Goal: Task Accomplishment & Management: Manage account settings

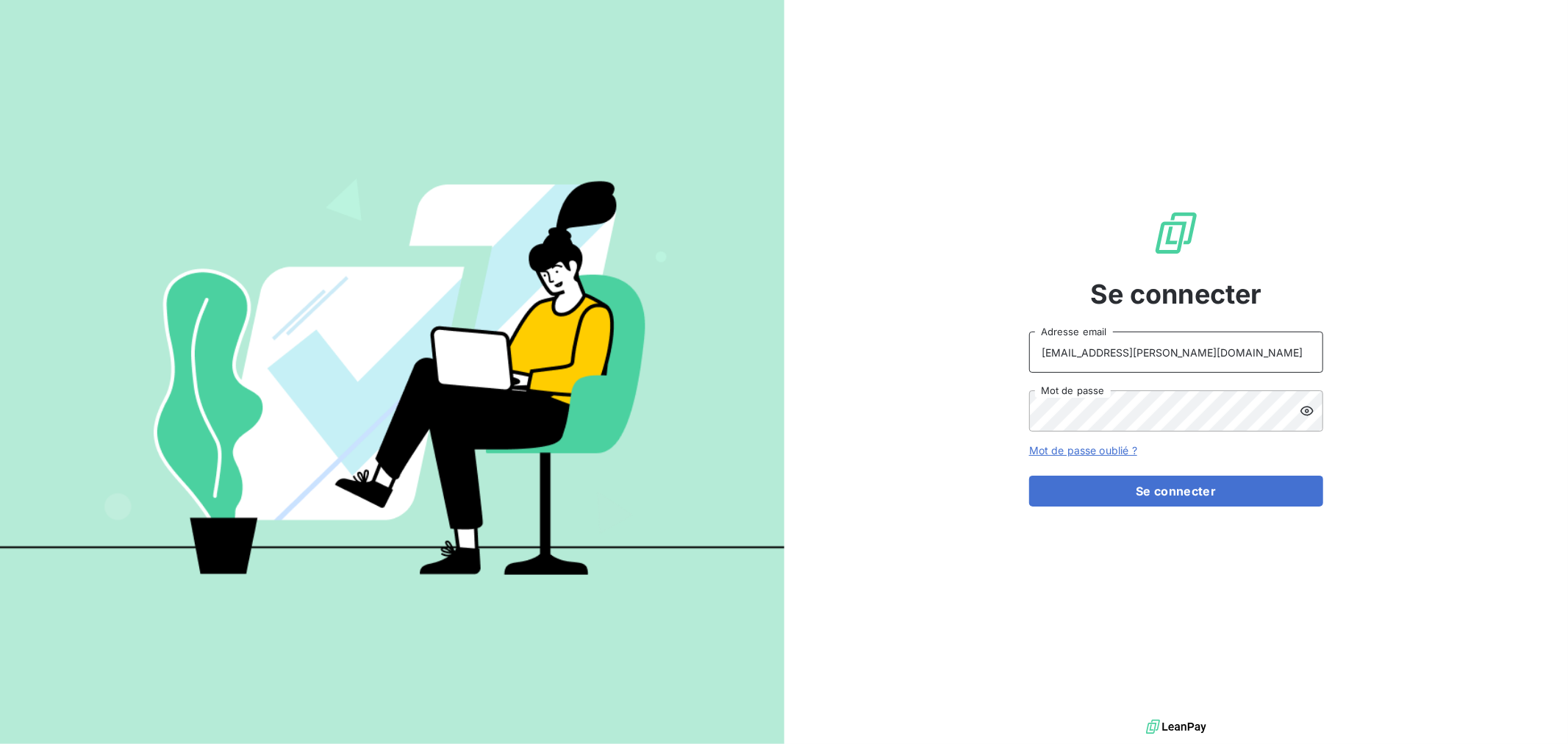
click at [1170, 361] on input "[EMAIL_ADDRESS][PERSON_NAME][DOMAIN_NAME]" at bounding box center [1176, 352] width 294 height 41
type input "[EMAIL_ADDRESS][PERSON_NAME][DOMAIN_NAME]"
click at [1176, 489] on button "Se connecter" at bounding box center [1176, 491] width 294 height 31
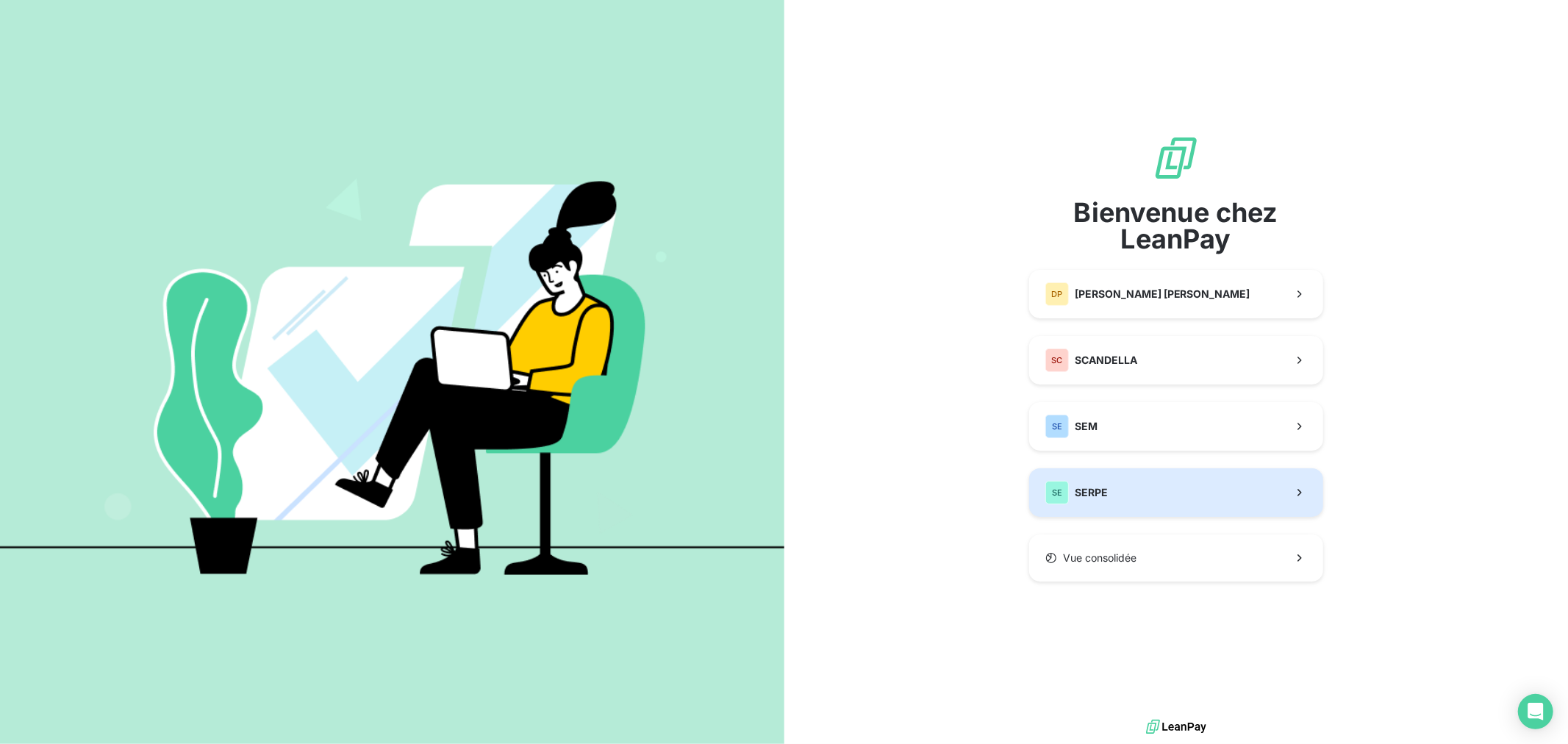
click at [1123, 502] on button "SE SERPE" at bounding box center [1176, 492] width 294 height 48
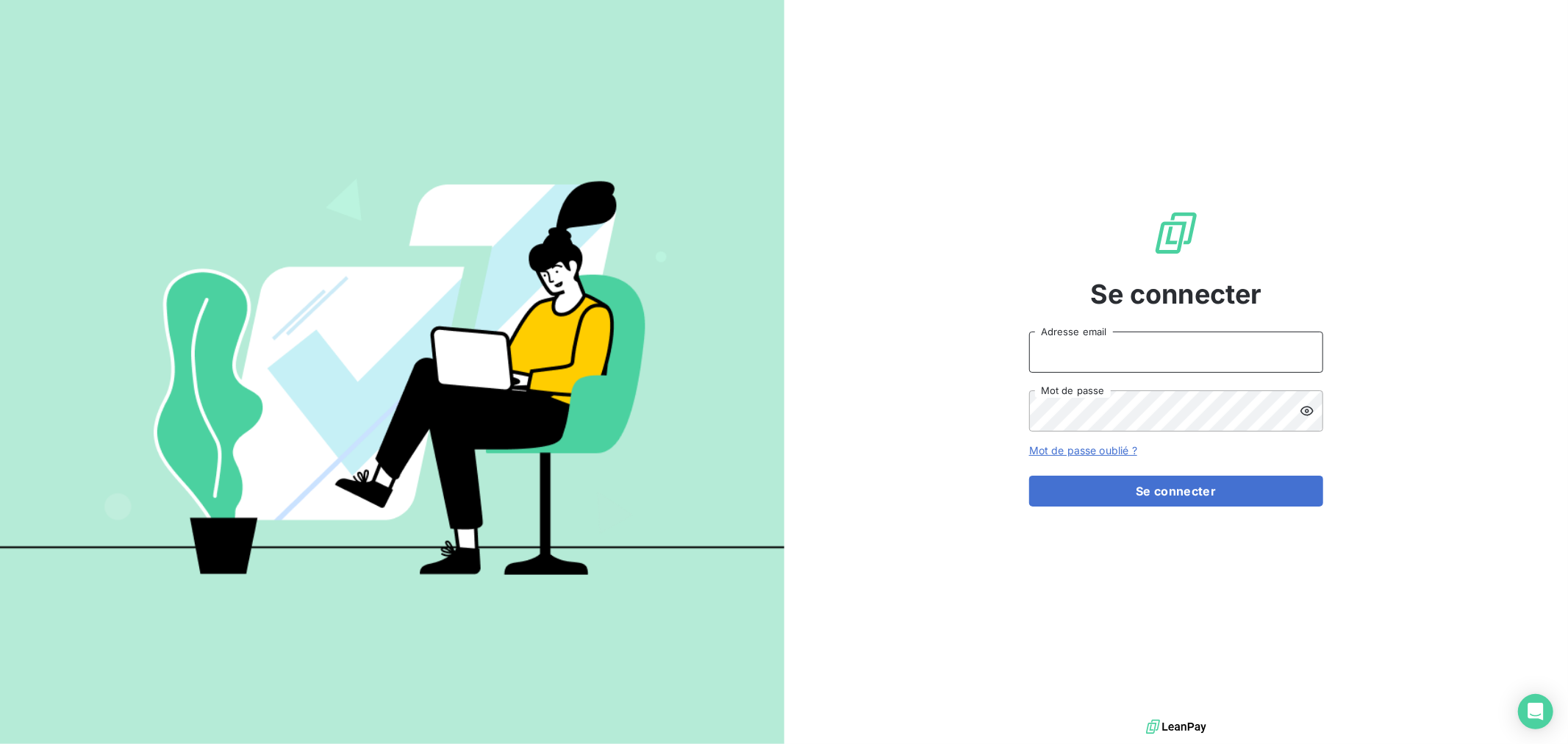
type input "[EMAIL_ADDRESS][PERSON_NAME][DOMAIN_NAME]"
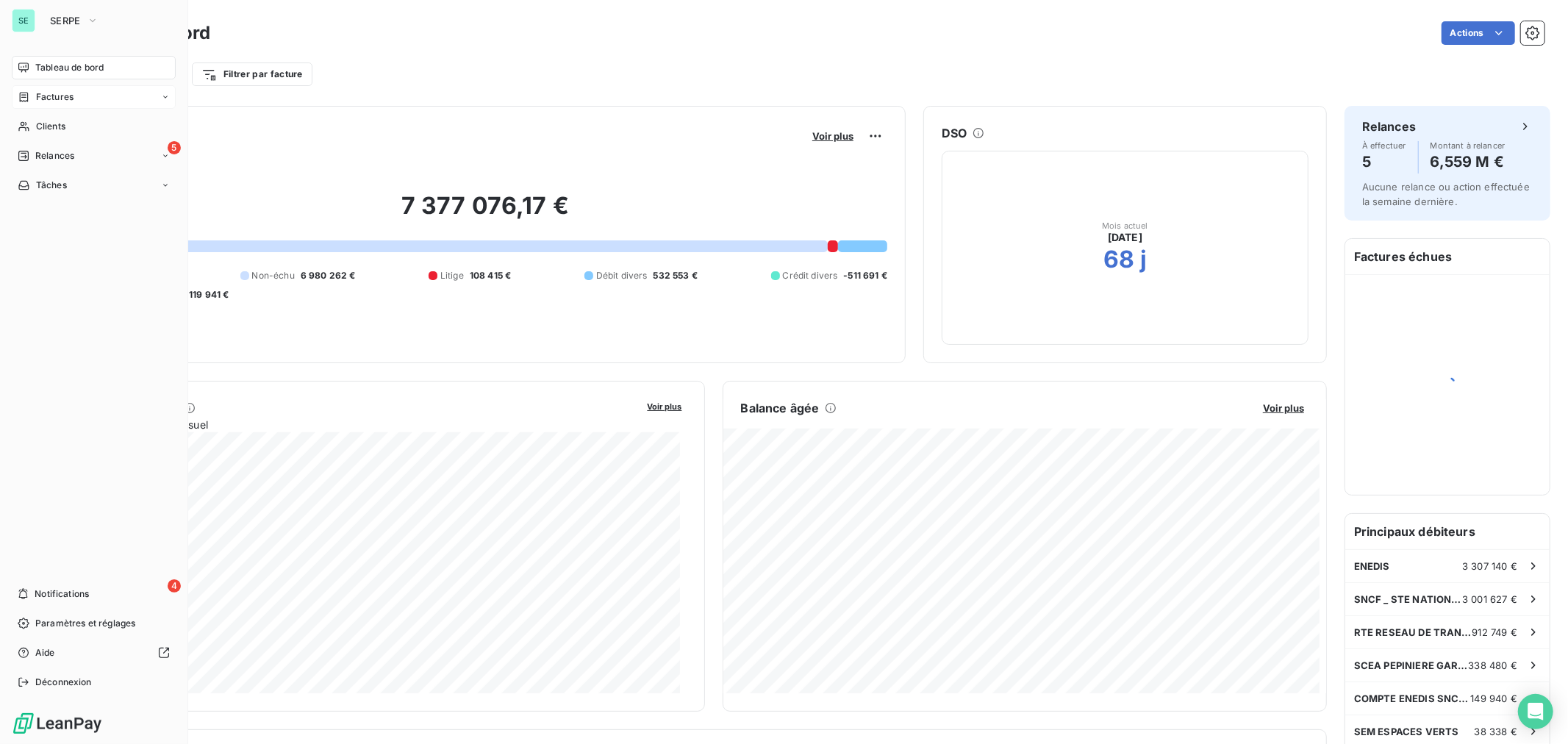
click at [49, 100] on span "Factures" at bounding box center [55, 97] width 37 height 14
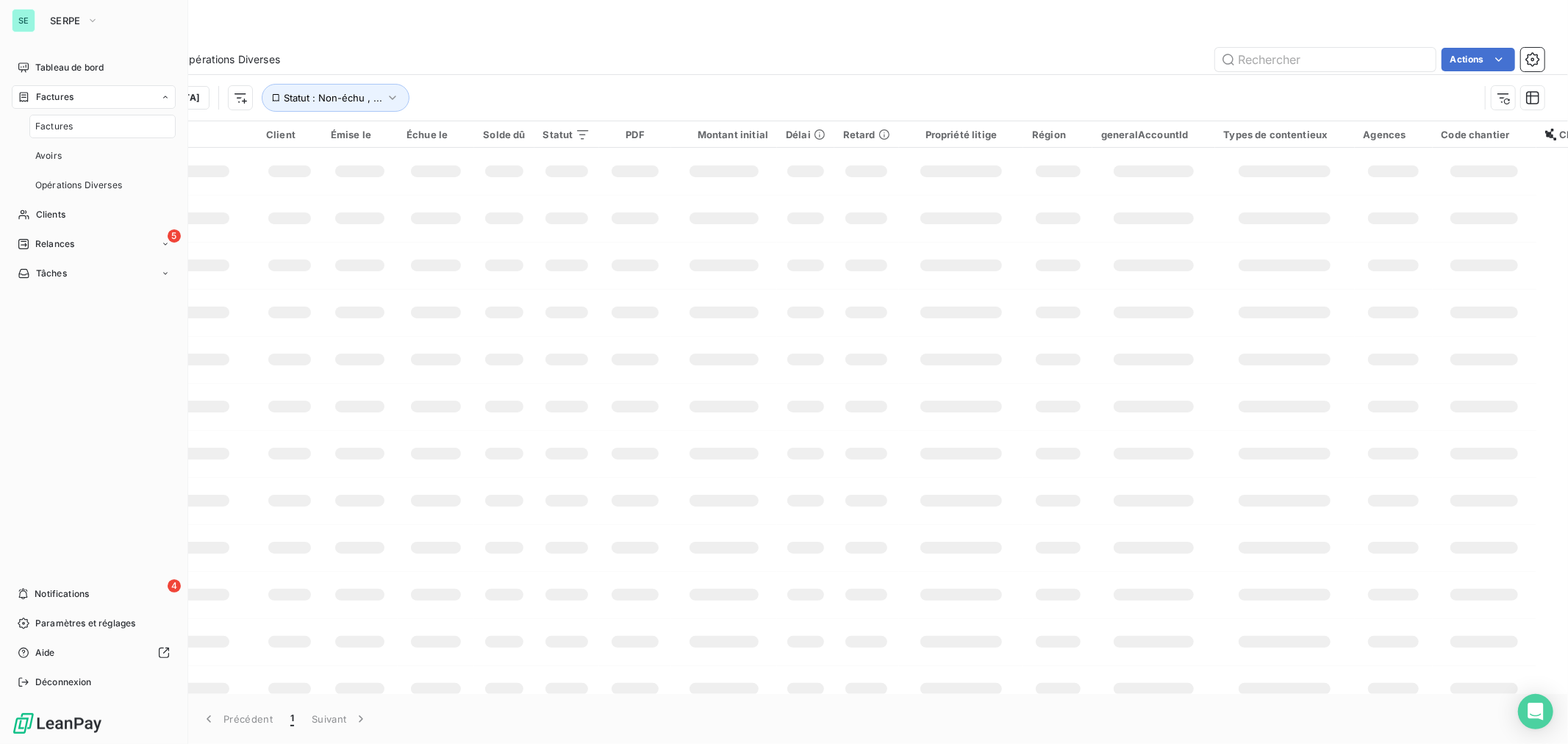
click at [55, 127] on span "Factures" at bounding box center [54, 127] width 37 height 14
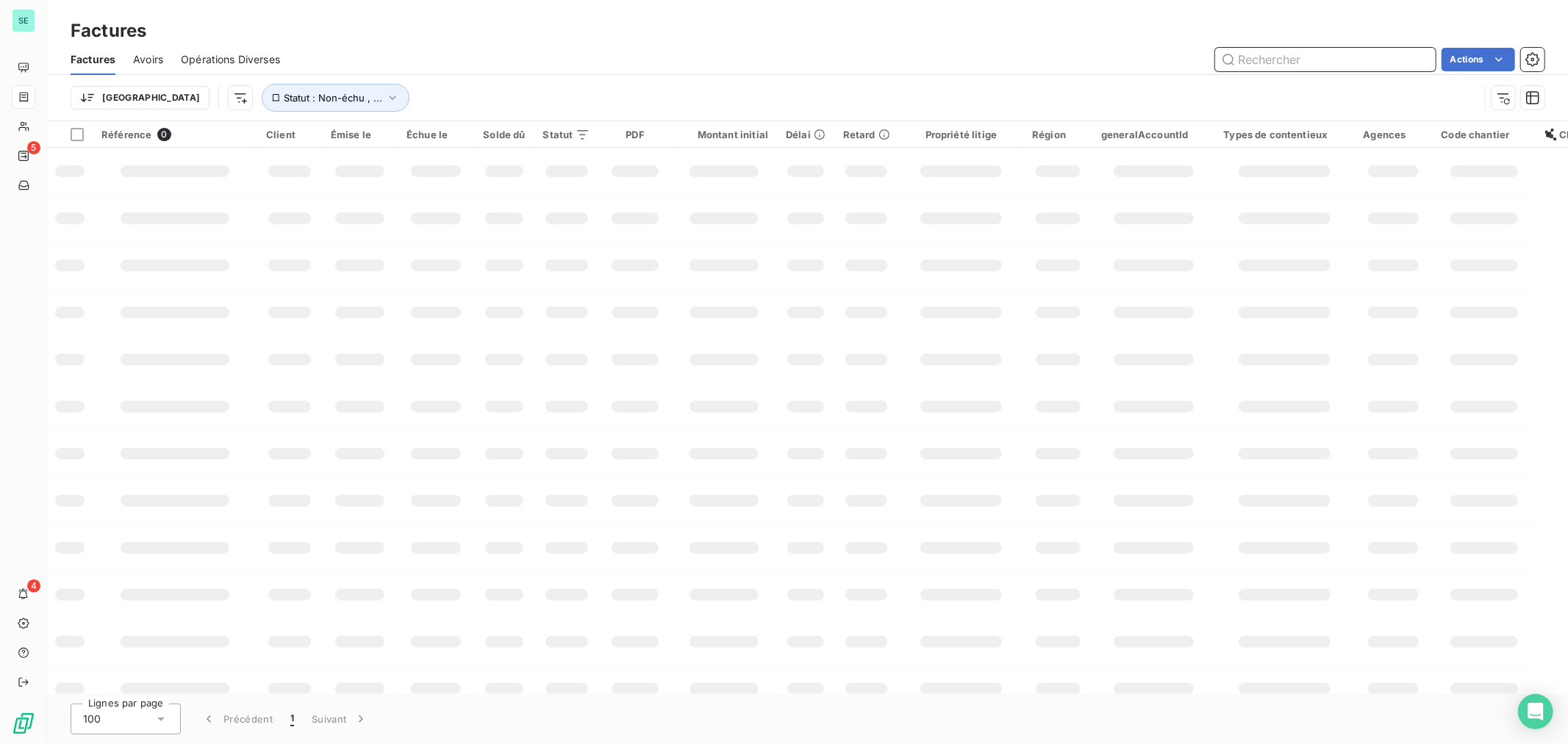
click at [1291, 59] on input "text" at bounding box center [1326, 59] width 220 height 24
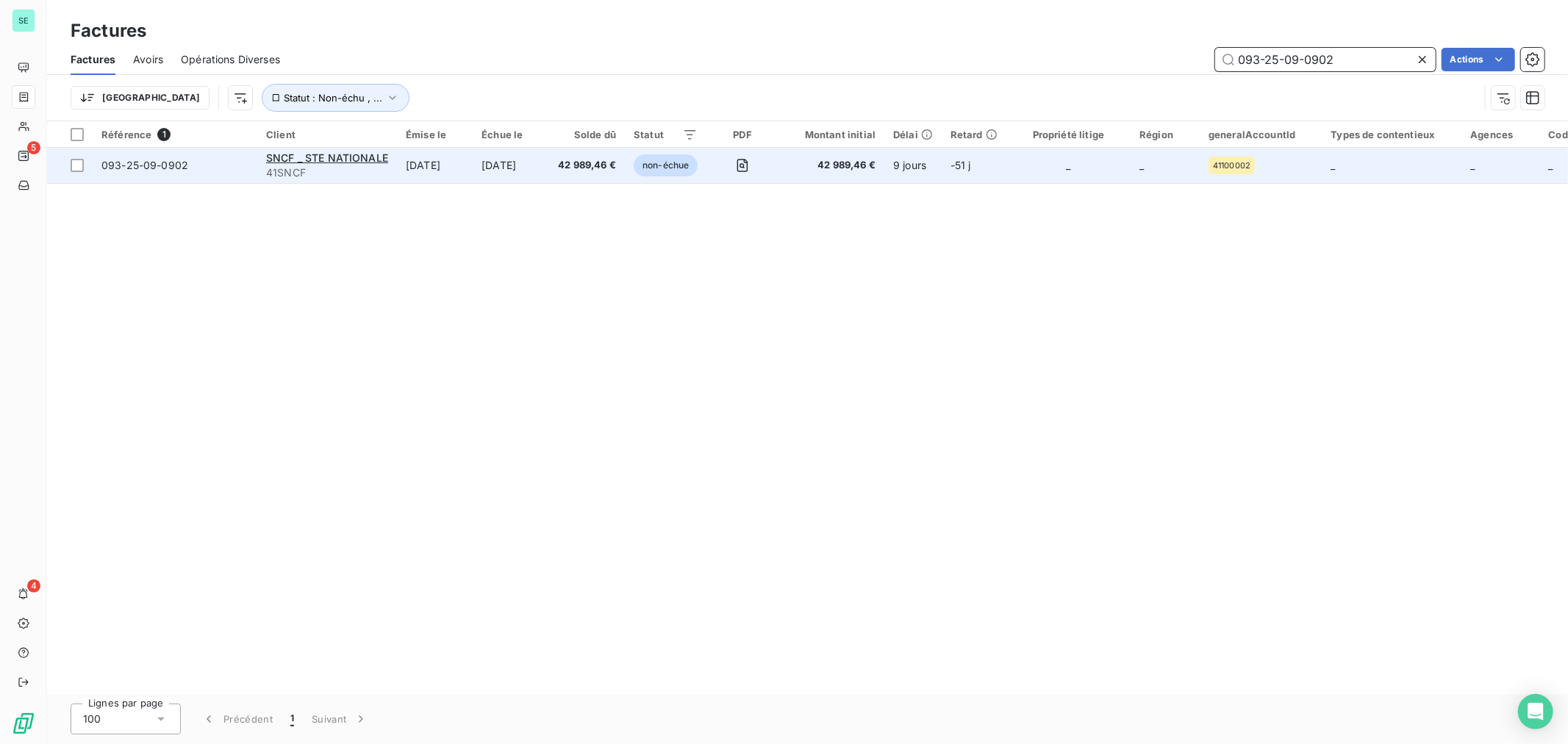
type input "093-25-09-0902"
click at [150, 162] on span "093-25-09-0902" at bounding box center [144, 165] width 87 height 13
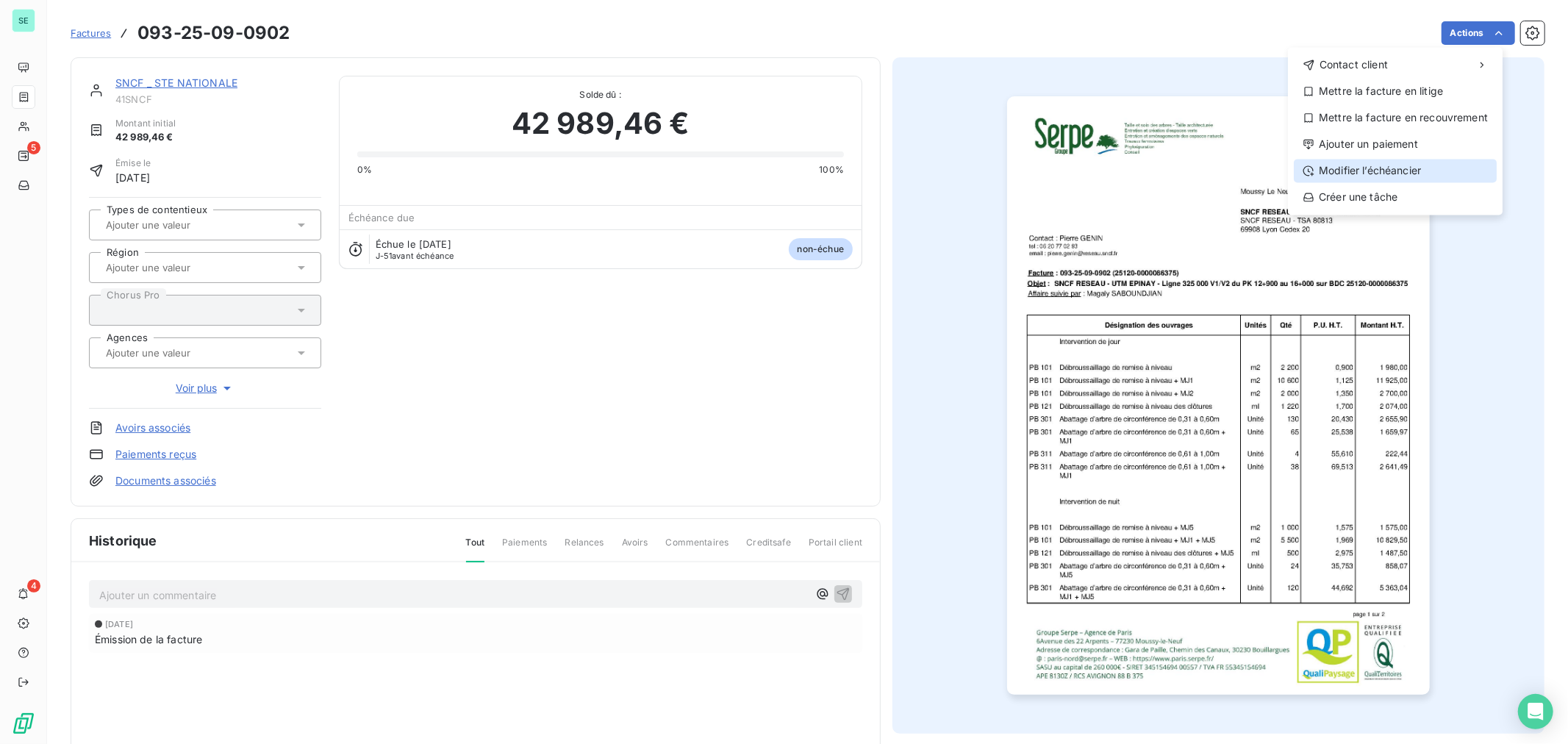
click at [1414, 174] on div "Modifier l’échéancier" at bounding box center [1395, 170] width 203 height 24
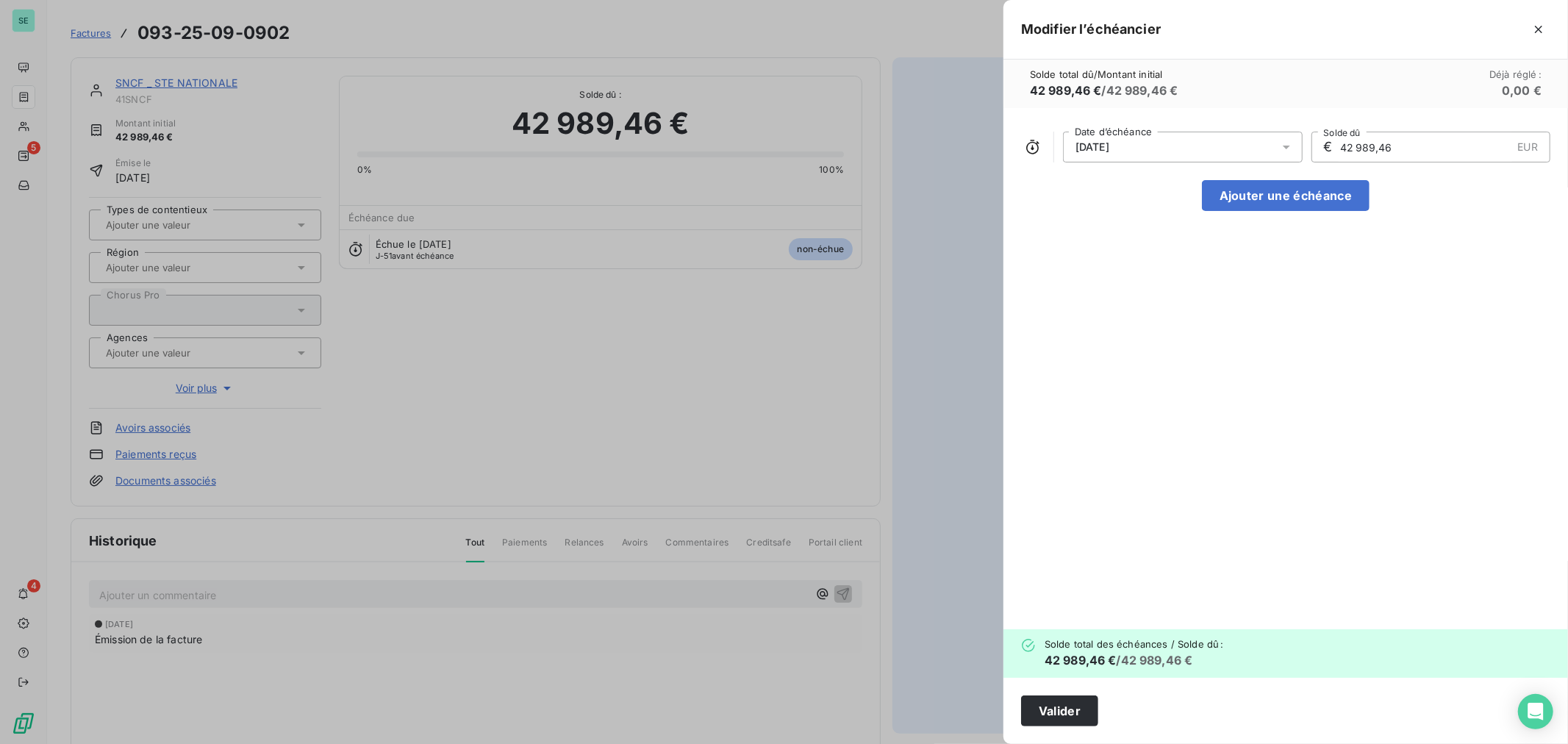
click at [1144, 145] on div "[DATE]" at bounding box center [1182, 148] width 239 height 31
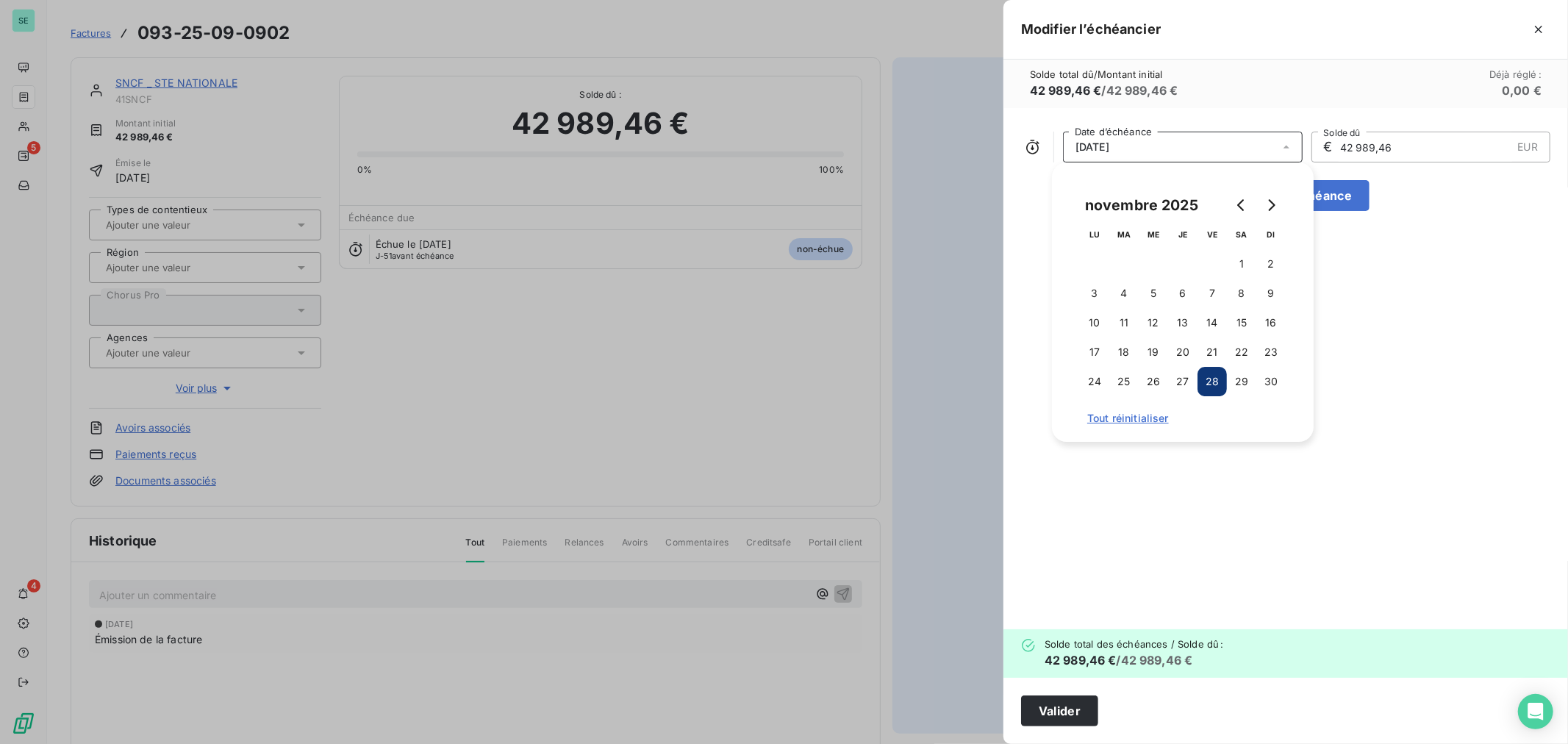
click at [1144, 145] on div "[DATE]" at bounding box center [1182, 148] width 239 height 31
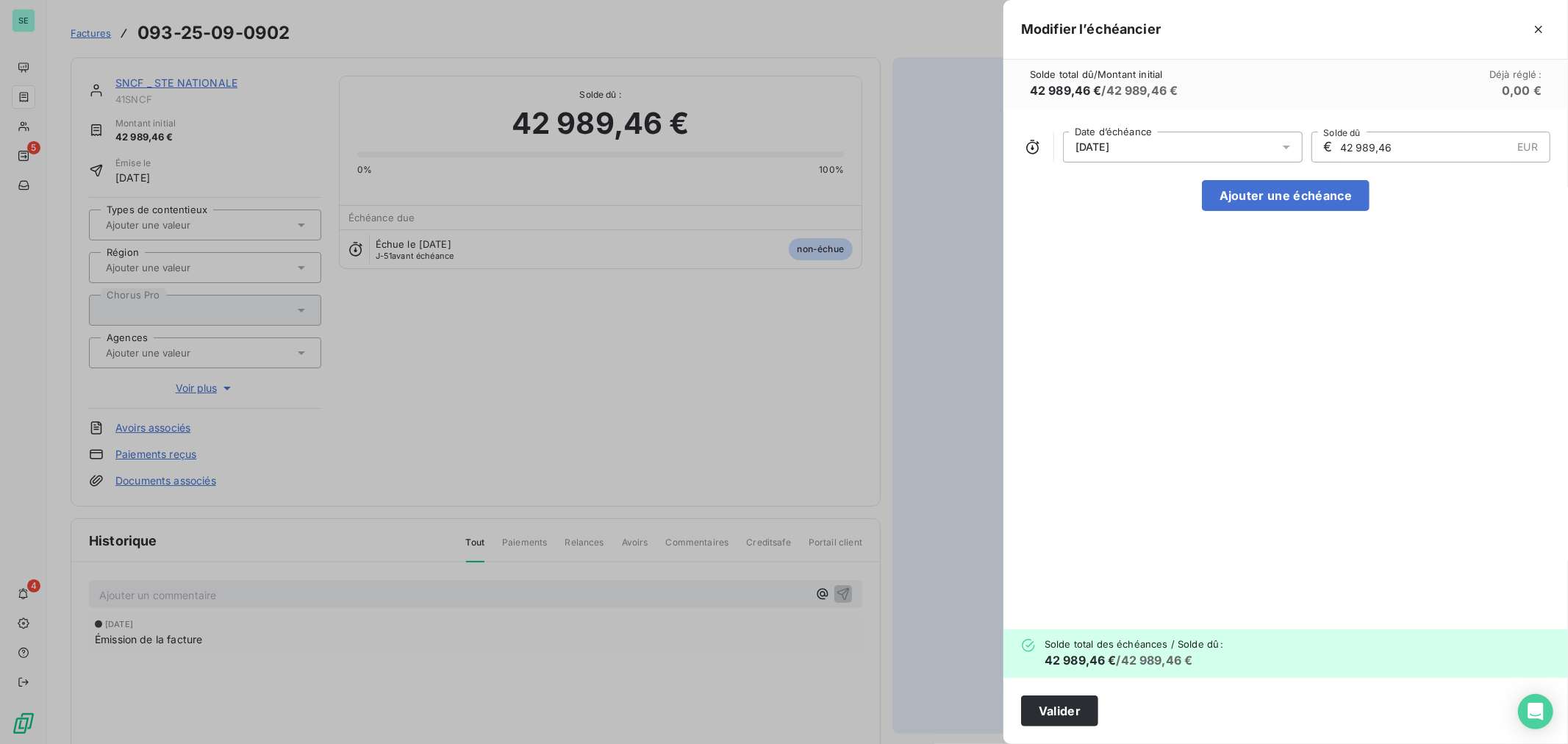
click at [1074, 155] on div "[DATE]" at bounding box center [1182, 148] width 239 height 31
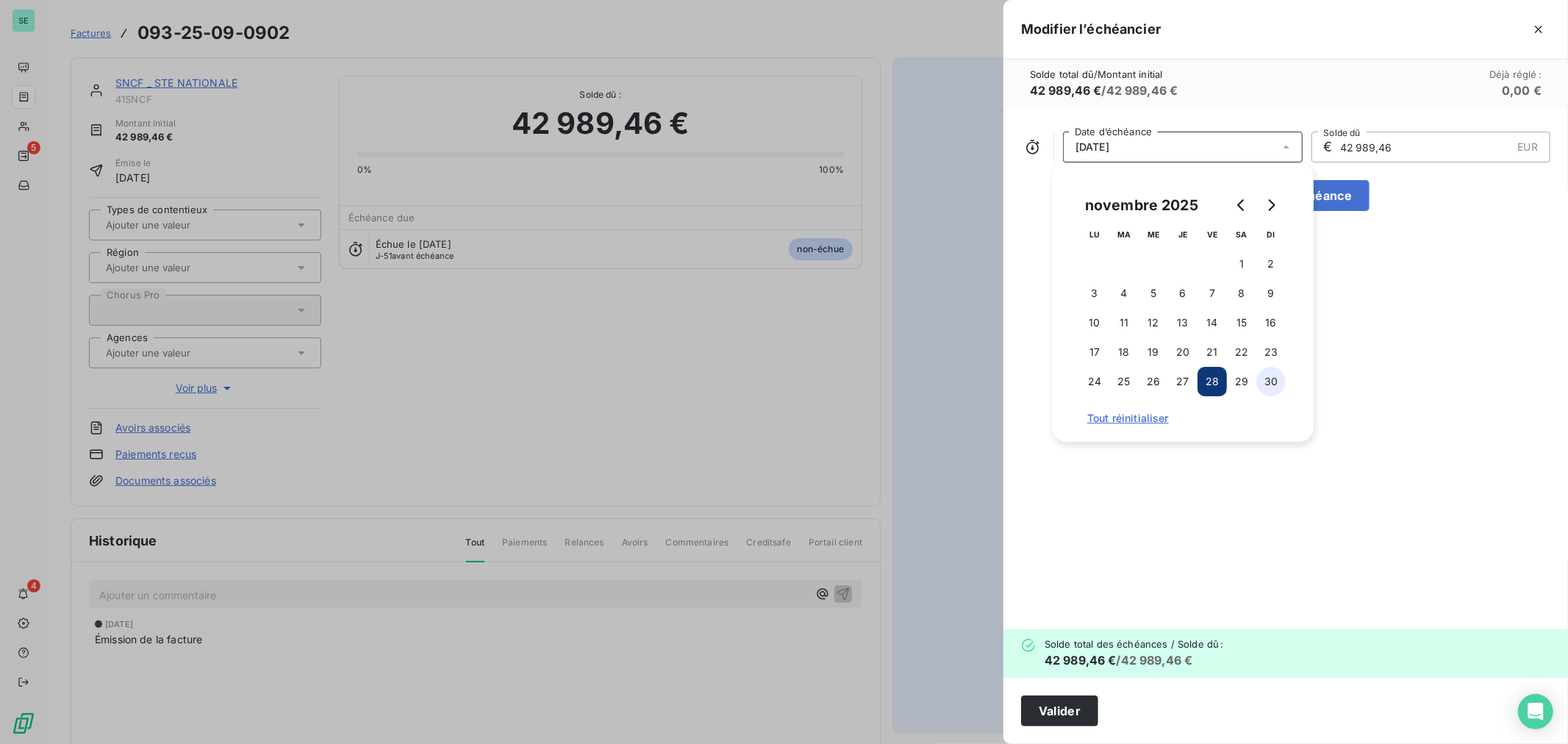
click at [1276, 385] on button "30" at bounding box center [1271, 382] width 29 height 29
click at [1395, 249] on div "[DATE] Date d’échéance € 42 989,46 EUR Solde dû Ajouter une échéance" at bounding box center [1286, 369] width 565 height 521
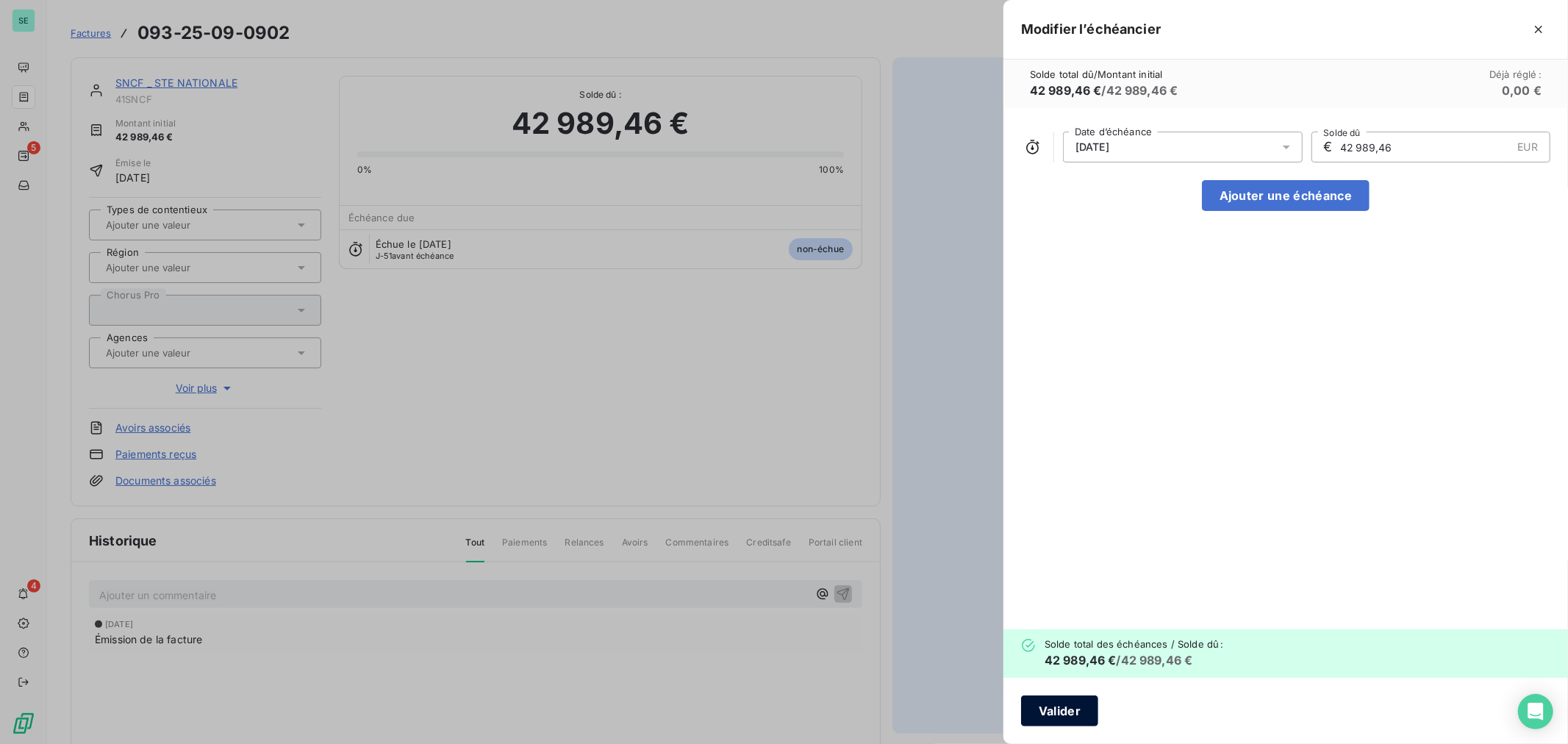
click at [1066, 707] on button "Valider" at bounding box center [1059, 711] width 77 height 31
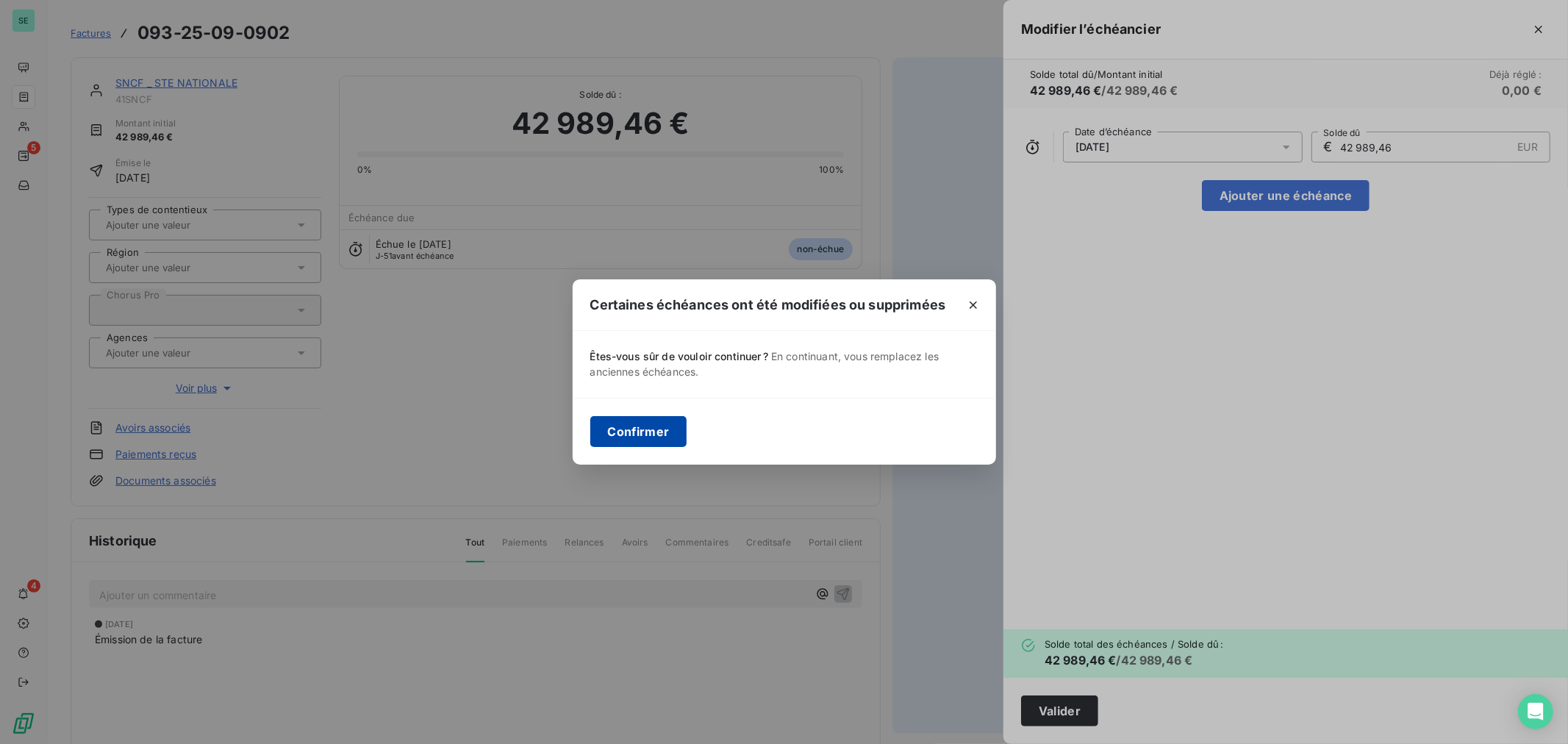
click at [662, 431] on button "Confirmer" at bounding box center [638, 432] width 97 height 31
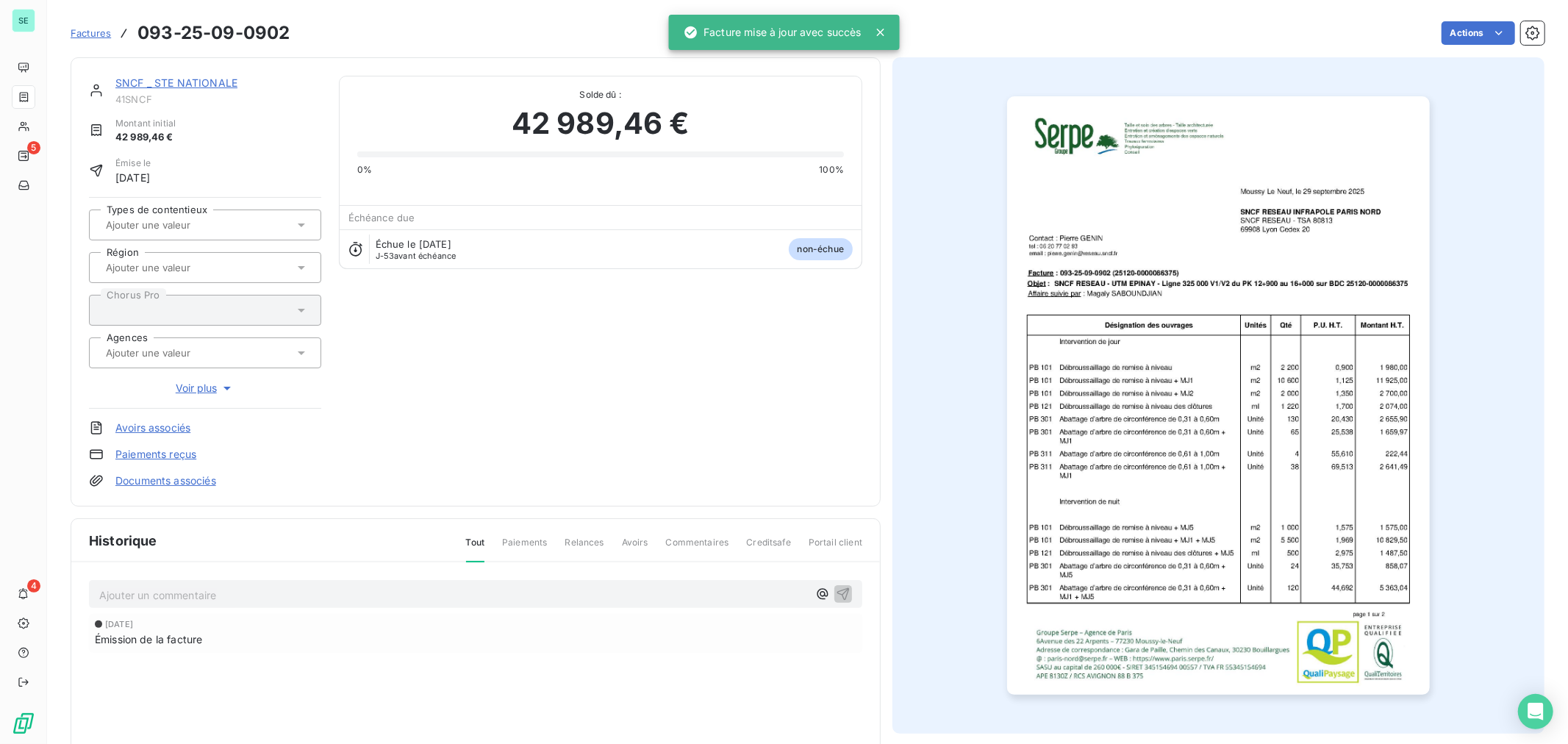
click at [91, 25] on link "Factures" at bounding box center [91, 33] width 40 height 15
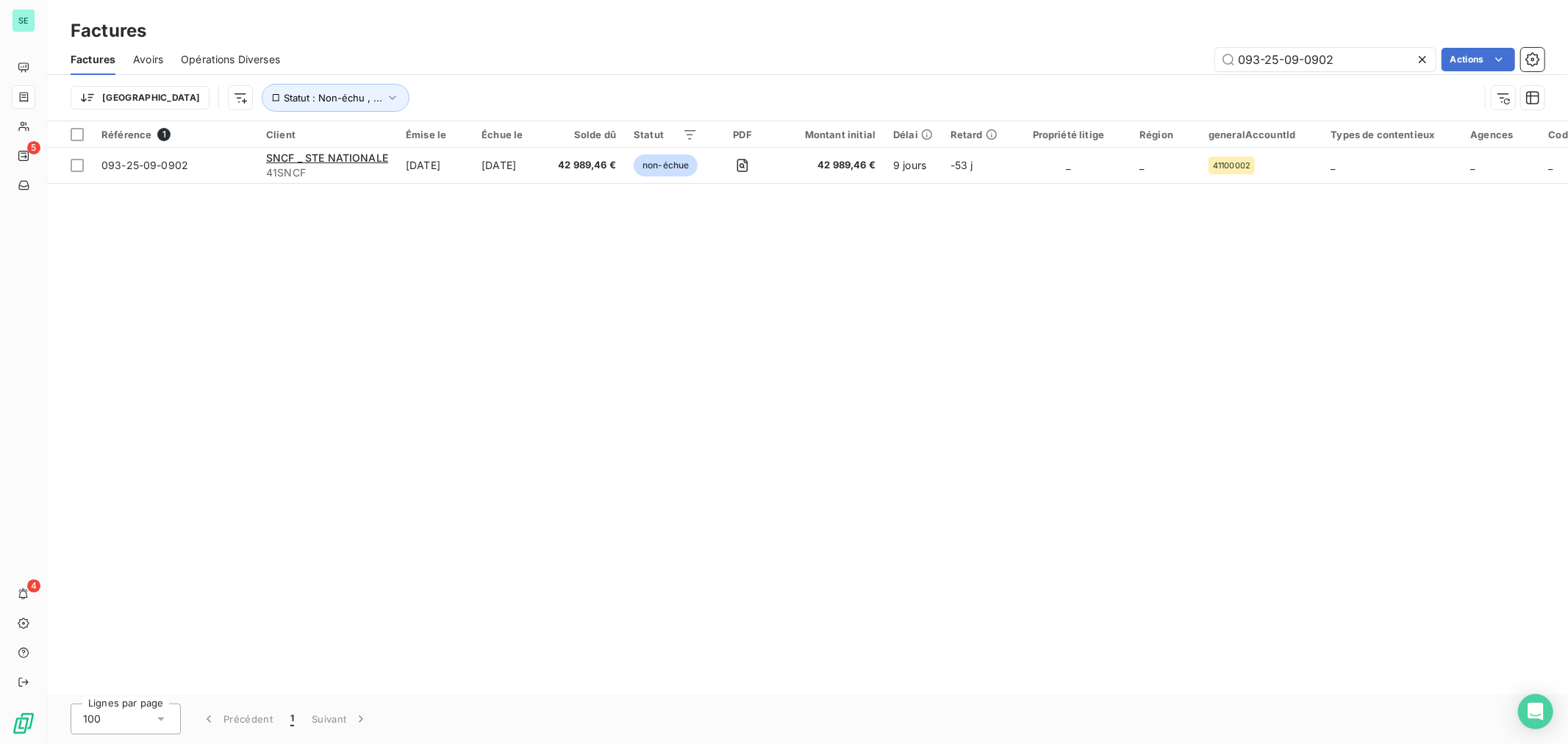
drag, startPoint x: 1349, startPoint y: 59, endPoint x: 1210, endPoint y: 63, distance: 139.1
click at [1210, 63] on div "093-25-09-0902 Actions" at bounding box center [921, 59] width 1247 height 24
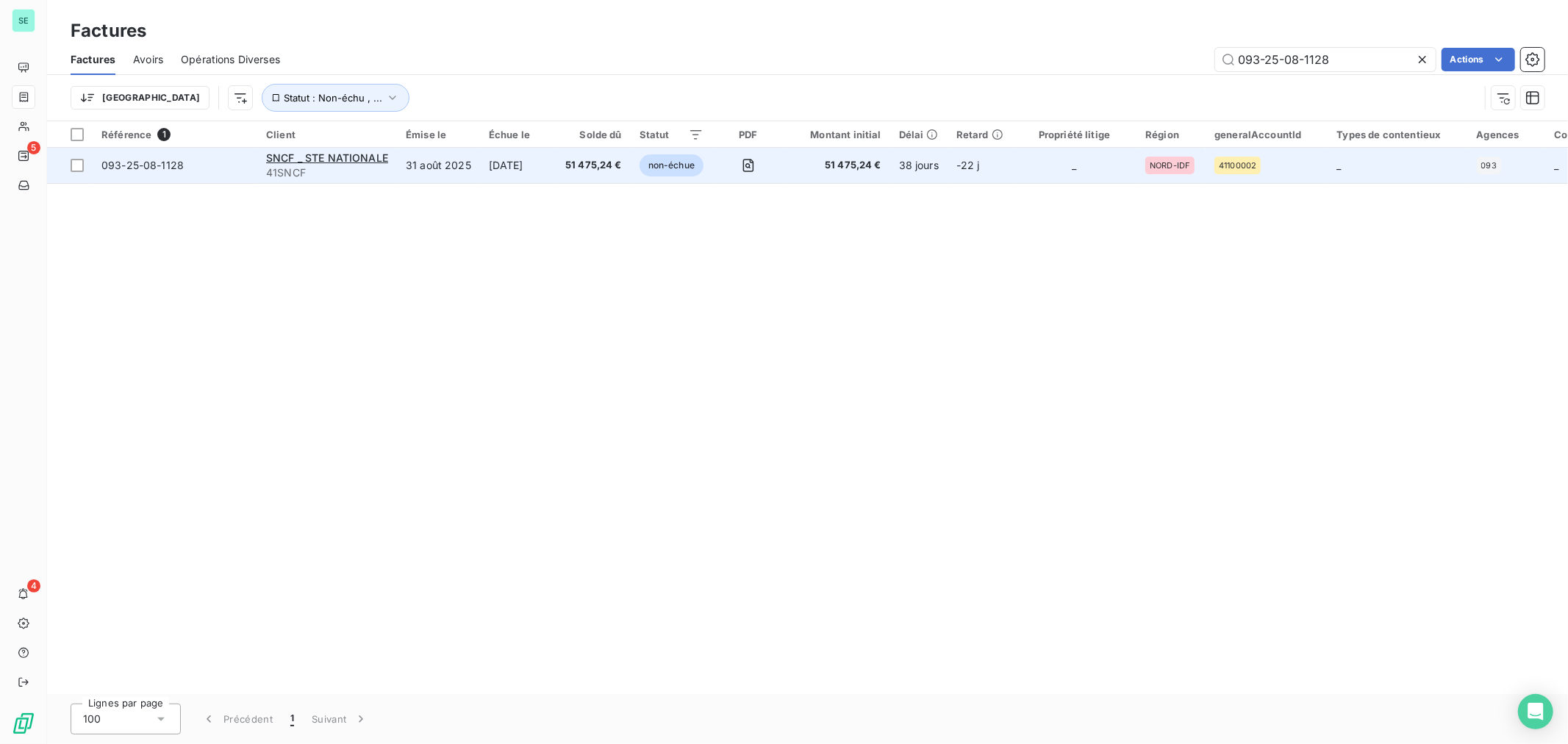
type input "093-25-08-1128"
click at [331, 175] on span "41SNCF" at bounding box center [327, 173] width 122 height 15
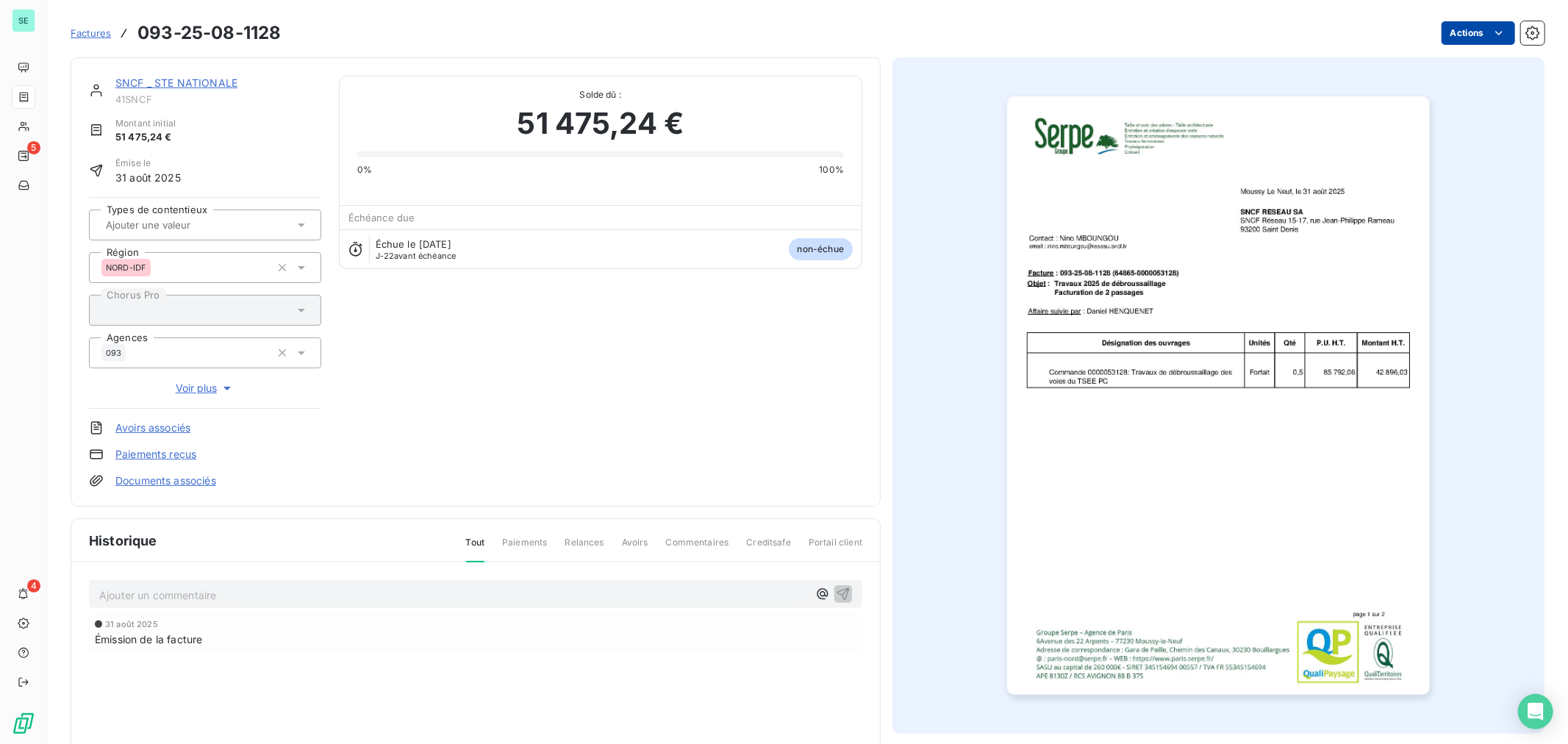
click at [1476, 29] on html "SE 5 4 Factures 093-25-08-1128 Actions SNCF _ STE NATIONALE 41SNCF Montant init…" at bounding box center [784, 372] width 1568 height 744
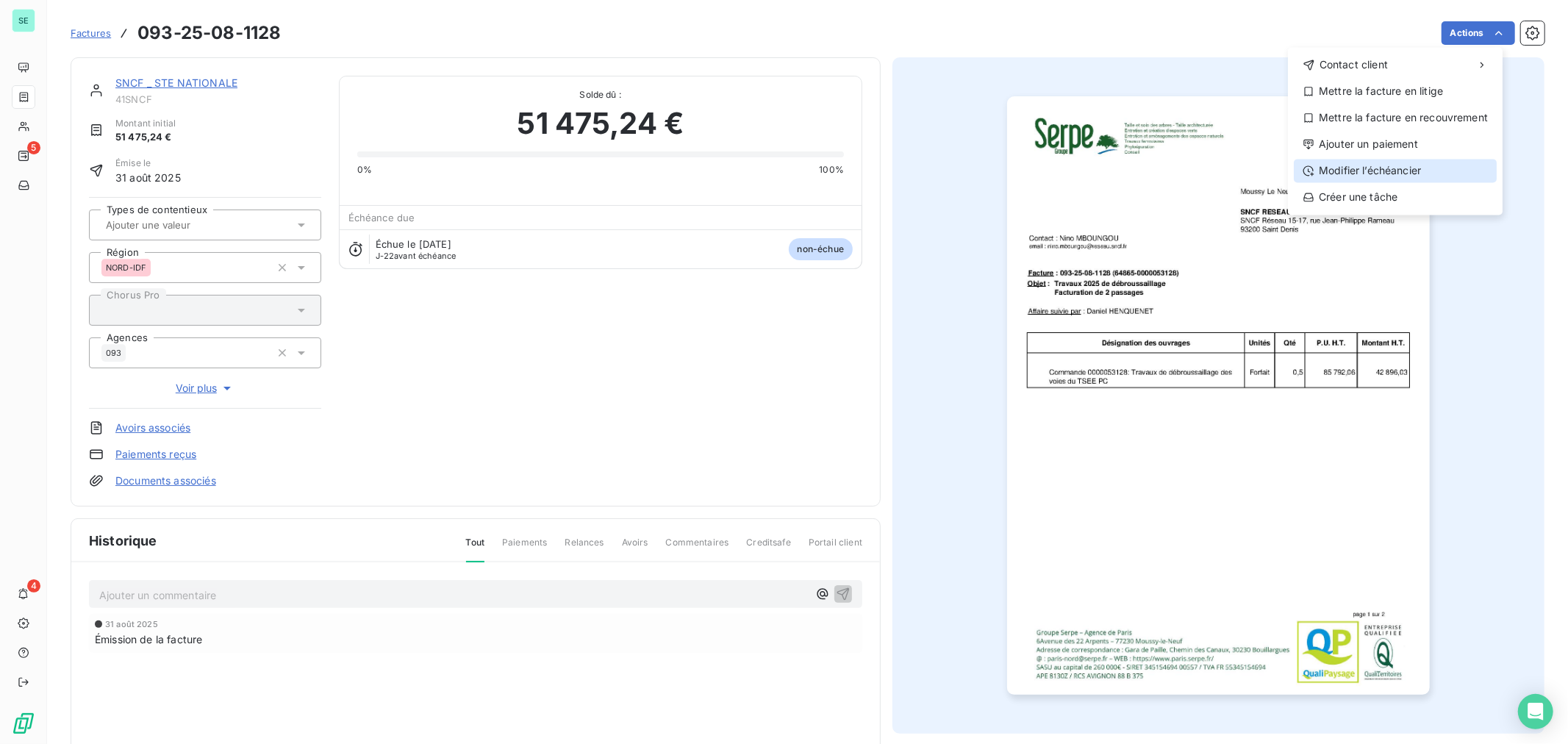
click at [1411, 163] on div "Modifier l’échéancier" at bounding box center [1395, 170] width 203 height 24
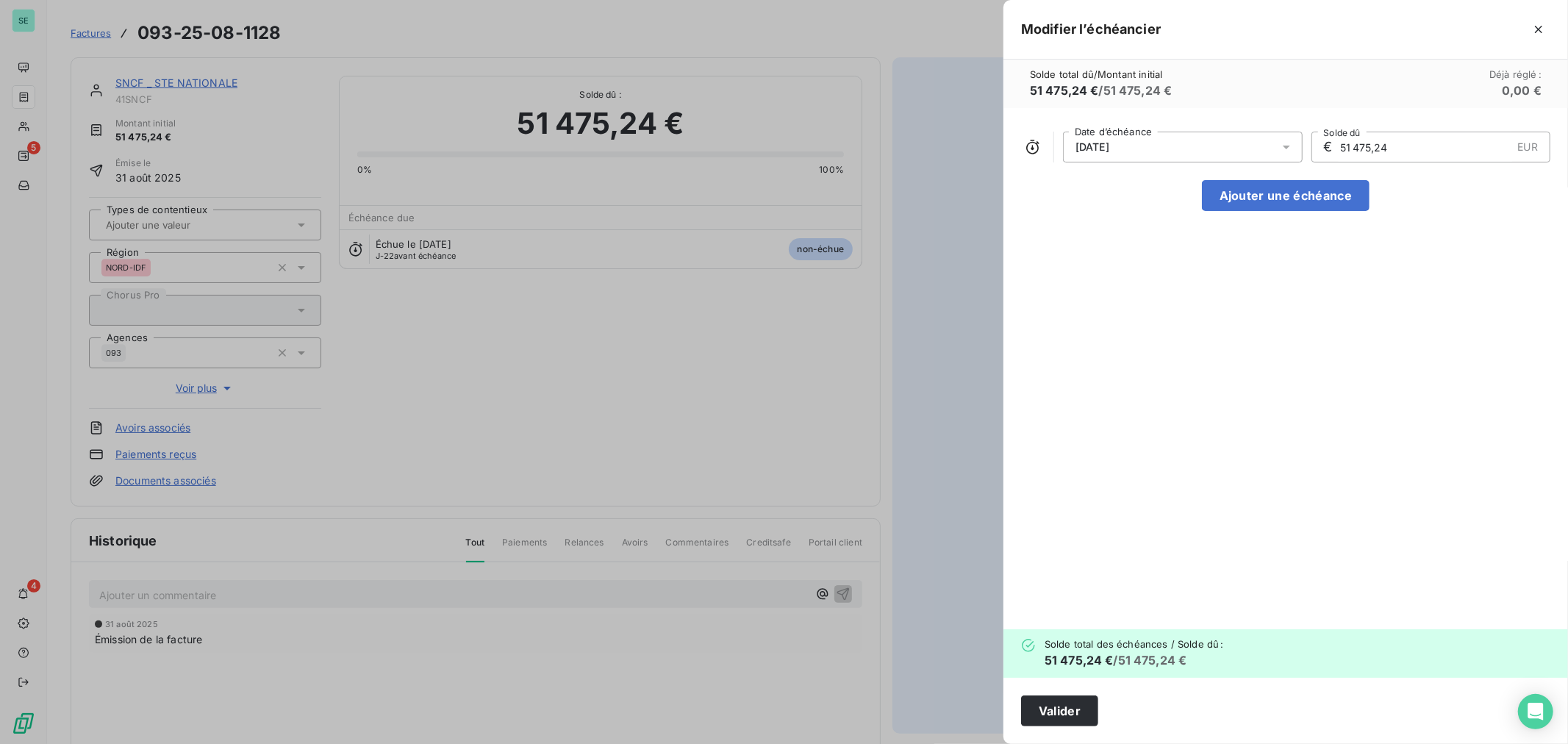
click at [1284, 147] on icon at bounding box center [1287, 148] width 7 height 4
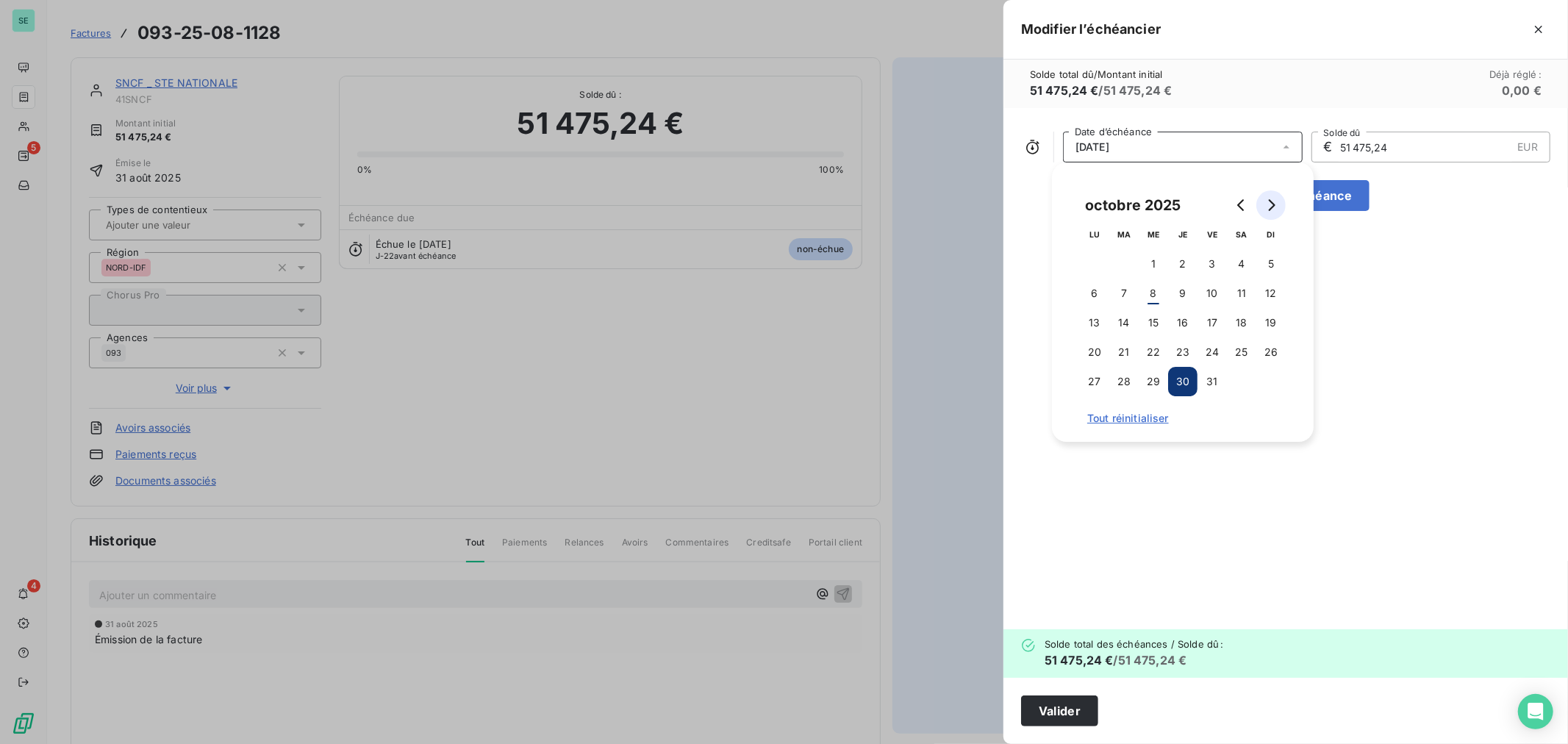
click at [1272, 200] on icon "Go to next month" at bounding box center [1270, 205] width 12 height 12
click at [1242, 296] on button "8" at bounding box center [1241, 293] width 29 height 29
drag, startPoint x: 1452, startPoint y: 282, endPoint x: 1333, endPoint y: 406, distance: 171.9
click at [1452, 282] on div "[DATE] Date d’échéance € 51 475,24 EUR Solde dû Ajouter une échéance" at bounding box center [1286, 369] width 565 height 521
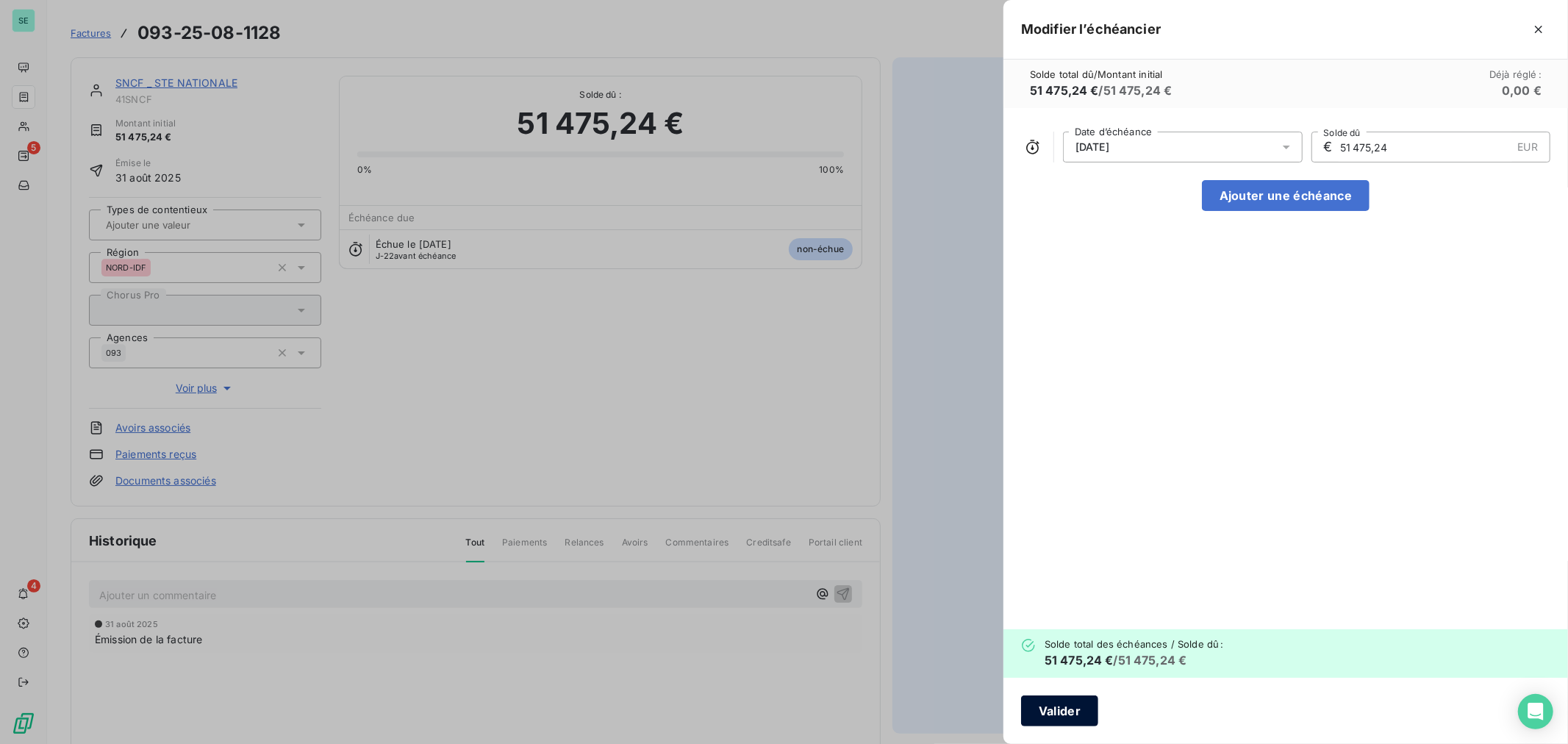
click at [1070, 707] on button "Valider" at bounding box center [1059, 711] width 77 height 31
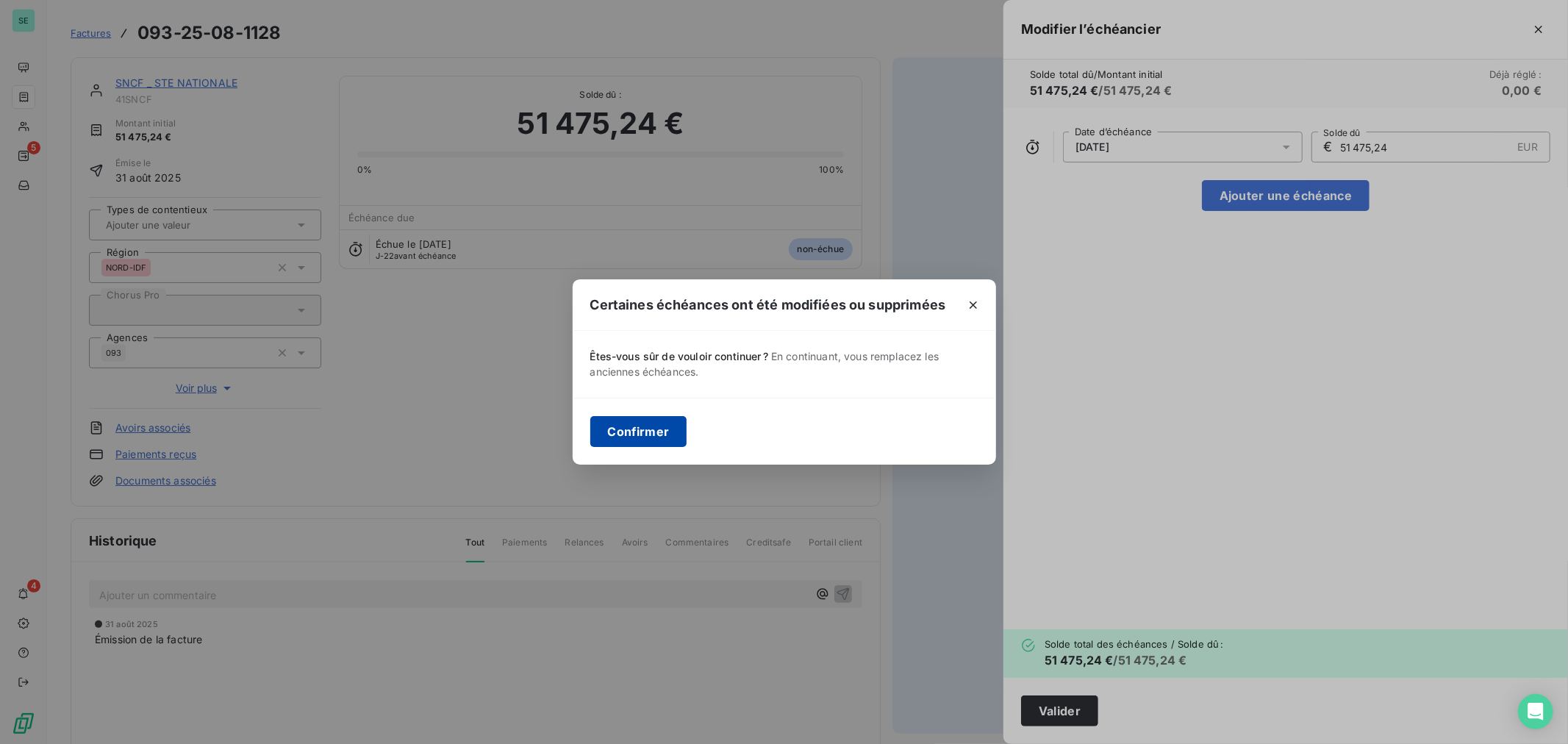
click at [662, 432] on button "Confirmer" at bounding box center [638, 432] width 97 height 31
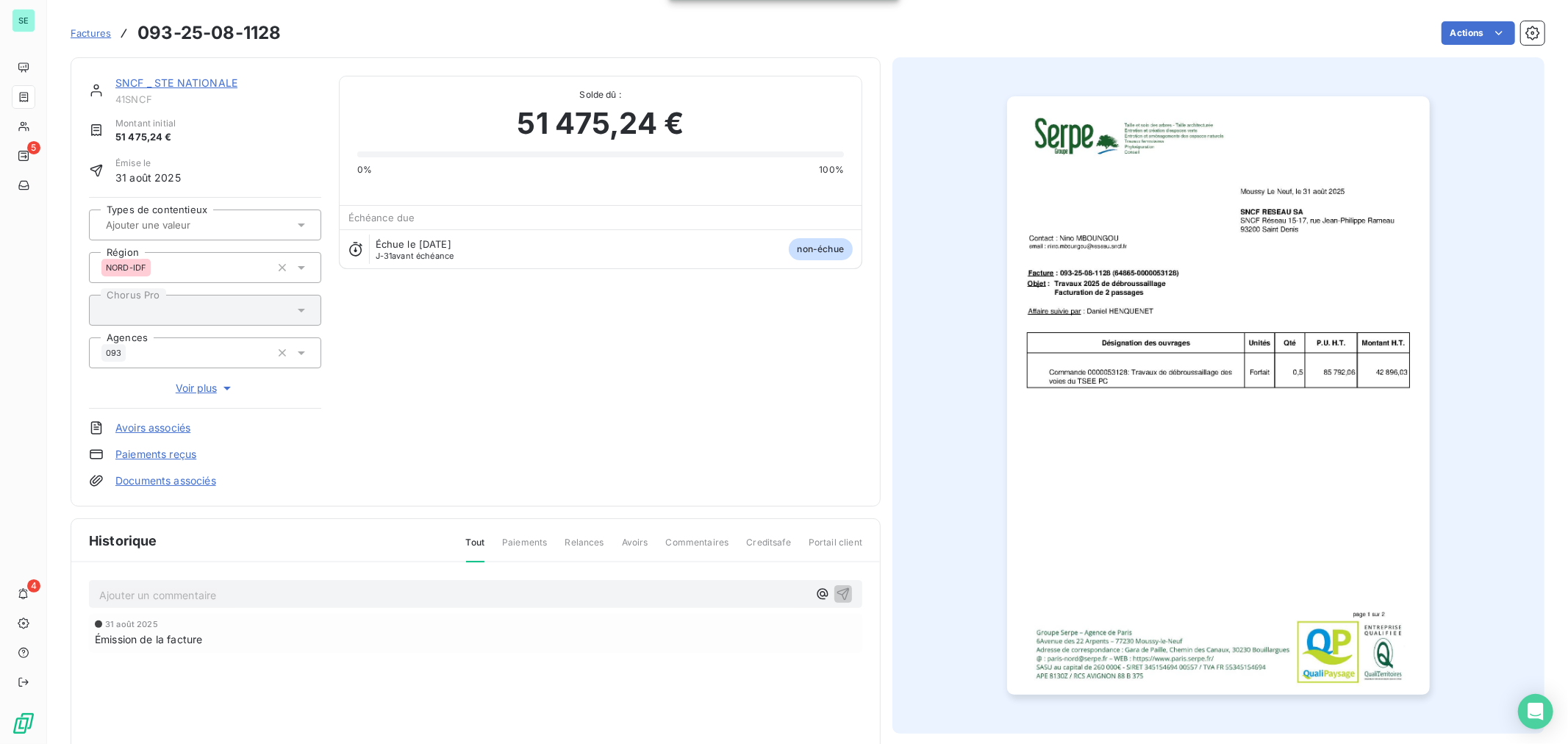
click at [97, 35] on span "Factures" at bounding box center [91, 33] width 40 height 12
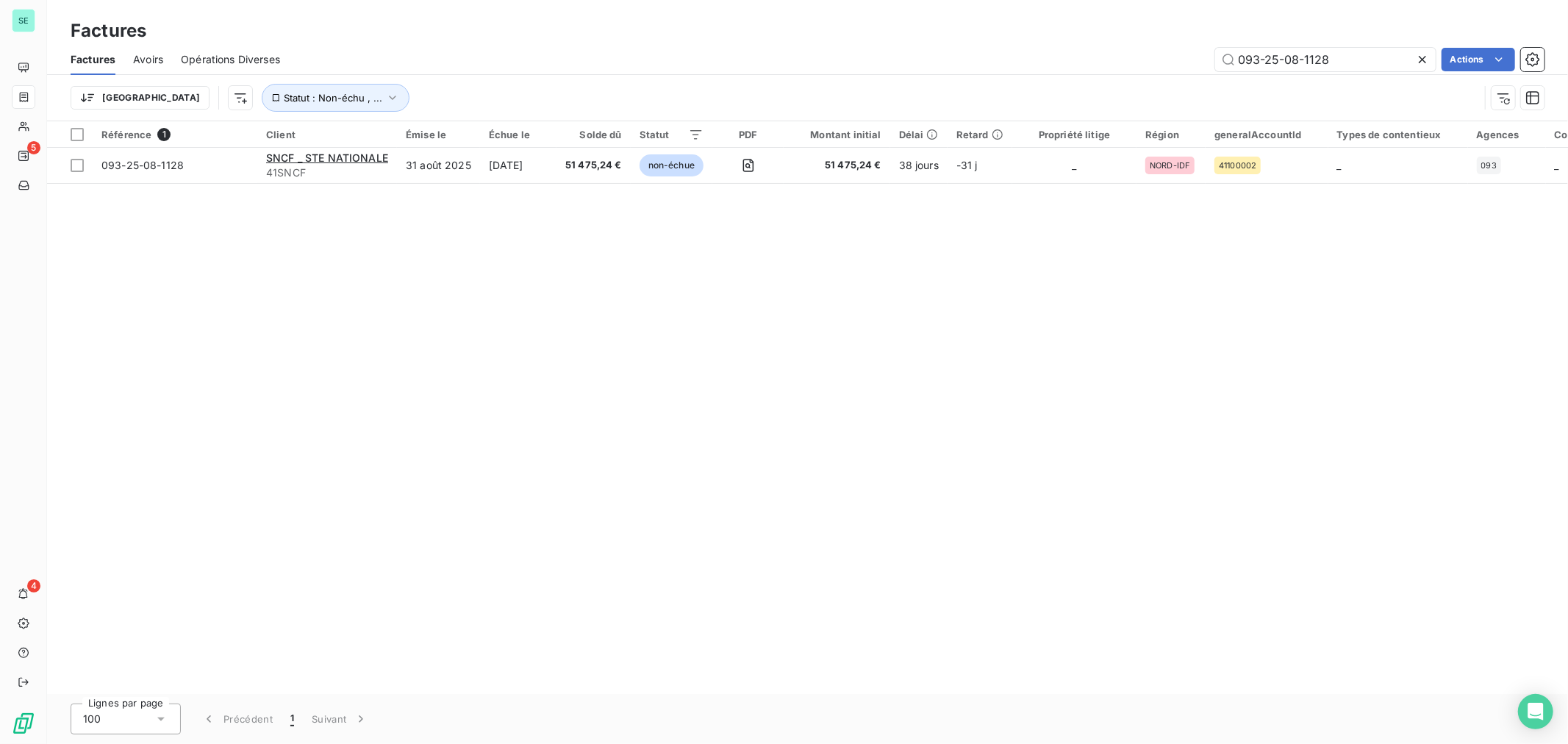
drag, startPoint x: 1234, startPoint y: 67, endPoint x: 1120, endPoint y: 69, distance: 114.0
click at [1120, 69] on div "093-25-08-1128 Actions" at bounding box center [921, 59] width 1247 height 24
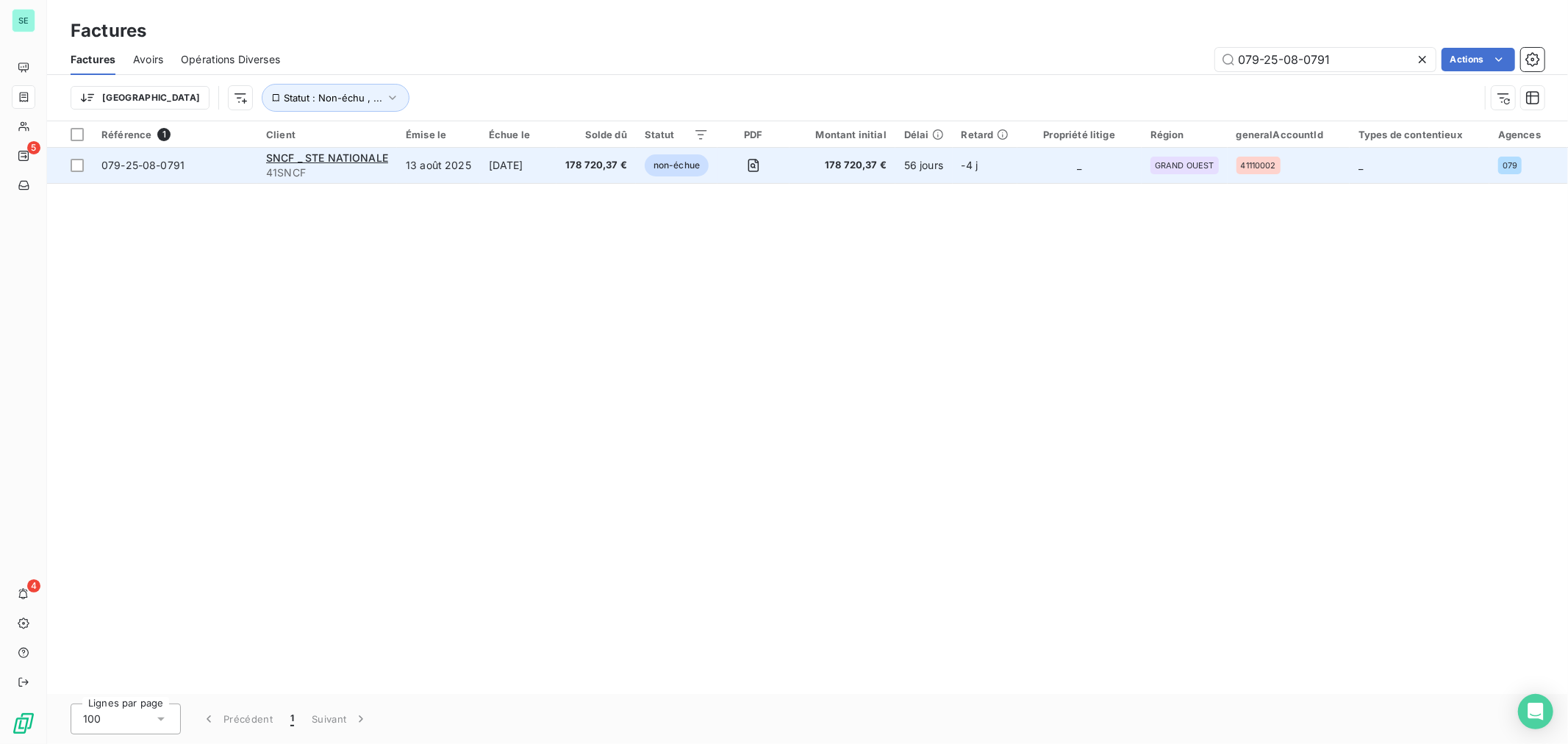
type input "079-25-08-0791"
click at [188, 172] on span "079-25-08-0791" at bounding box center [174, 166] width 147 height 15
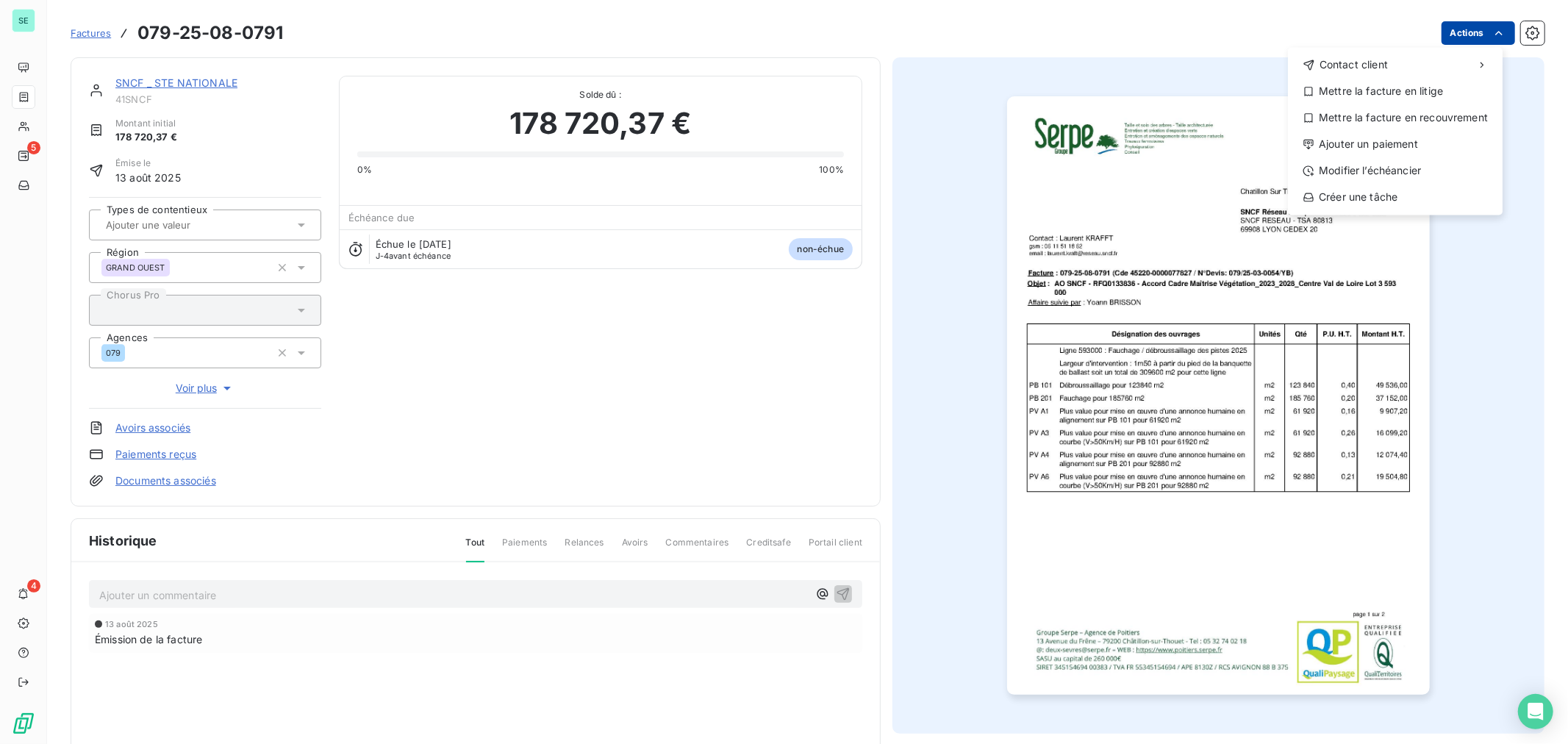
click at [1475, 34] on html "SE 5 4 Factures [PHONE_NUMBER] Actions Contact client Mettre la facture en liti…" at bounding box center [784, 372] width 1568 height 744
click at [1373, 174] on div "Modifier l’échéancier" at bounding box center [1395, 170] width 203 height 24
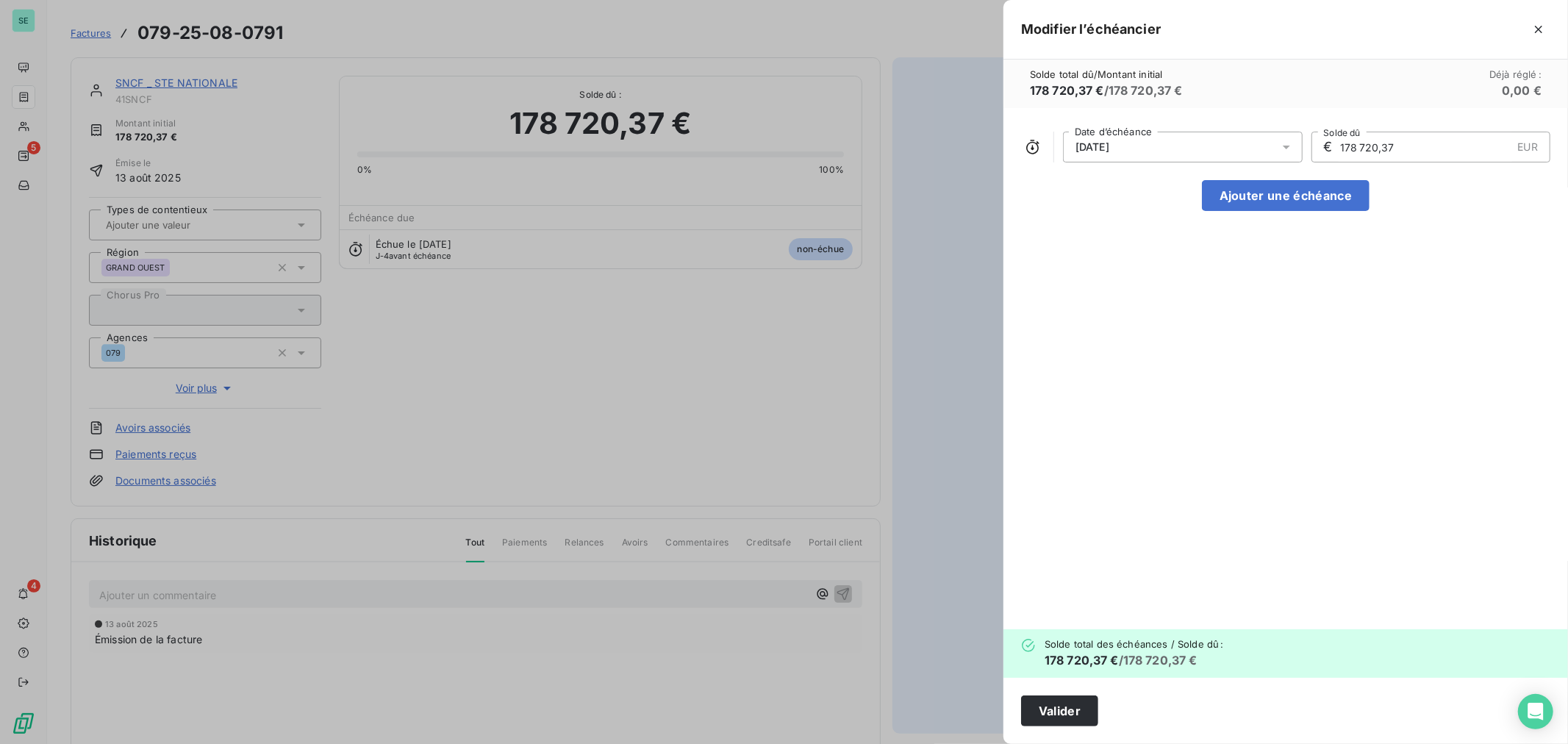
click at [1284, 145] on icon at bounding box center [1287, 147] width 15 height 15
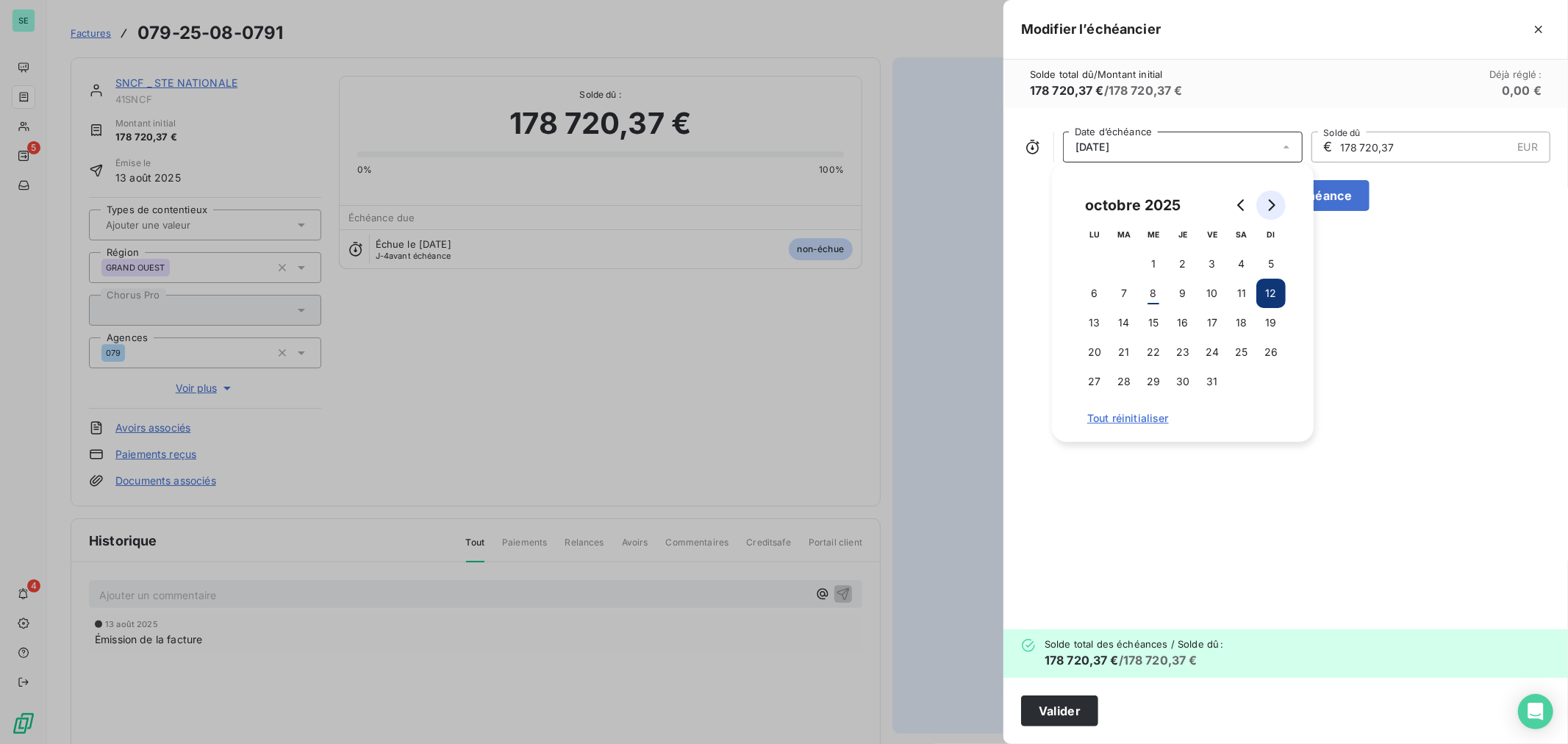
click at [1272, 206] on icon "Go to next month" at bounding box center [1270, 205] width 12 height 12
click at [1094, 291] on button "3" at bounding box center [1095, 293] width 29 height 29
click at [1049, 708] on button "Valider" at bounding box center [1059, 711] width 77 height 31
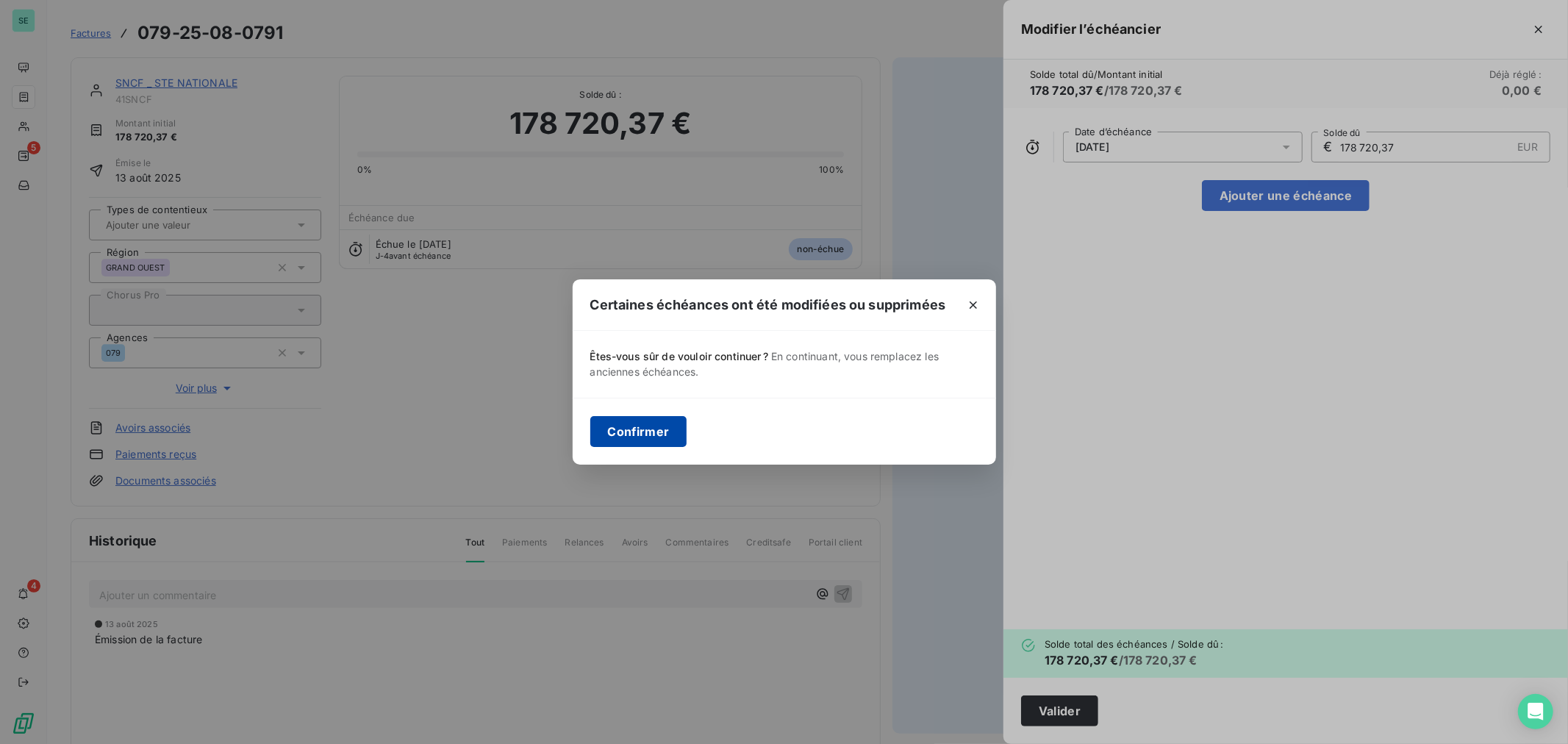
click at [655, 425] on button "Confirmer" at bounding box center [638, 432] width 97 height 31
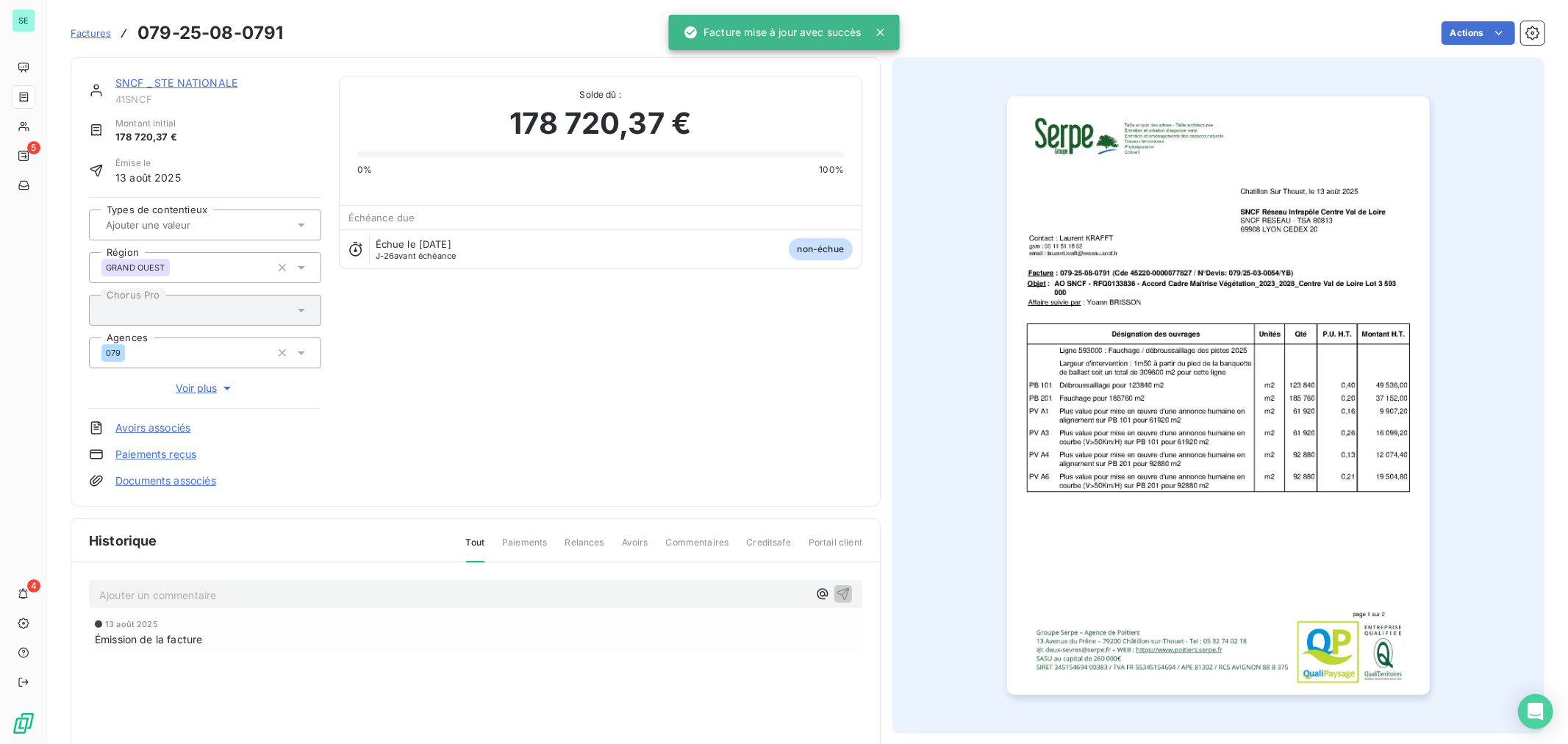
drag, startPoint x: 83, startPoint y: 34, endPoint x: 108, endPoint y: 36, distance: 25.1
click at [83, 34] on span "Factures" at bounding box center [91, 33] width 40 height 12
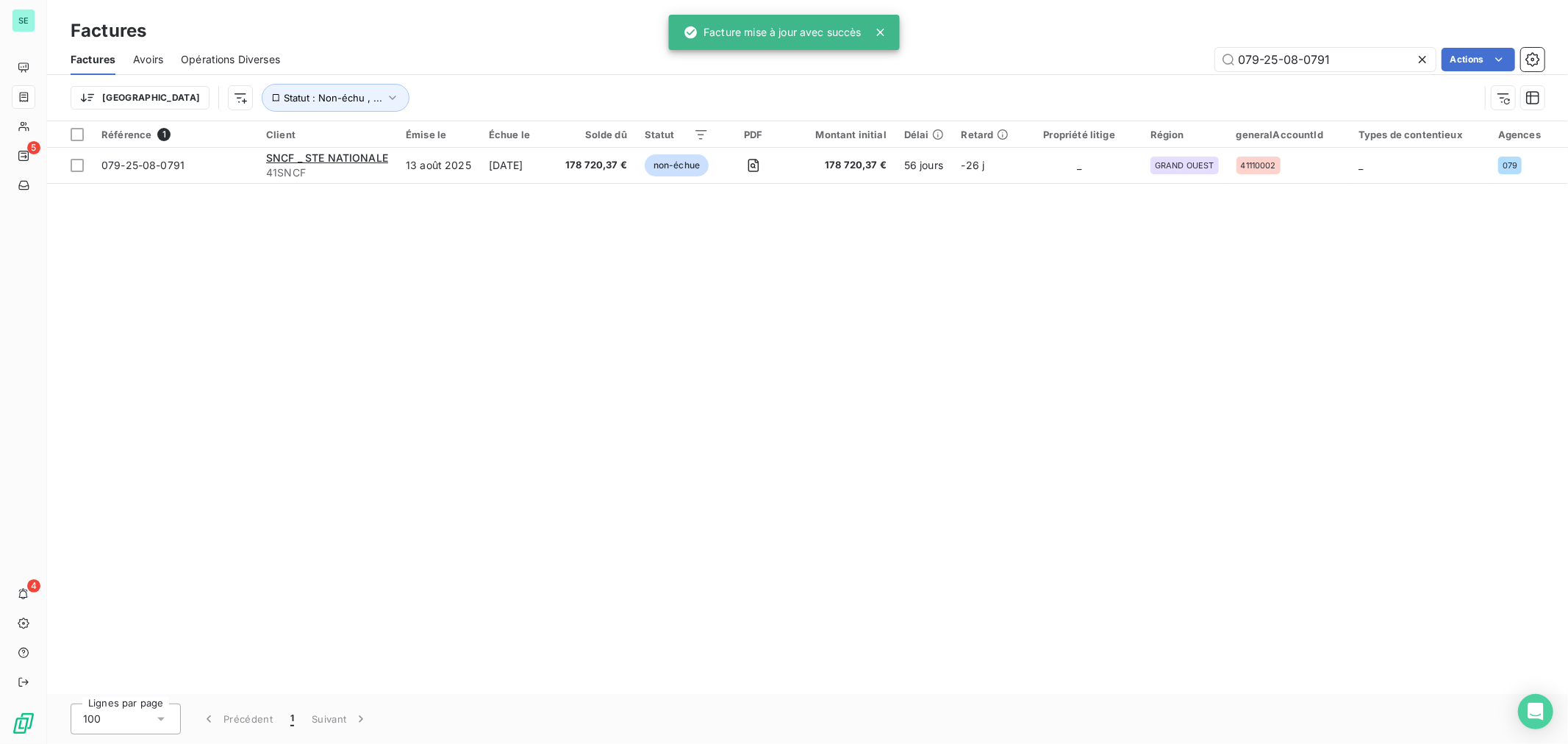
drag, startPoint x: 1353, startPoint y: 54, endPoint x: 1185, endPoint y: 76, distance: 169.4
click at [1185, 76] on div "Factures Avoirs Opérations Diverses 079-25-08-0791 Actions [GEOGRAPHIC_DATA] St…" at bounding box center [808, 82] width 1521 height 76
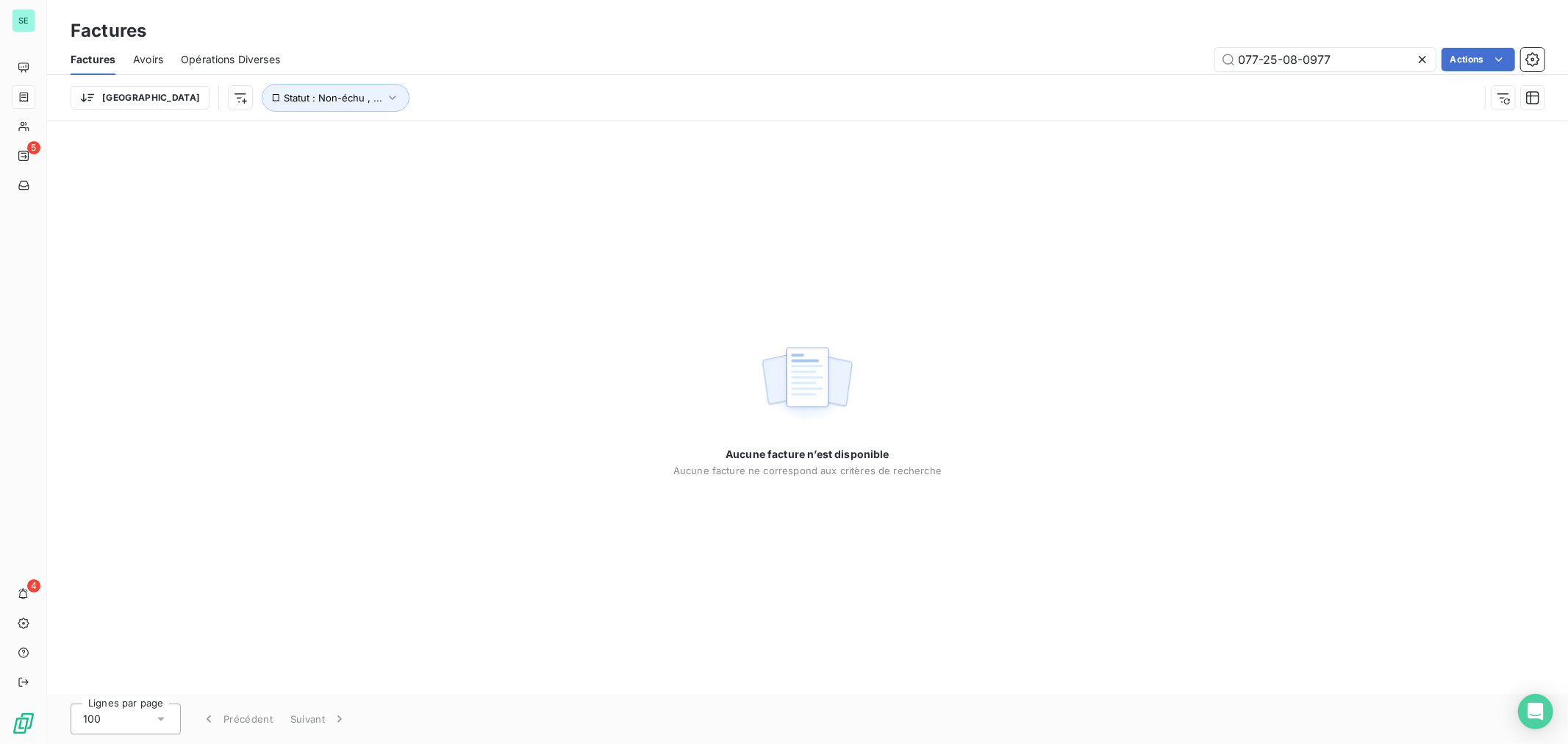
type input "077-25-08-0977"
click at [1424, 57] on icon at bounding box center [1422, 59] width 15 height 15
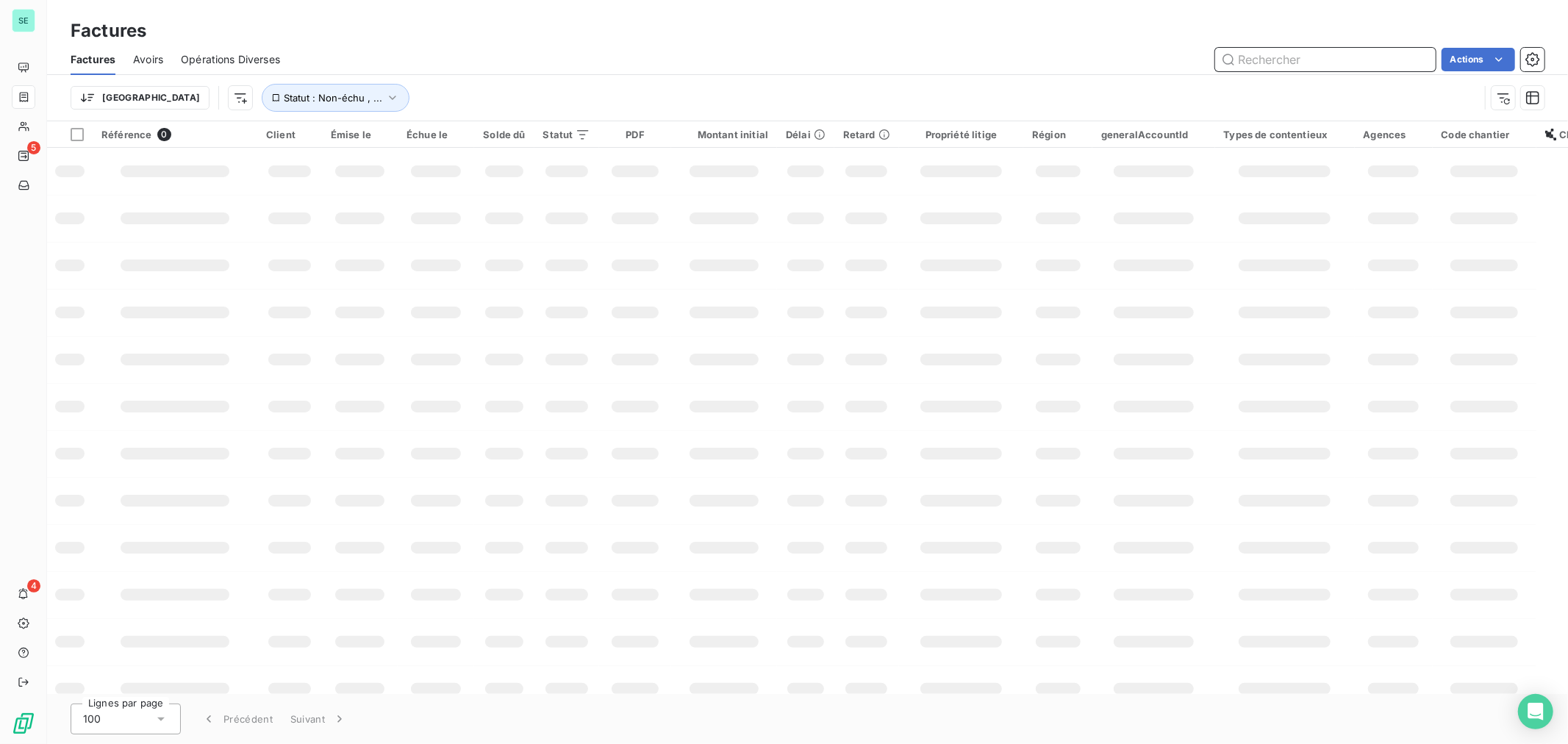
click at [1258, 62] on input "text" at bounding box center [1326, 59] width 220 height 24
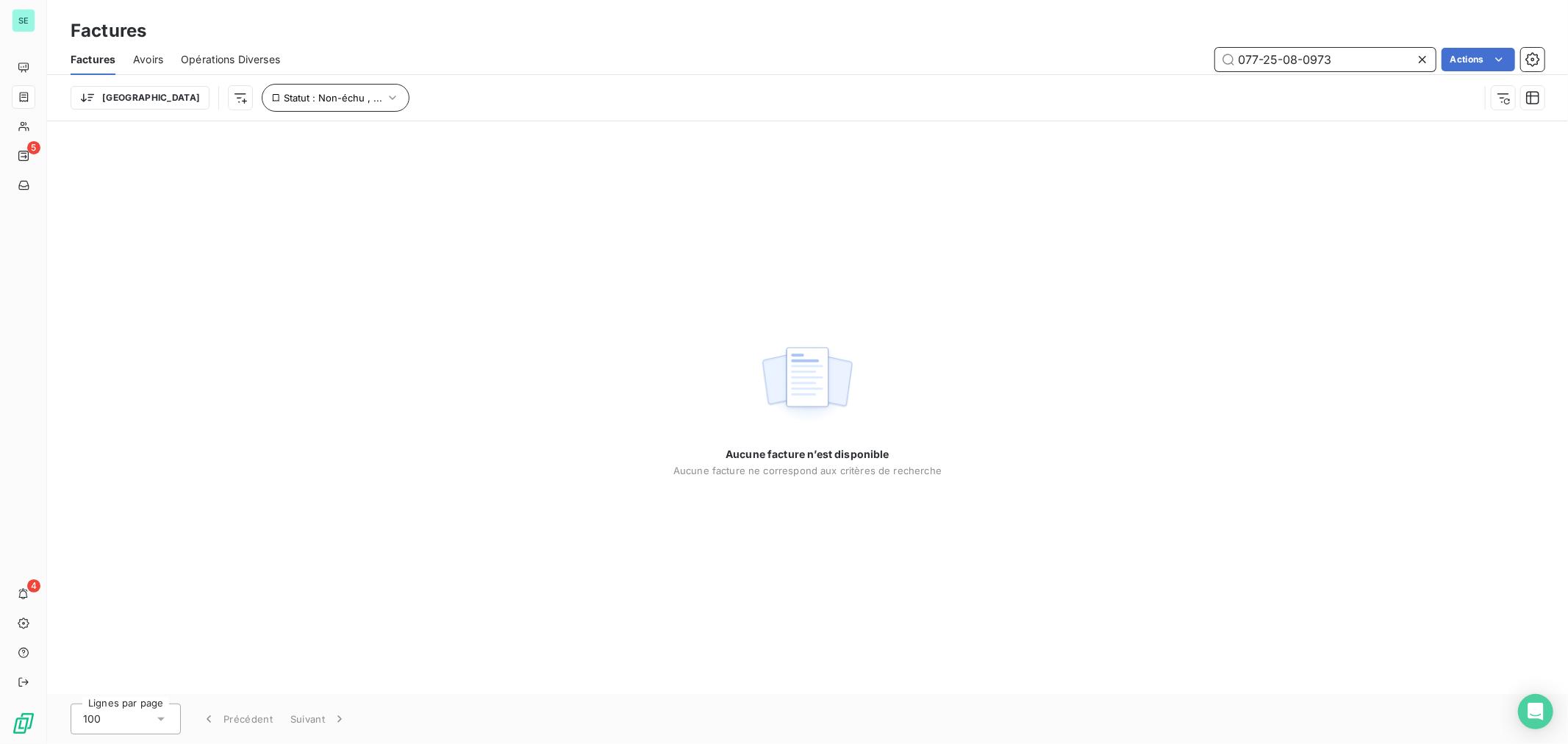
type input "077-25-08-0973"
click at [322, 99] on button "Statut : Non-échu , ..." at bounding box center [335, 97] width 148 height 28
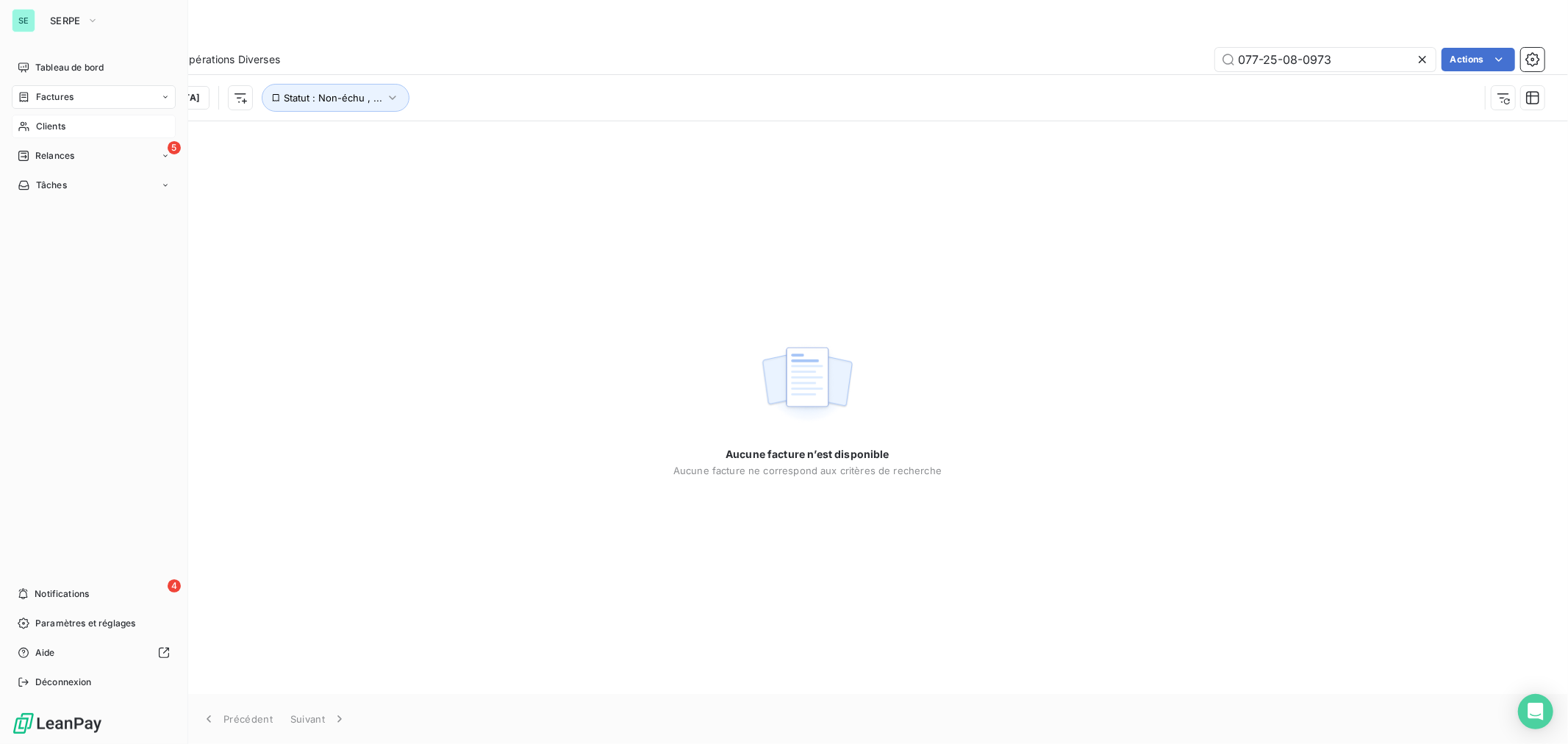
click at [52, 131] on span "Clients" at bounding box center [51, 127] width 29 height 14
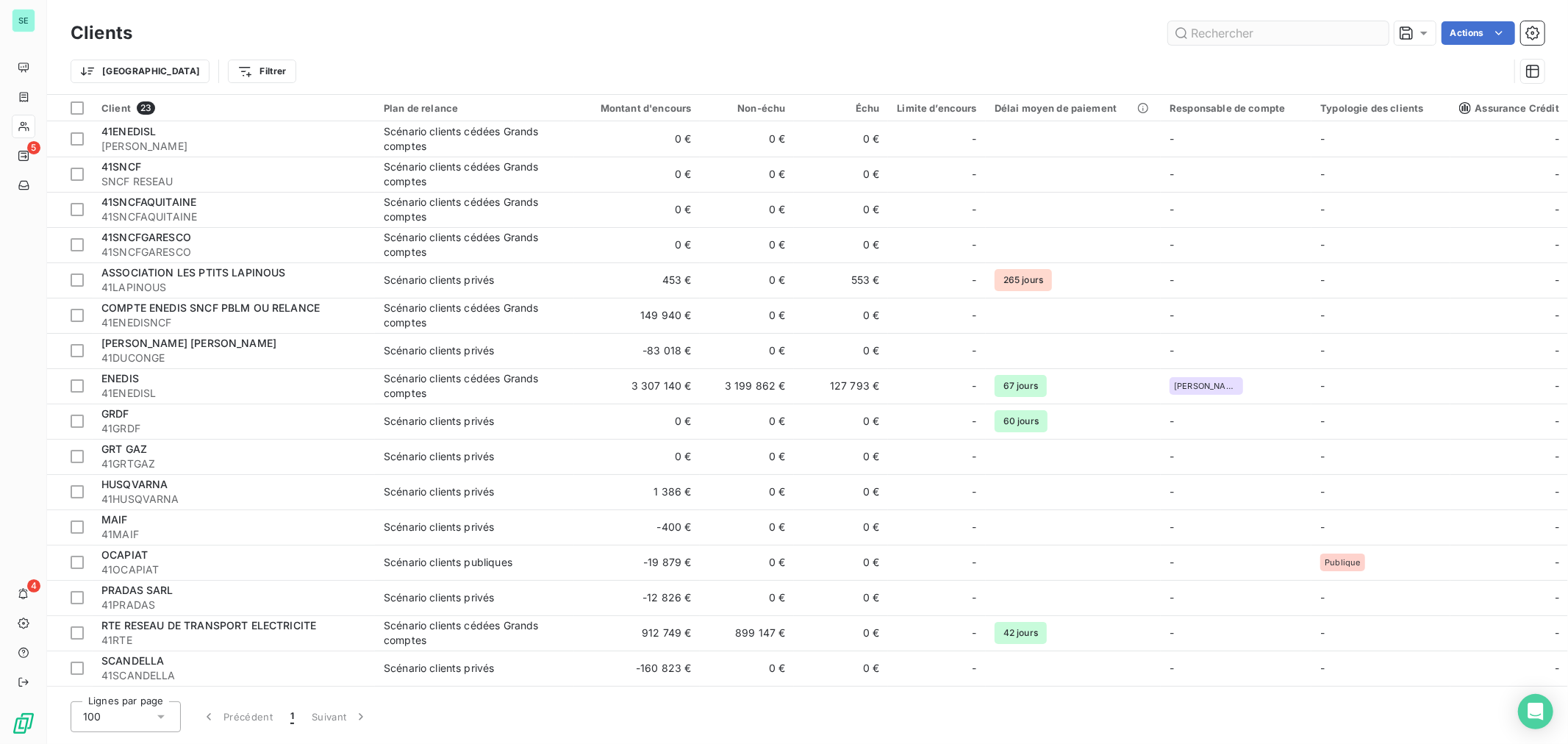
click at [1220, 34] on input "text" at bounding box center [1278, 33] width 220 height 24
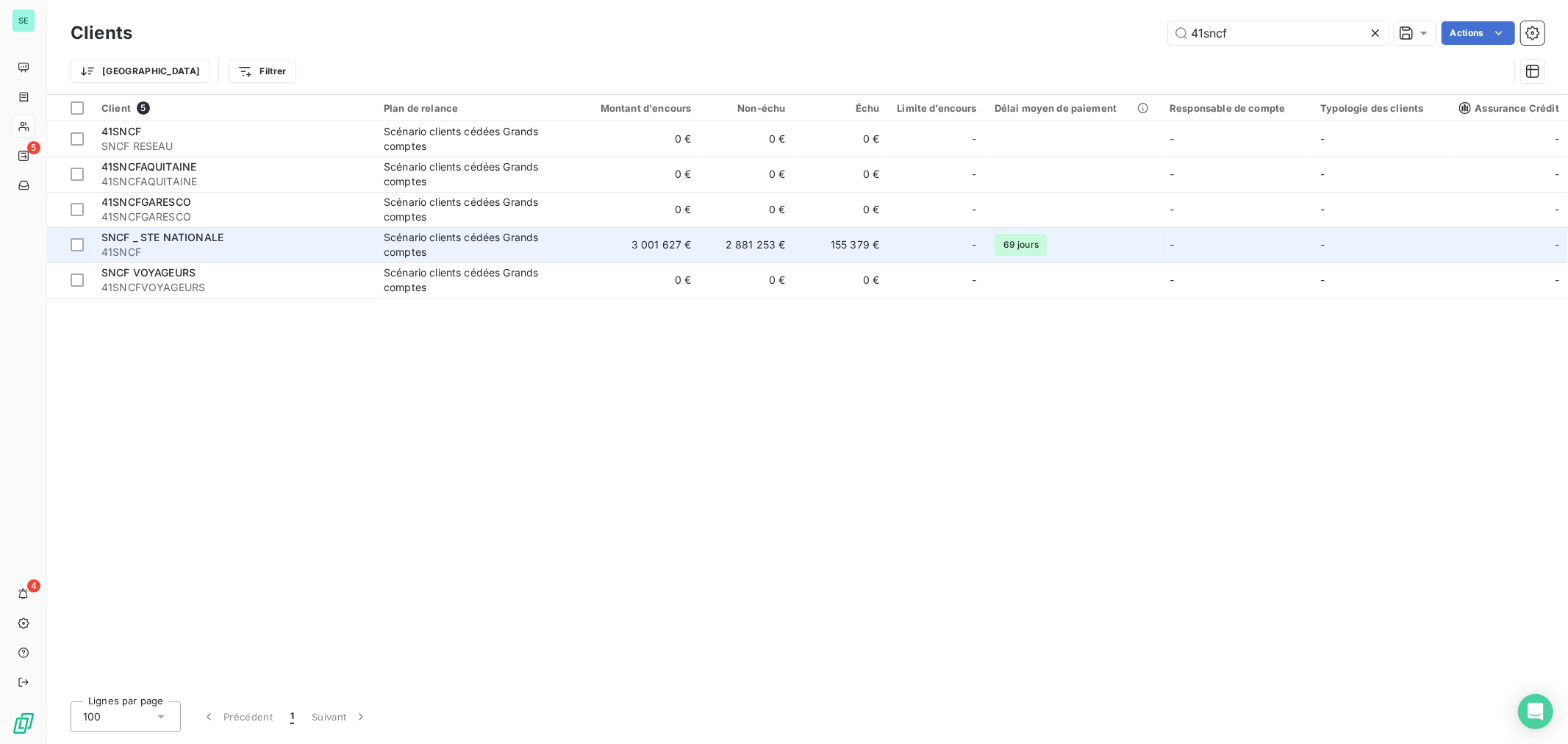
type input "41sncf"
click at [185, 252] on span "41SNCF" at bounding box center [233, 252] width 265 height 15
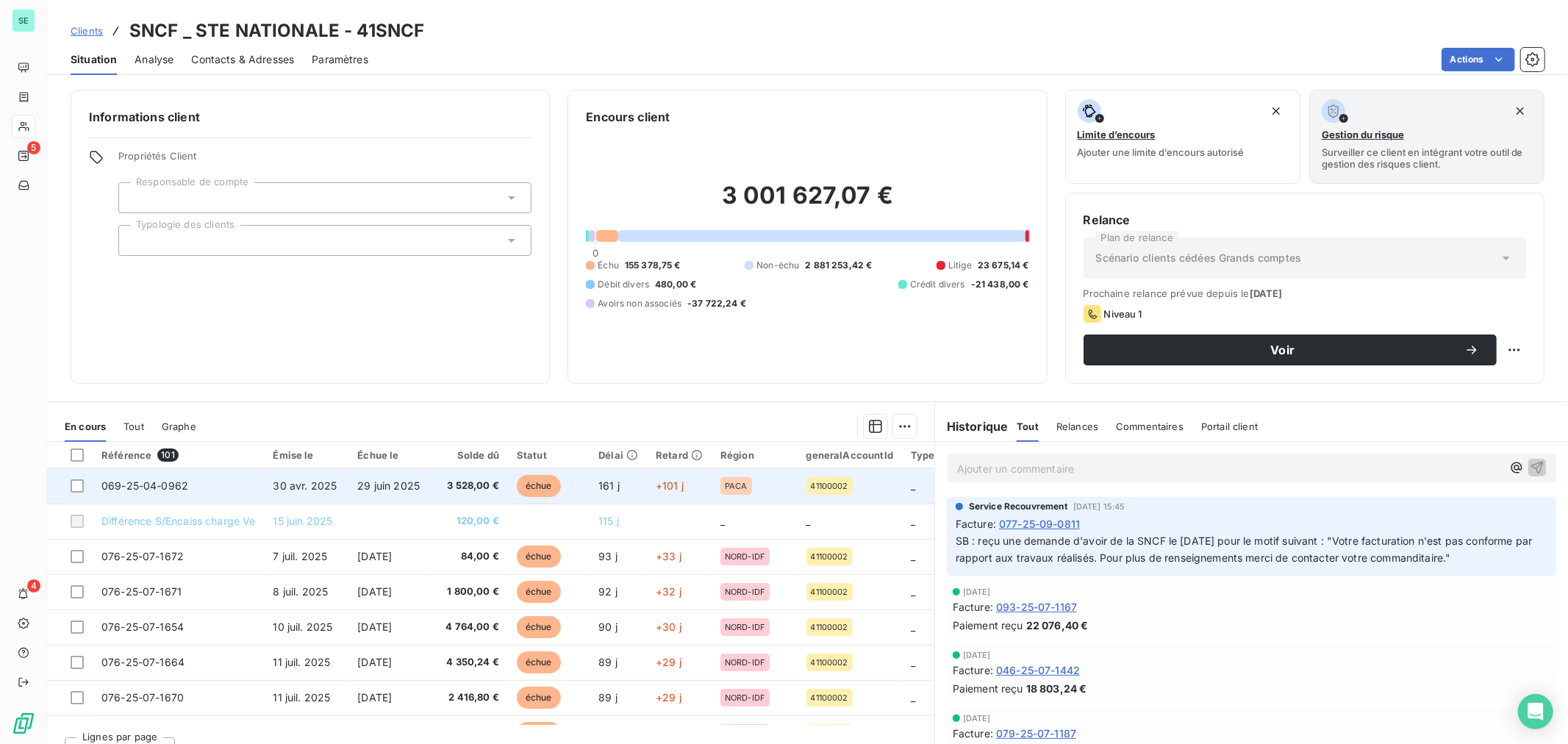
click at [250, 491] on td "069-25-04-0962" at bounding box center [178, 485] width 172 height 36
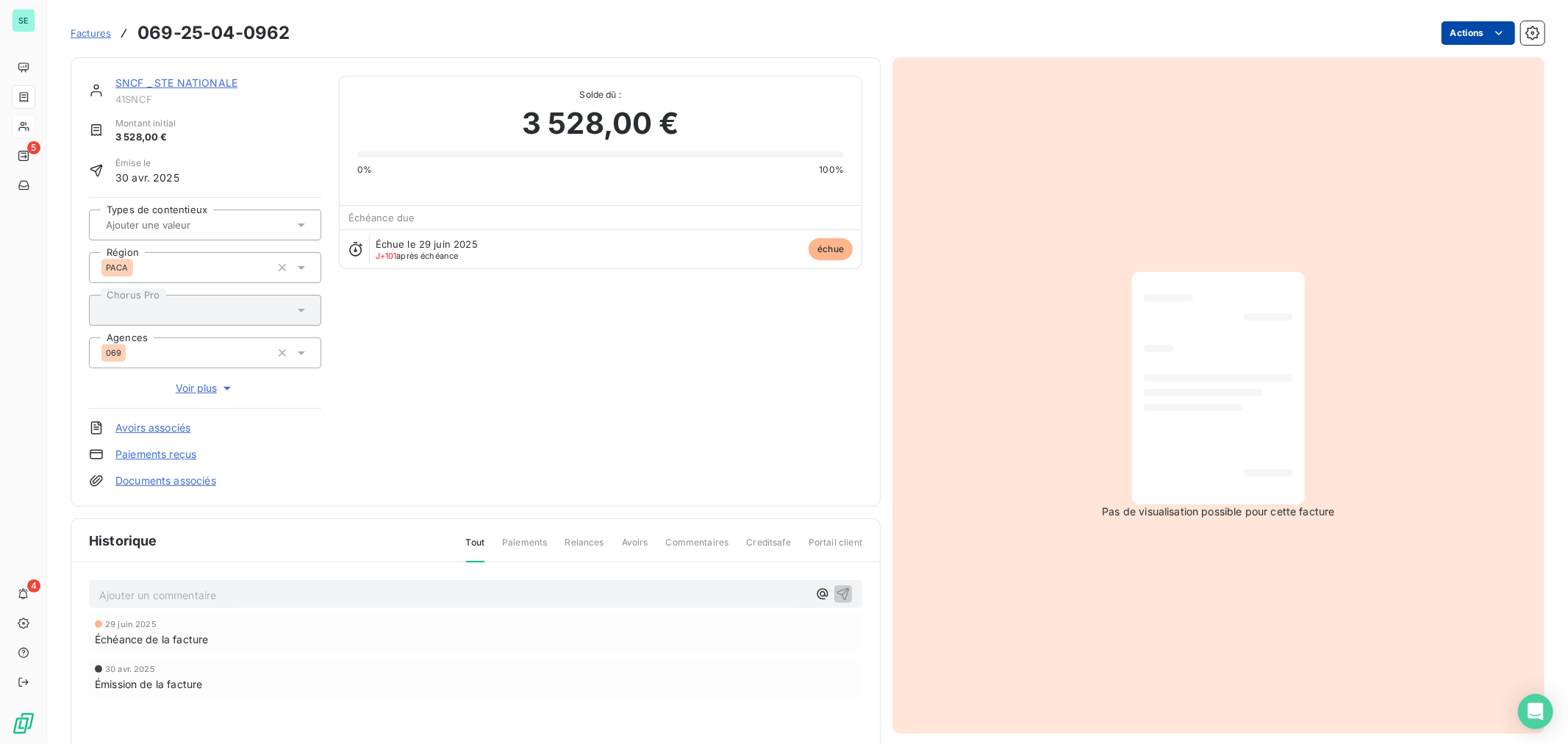
click at [1474, 34] on html "SE 5 4 Factures 069-25-04-0962 Actions SNCF _ STE NATIONALE 41SNCF Montant init…" at bounding box center [784, 372] width 1568 height 744
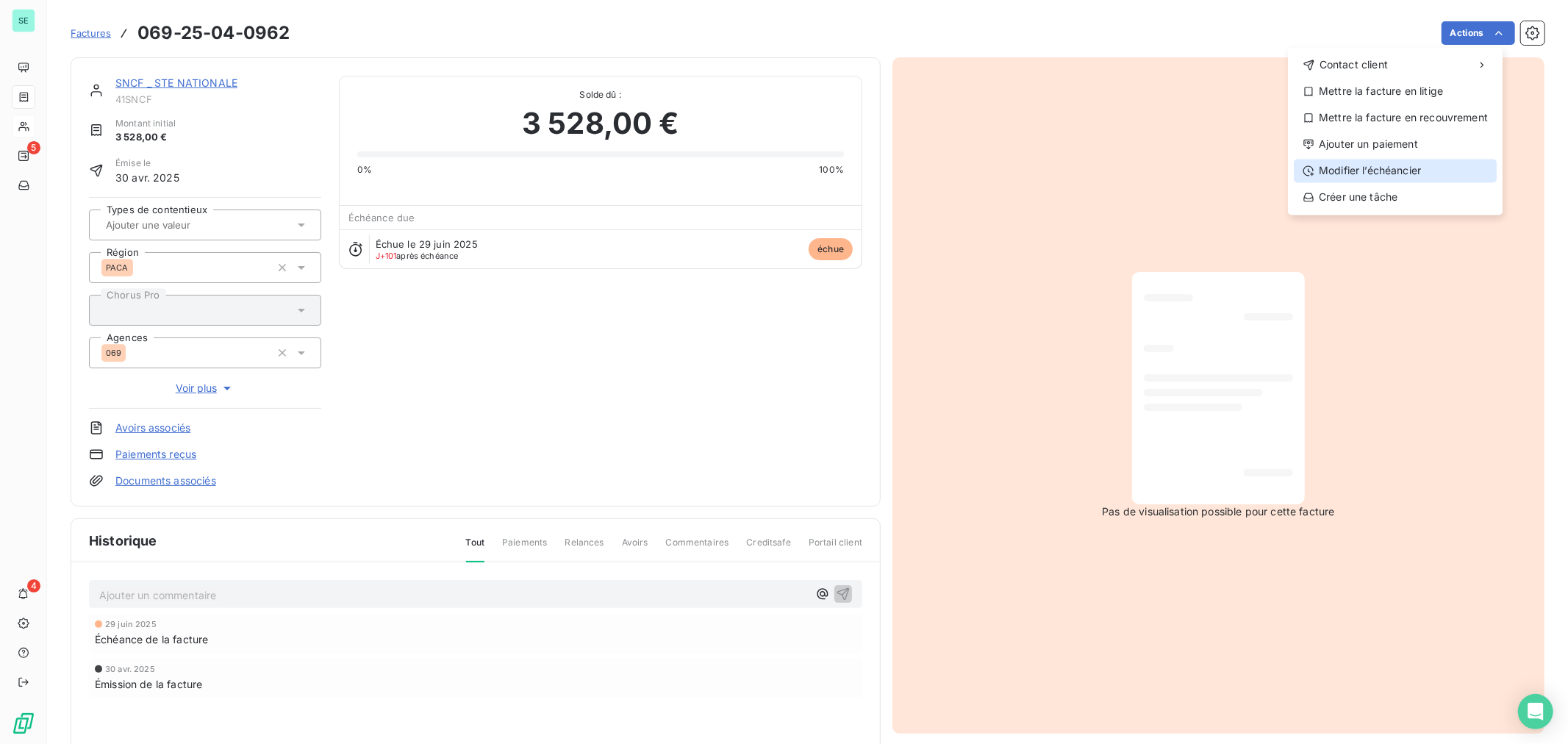
click at [1401, 169] on div "Modifier l’échéancier" at bounding box center [1395, 170] width 203 height 24
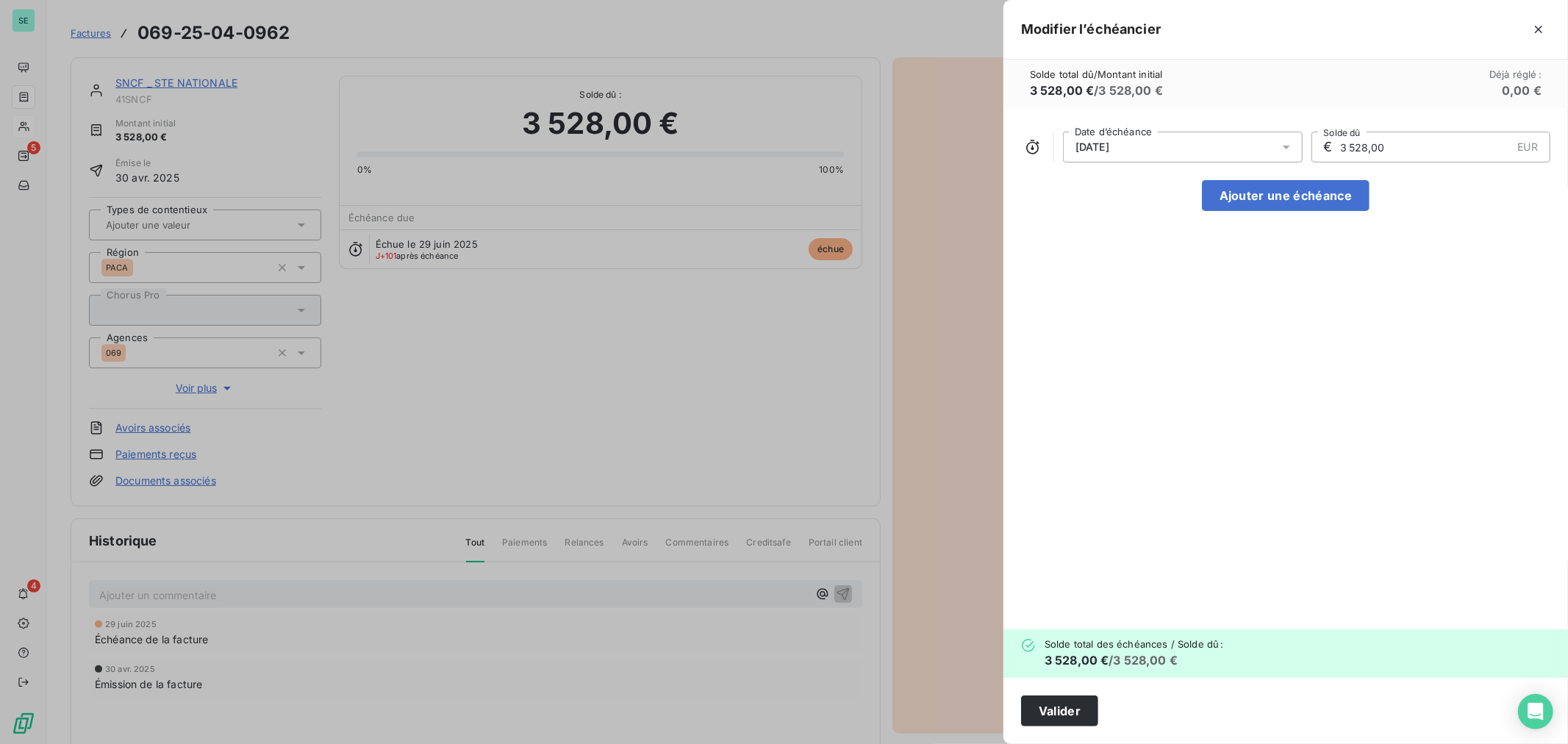
click at [1147, 145] on div "[DATE]" at bounding box center [1182, 148] width 239 height 31
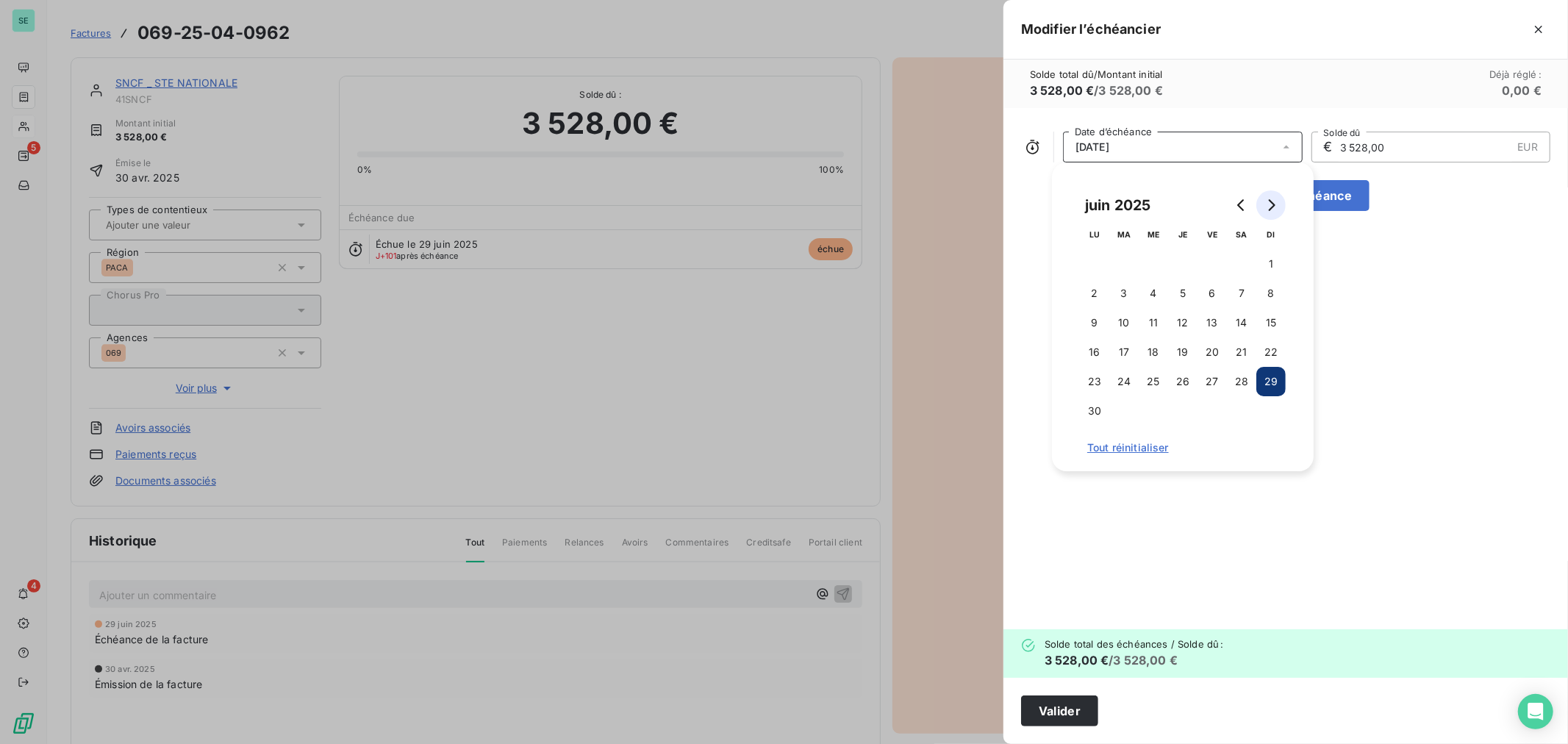
click at [1275, 202] on icon "Go to next month" at bounding box center [1270, 205] width 12 height 12
click at [1122, 348] on button "21" at bounding box center [1124, 352] width 29 height 29
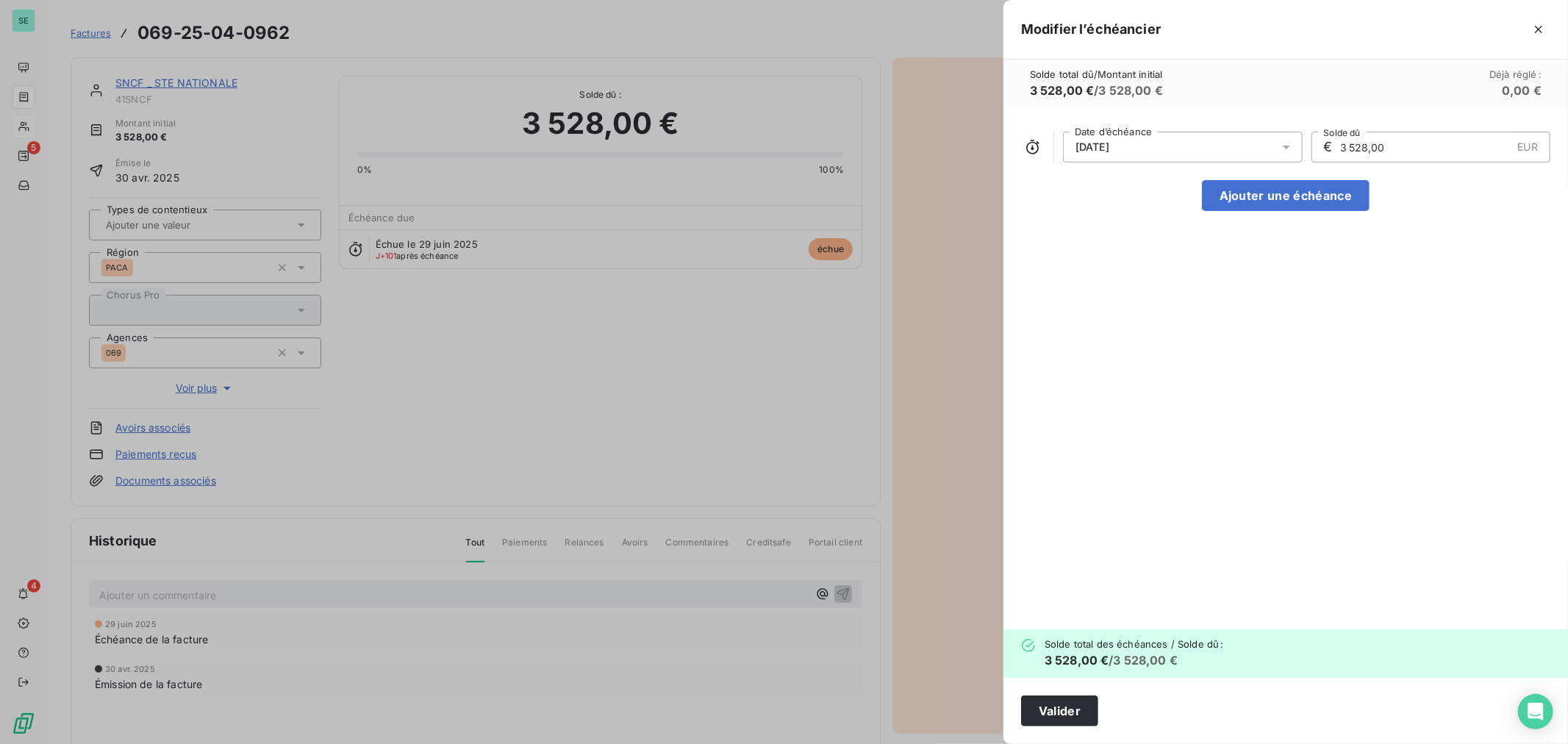
click at [1421, 303] on div "[DATE] Date d’échéance € 3 528,00 EUR Solde dû Ajouter une échéance" at bounding box center [1286, 369] width 565 height 521
click at [1056, 713] on button "Valider" at bounding box center [1059, 711] width 77 height 31
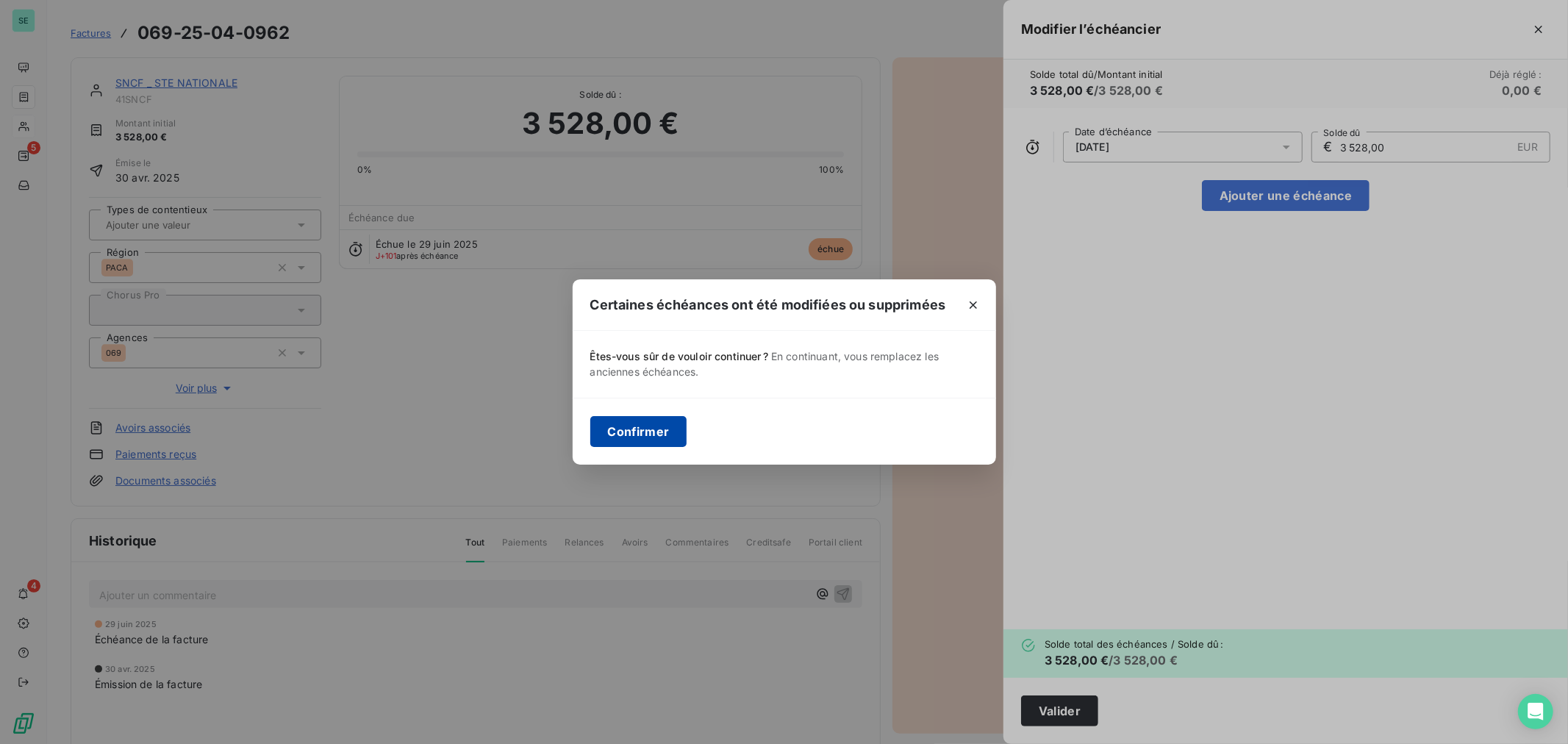
click at [645, 438] on button "Confirmer" at bounding box center [638, 432] width 97 height 31
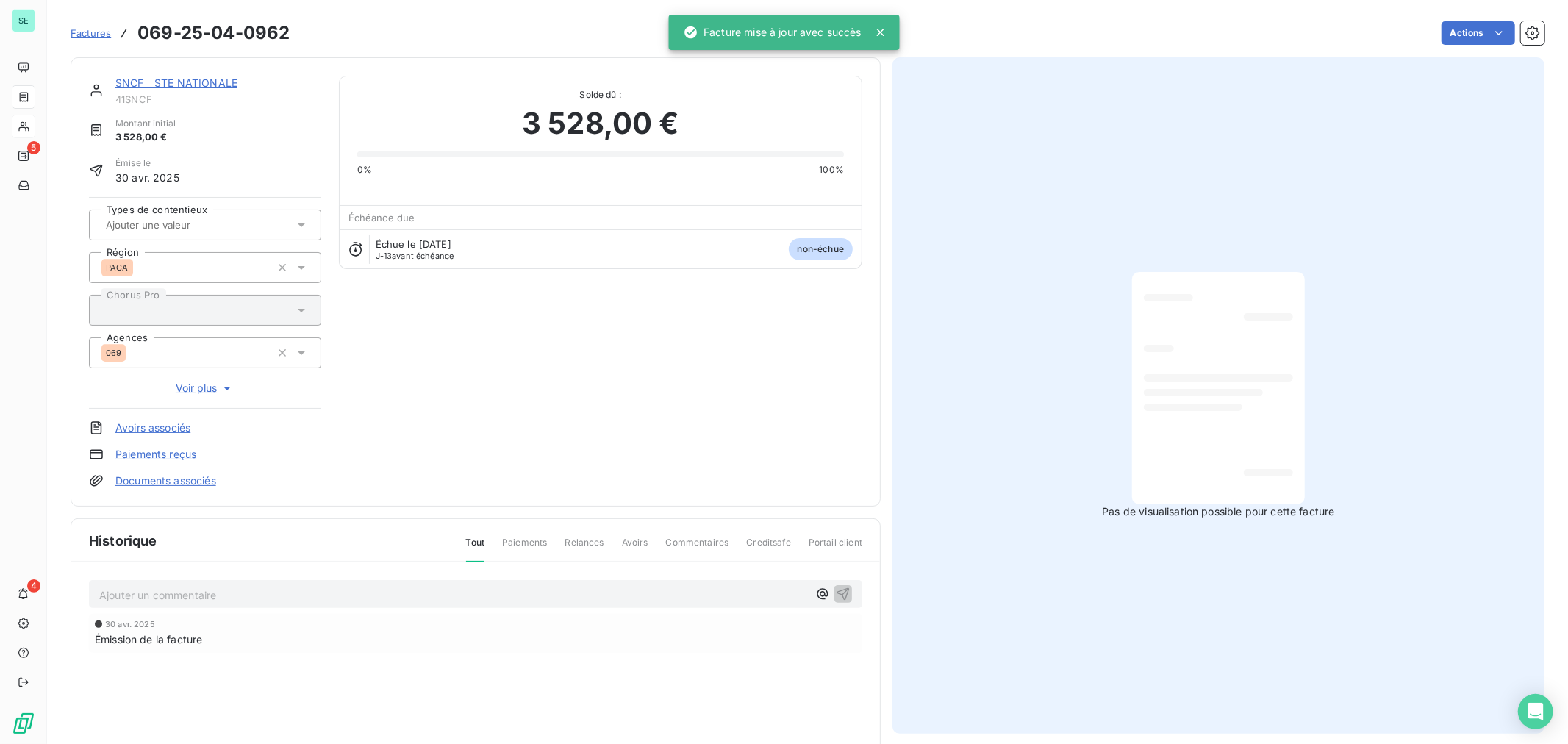
click at [166, 78] on link "SNCF _ STE NATIONALE" at bounding box center [177, 83] width 122 height 13
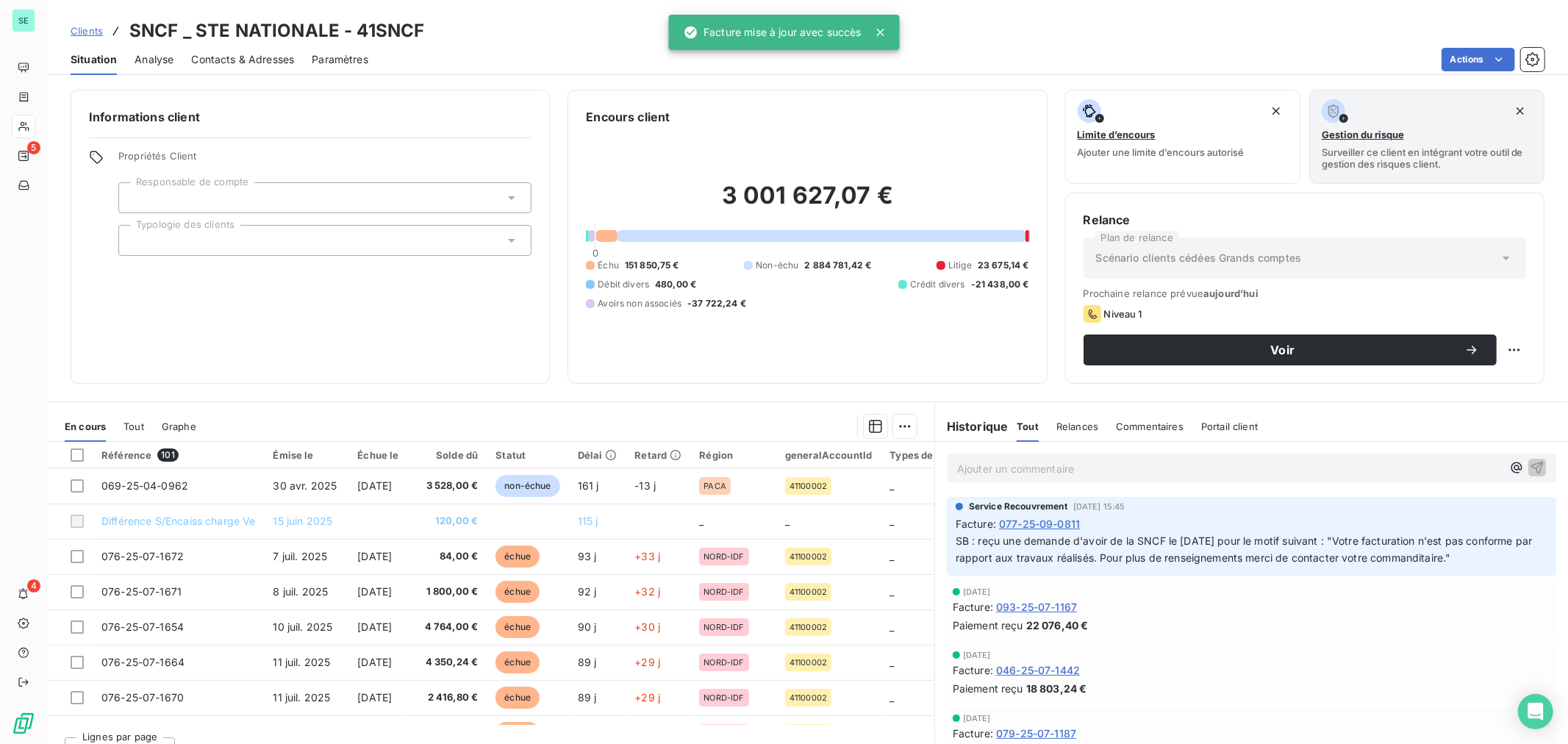
click at [302, 420] on div at bounding box center [565, 426] width 703 height 24
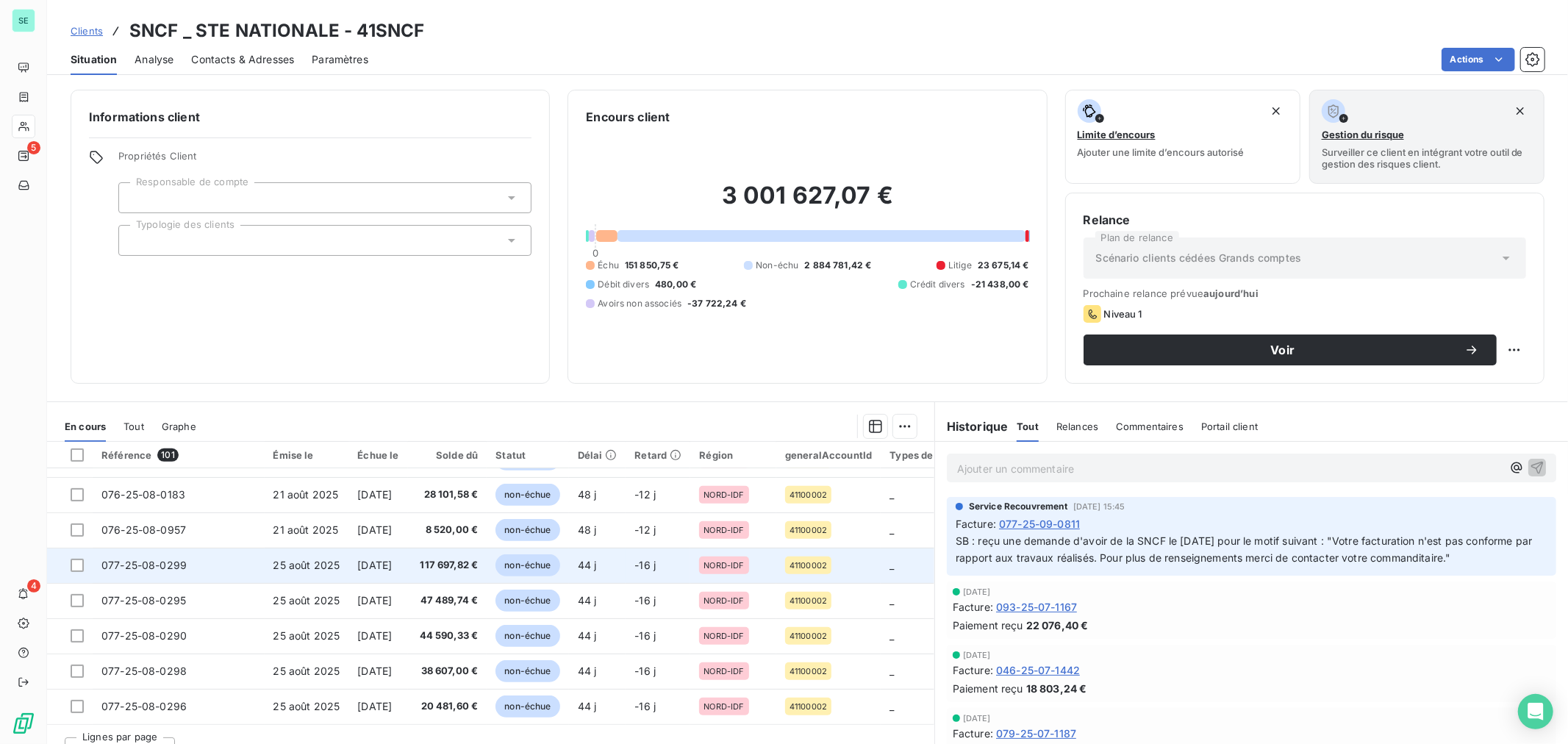
scroll to position [25, 0]
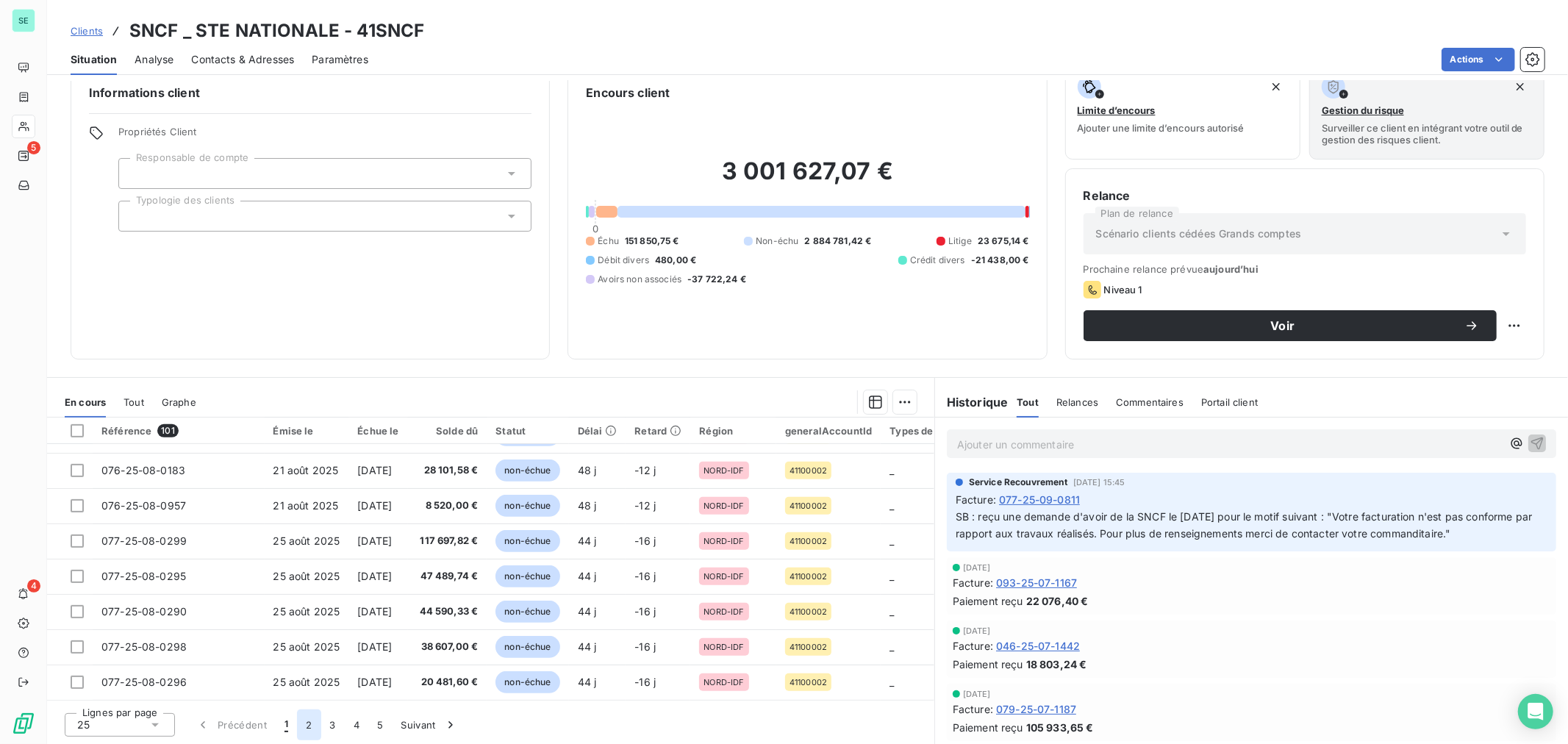
click at [307, 728] on button "2" at bounding box center [309, 725] width 24 height 31
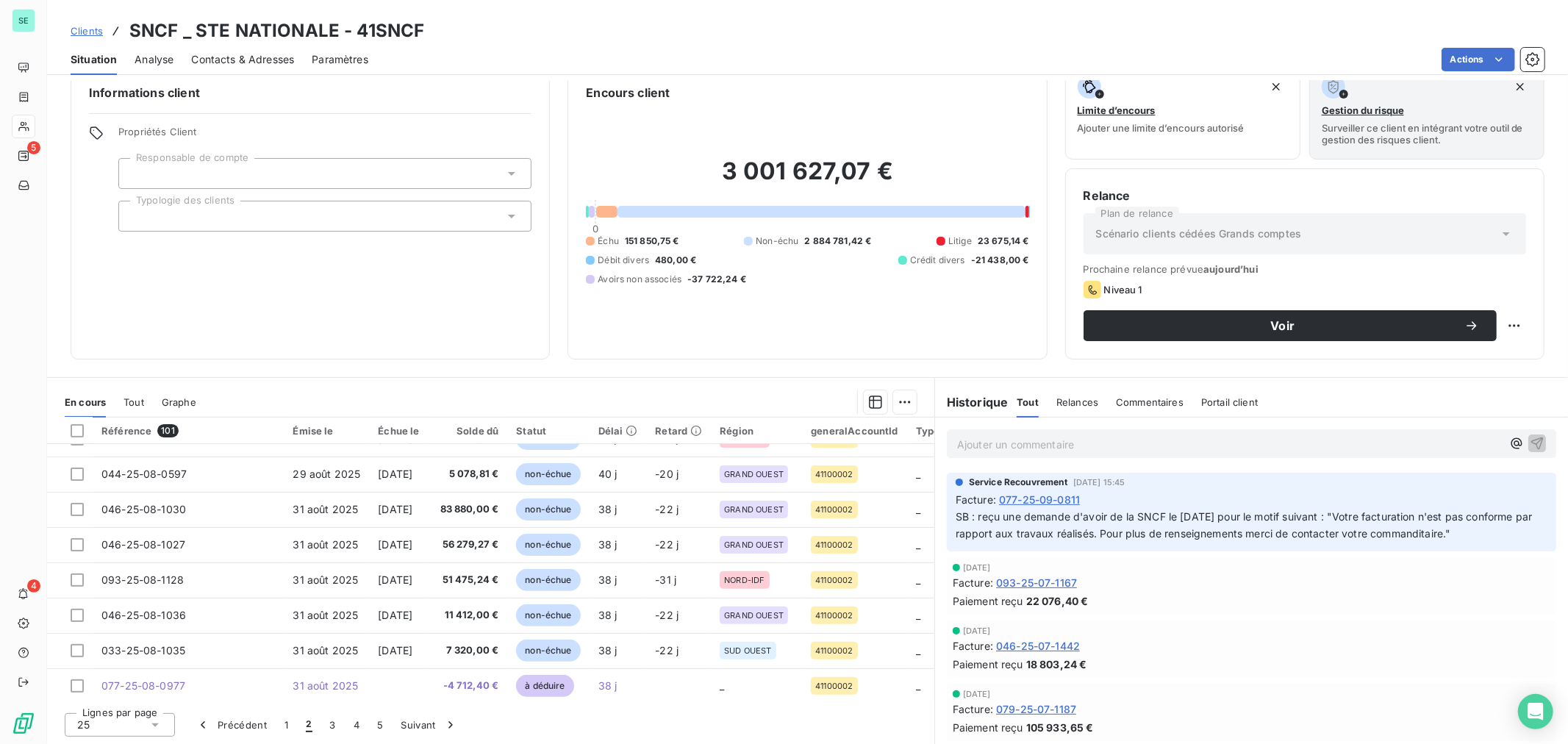
scroll to position [490, 0]
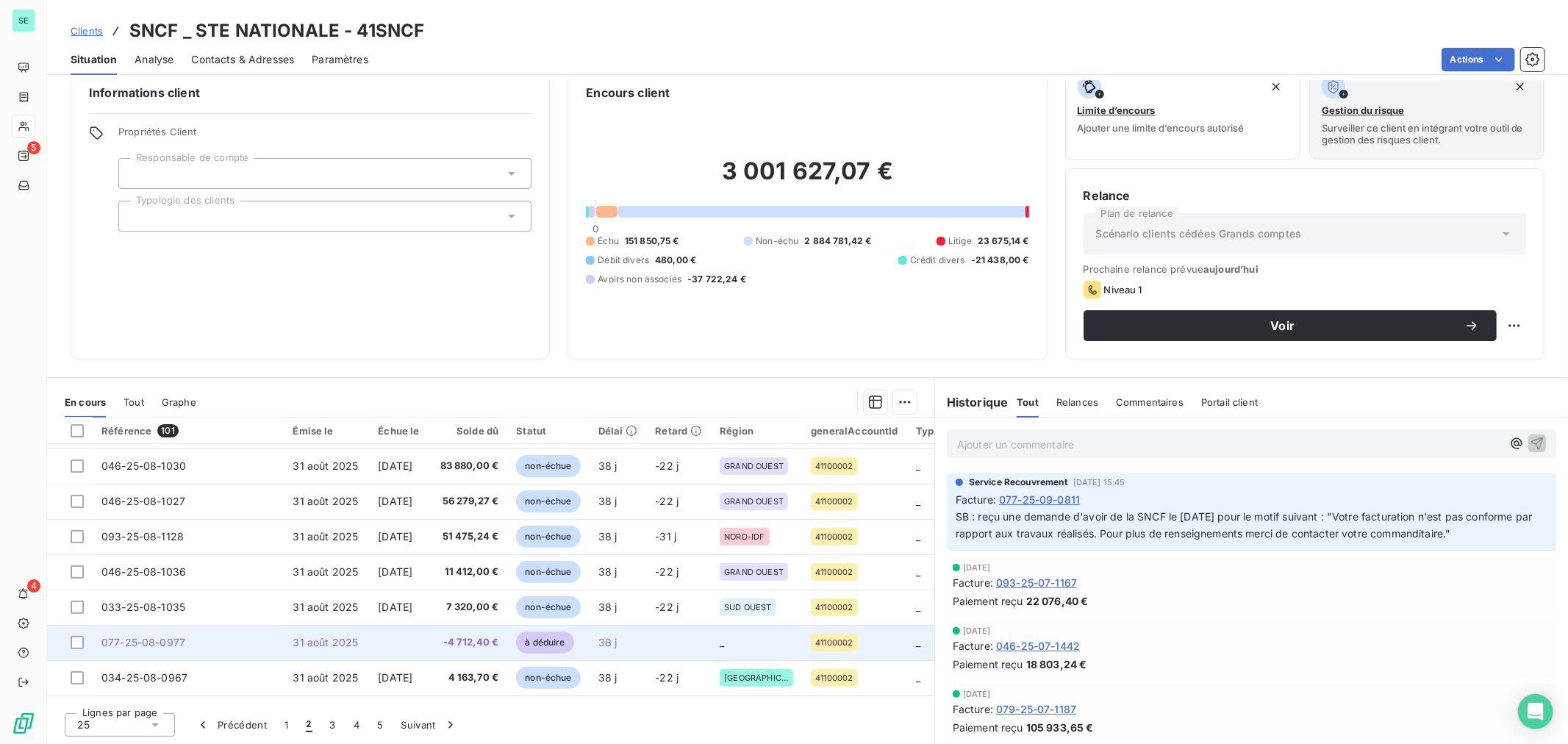
click at [216, 643] on td "077-25-08-0977" at bounding box center [188, 642] width 192 height 36
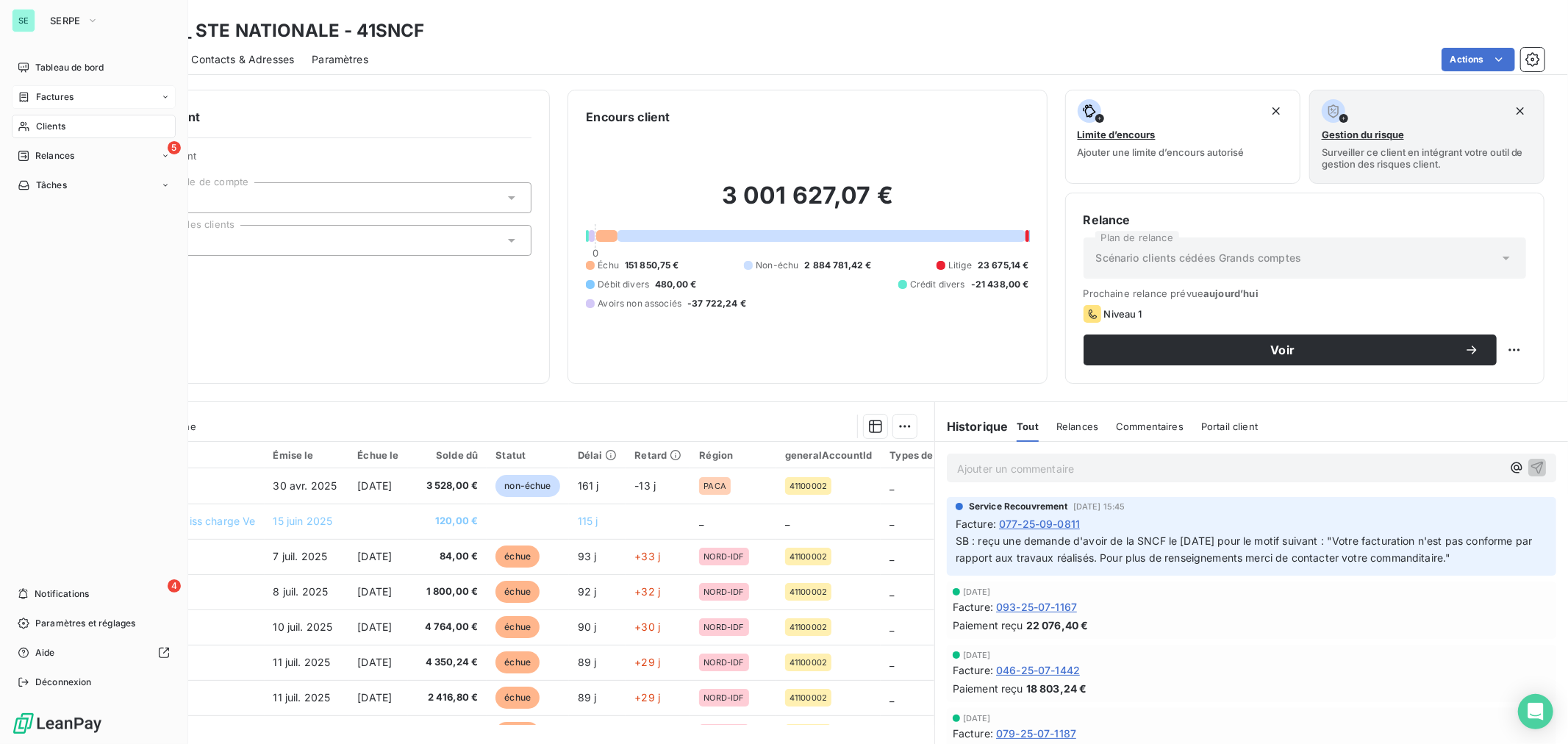
click at [66, 97] on span "Factures" at bounding box center [55, 97] width 37 height 14
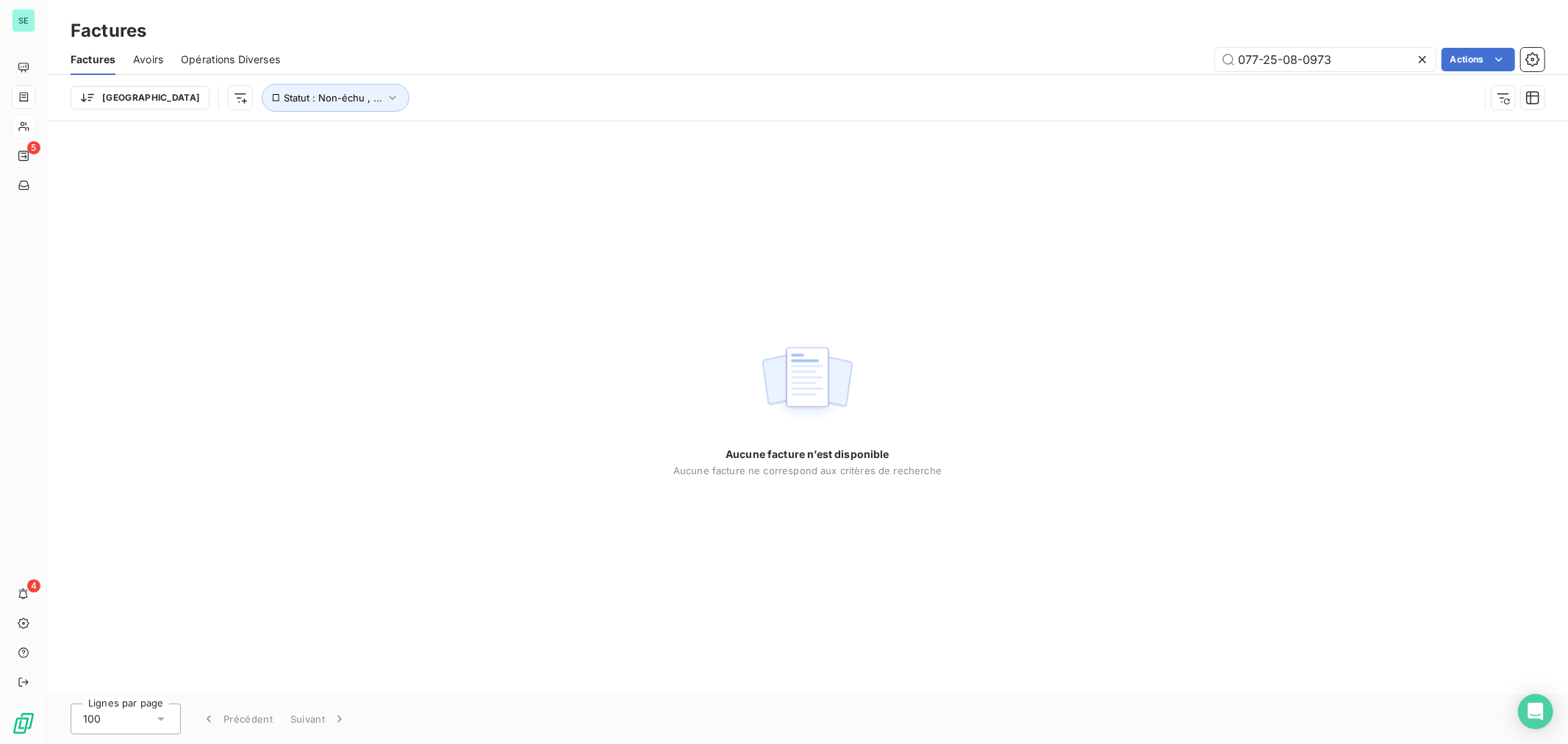
drag, startPoint x: 1353, startPoint y: 60, endPoint x: 1095, endPoint y: 66, distance: 258.1
click at [1095, 66] on div "077-25-08-0973 Actions" at bounding box center [921, 59] width 1247 height 24
type input "076-25-08-0957"
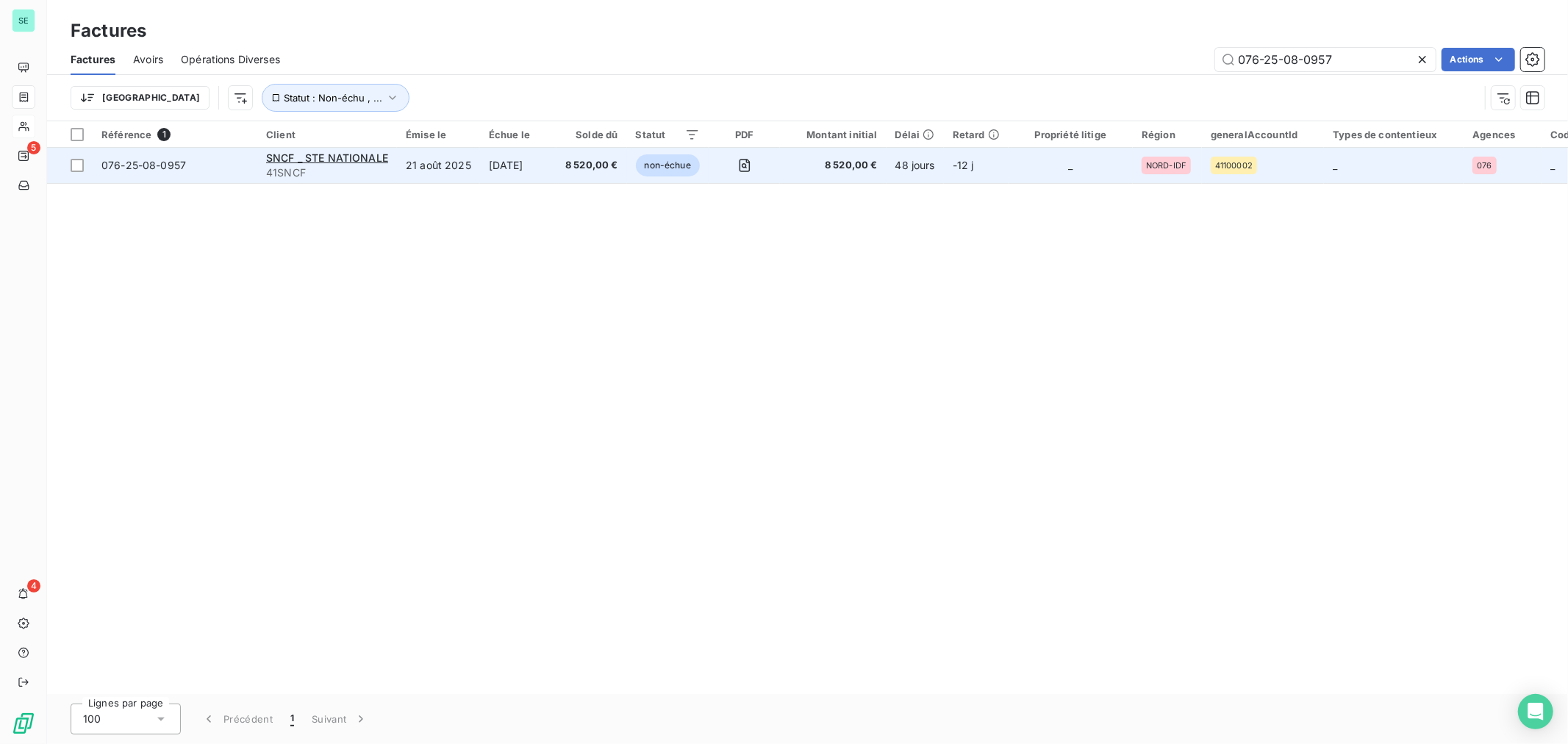
click at [185, 170] on span "076-25-08-0957" at bounding box center [143, 165] width 85 height 13
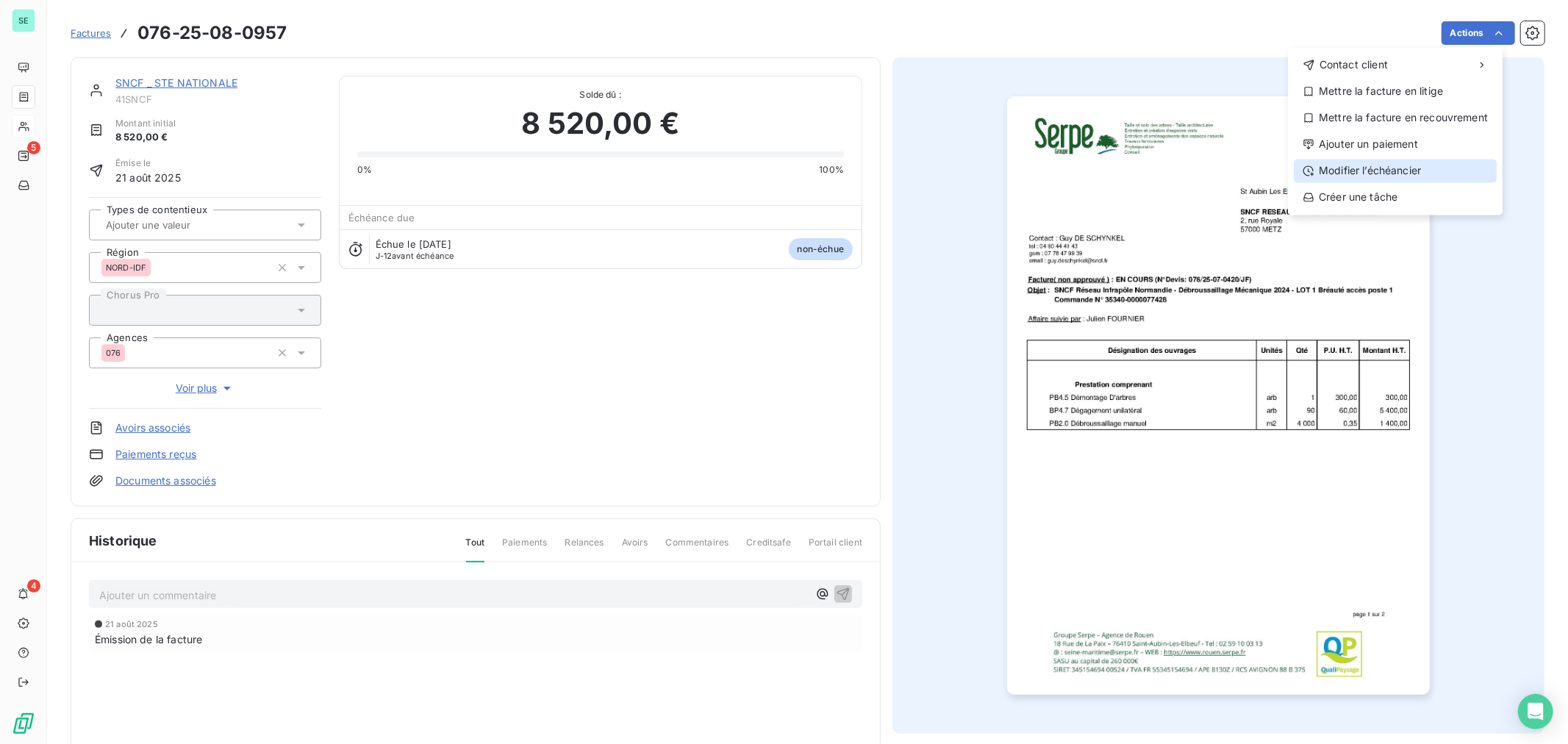
click at [1418, 169] on div "Modifier l’échéancier" at bounding box center [1395, 170] width 203 height 24
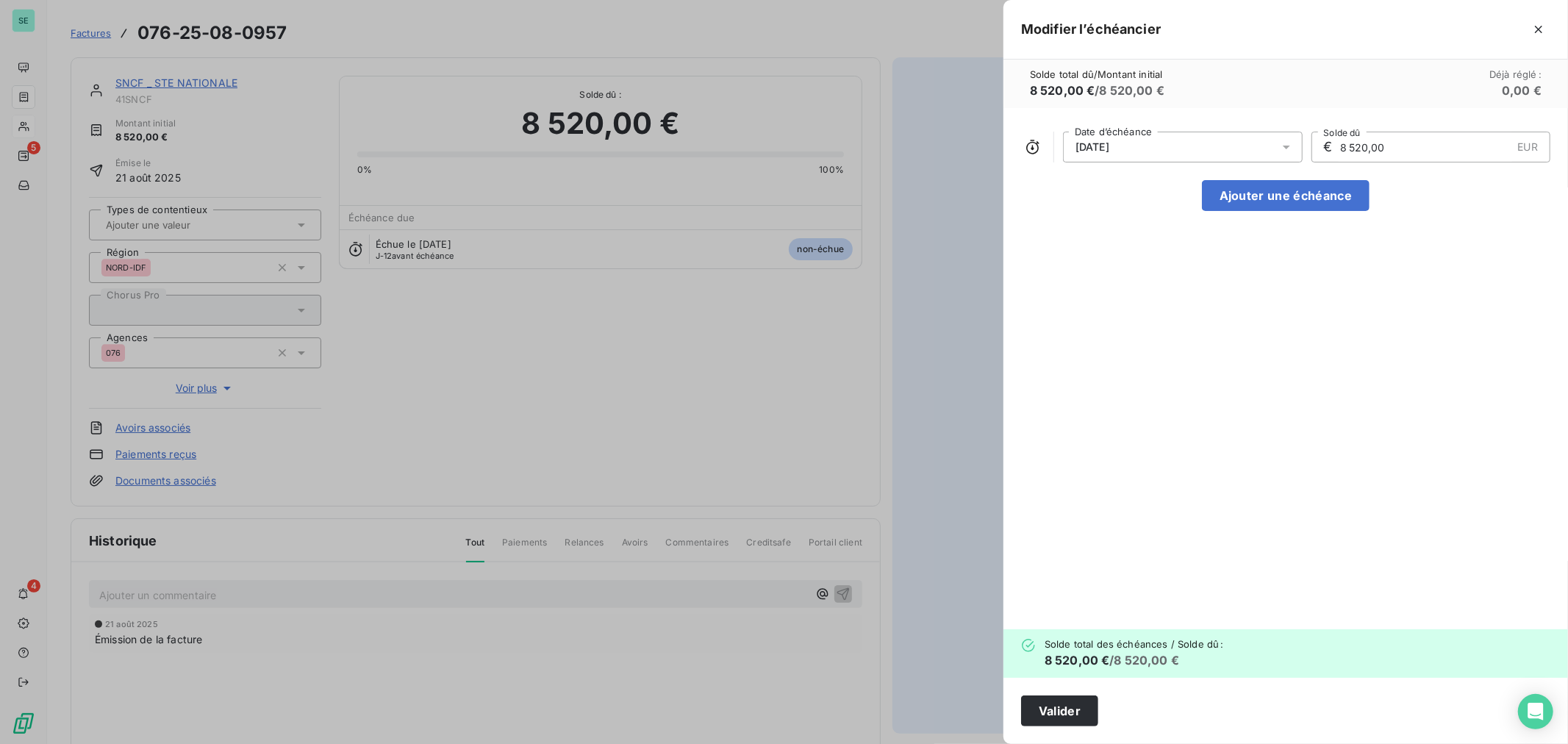
click at [1287, 146] on icon at bounding box center [1287, 148] width 7 height 4
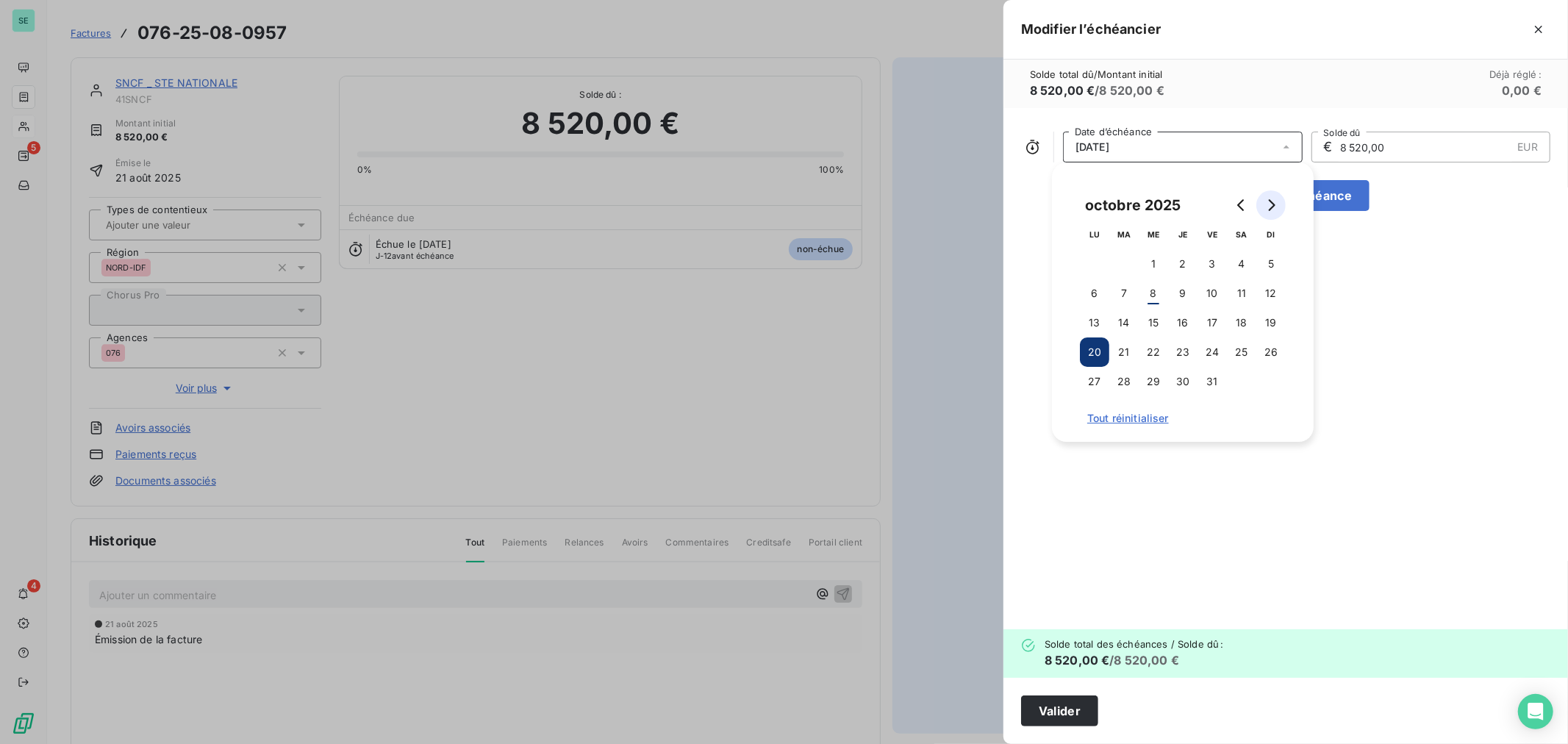
click at [1276, 204] on icon "Go to next month" at bounding box center [1270, 205] width 12 height 12
click at [1094, 291] on button "3" at bounding box center [1095, 293] width 29 height 29
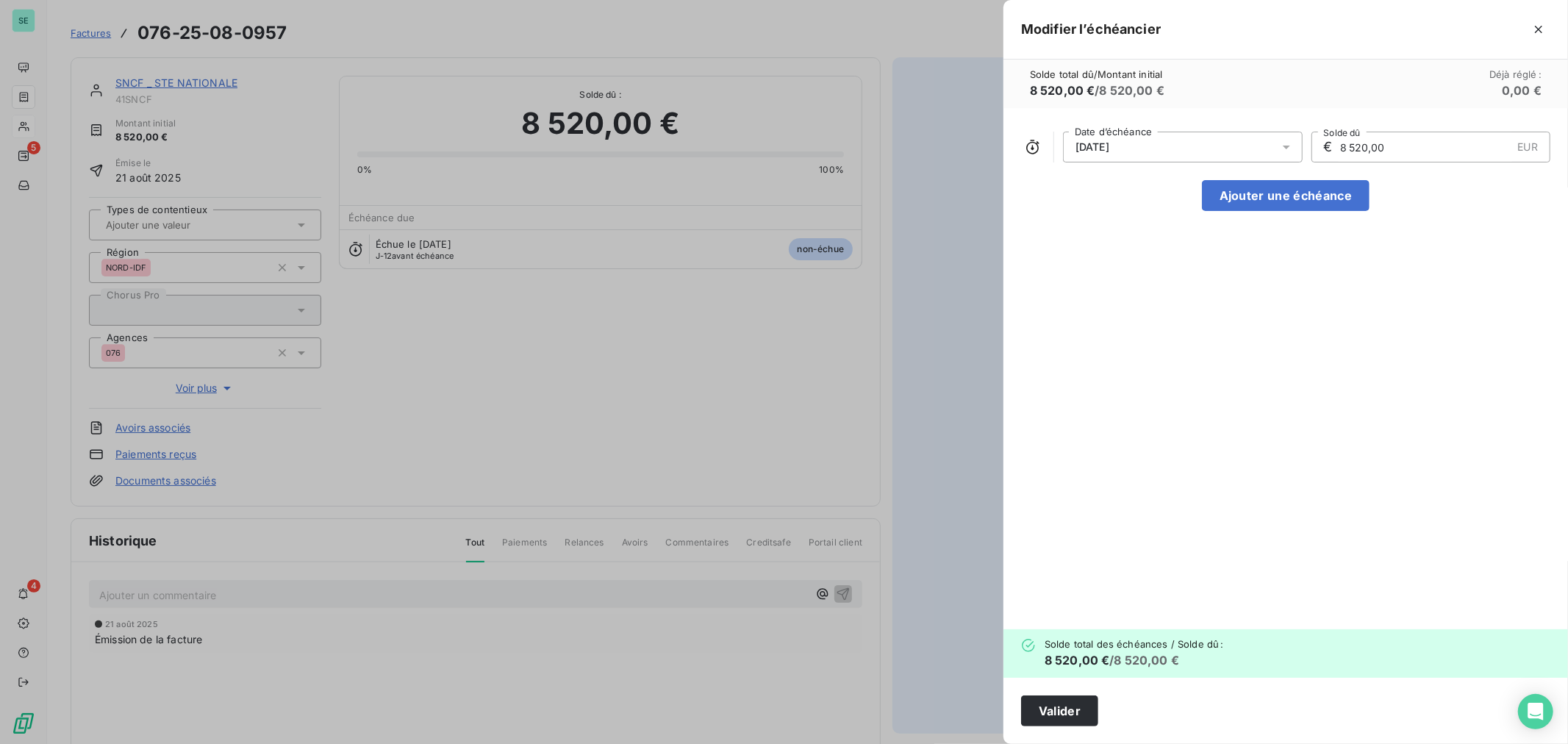
click at [1427, 282] on div "[DATE] Date d’échéance € 8 520,00 EUR Solde dû Ajouter une échéance" at bounding box center [1286, 369] width 565 height 521
click at [1056, 708] on button "Valider" at bounding box center [1059, 711] width 77 height 31
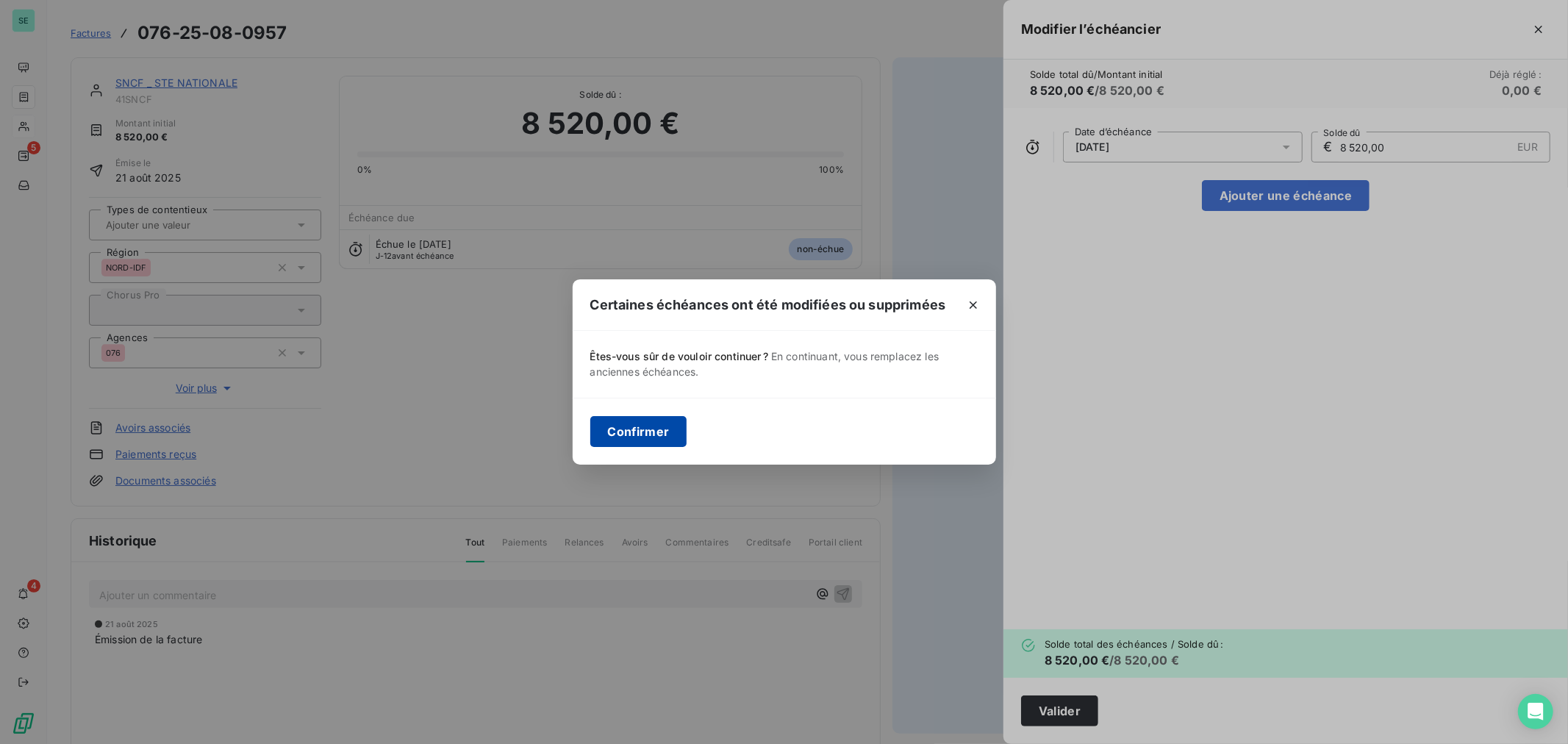
click at [641, 433] on button "Confirmer" at bounding box center [638, 432] width 97 height 31
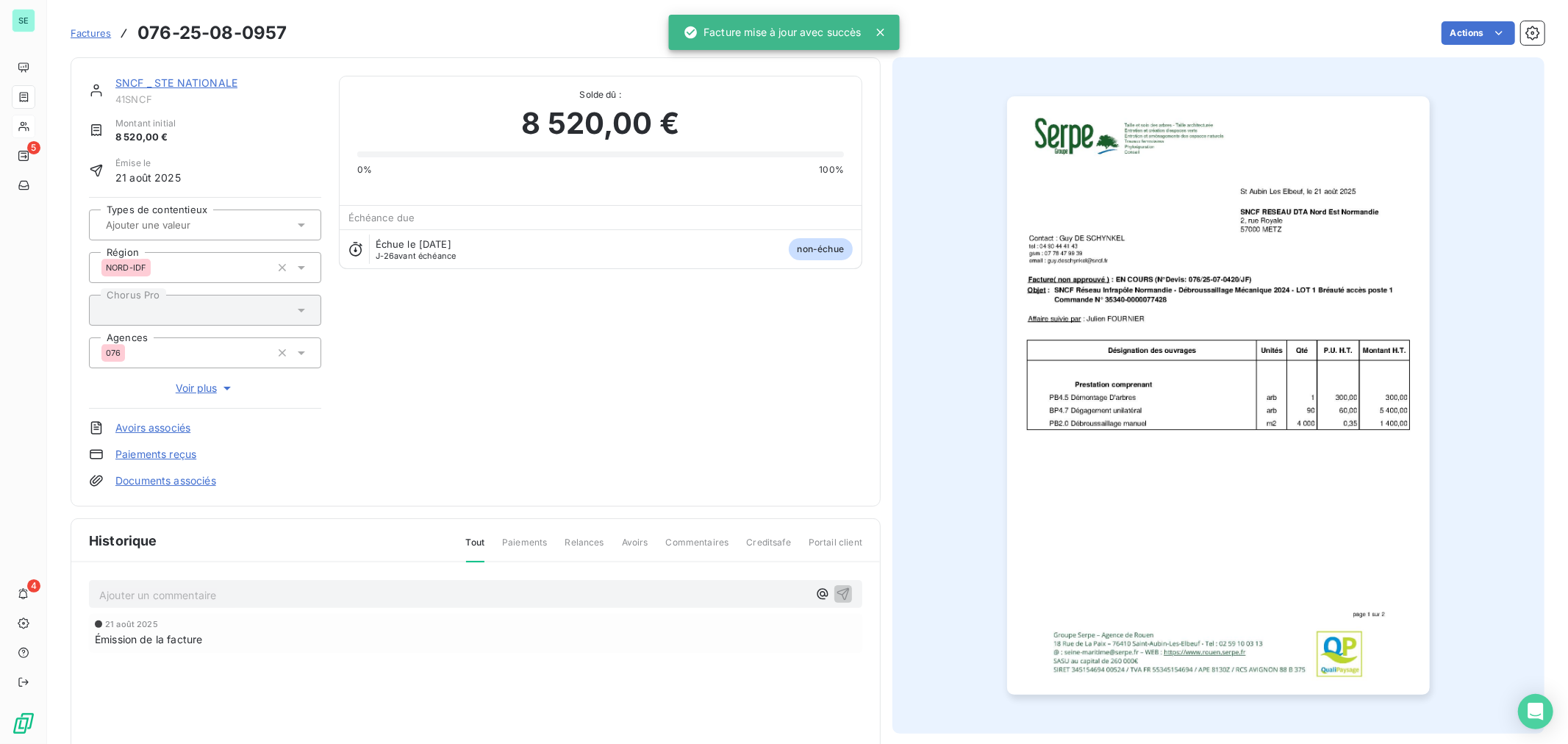
click at [94, 38] on span "Factures" at bounding box center [91, 33] width 40 height 12
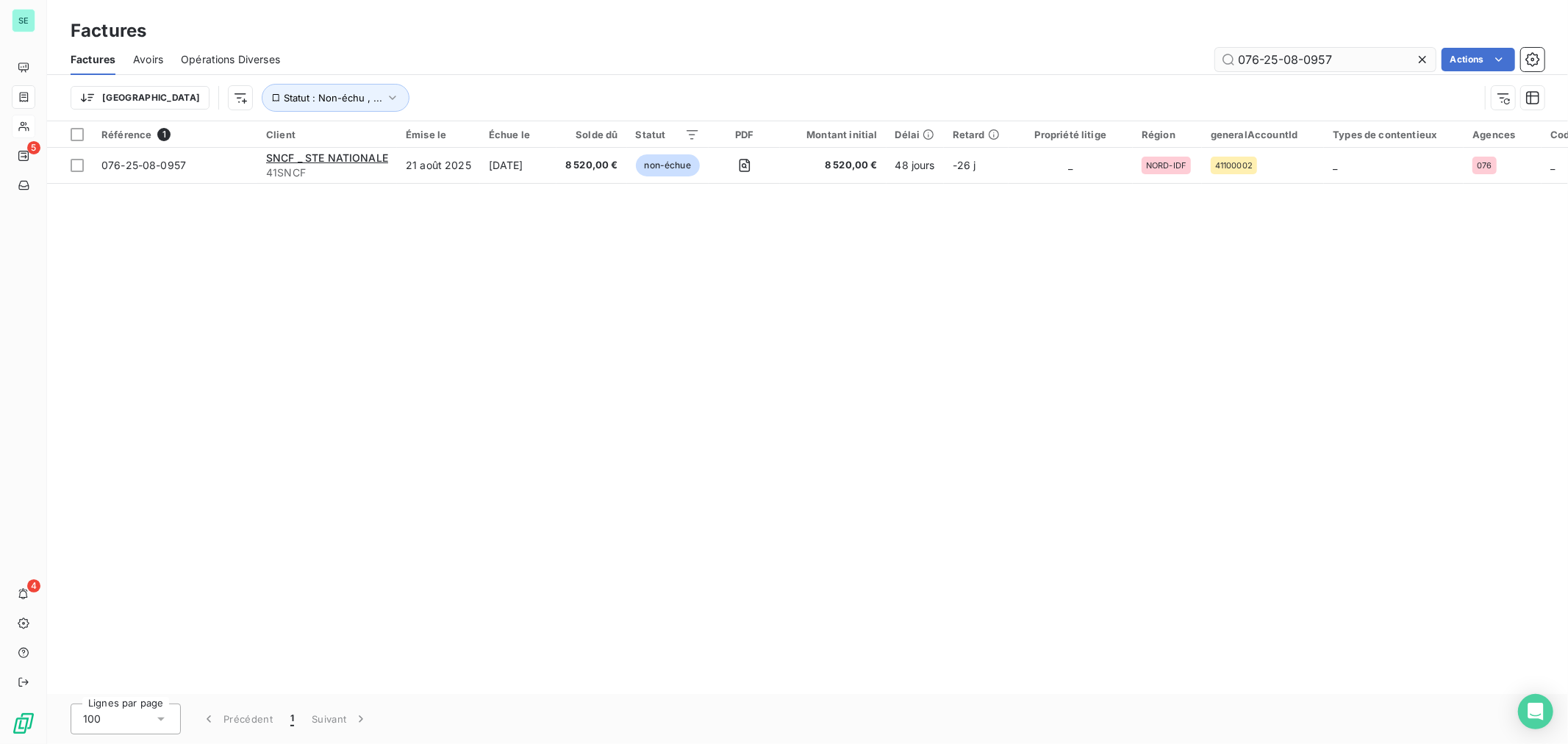
drag, startPoint x: 1307, startPoint y: 59, endPoint x: 1368, endPoint y: 59, distance: 61.0
click at [1368, 59] on input "076-25-08-0957" at bounding box center [1326, 59] width 220 height 24
type input "076-25-08-0183"
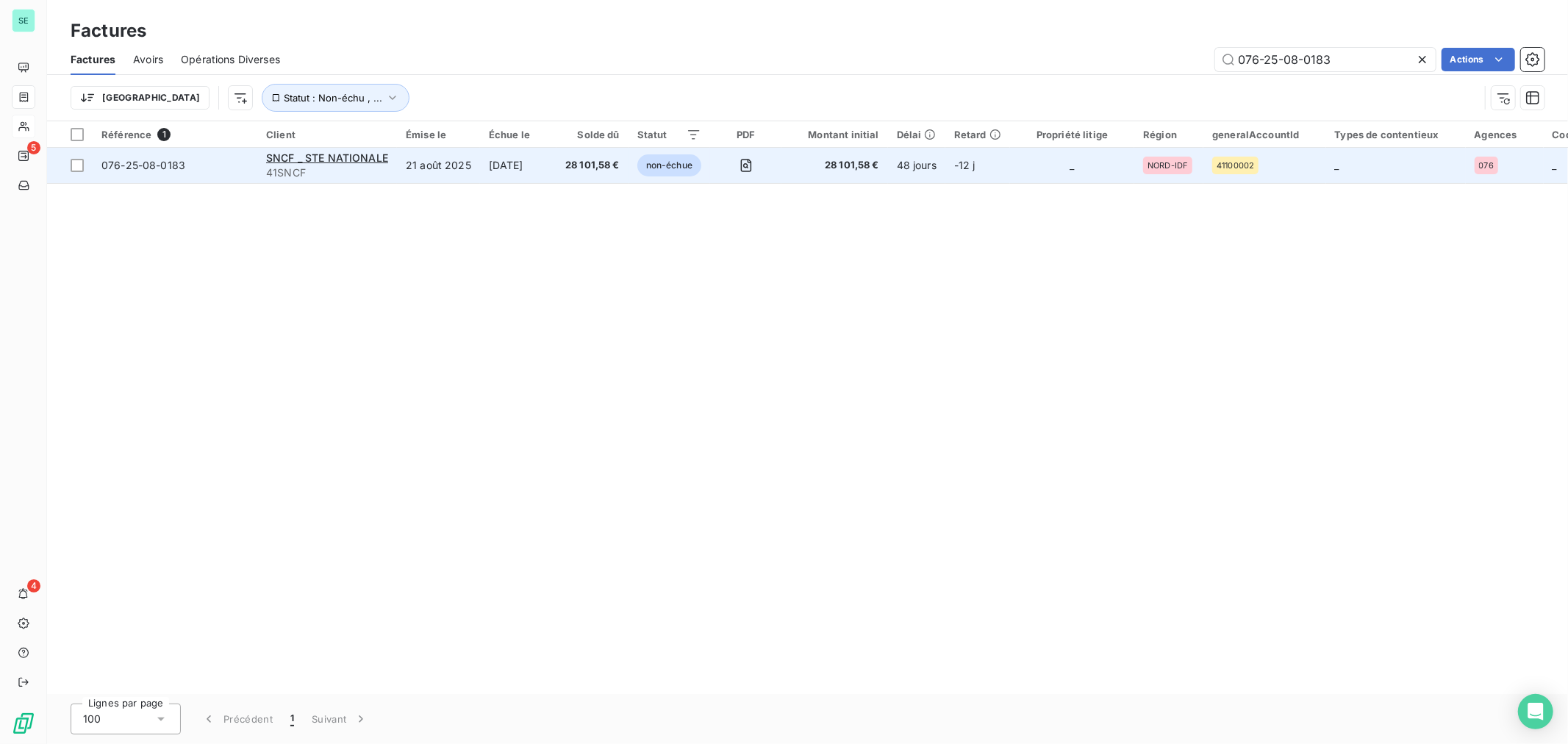
click at [146, 170] on div "076-25-08-0183" at bounding box center [143, 166] width 84 height 15
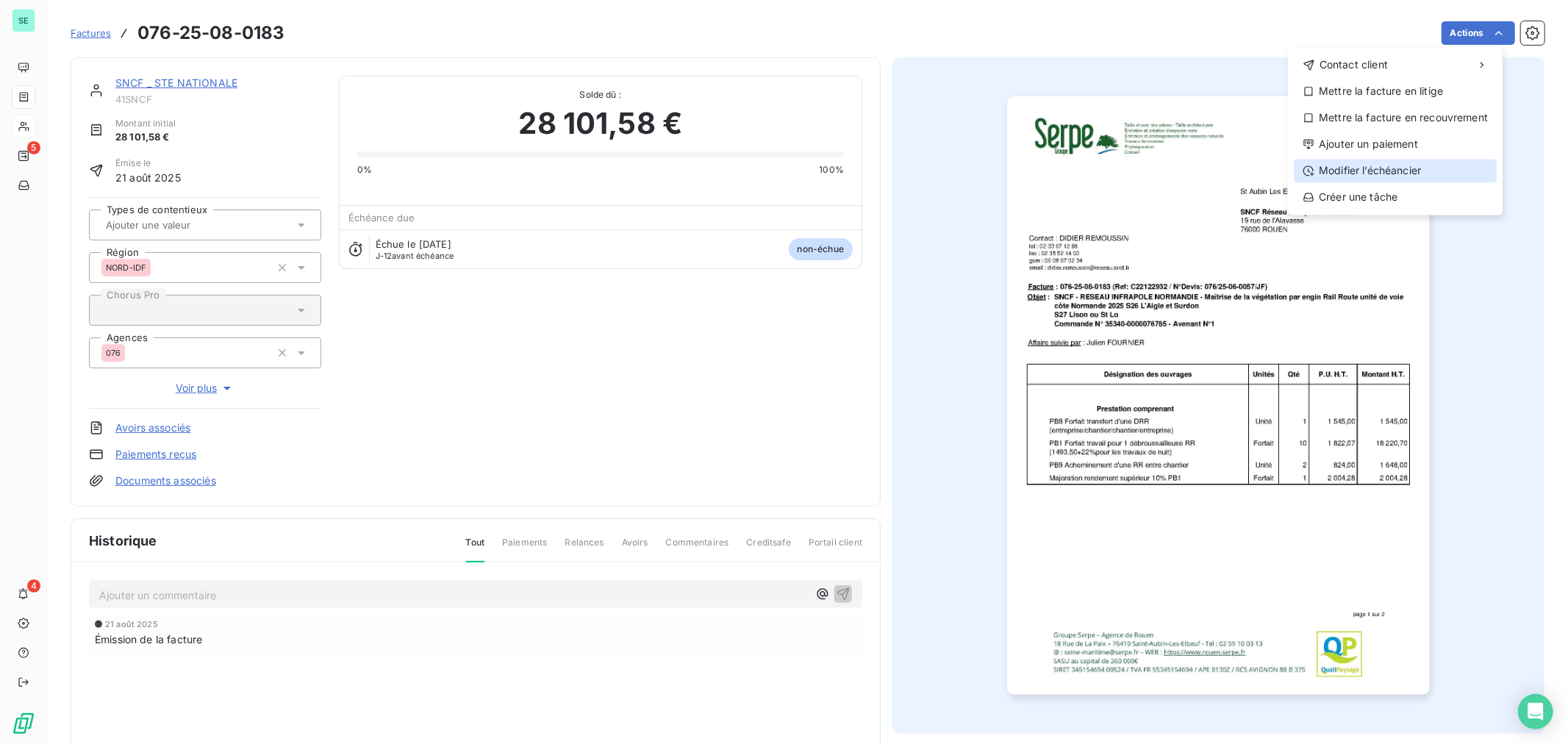
click at [1428, 167] on div "Modifier l’échéancier" at bounding box center [1395, 170] width 203 height 24
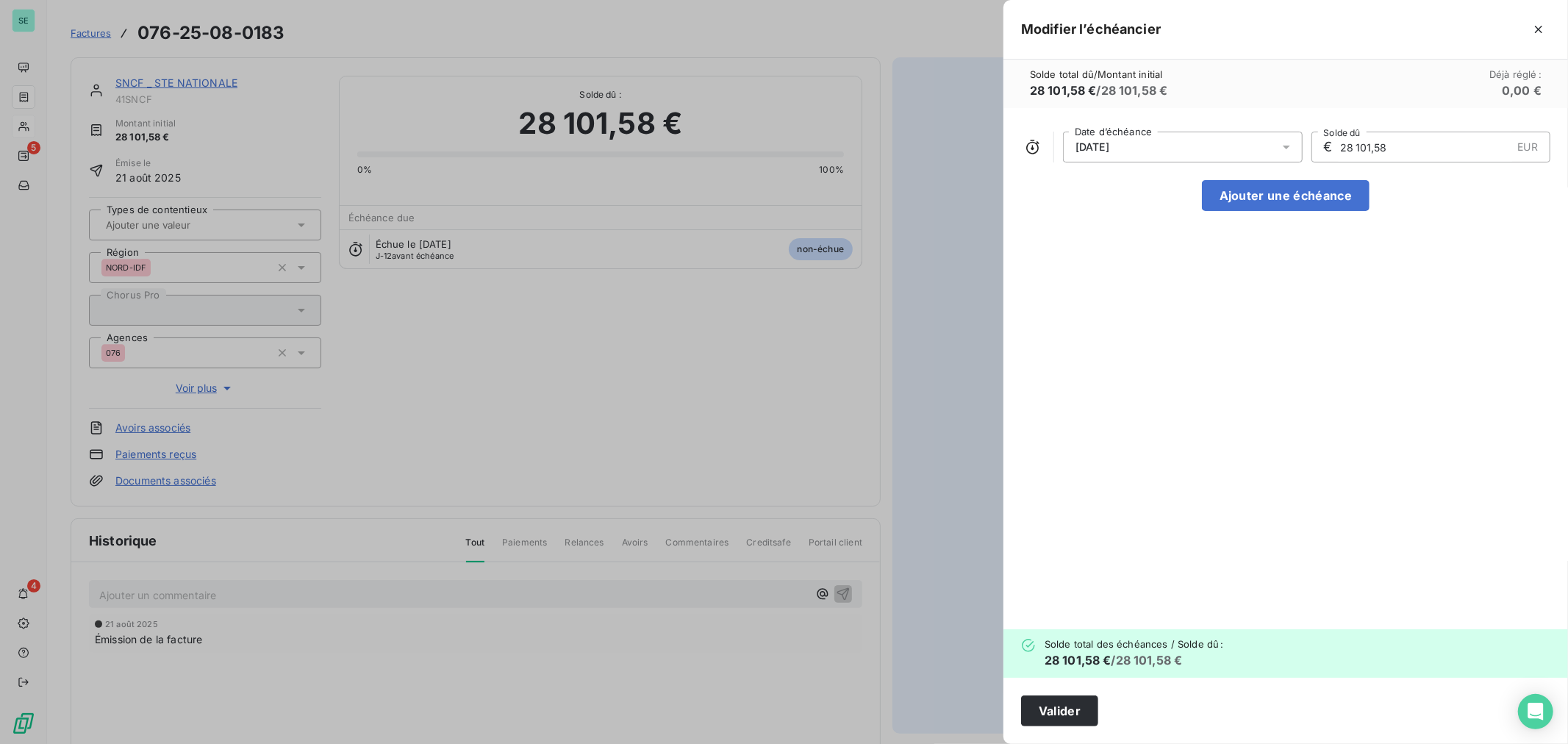
click at [1153, 141] on div "[DATE]" at bounding box center [1182, 148] width 239 height 31
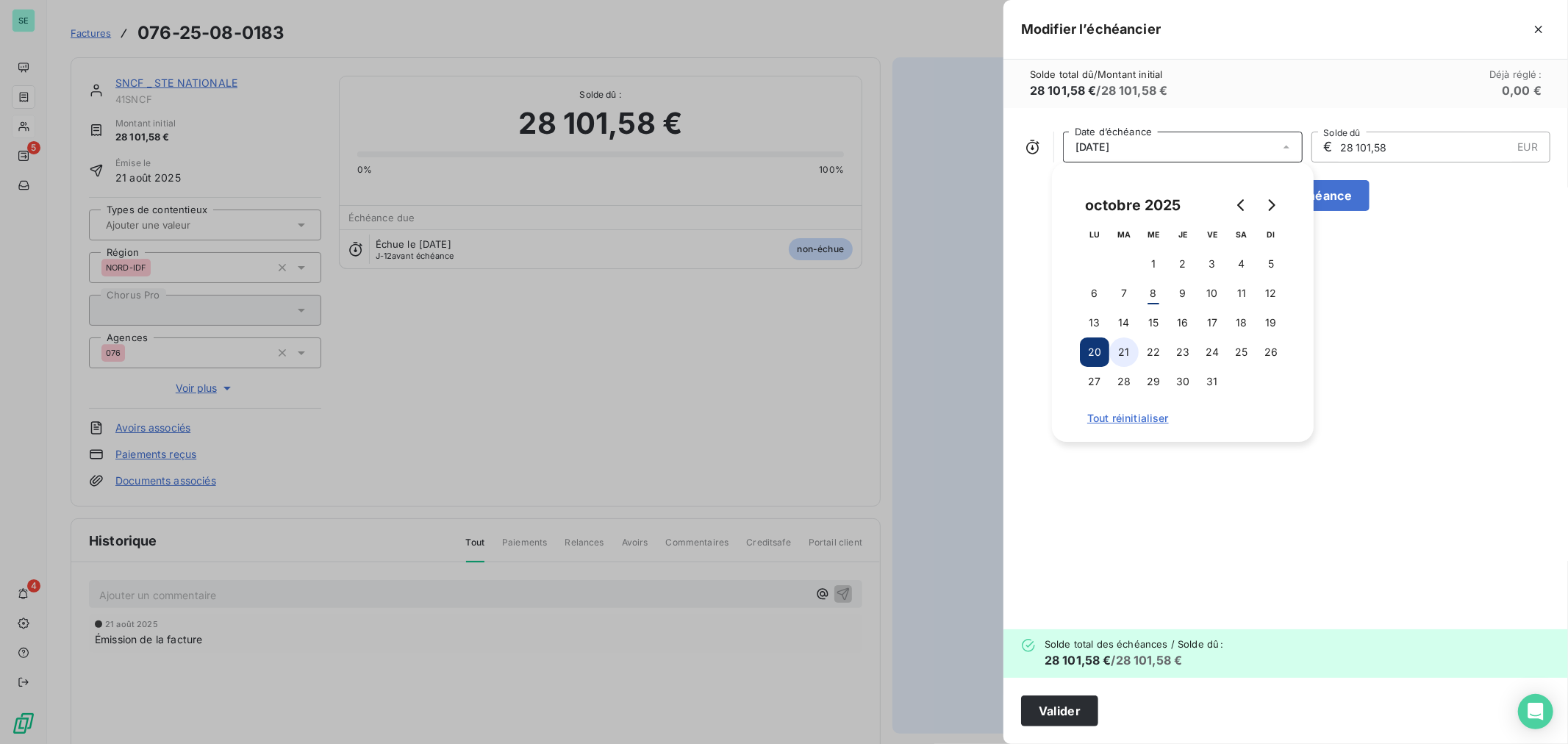
click at [1121, 353] on button "21" at bounding box center [1124, 352] width 29 height 29
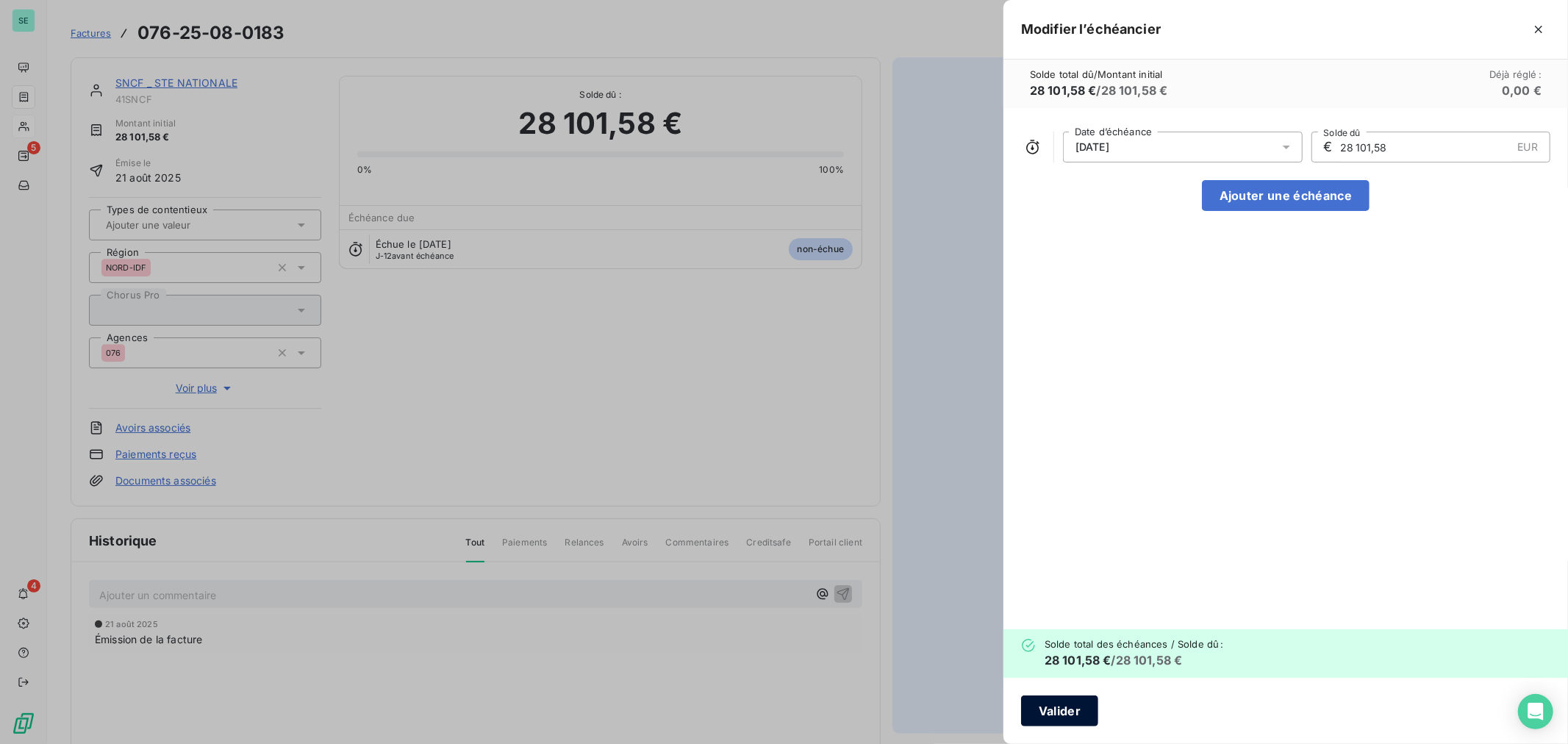
click at [1039, 704] on button "Valider" at bounding box center [1059, 711] width 77 height 31
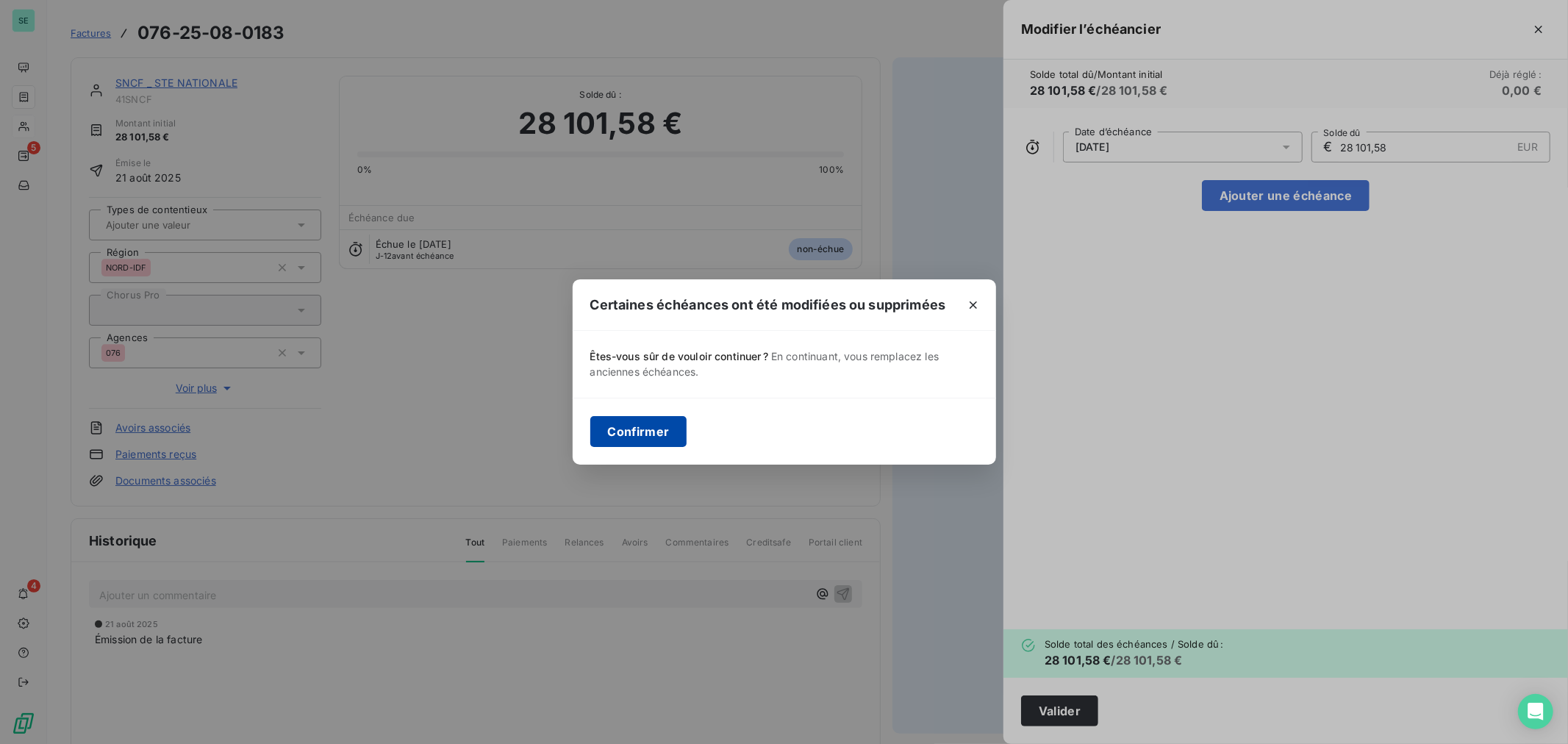
click at [663, 424] on button "Confirmer" at bounding box center [638, 432] width 97 height 31
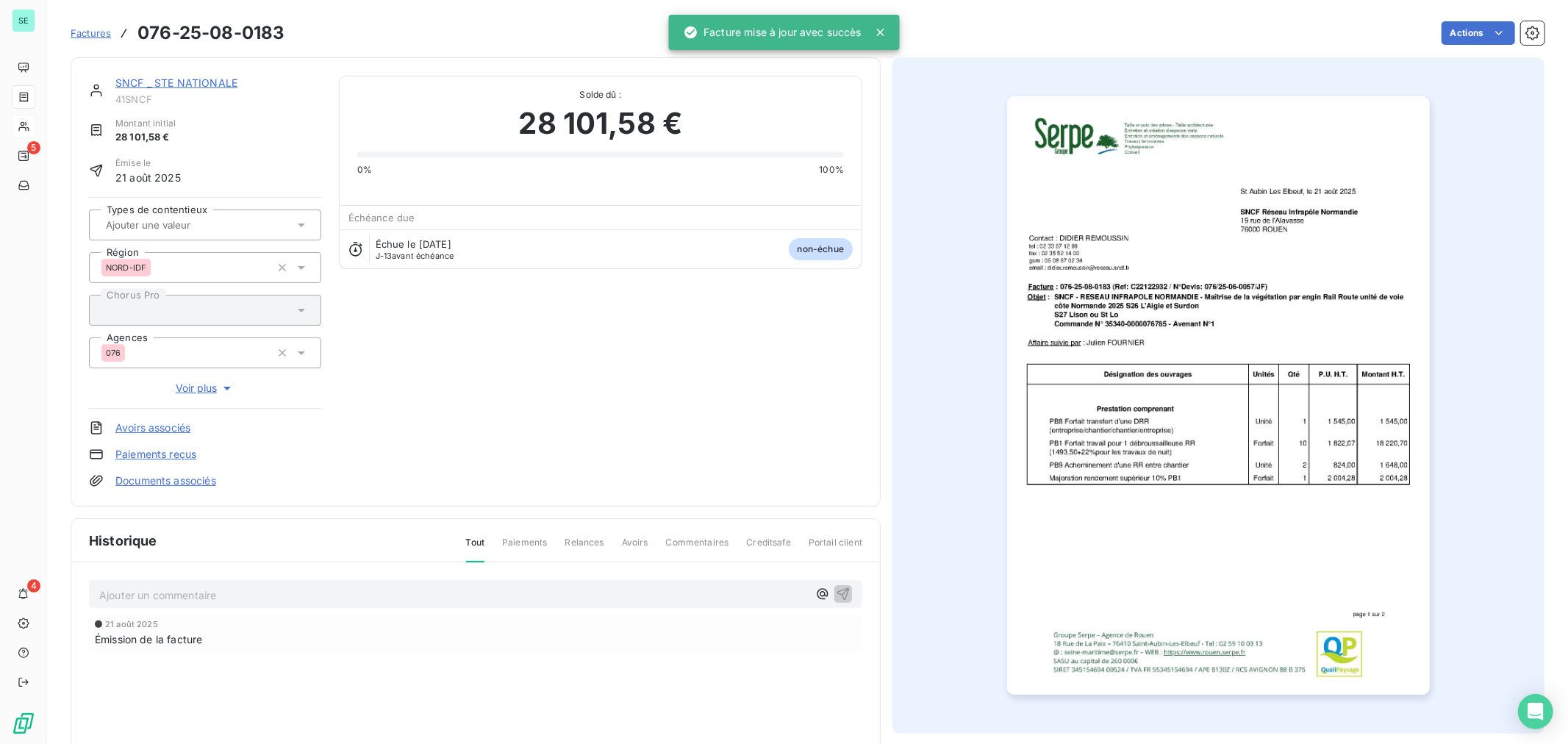
click at [89, 33] on span "Factures" at bounding box center [91, 33] width 40 height 12
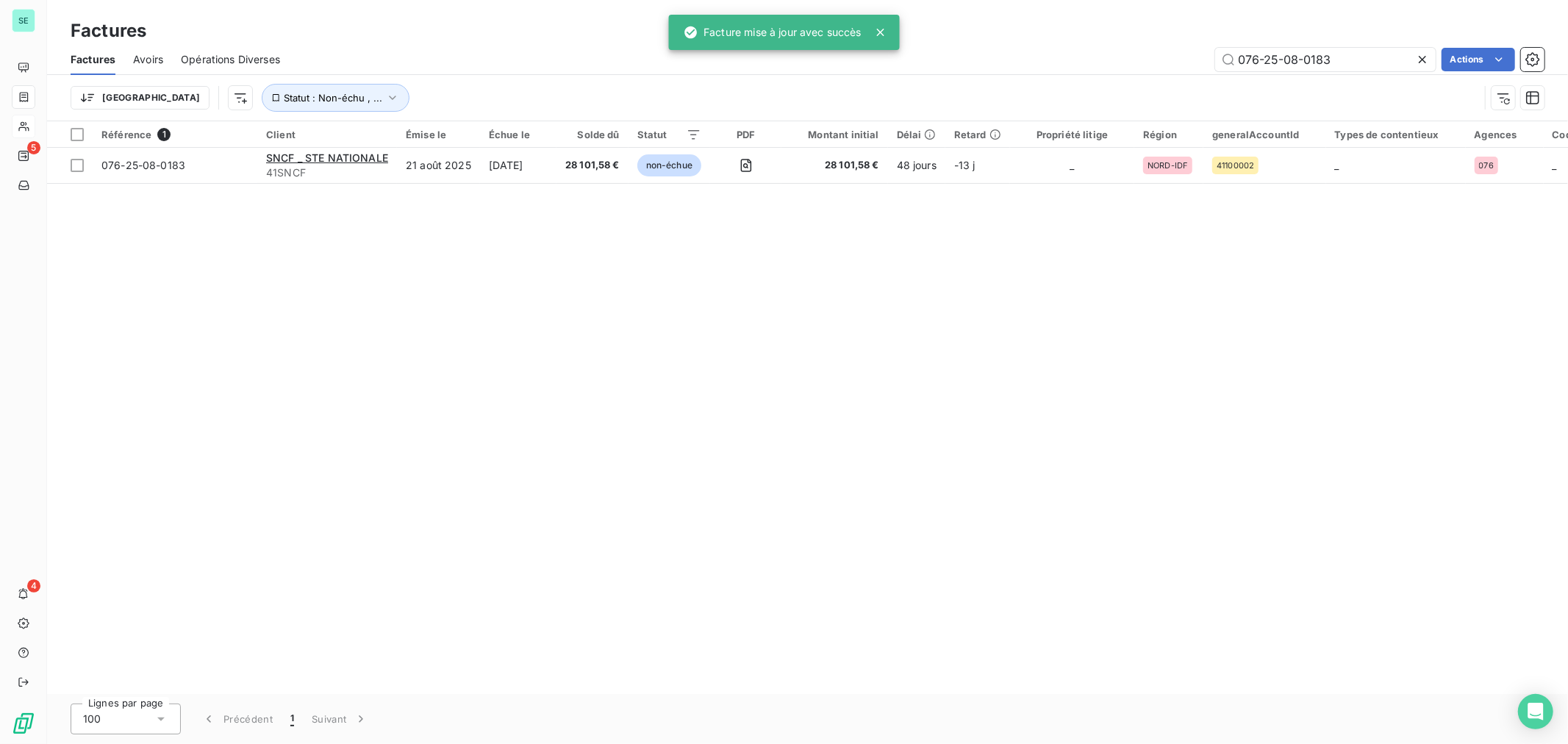
drag, startPoint x: 1376, startPoint y: 61, endPoint x: 1114, endPoint y: 82, distance: 262.8
click at [1115, 82] on div "Factures Avoirs Opérations Diverses 076-25-08-0183 Actions Trier Statut : Non-é…" at bounding box center [808, 82] width 1521 height 76
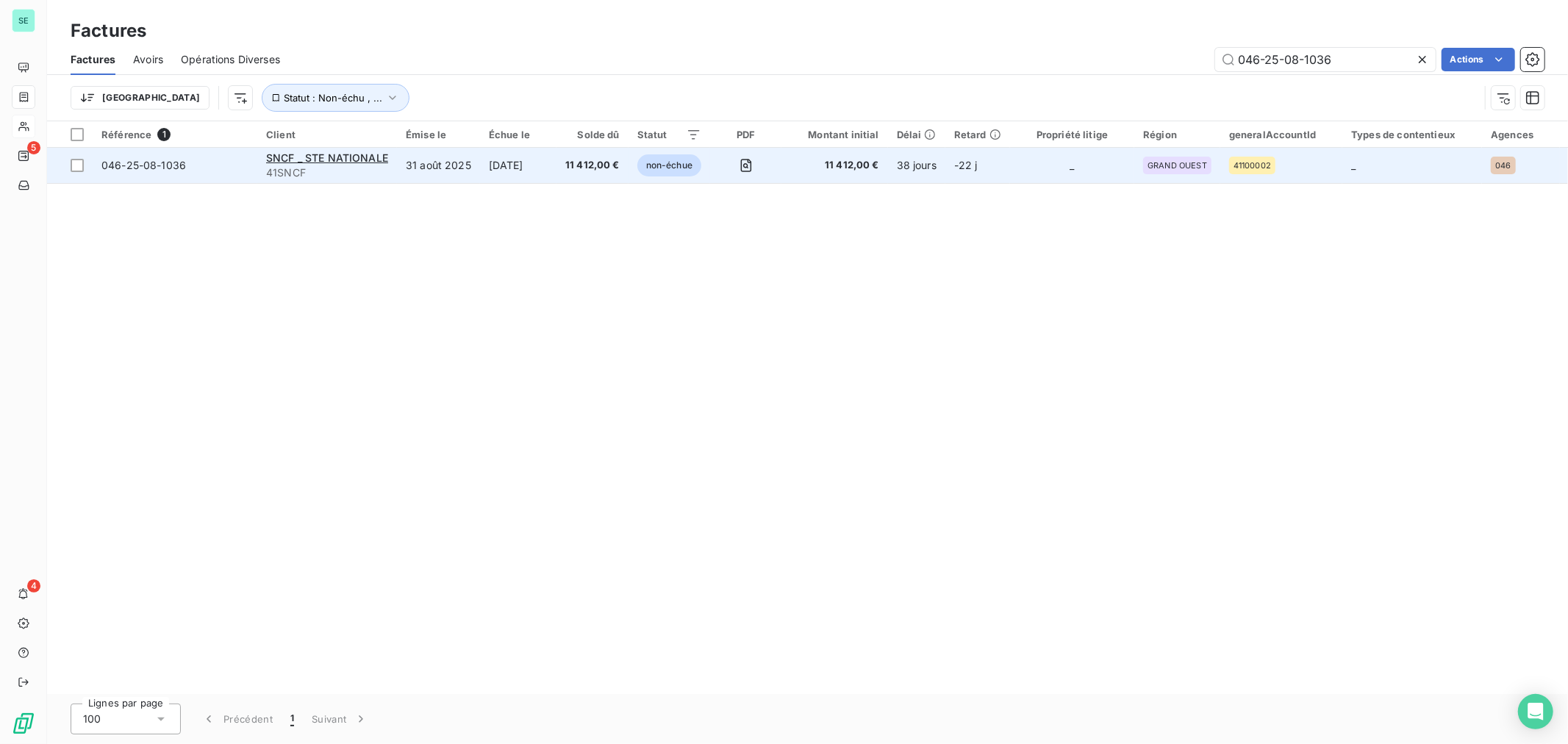
type input "046-25-08-1036"
click at [111, 168] on span "046-25-08-1036" at bounding box center [143, 165] width 85 height 13
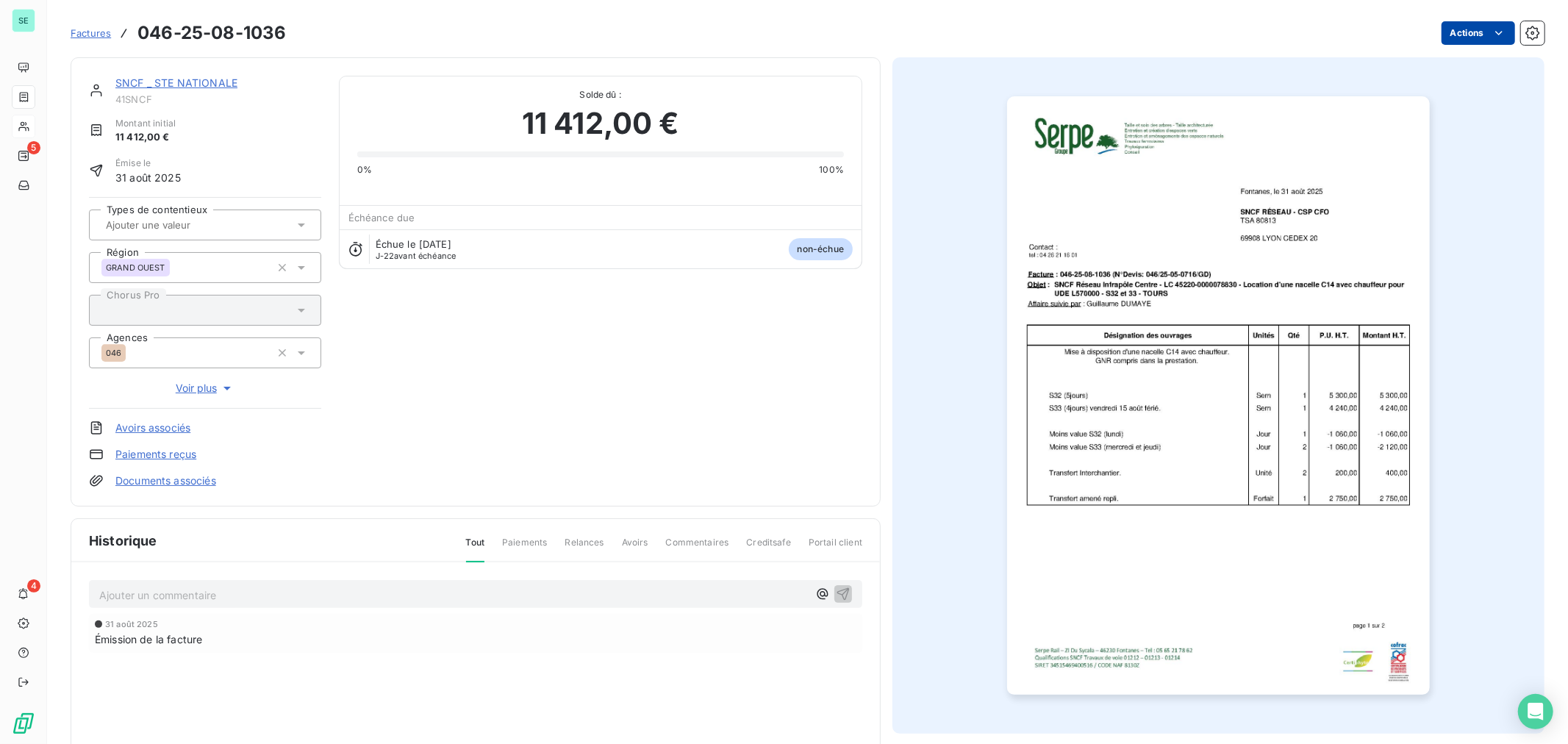
click at [1496, 31] on html "SE 5 4 Factures 046-25-08-1036 Actions SNCF _ STE NATIONALE 41SNCF Montant init…" at bounding box center [784, 372] width 1568 height 744
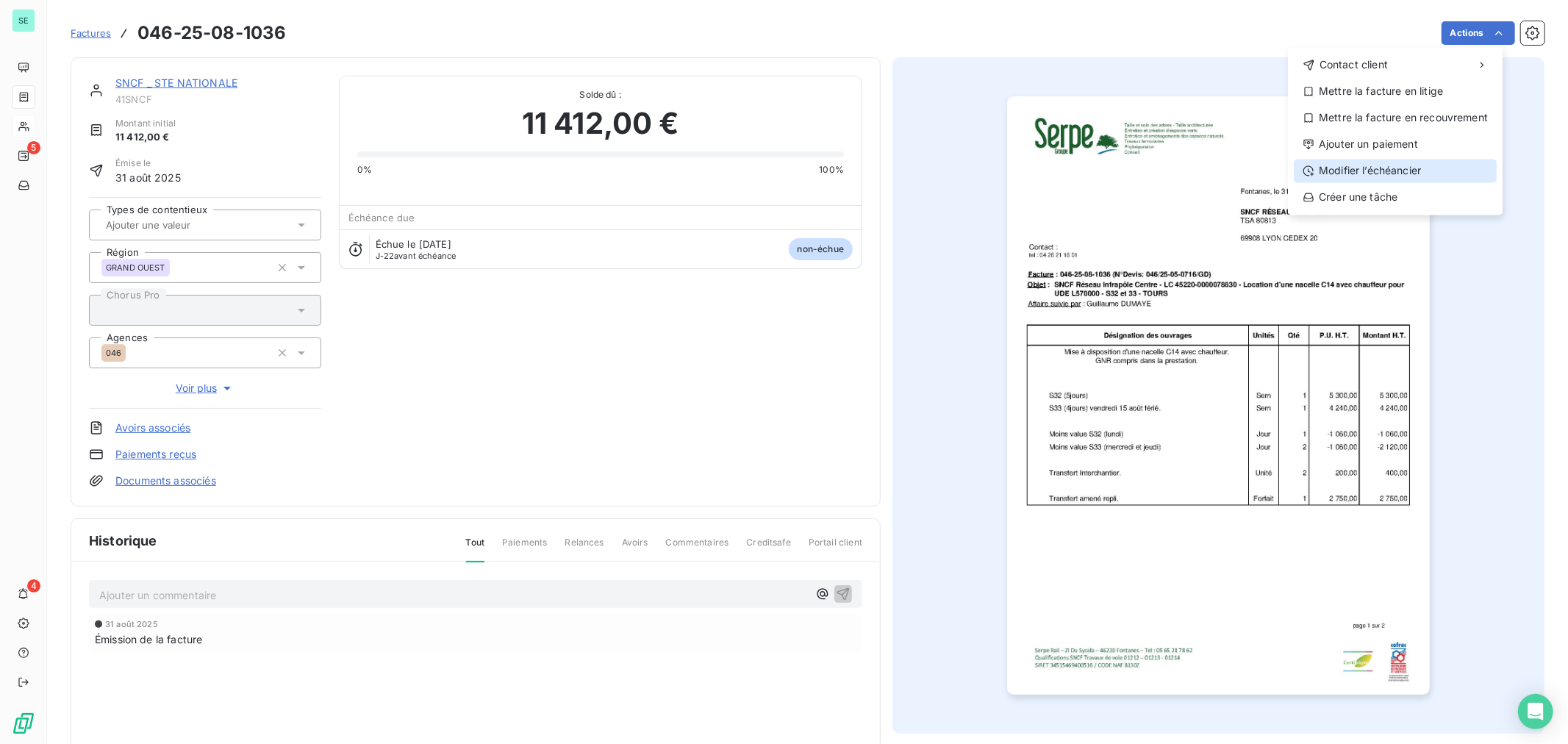
click at [1420, 172] on div "Modifier l’échéancier" at bounding box center [1395, 170] width 203 height 24
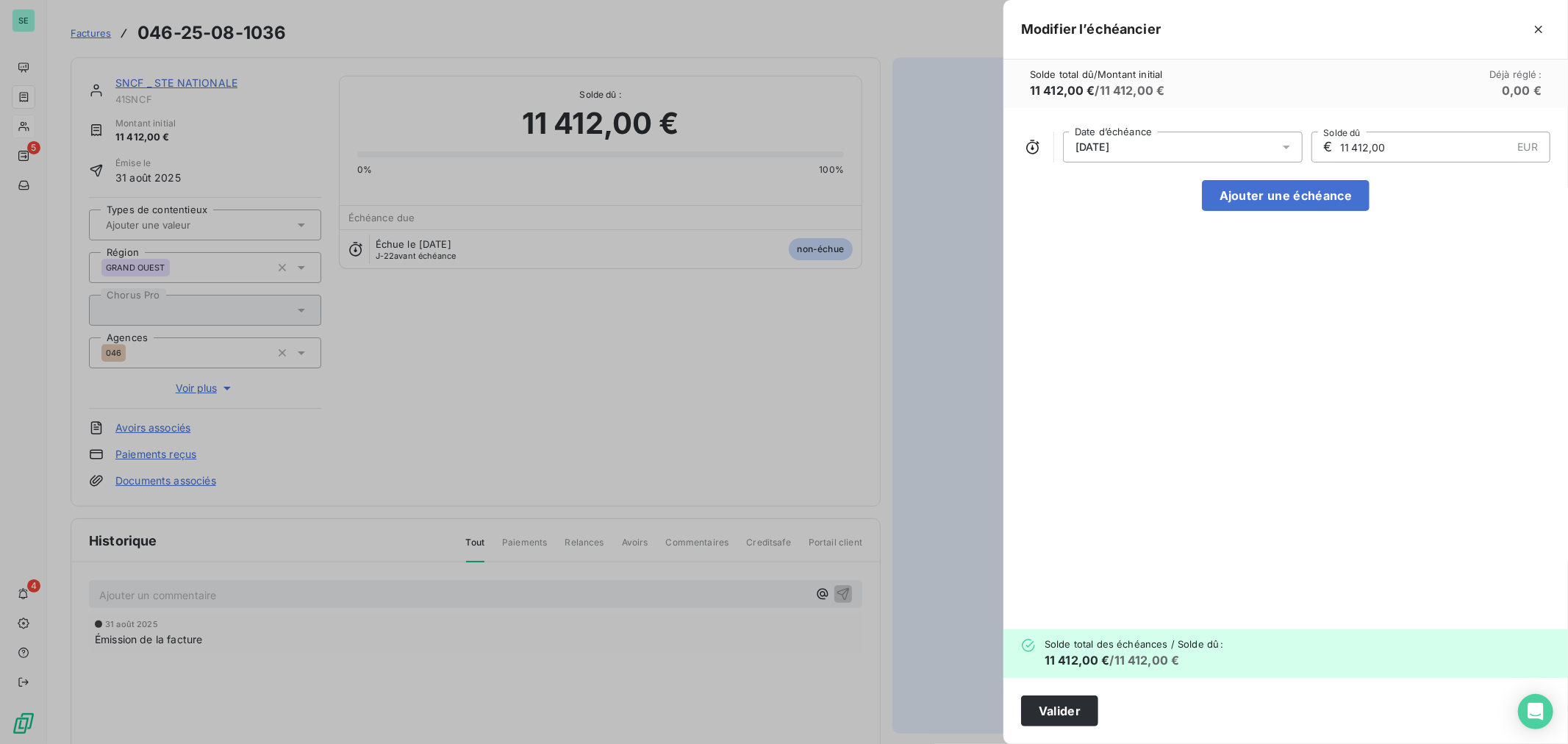
click at [1181, 147] on div "[DATE]" at bounding box center [1182, 148] width 239 height 31
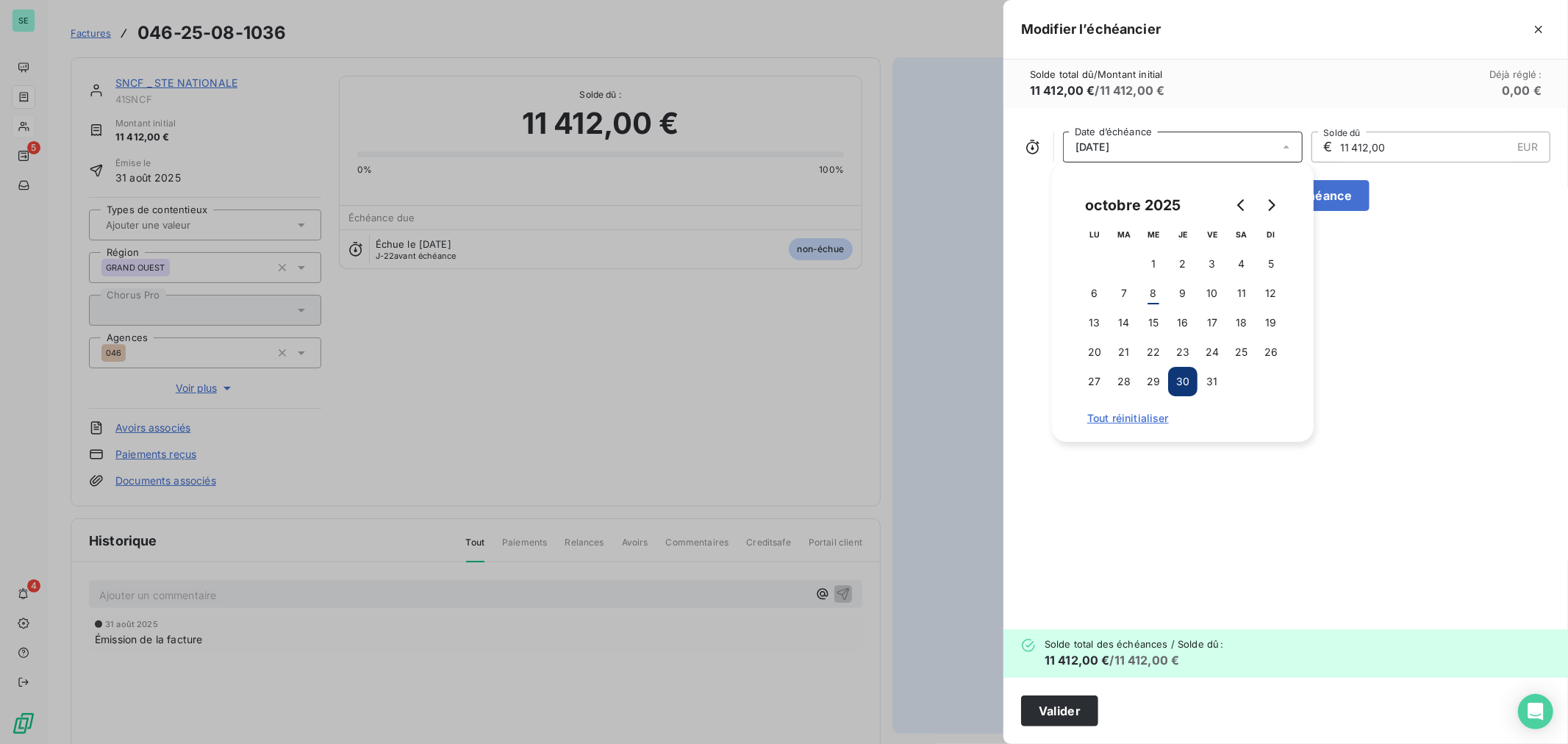
click at [1181, 147] on div "[DATE]" at bounding box center [1182, 148] width 239 height 31
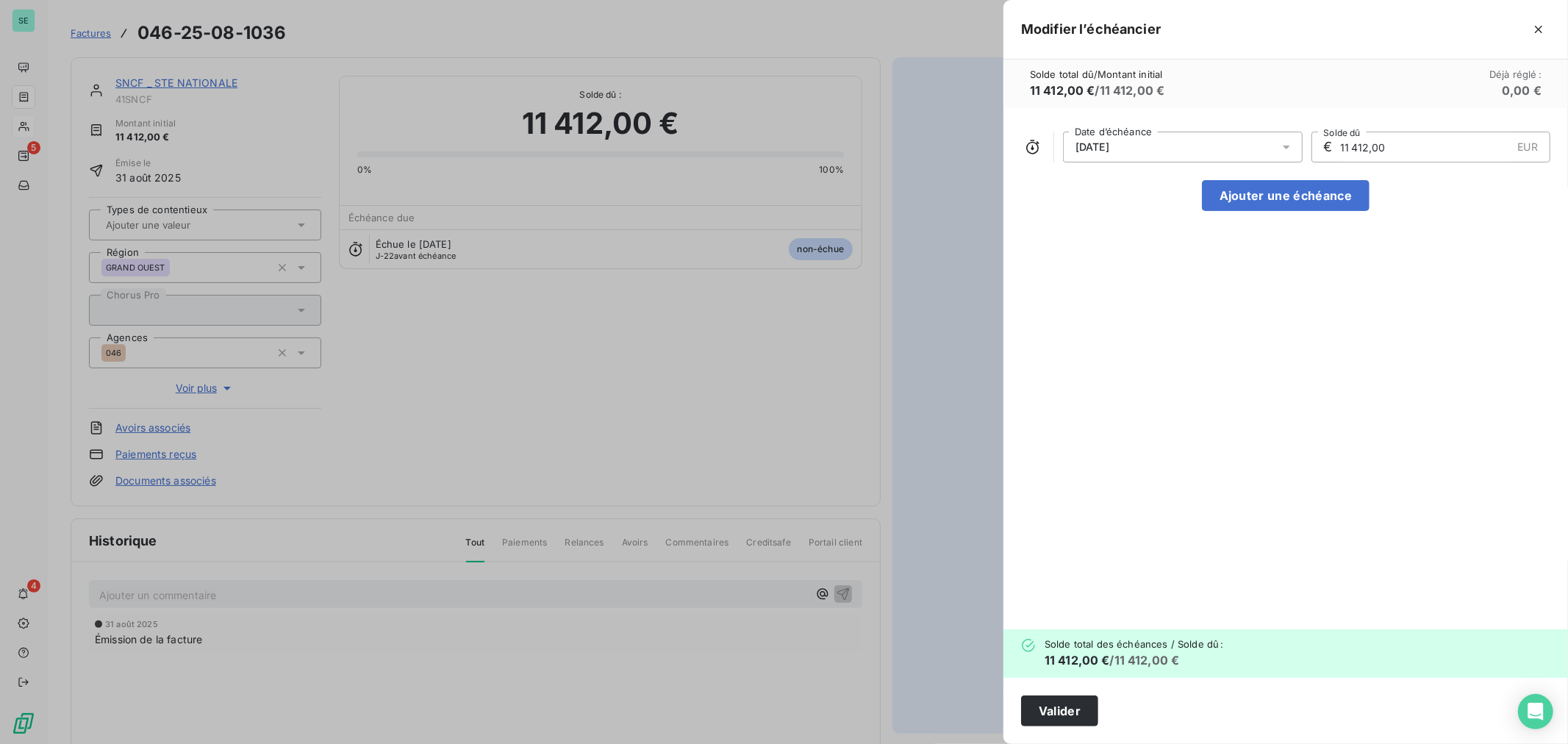
click at [1181, 147] on div "[DATE]" at bounding box center [1182, 148] width 239 height 31
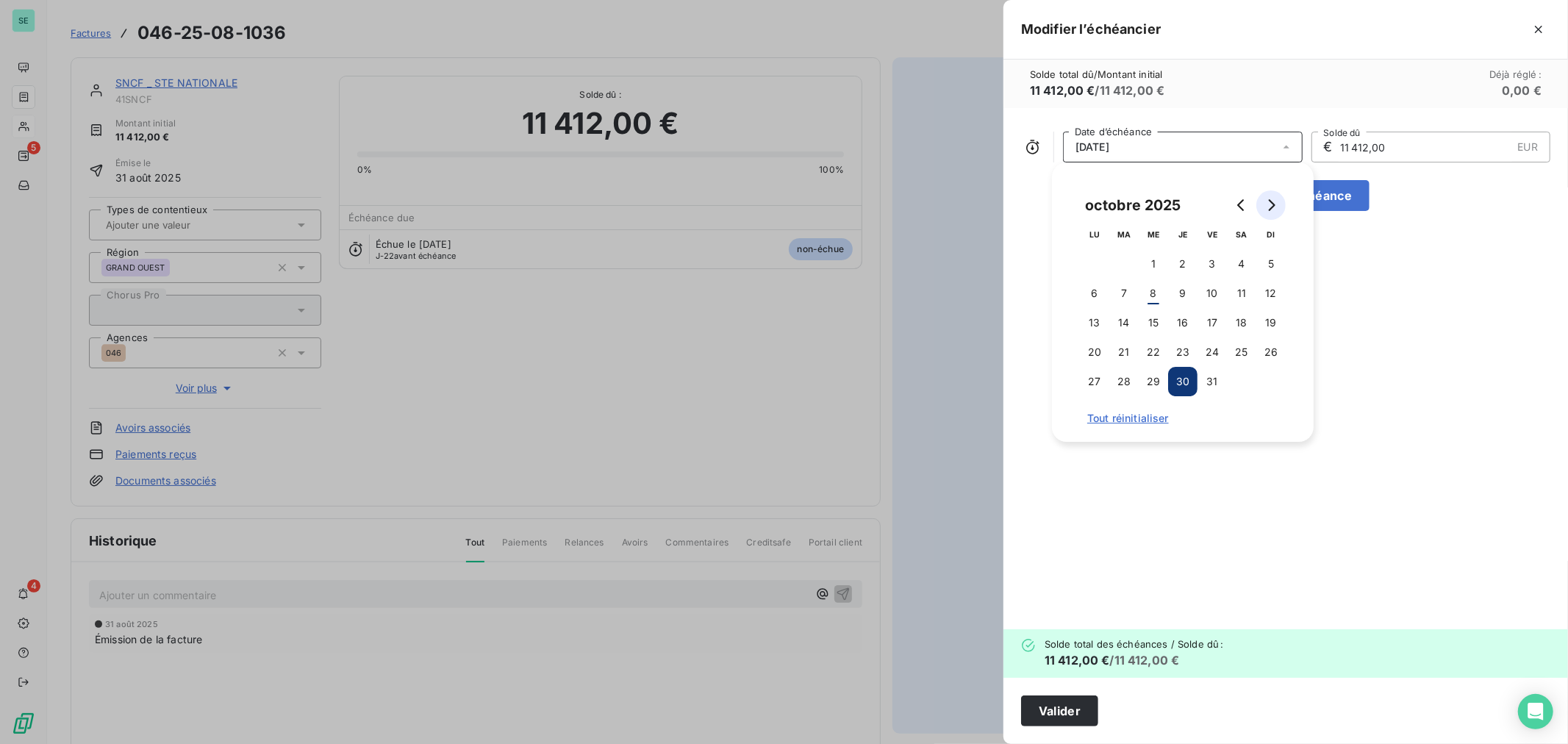
click at [1273, 204] on icon "Go to next month" at bounding box center [1272, 205] width 6 height 12
click at [1239, 290] on button "8" at bounding box center [1241, 293] width 29 height 29
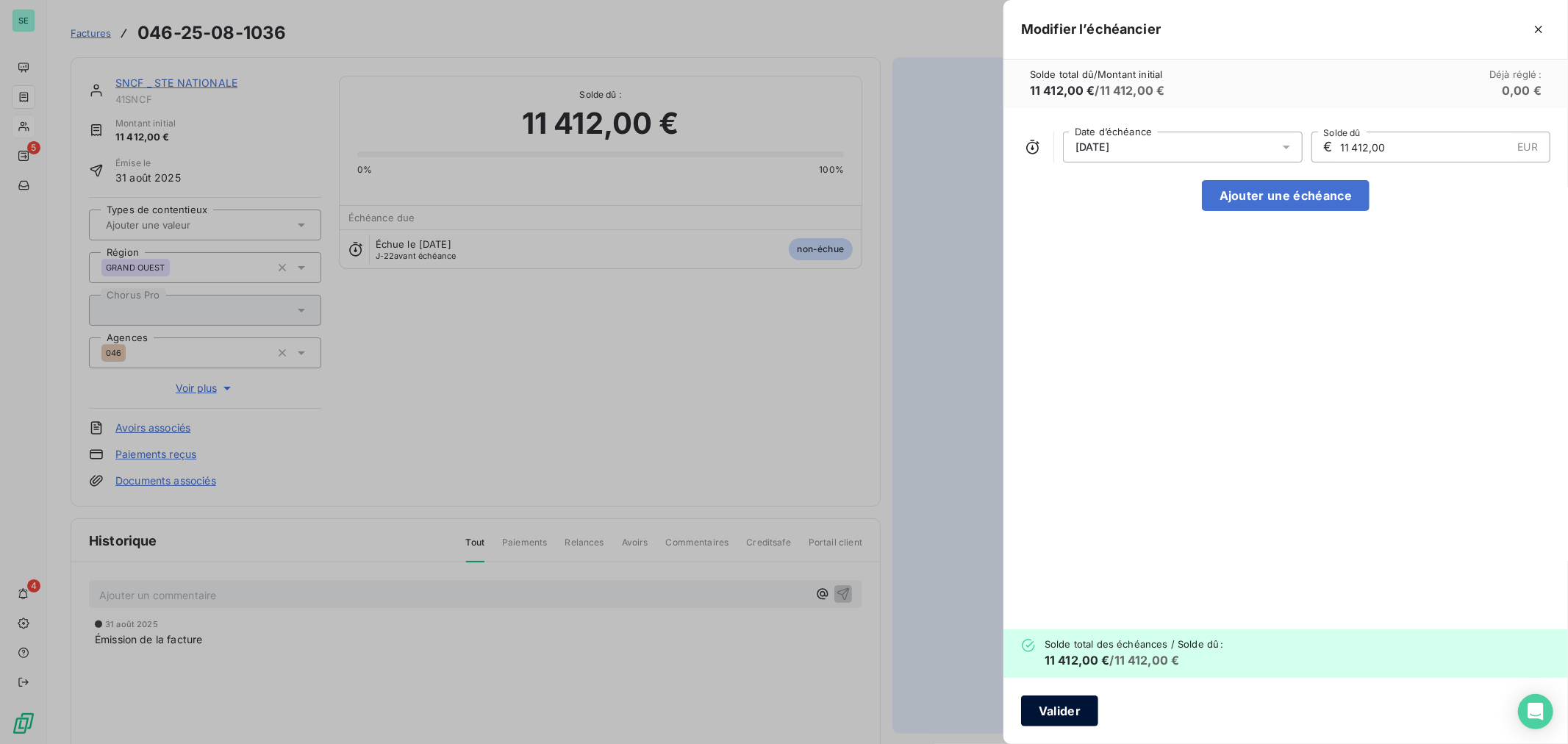
click at [1055, 704] on button "Valider" at bounding box center [1059, 711] width 77 height 31
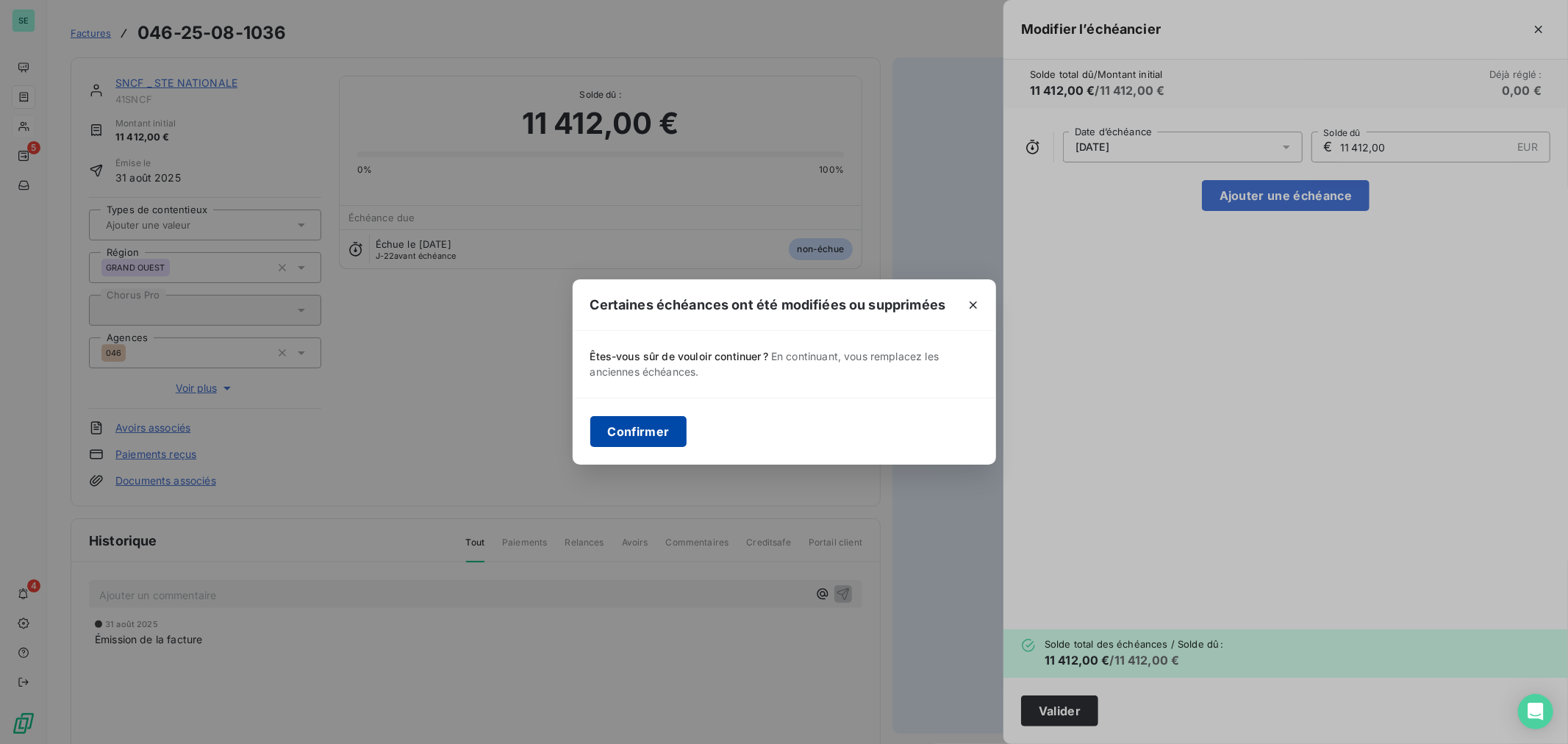
click at [630, 441] on button "Confirmer" at bounding box center [638, 432] width 97 height 31
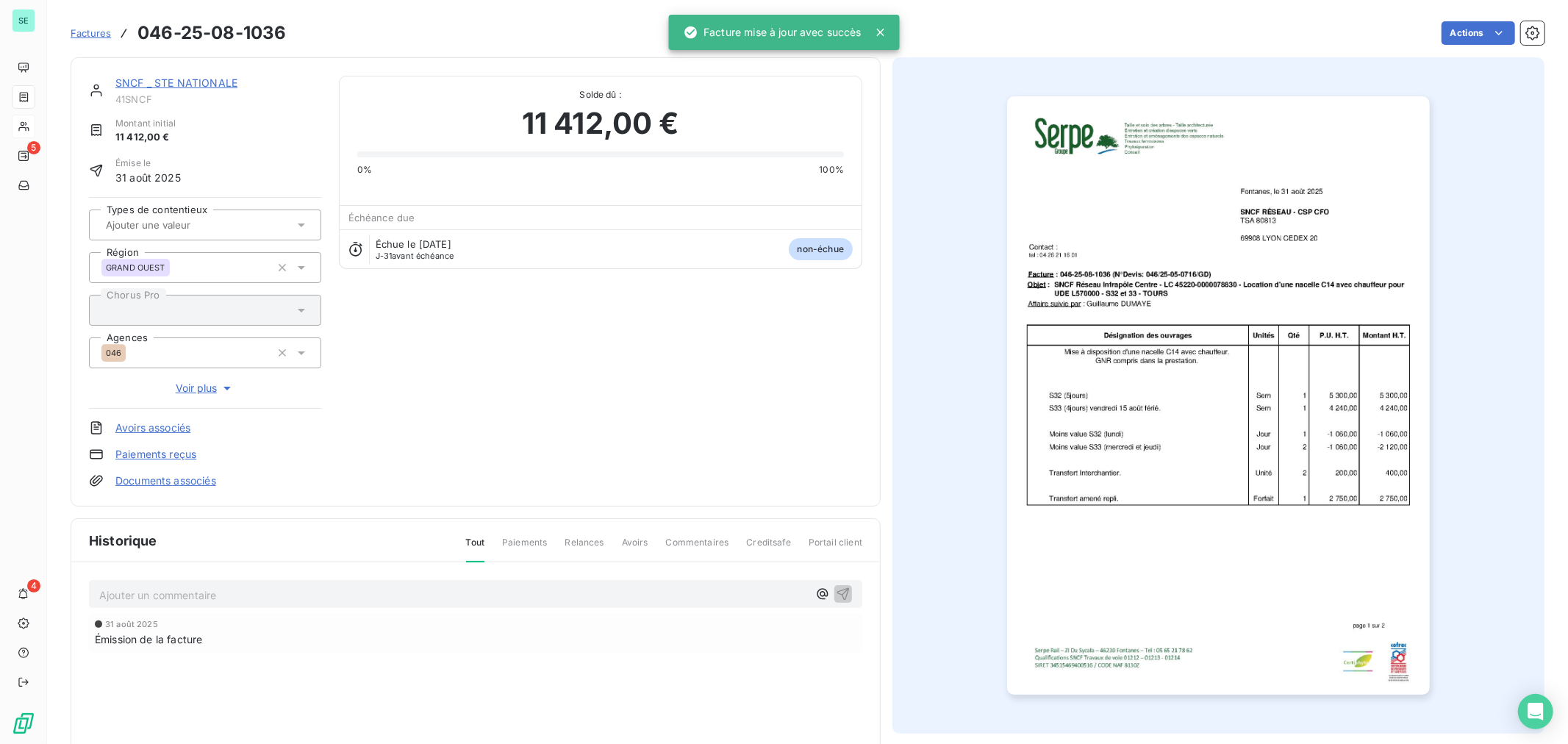
click at [97, 31] on span "Factures" at bounding box center [91, 33] width 40 height 12
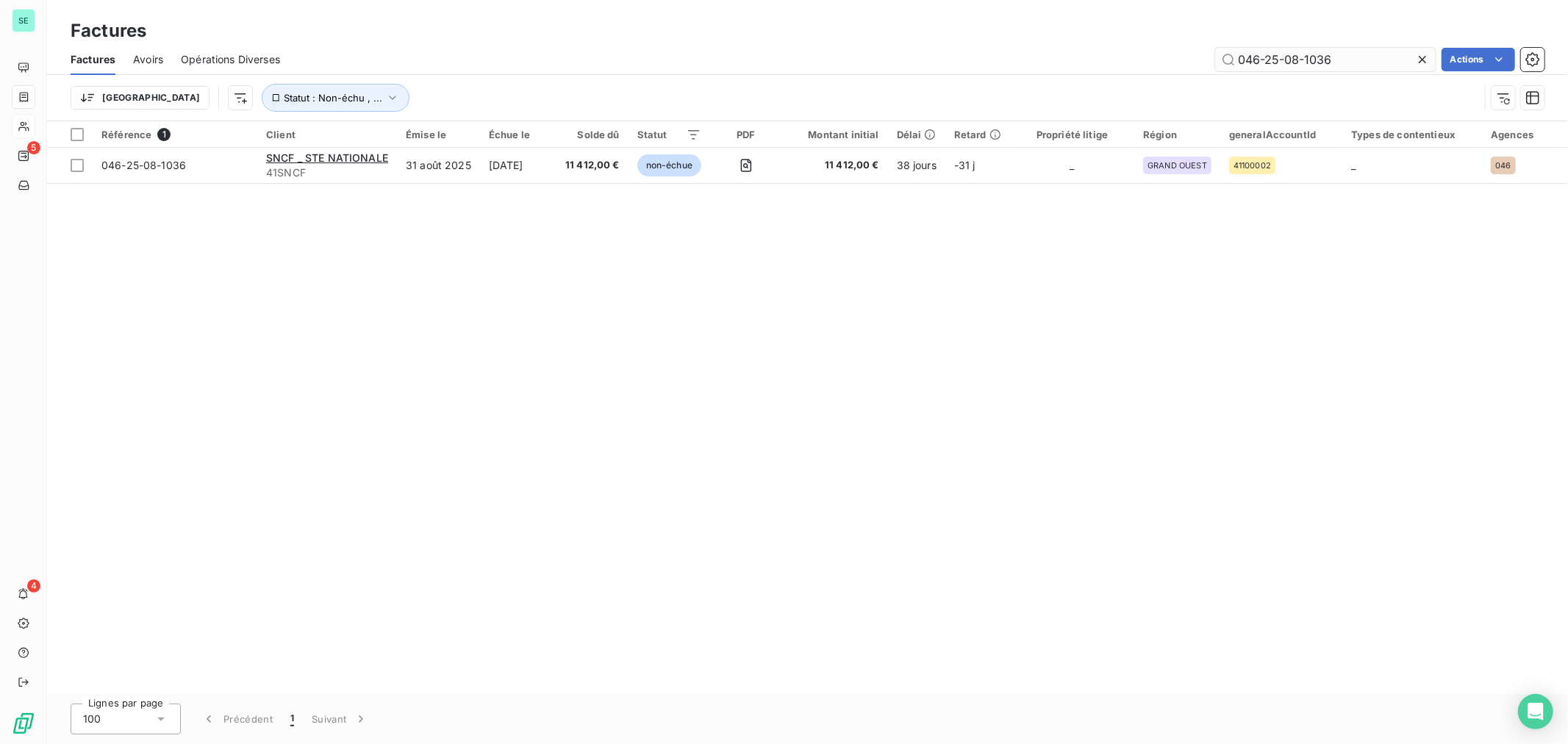
drag, startPoint x: 1349, startPoint y: 56, endPoint x: 1216, endPoint y: 59, distance: 133.0
click at [1216, 59] on input "046-25-08-1036" at bounding box center [1326, 59] width 220 height 24
type input "046-25-08-1030"
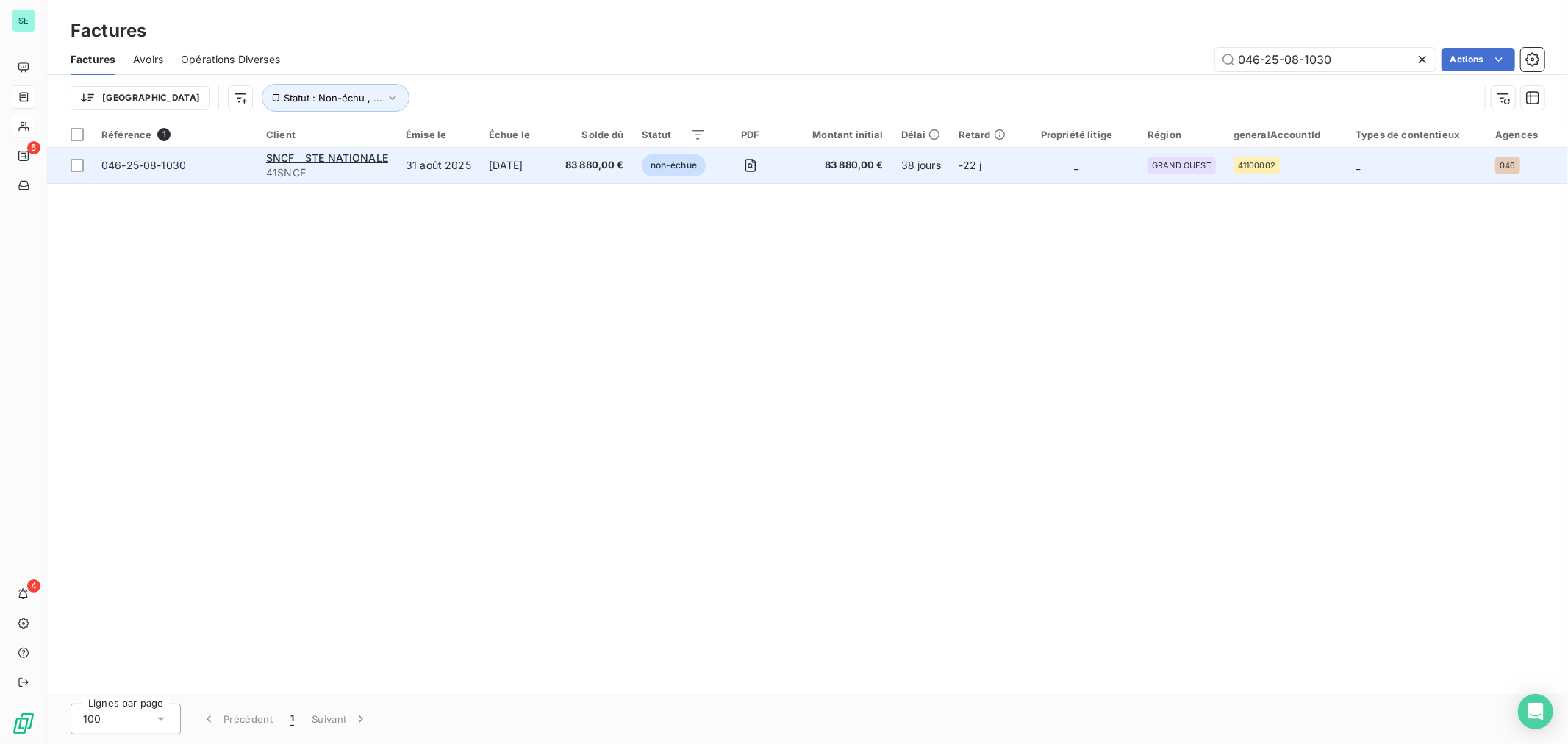
click at [166, 164] on span "046-25-08-1030" at bounding box center [143, 165] width 85 height 13
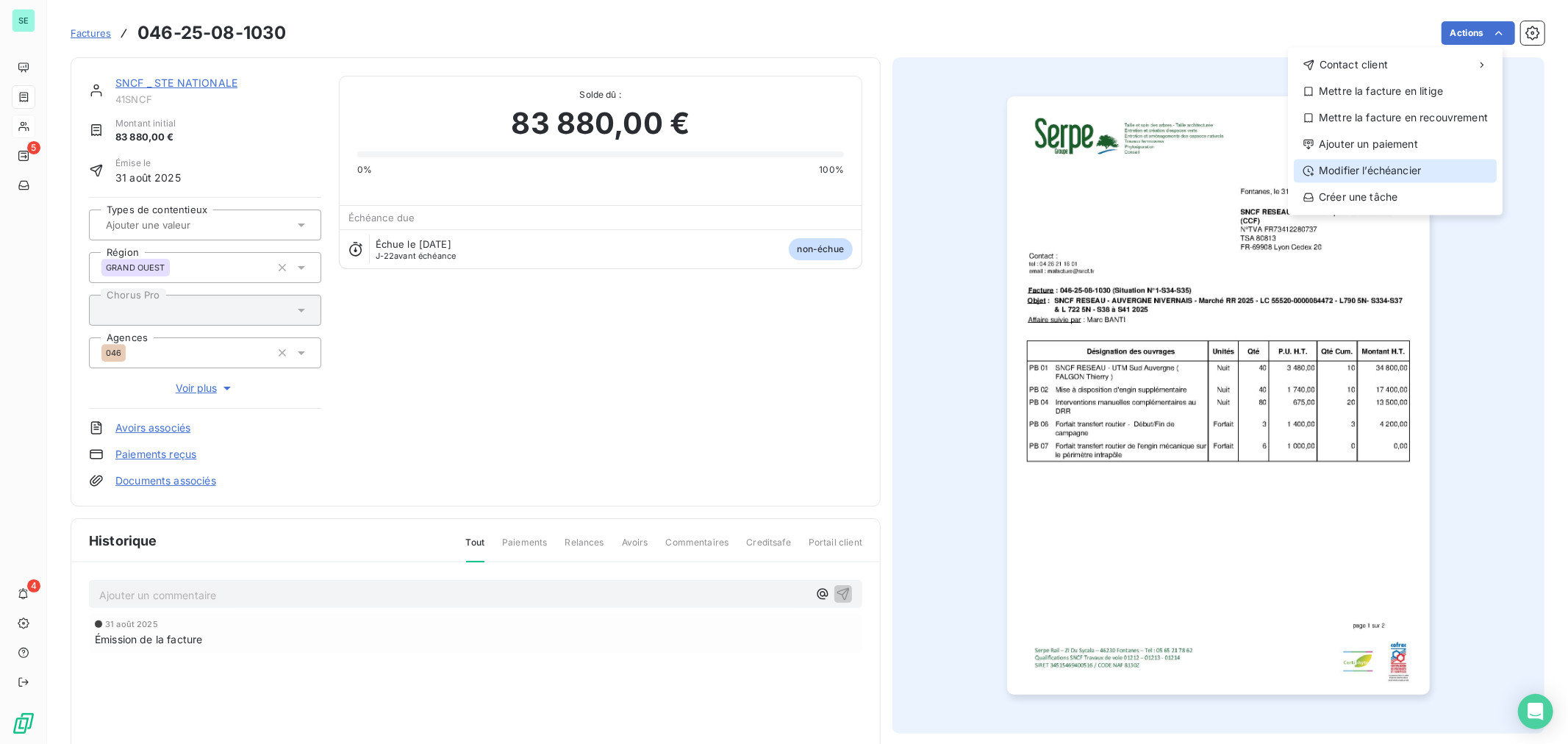
click at [1426, 165] on div "Modifier l’échéancier" at bounding box center [1395, 170] width 203 height 24
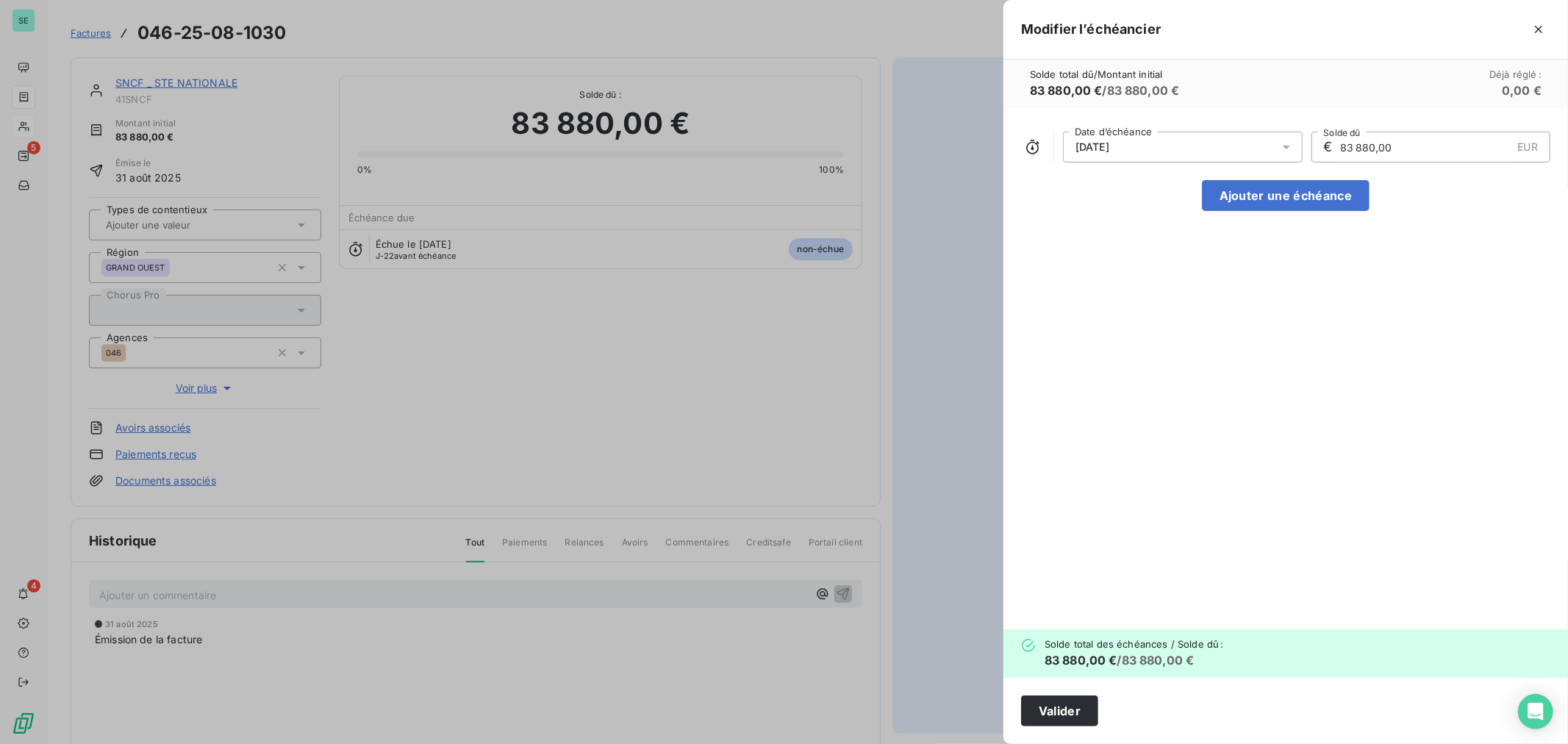
click at [1284, 144] on icon at bounding box center [1287, 147] width 15 height 15
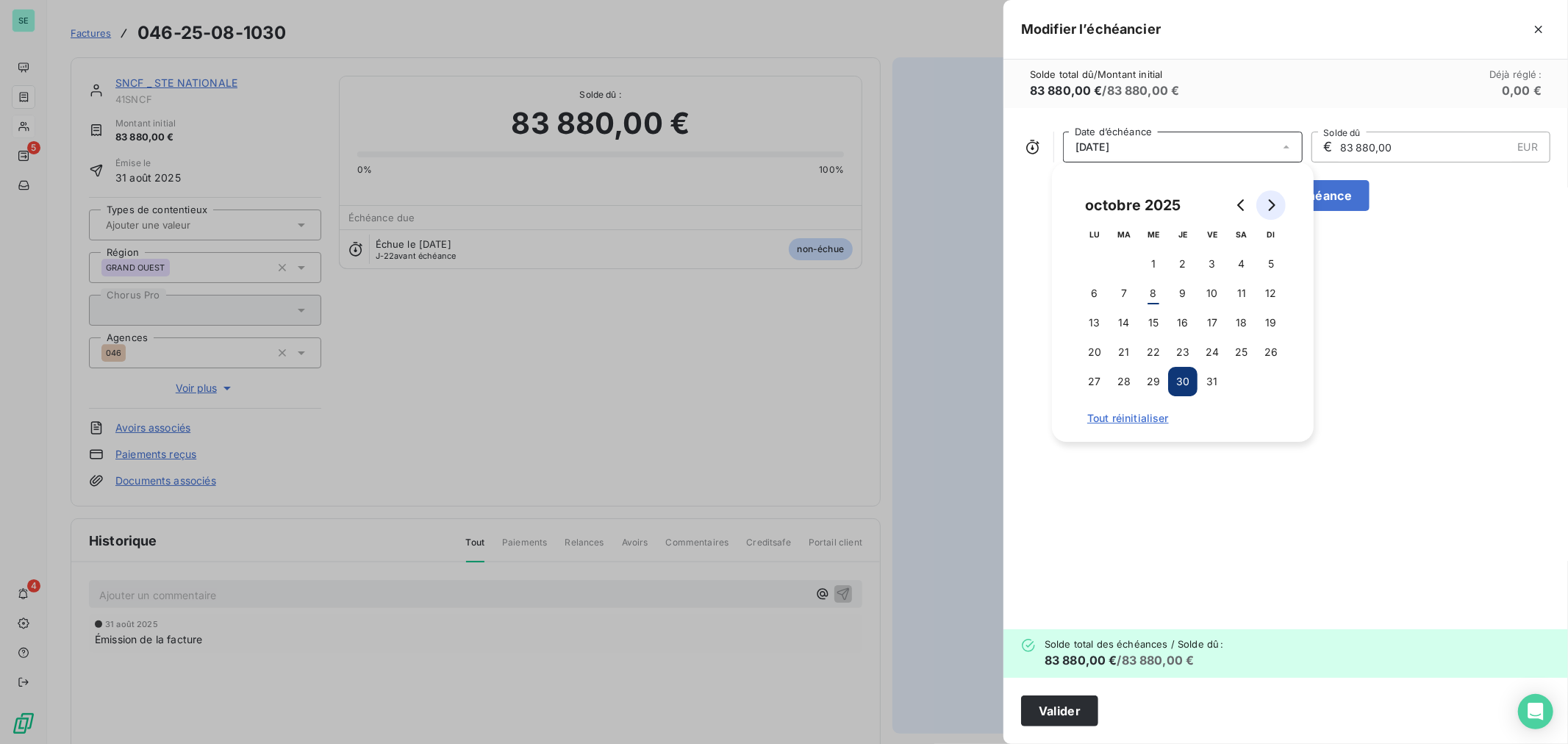
click at [1270, 208] on icon "Go to next month" at bounding box center [1270, 205] width 12 height 12
click at [1239, 289] on button "8" at bounding box center [1241, 293] width 29 height 29
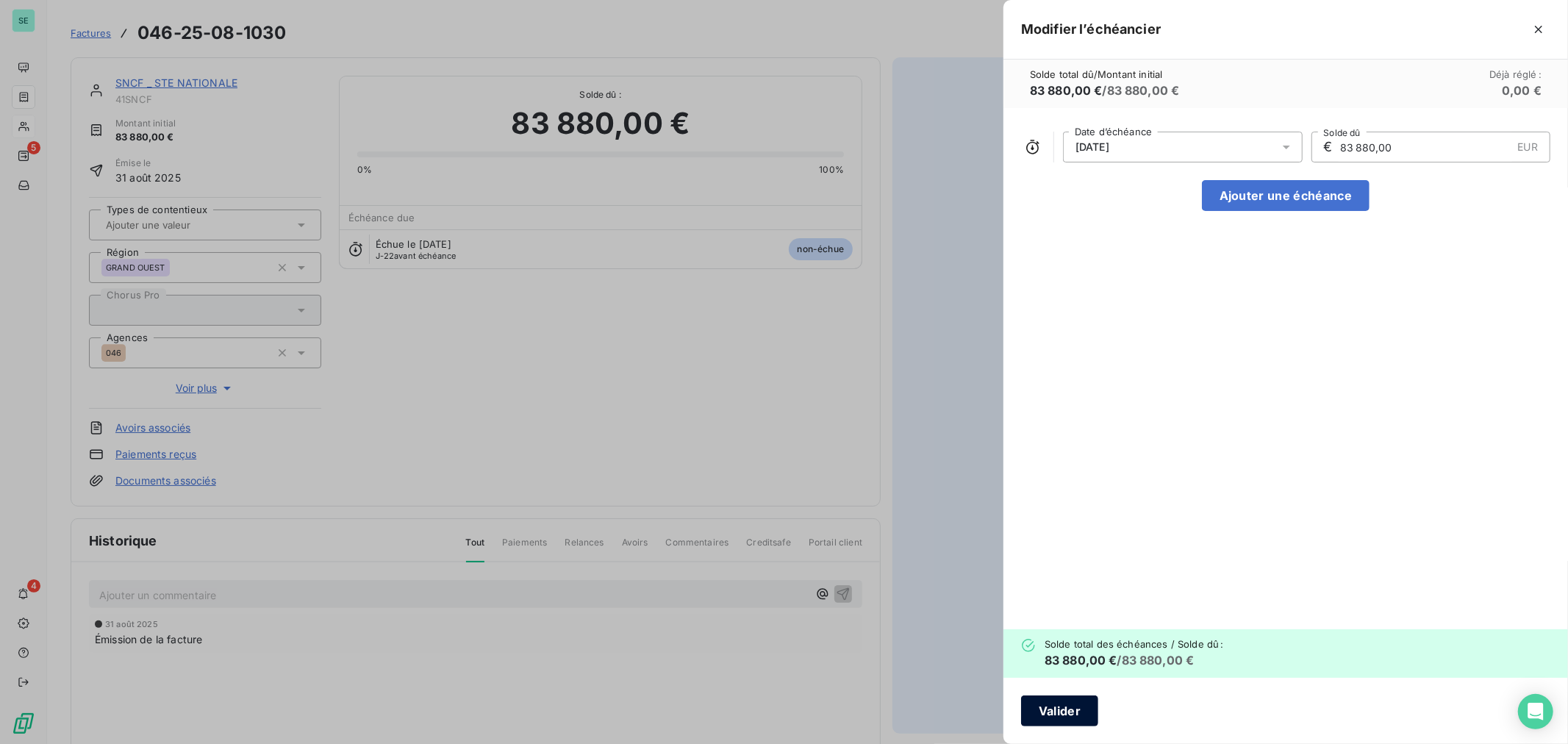
click at [1070, 716] on button "Valider" at bounding box center [1059, 711] width 77 height 31
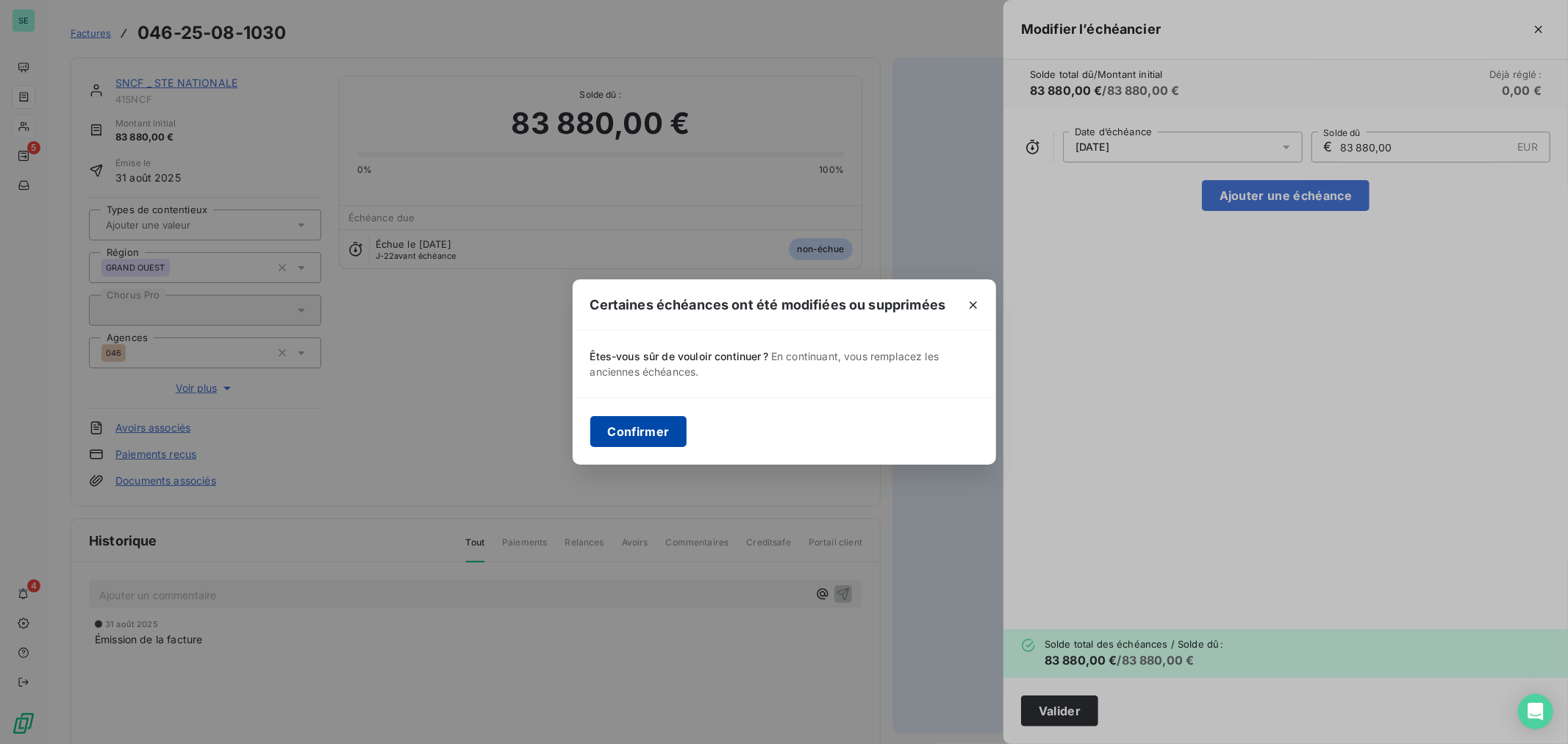
click at [600, 433] on button "Confirmer" at bounding box center [638, 432] width 97 height 31
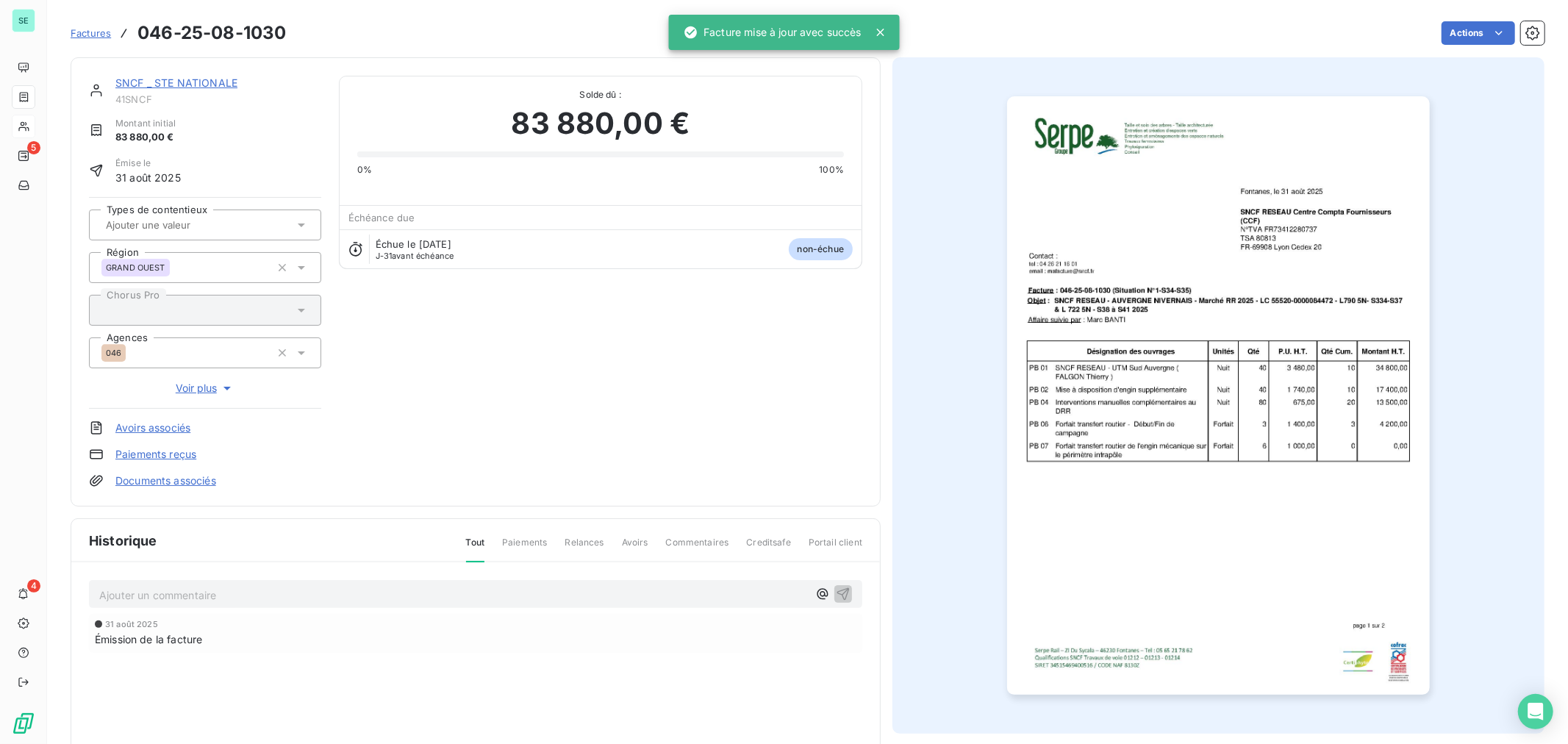
click at [97, 42] on div "Factures 046-25-08-1030" at bounding box center [178, 33] width 216 height 26
click at [96, 30] on span "Factures" at bounding box center [91, 33] width 40 height 12
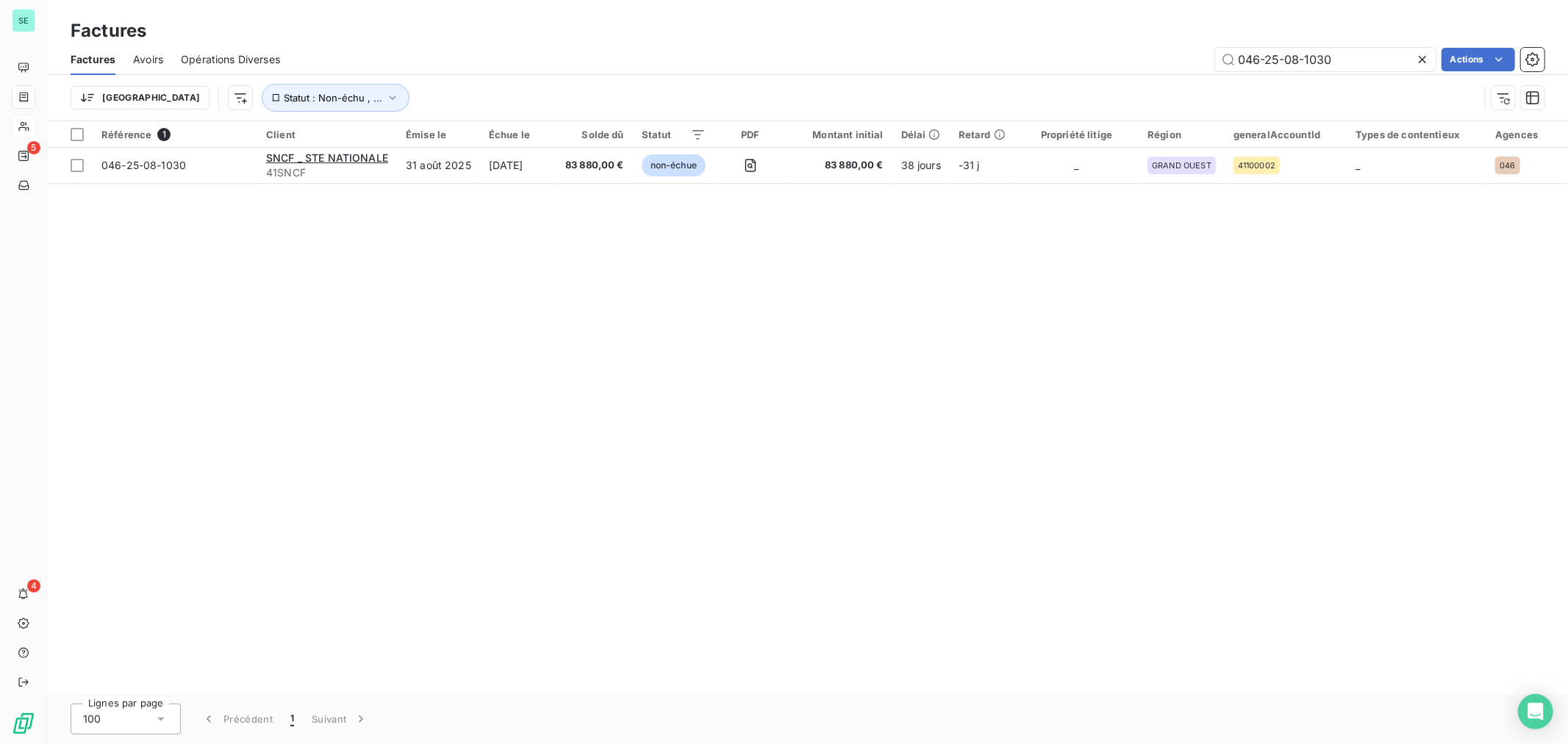
drag, startPoint x: 1245, startPoint y: 63, endPoint x: 1185, endPoint y: 70, distance: 60.4
click at [1185, 70] on div "046-25-08-1030 Actions" at bounding box center [921, 59] width 1247 height 24
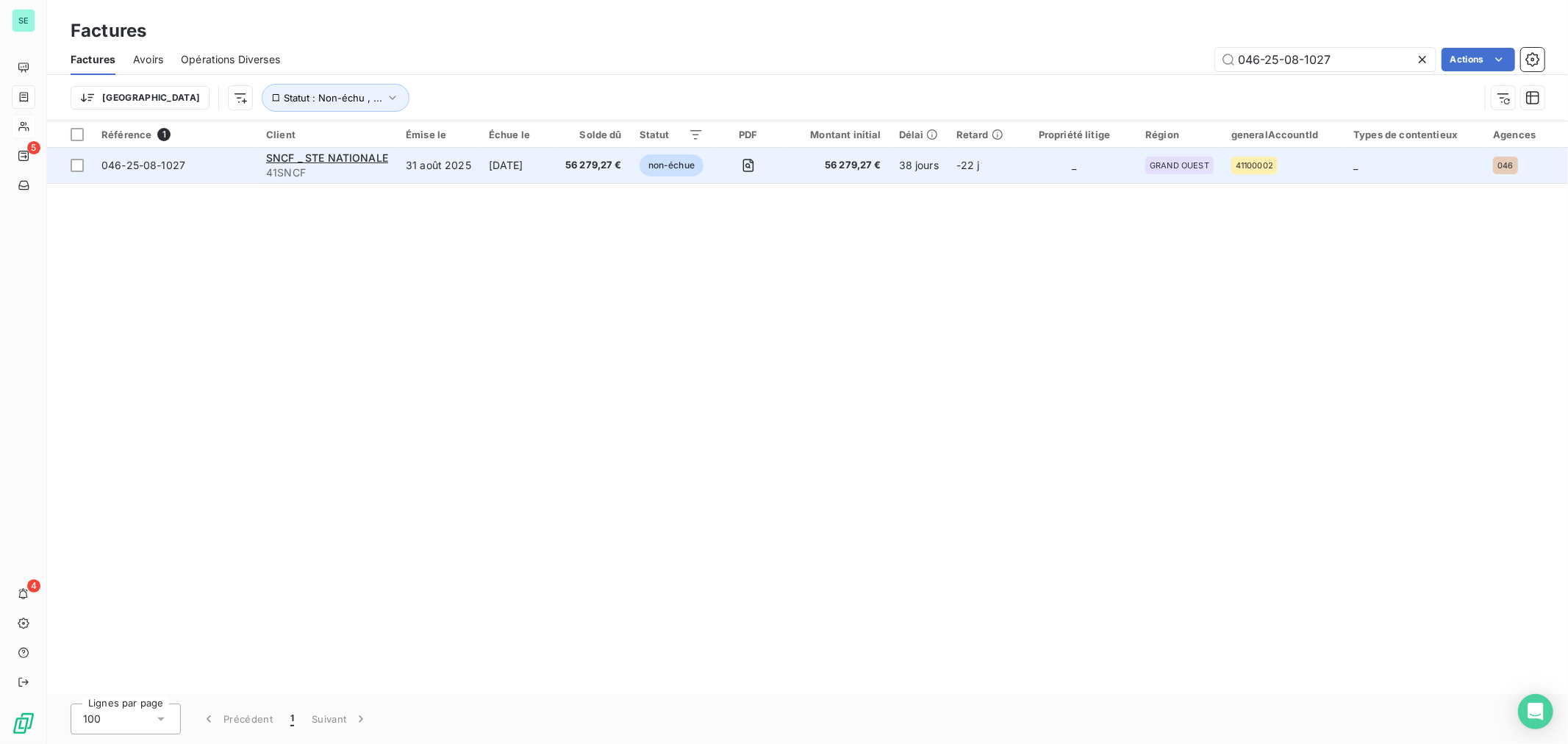
type input "046-25-08-1027"
click at [158, 162] on span "046-25-08-1027" at bounding box center [143, 165] width 84 height 13
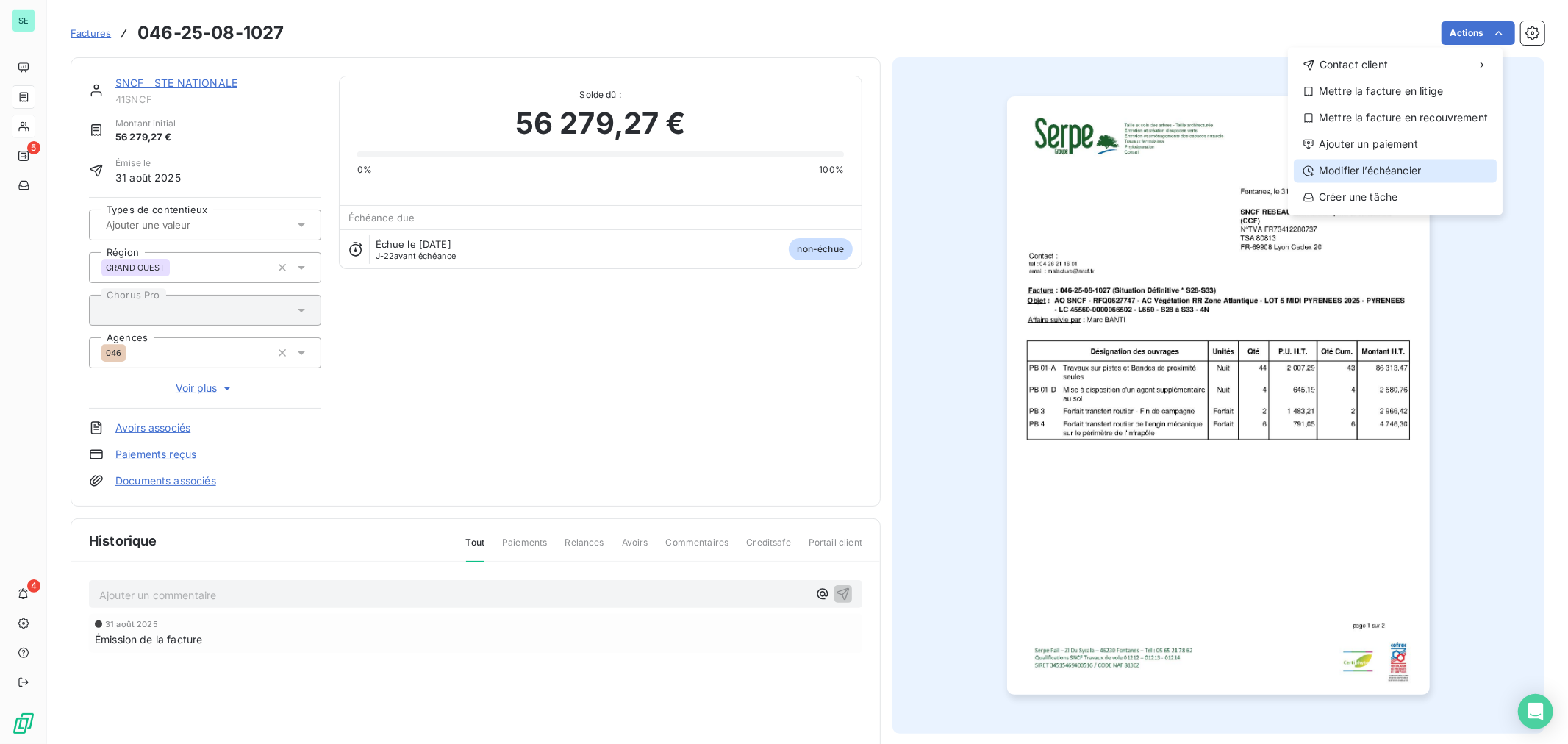
click at [1409, 178] on div "Modifier l’échéancier" at bounding box center [1395, 170] width 203 height 24
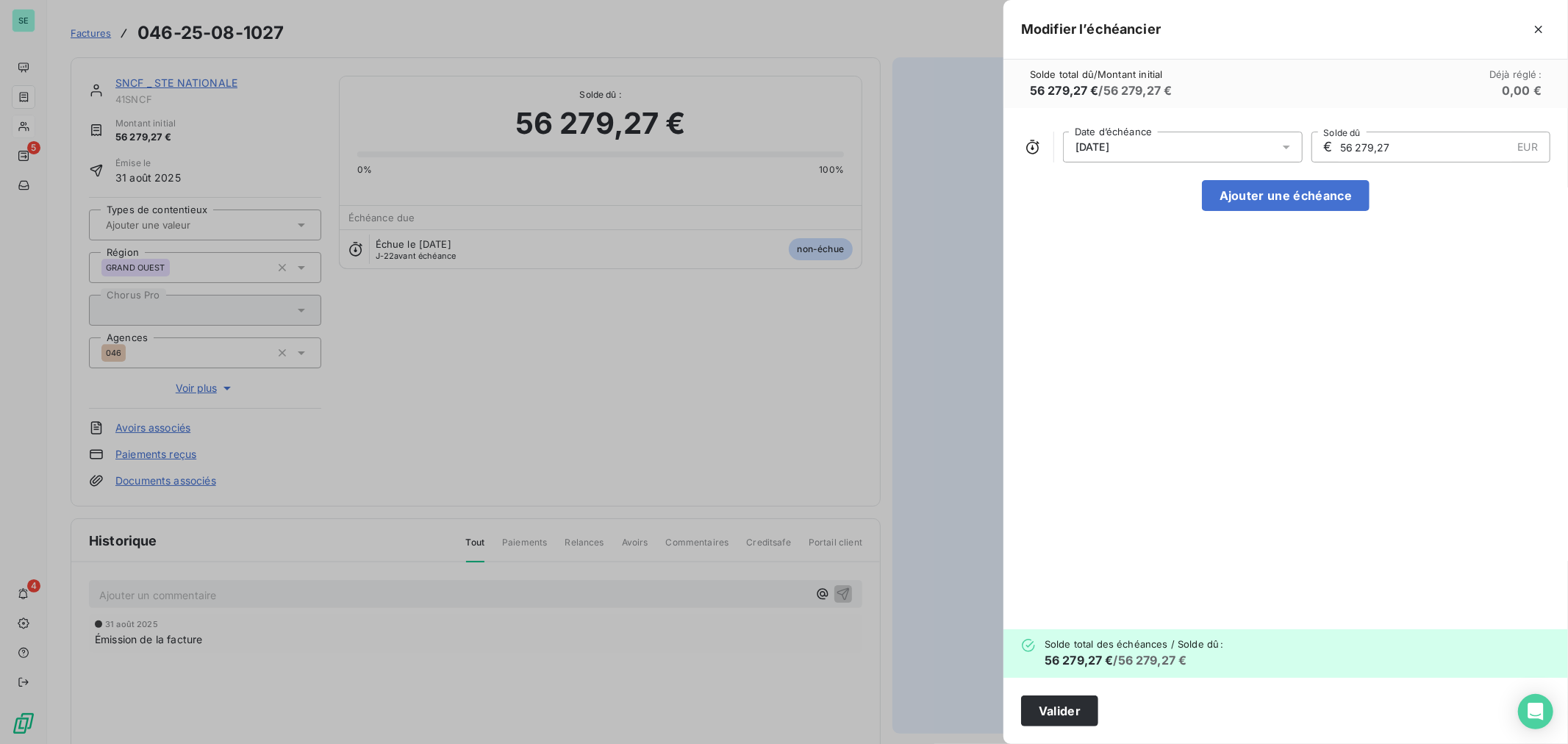
click at [1284, 146] on icon at bounding box center [1287, 148] width 7 height 4
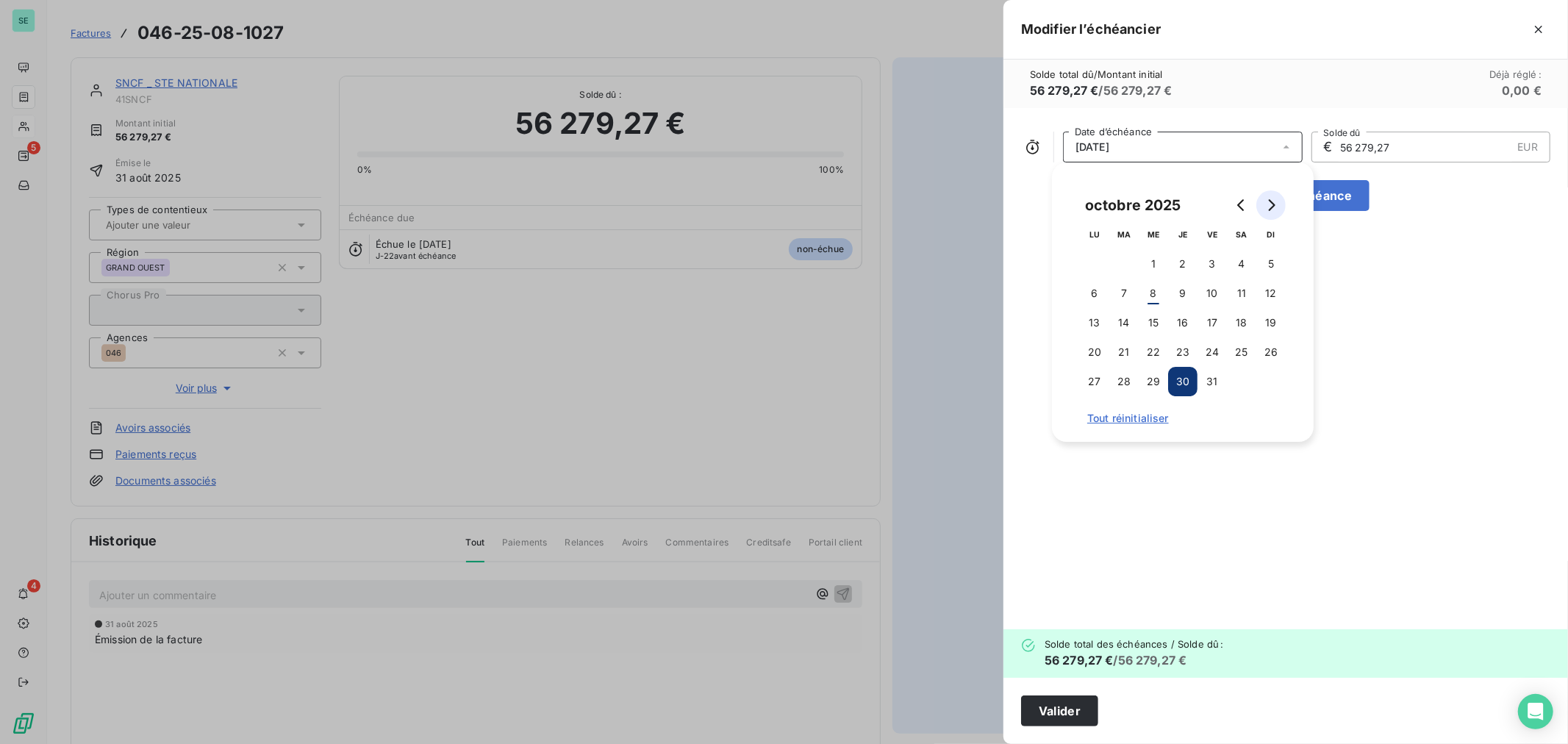
click at [1273, 202] on icon "Go to next month" at bounding box center [1272, 205] width 6 height 12
click at [1241, 290] on button "8" at bounding box center [1241, 293] width 29 height 29
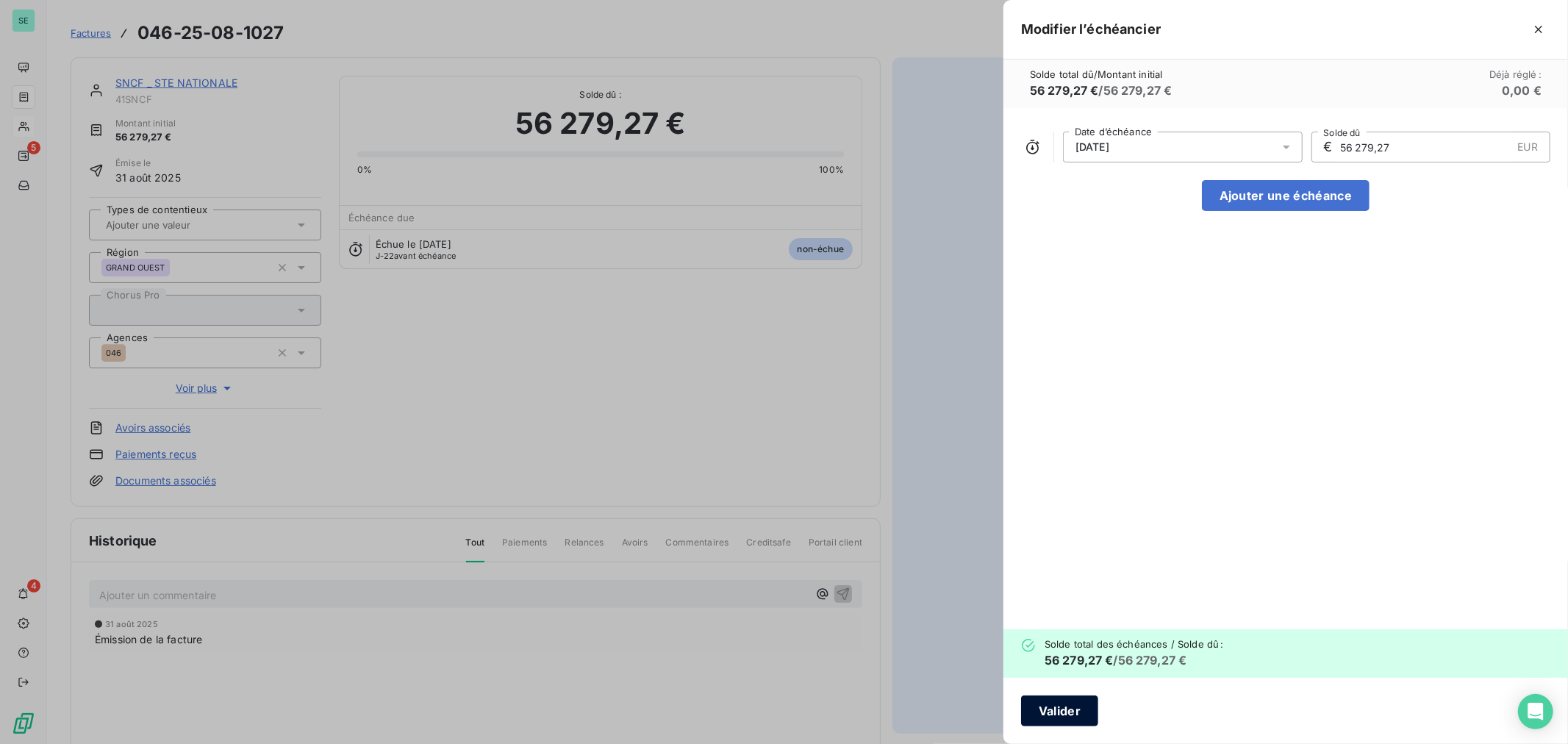
click at [1055, 708] on button "Valider" at bounding box center [1059, 711] width 77 height 31
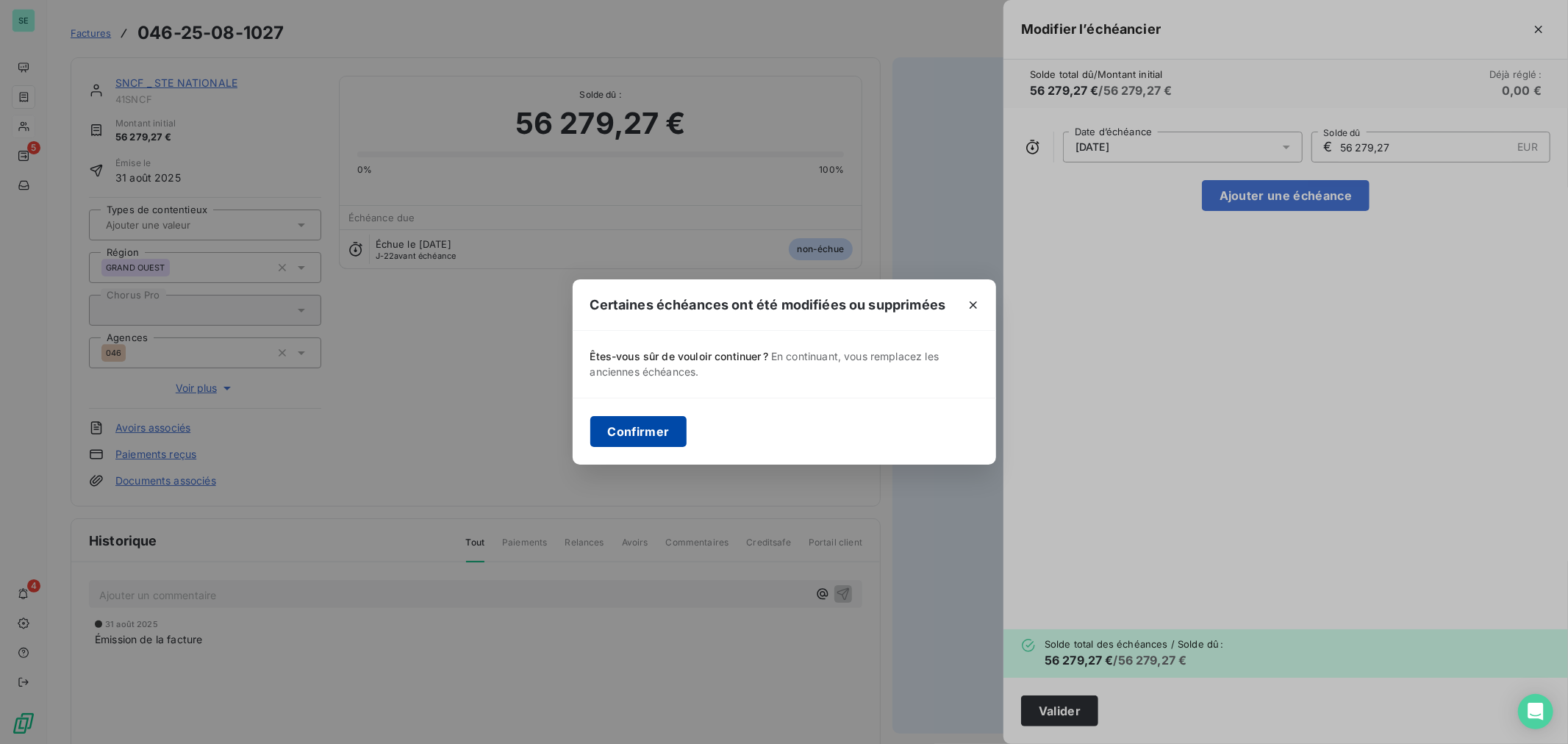
click at [631, 430] on button "Confirmer" at bounding box center [638, 432] width 97 height 31
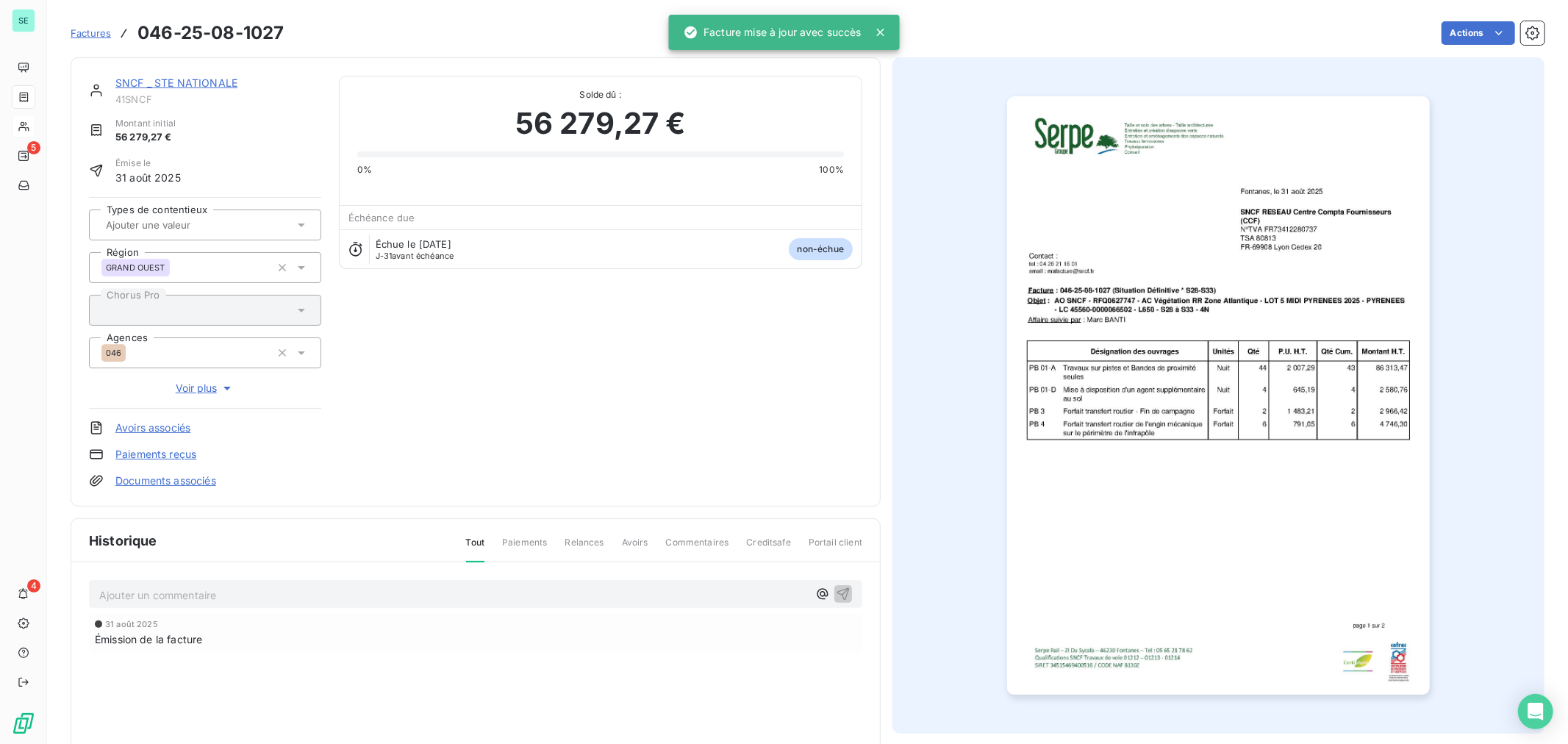
click at [88, 34] on span "Factures" at bounding box center [91, 33] width 40 height 12
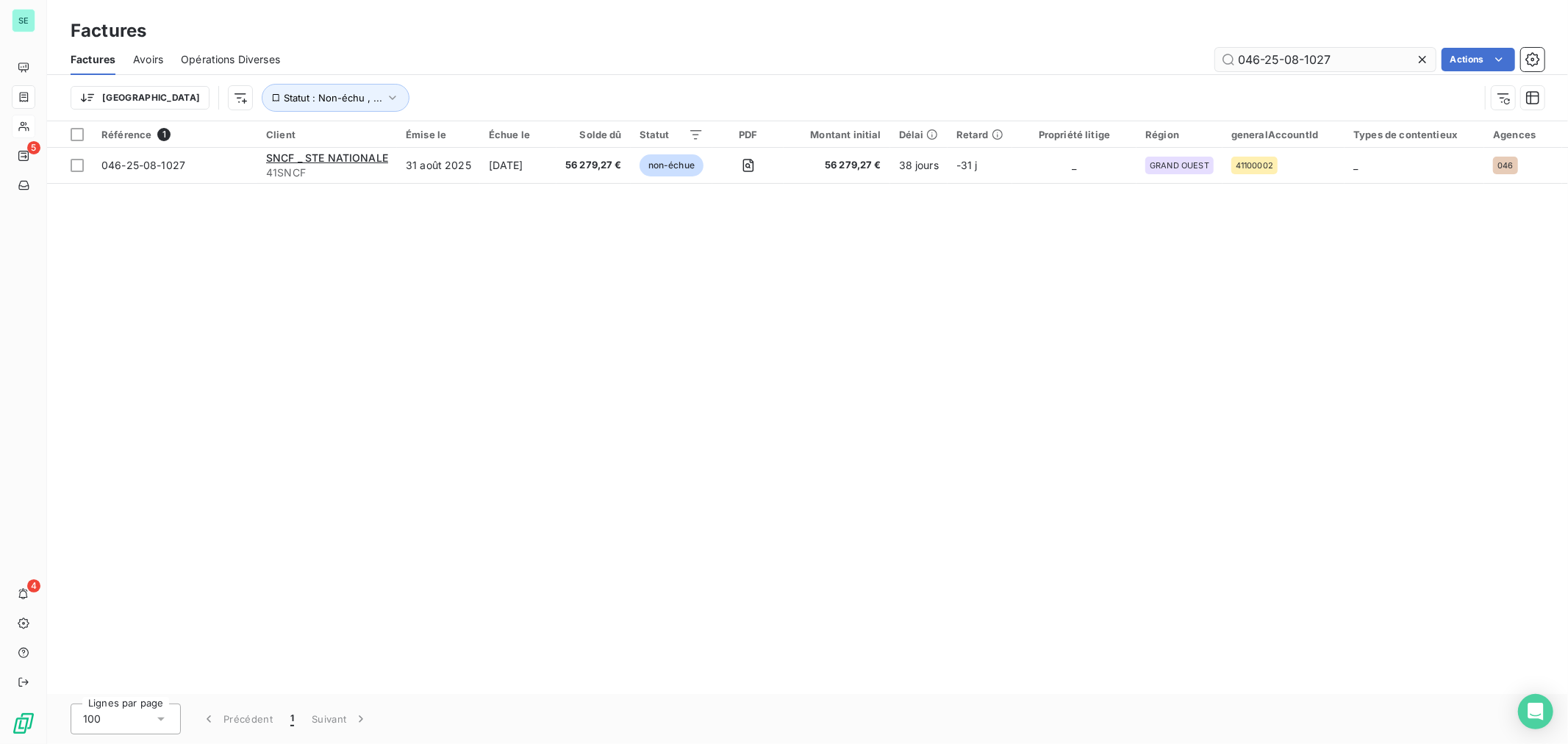
drag, startPoint x: 1310, startPoint y: 63, endPoint x: 1394, endPoint y: 63, distance: 84.0
click at [1394, 63] on input "046-25-08-1027" at bounding box center [1326, 59] width 220 height 24
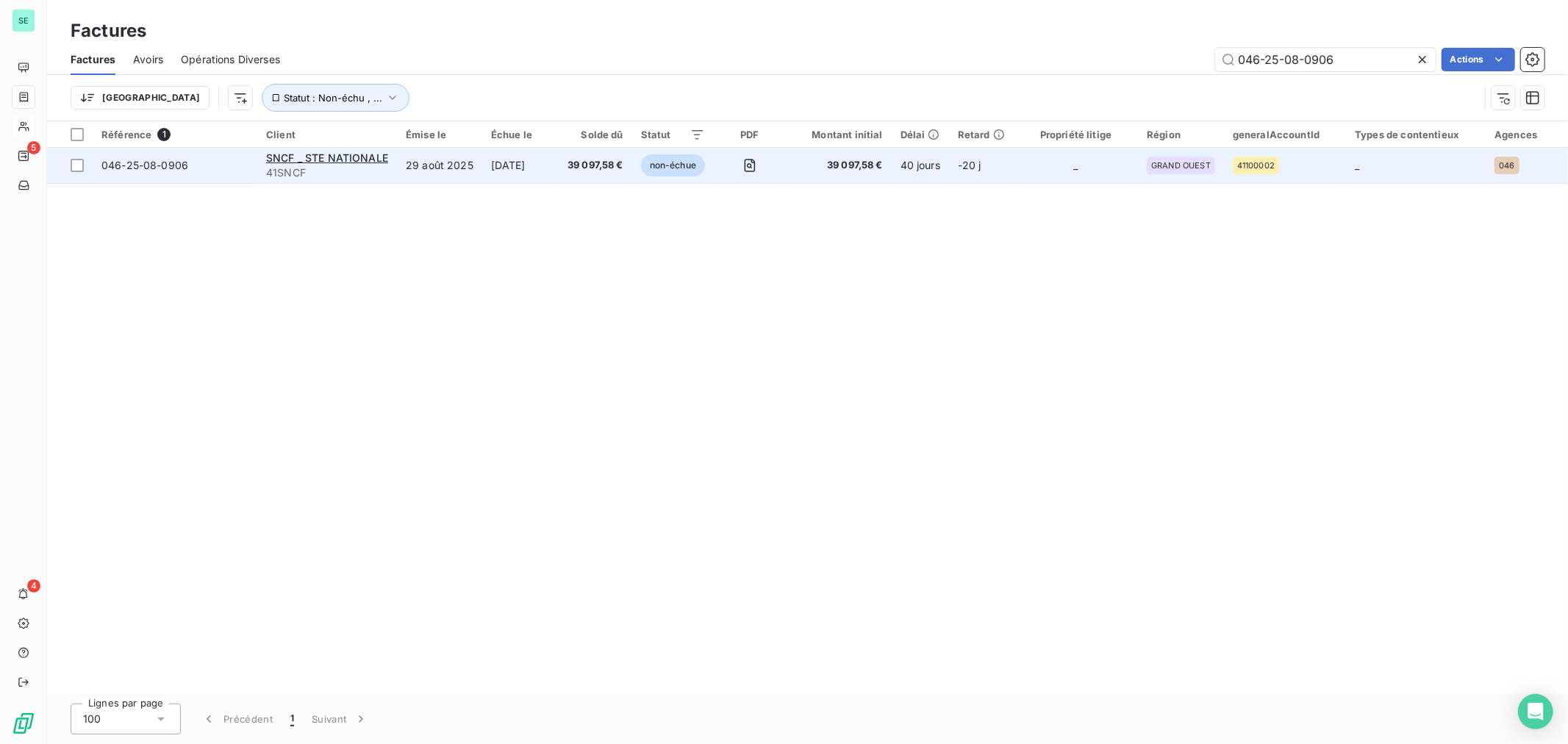
type input "046-25-08-0906"
click at [162, 166] on span "046-25-08-0906" at bounding box center [144, 165] width 87 height 13
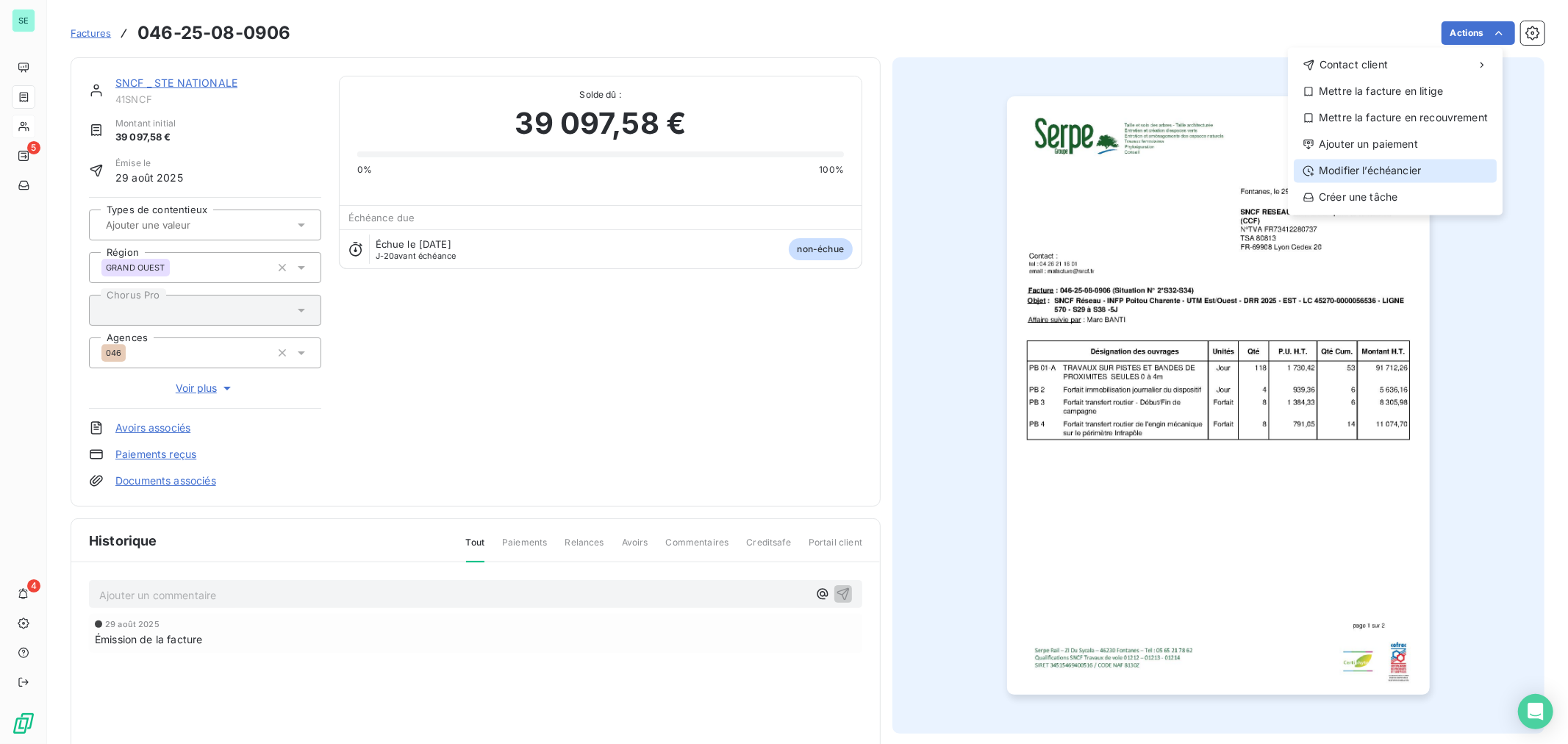
click at [1380, 169] on div "Modifier l’échéancier" at bounding box center [1395, 170] width 203 height 24
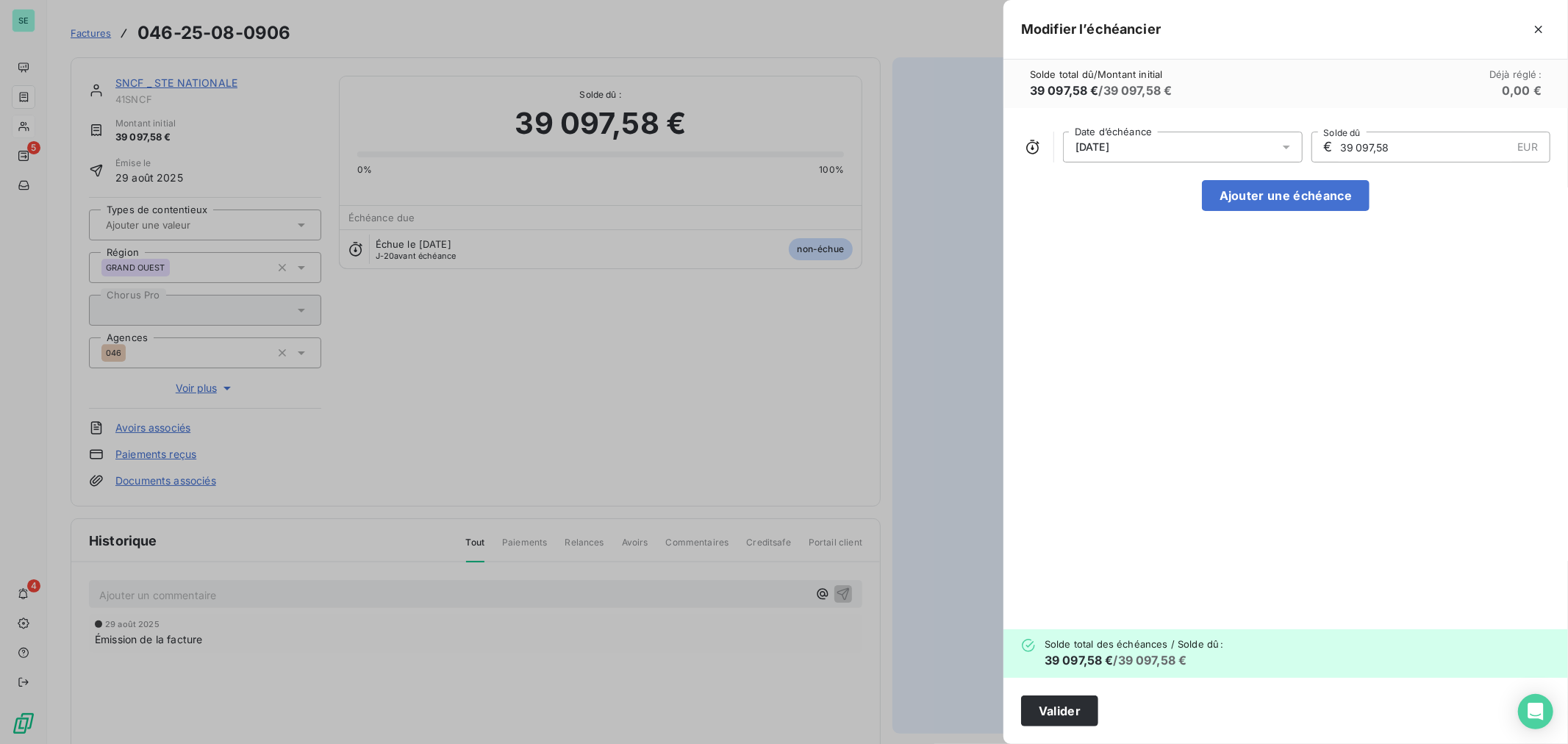
click at [1160, 155] on div "[DATE]" at bounding box center [1182, 148] width 239 height 31
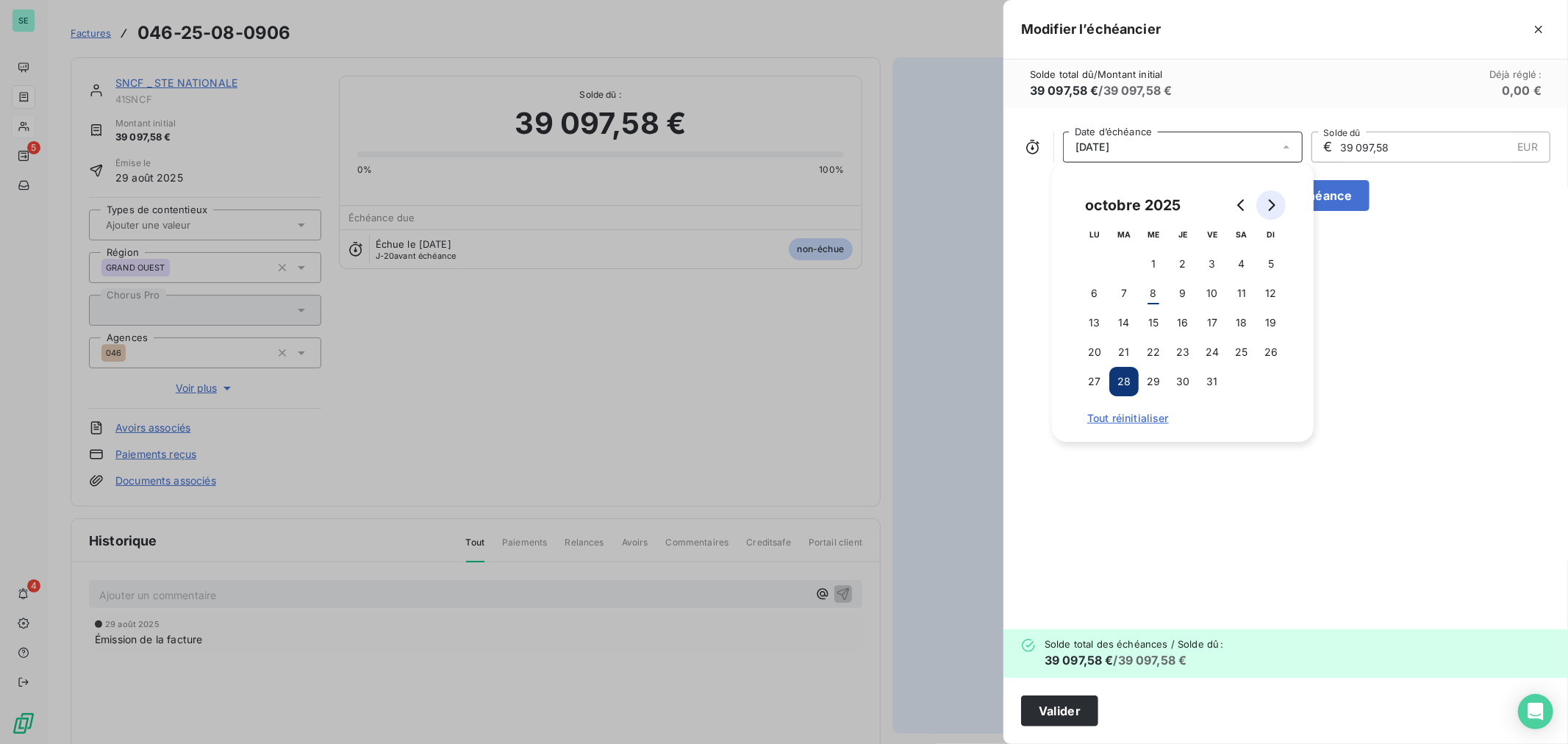
click at [1268, 212] on button "Go to next month" at bounding box center [1271, 205] width 29 height 29
click at [1094, 292] on button "3" at bounding box center [1095, 293] width 29 height 29
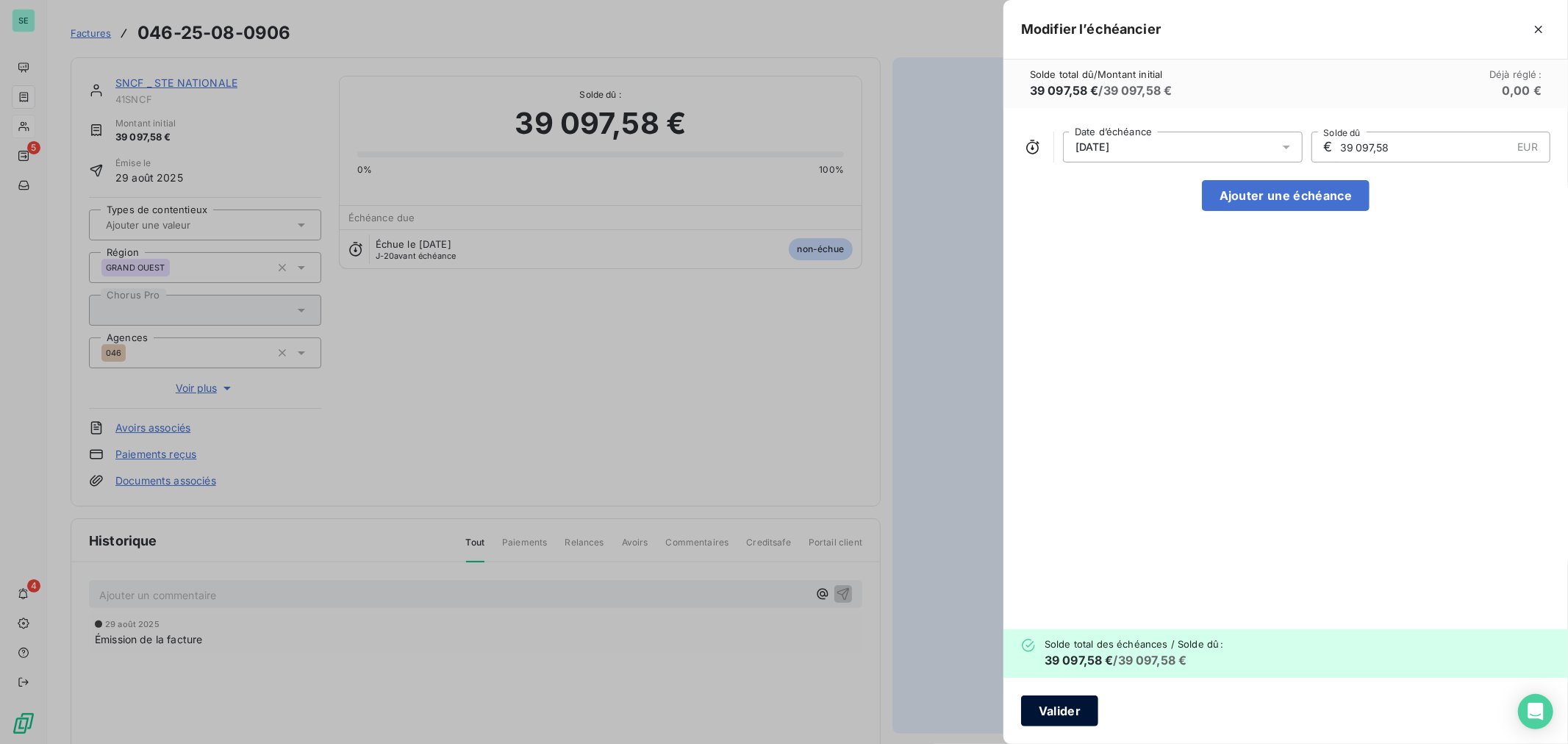
click at [1064, 713] on button "Valider" at bounding box center [1059, 711] width 77 height 31
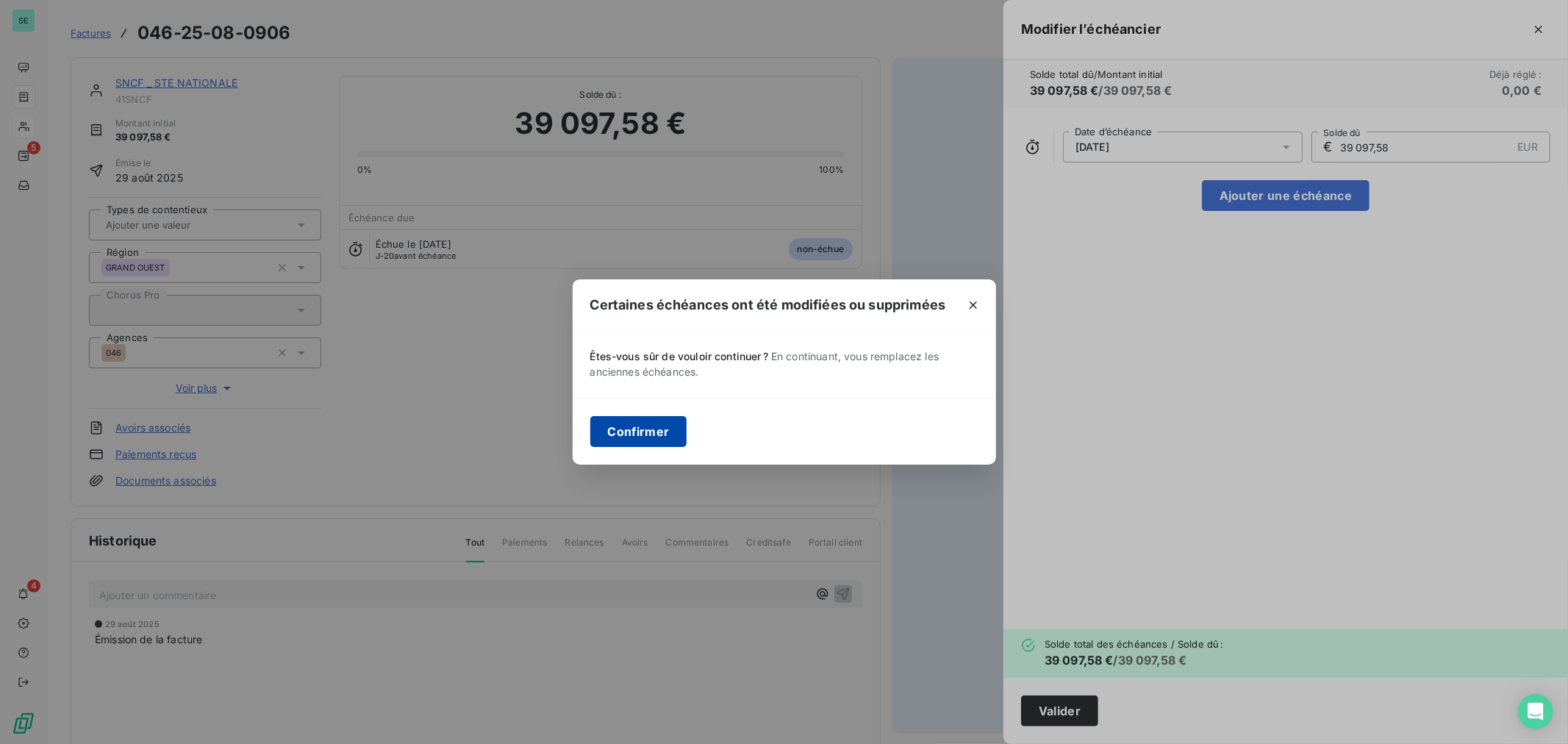
click at [636, 430] on button "Confirmer" at bounding box center [638, 432] width 97 height 31
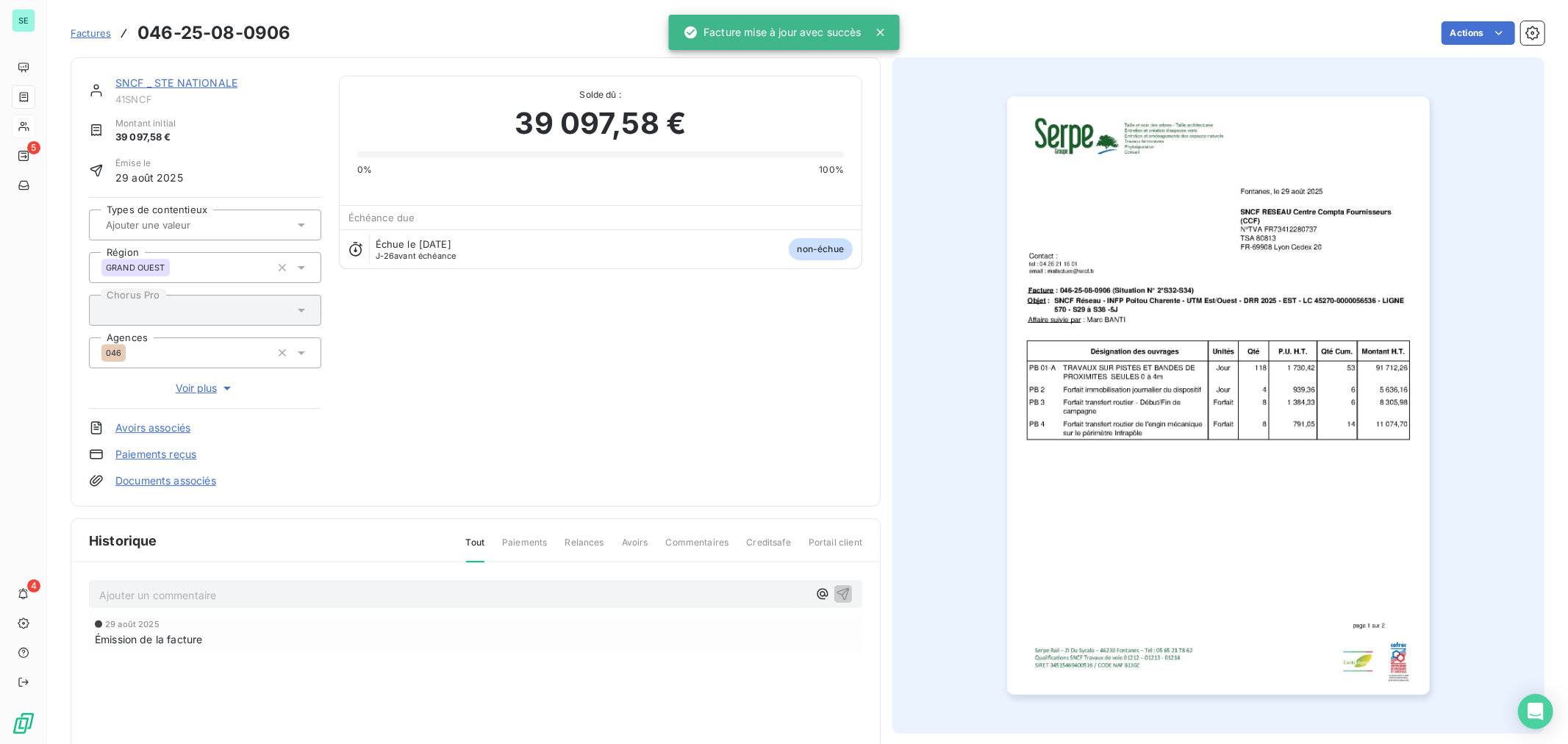
click at [90, 36] on span "Factures" at bounding box center [91, 33] width 40 height 12
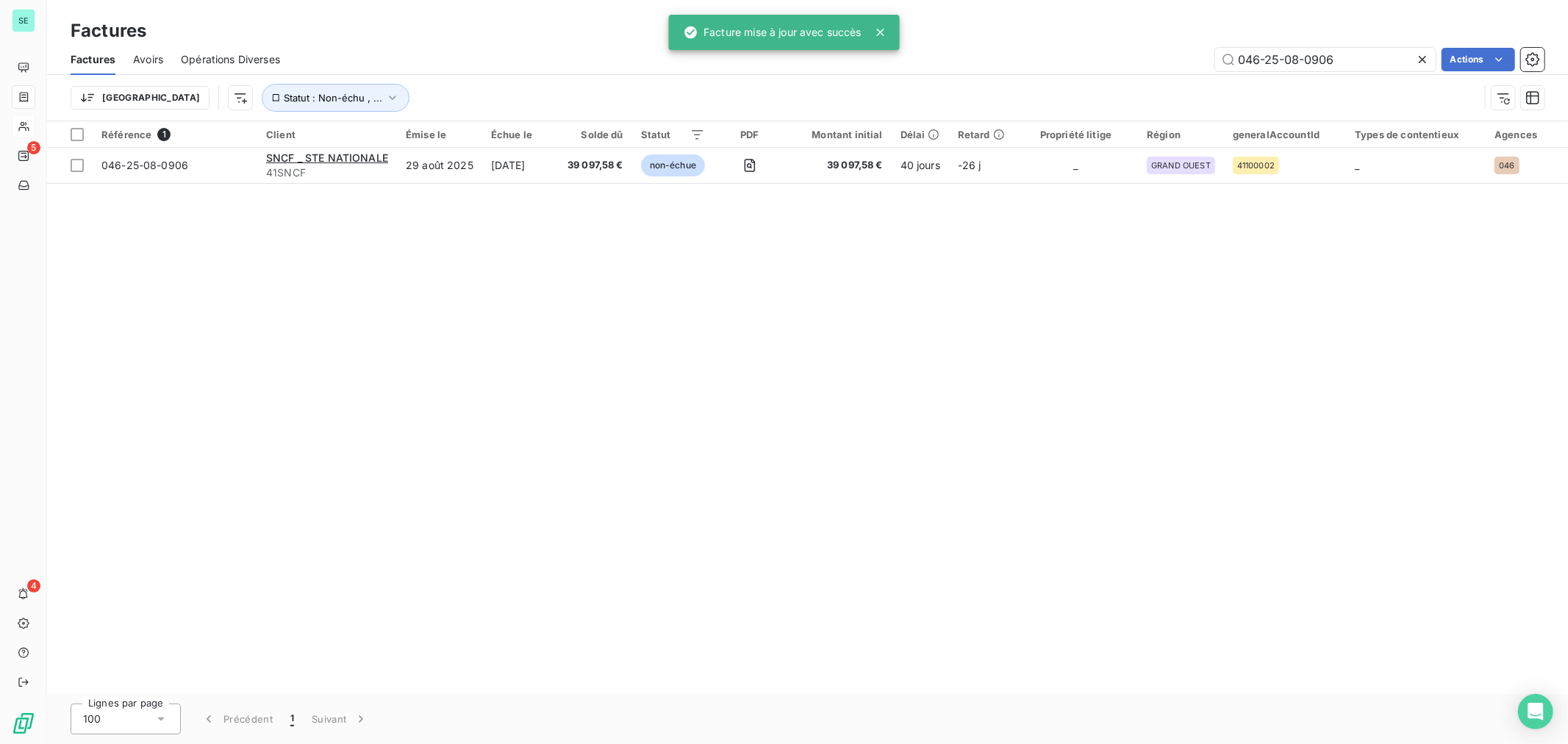
drag, startPoint x: 1344, startPoint y: 60, endPoint x: 1068, endPoint y: 78, distance: 276.6
click at [1090, 77] on div "Factures Avoirs Opérations Diverses 046-25-08-0906 Actions [GEOGRAPHIC_DATA] St…" at bounding box center [808, 82] width 1521 height 76
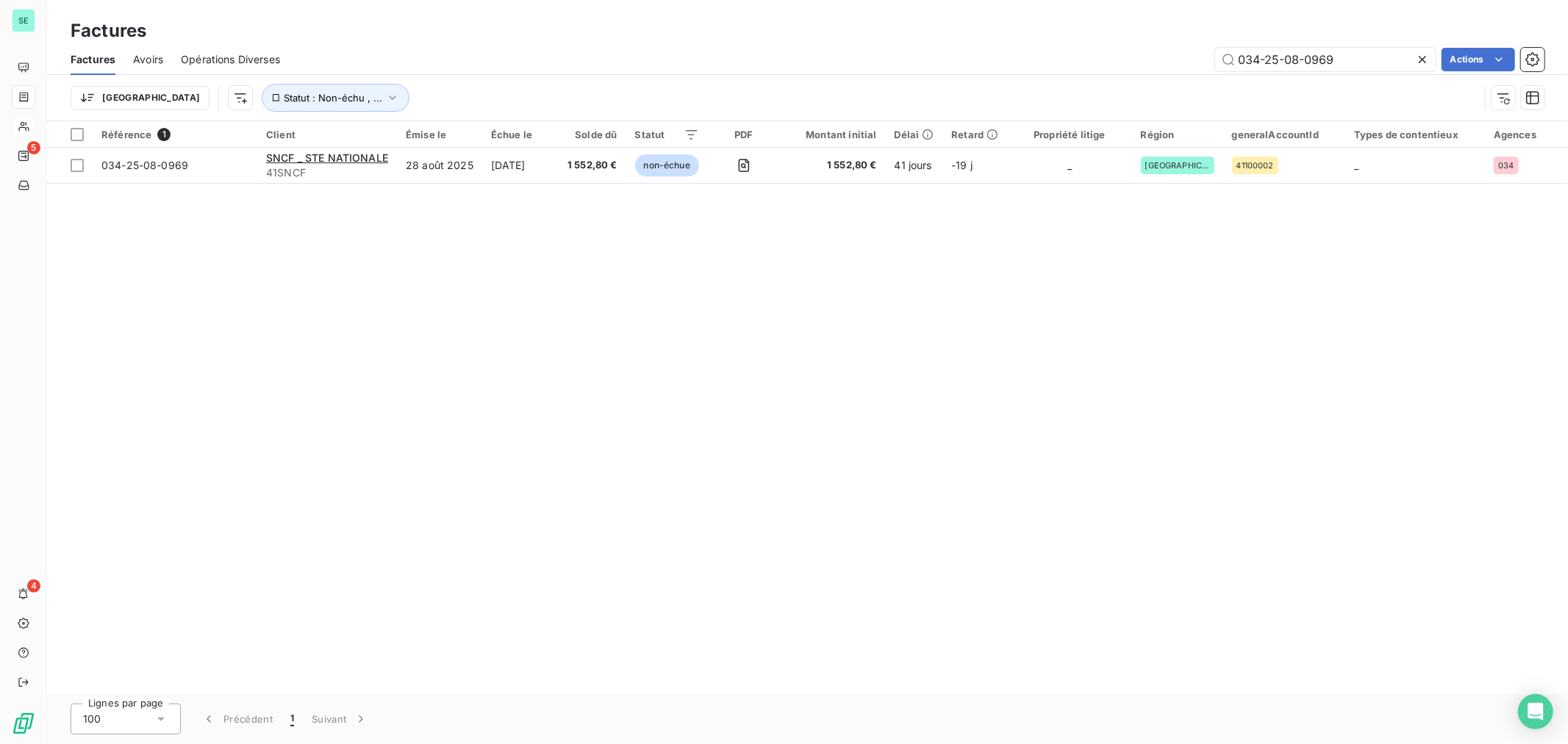
type input "034-25-08-0969"
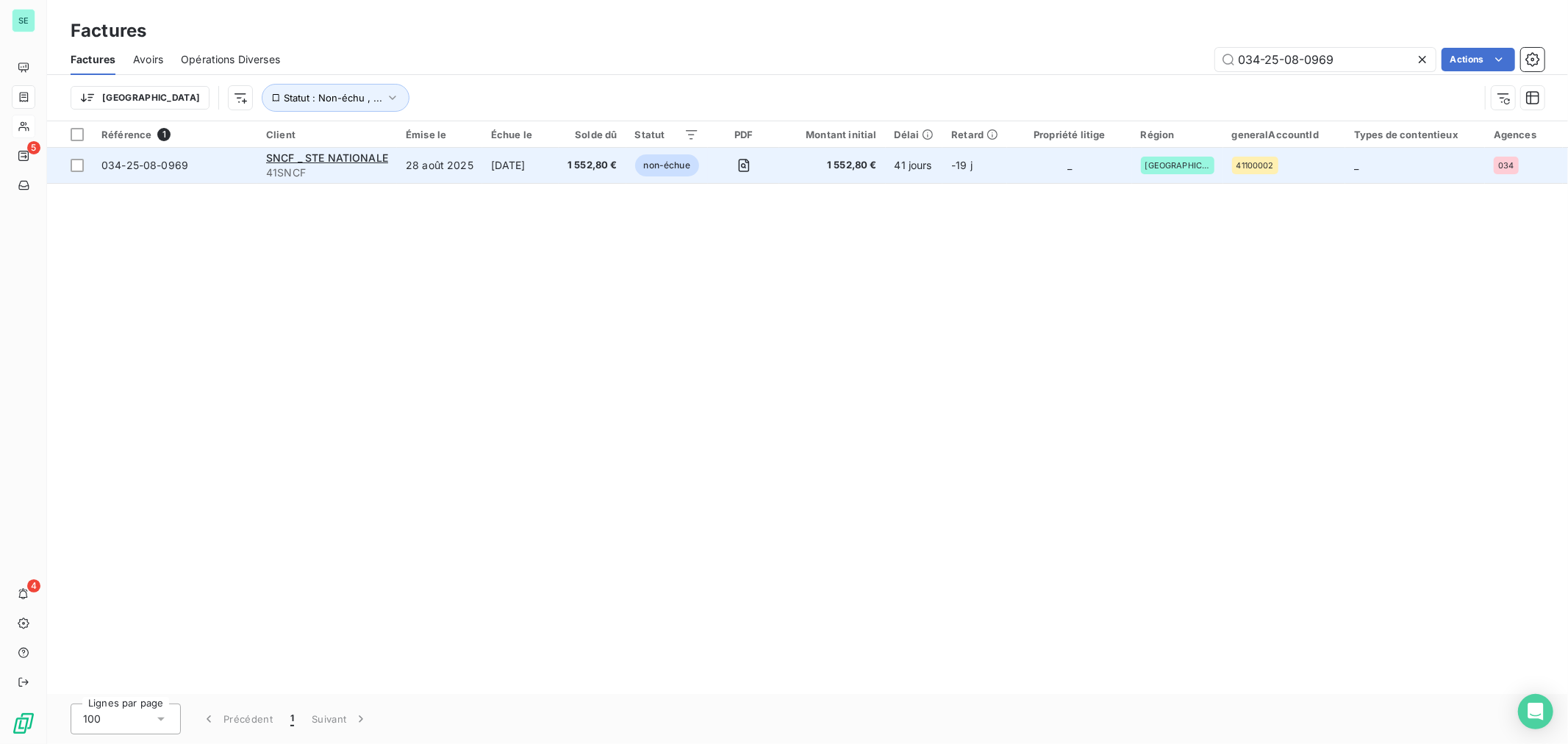
click at [162, 172] on div "034-25-08-0969" at bounding box center [144, 166] width 87 height 15
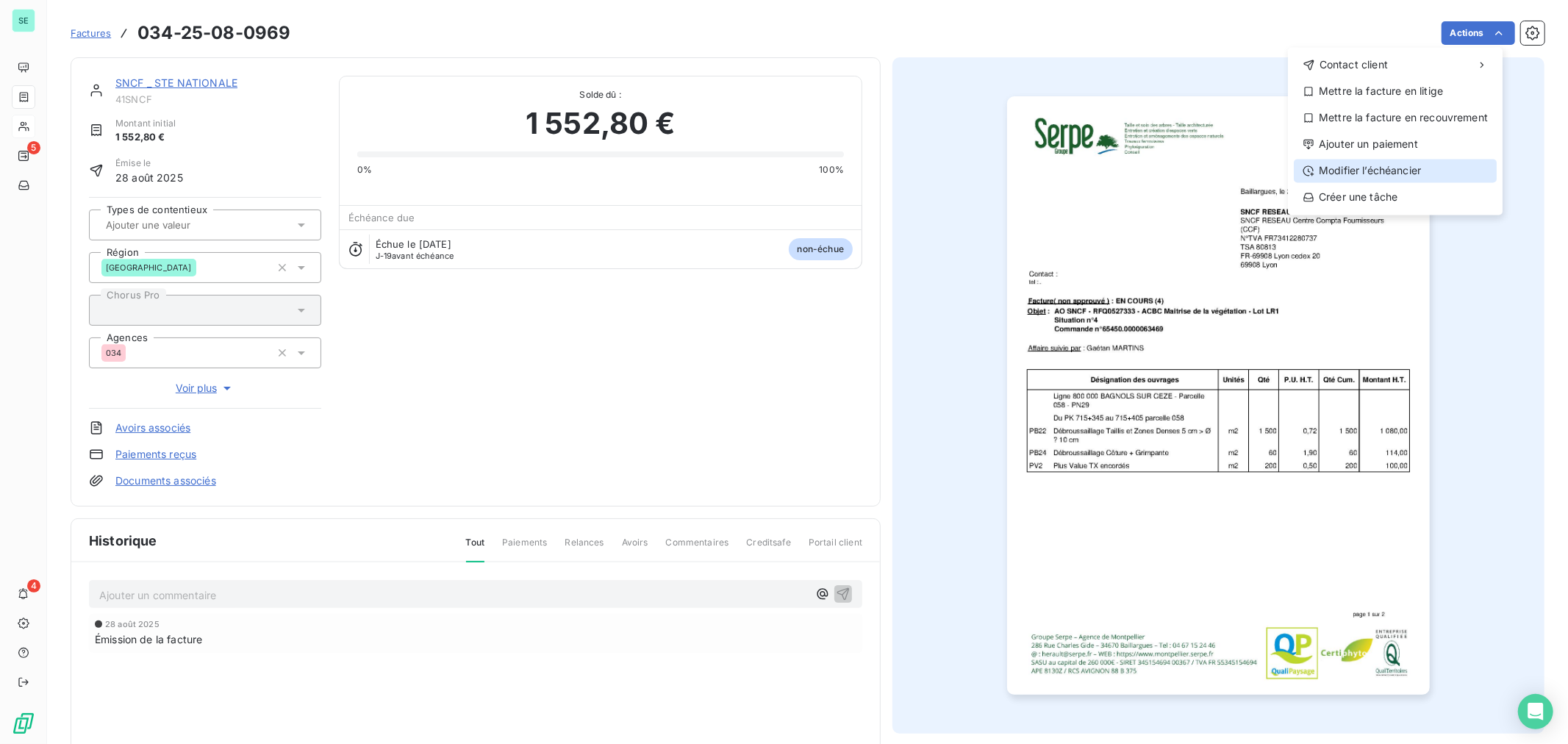
click at [1425, 178] on div "Modifier l’échéancier" at bounding box center [1395, 170] width 203 height 24
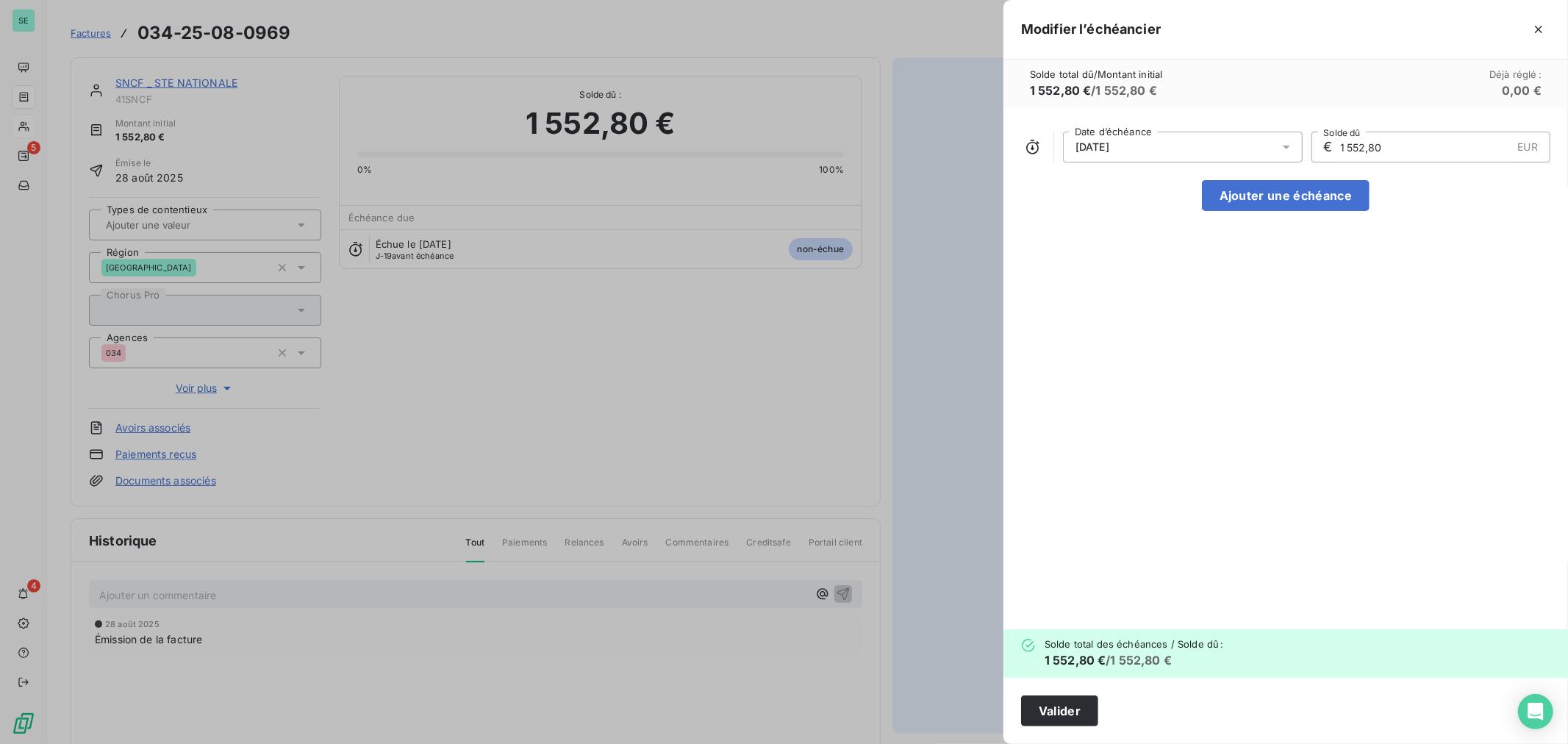
click at [1151, 151] on div "[DATE]" at bounding box center [1182, 148] width 239 height 31
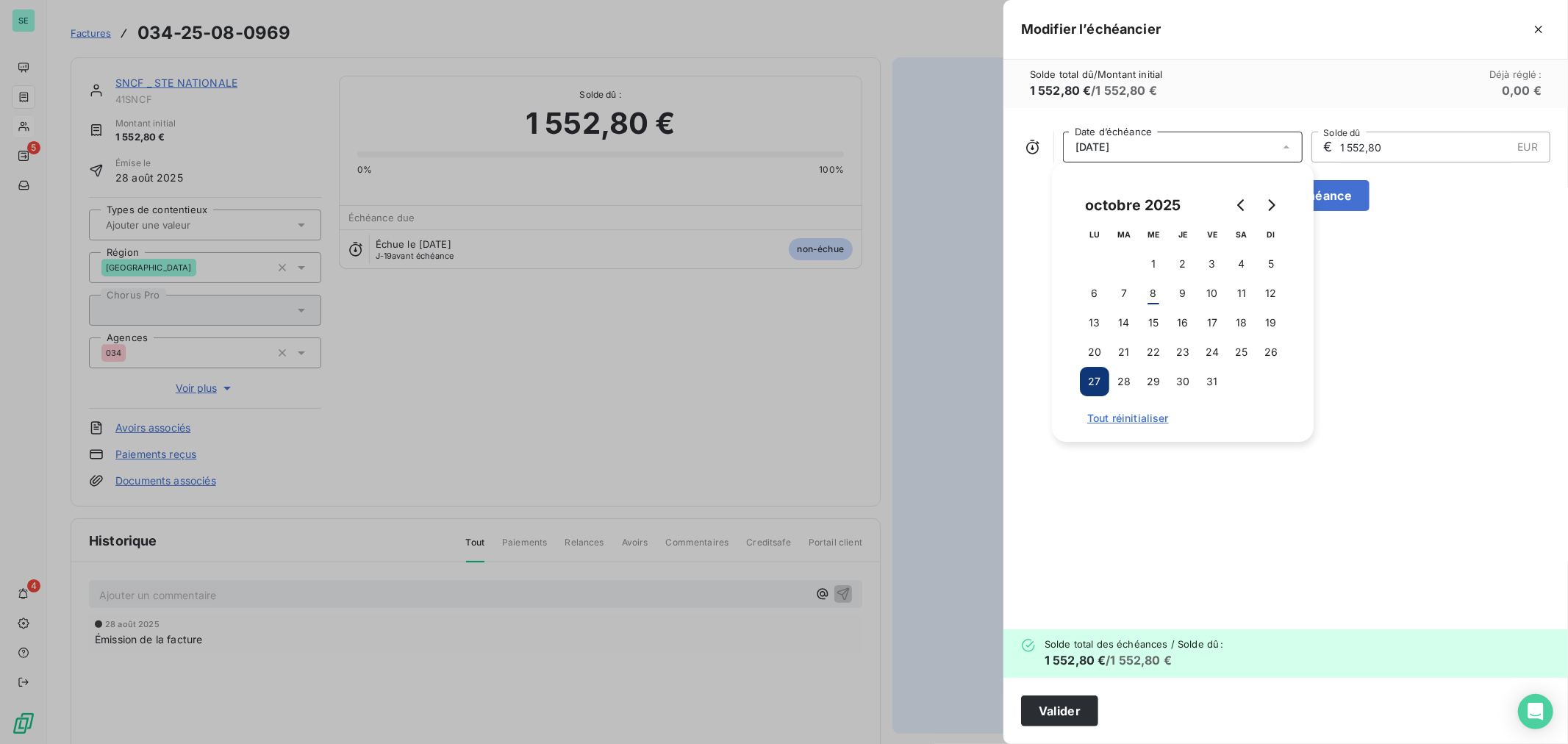
click at [1151, 151] on div "[DATE]" at bounding box center [1182, 148] width 239 height 31
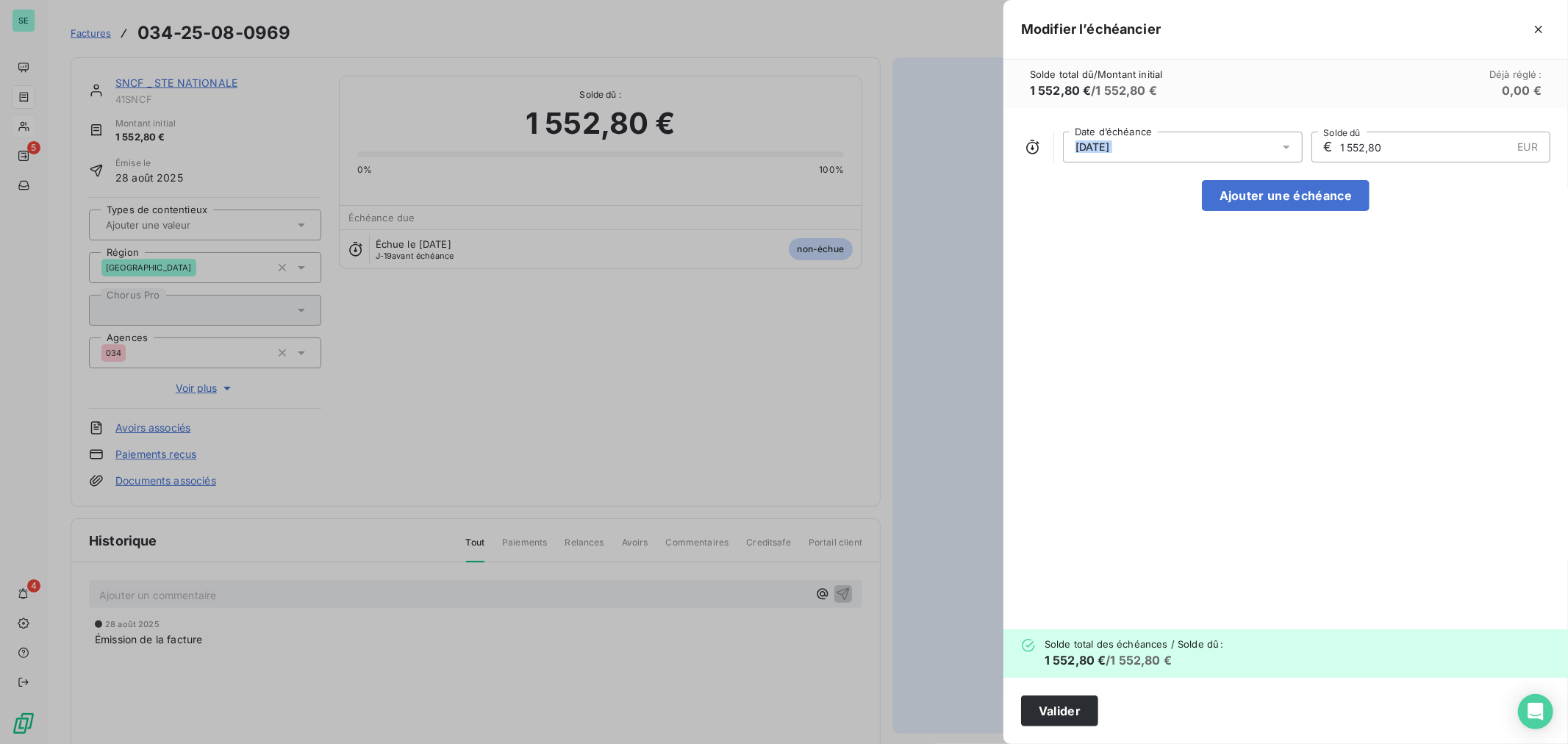
click at [1151, 151] on div "[DATE]" at bounding box center [1182, 148] width 239 height 31
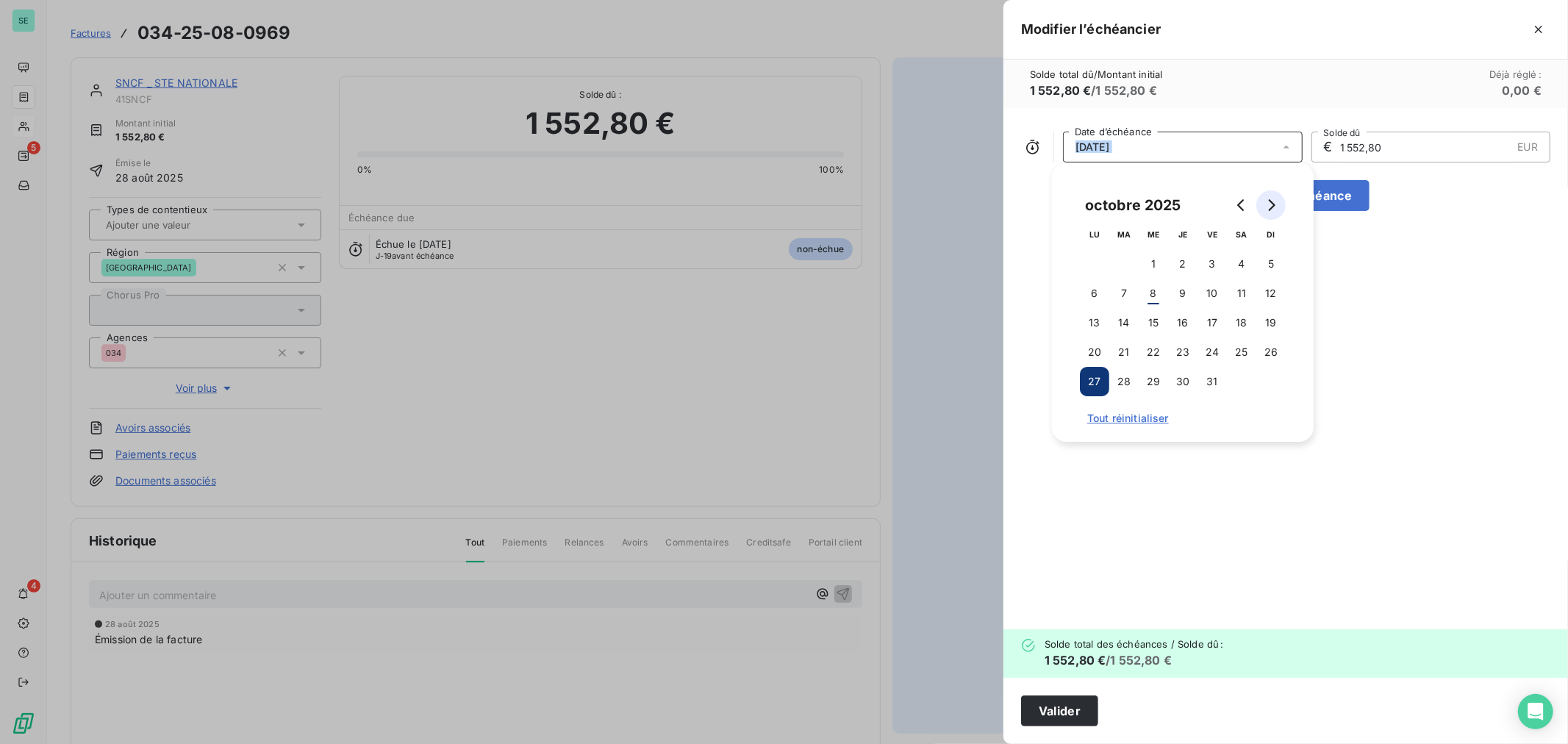
click at [1275, 208] on icon "Go to next month" at bounding box center [1270, 205] width 12 height 12
click at [1093, 296] on button "3" at bounding box center [1095, 293] width 29 height 29
click at [1411, 274] on div "[DATE] Date d’échéance € 1 552,80 EUR Solde dû Ajouter une échéance" at bounding box center [1286, 369] width 565 height 521
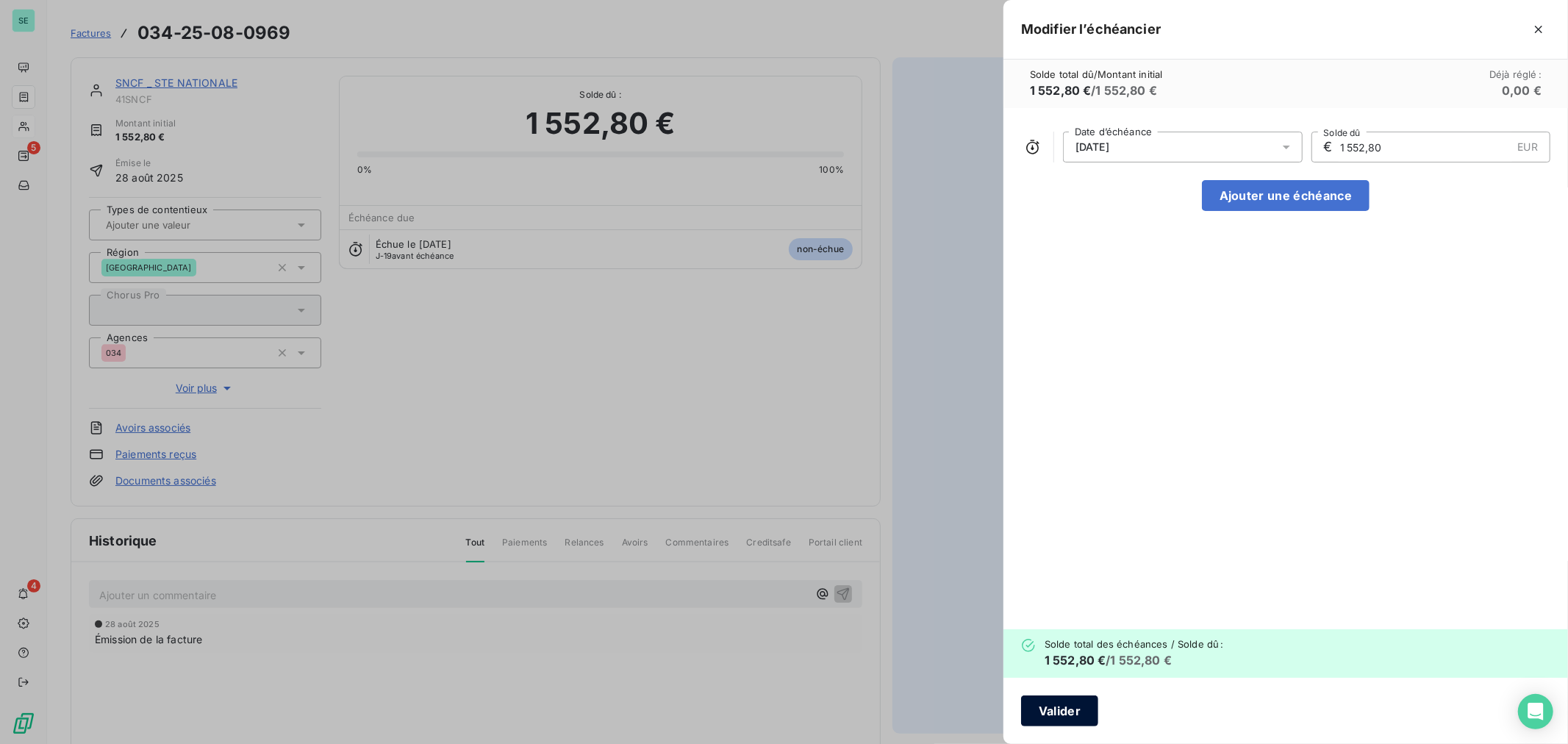
click at [1049, 714] on button "Valider" at bounding box center [1059, 711] width 77 height 31
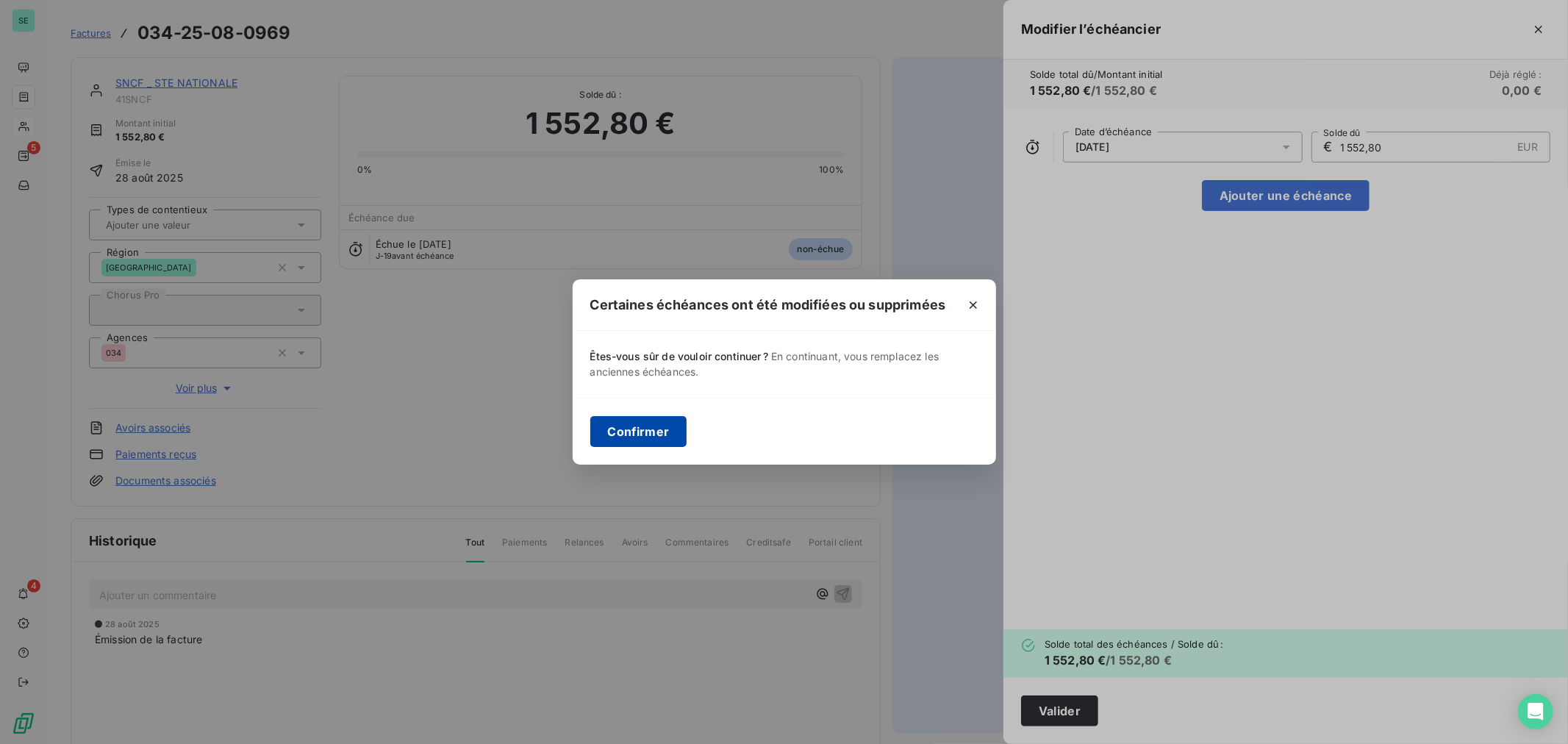
click at [649, 433] on button "Confirmer" at bounding box center [638, 432] width 97 height 31
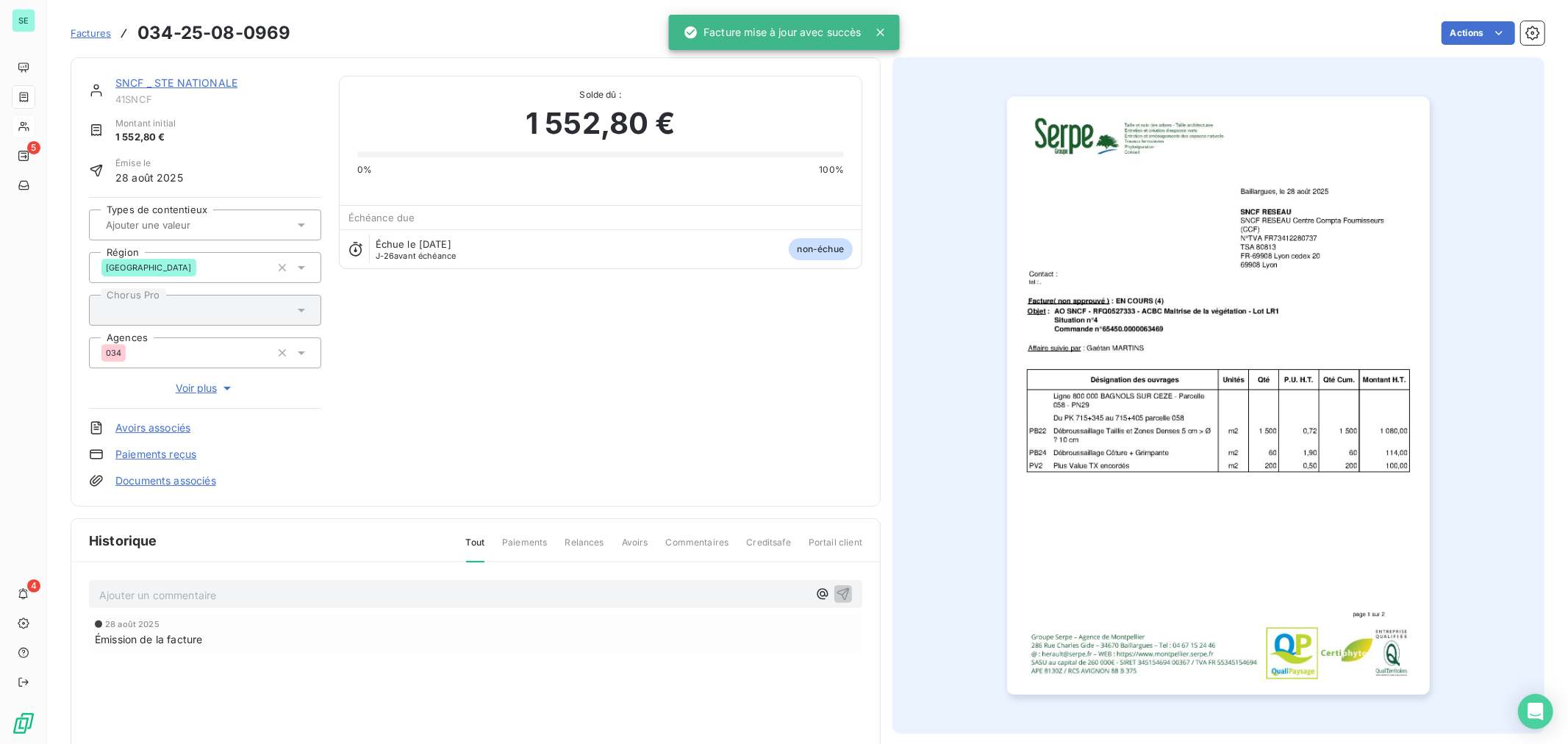
click at [100, 38] on span "Factures" at bounding box center [91, 33] width 40 height 12
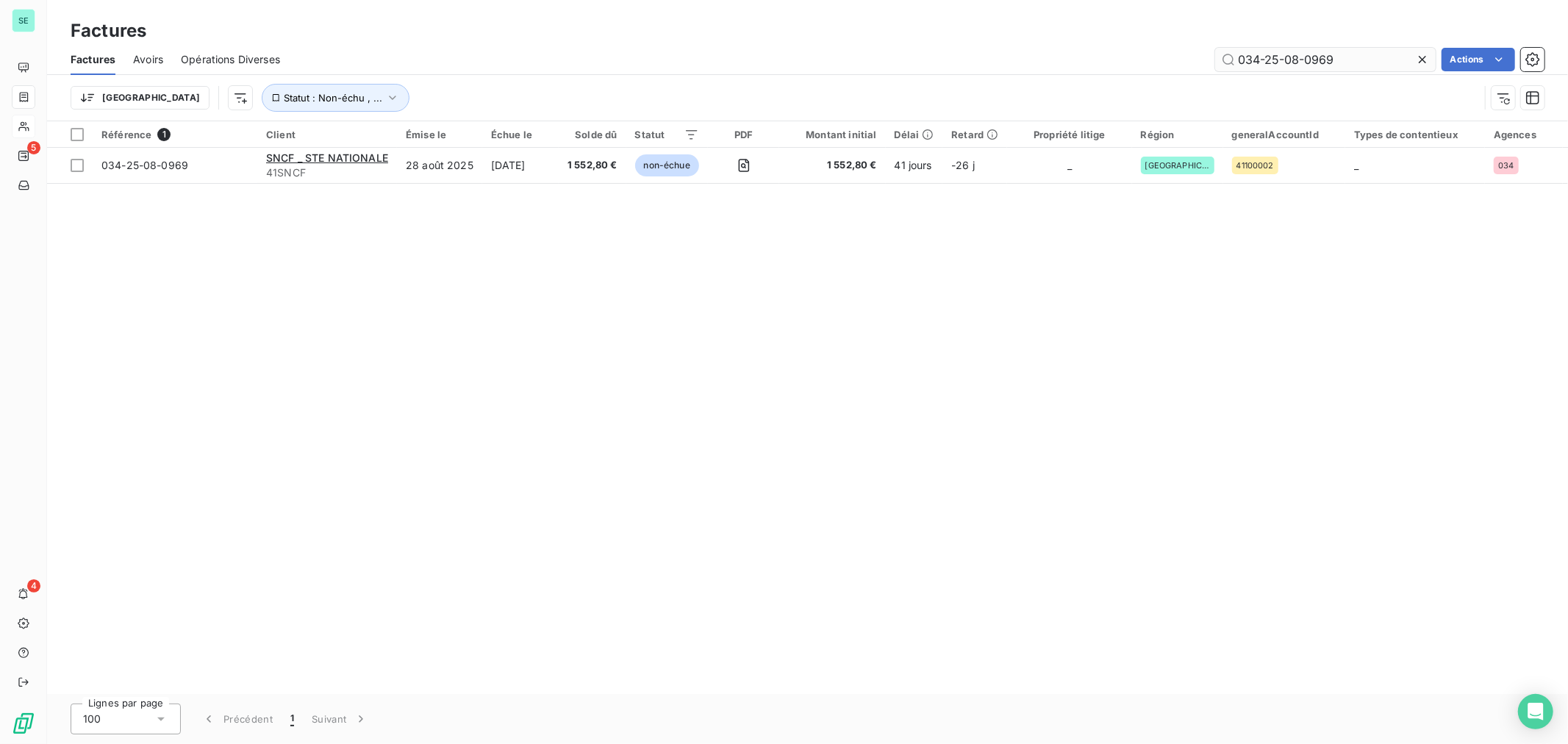
drag, startPoint x: 1341, startPoint y: 63, endPoint x: 1305, endPoint y: 56, distance: 36.7
click at [1305, 56] on input "034-25-08-0969" at bounding box center [1326, 59] width 220 height 24
type input "034-25-08-0967"
click at [1458, 53] on html "SE 5 4 Factures Factures Avoirs Opérations Diverses 034-25-08-0967 Actions Mett…" at bounding box center [784, 372] width 1568 height 744
click at [1345, 59] on html "SE 5 4 Factures Factures Avoirs Opérations Diverses 034-25-08-0967 Actions Mett…" at bounding box center [784, 372] width 1568 height 744
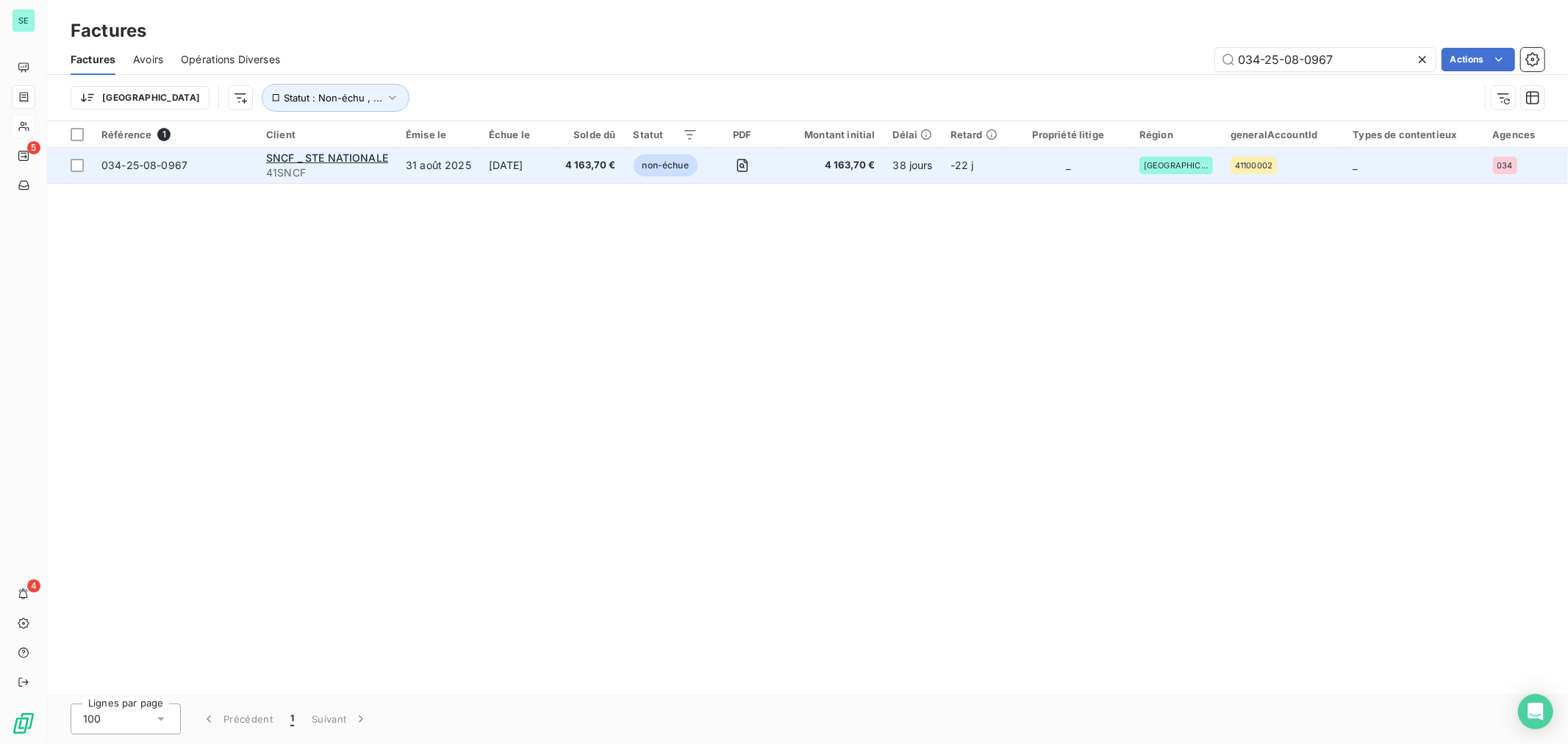
click at [173, 172] on div "034-25-08-0967" at bounding box center [144, 166] width 86 height 15
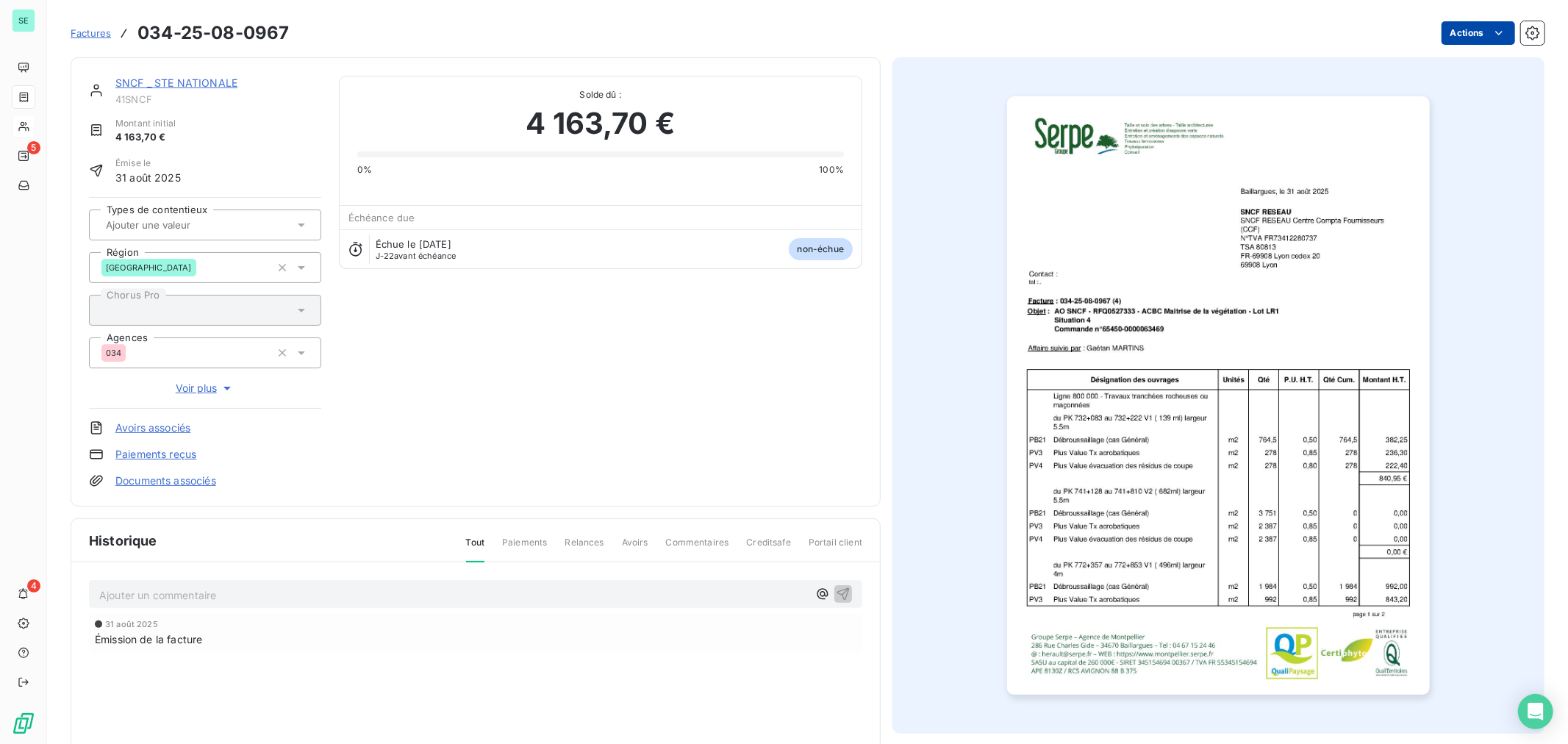
click at [1494, 36] on html "SE 5 4 Factures 034-25-08-0967 Actions SNCF _ STE NATIONALE 41SNCF Montant init…" at bounding box center [784, 372] width 1568 height 744
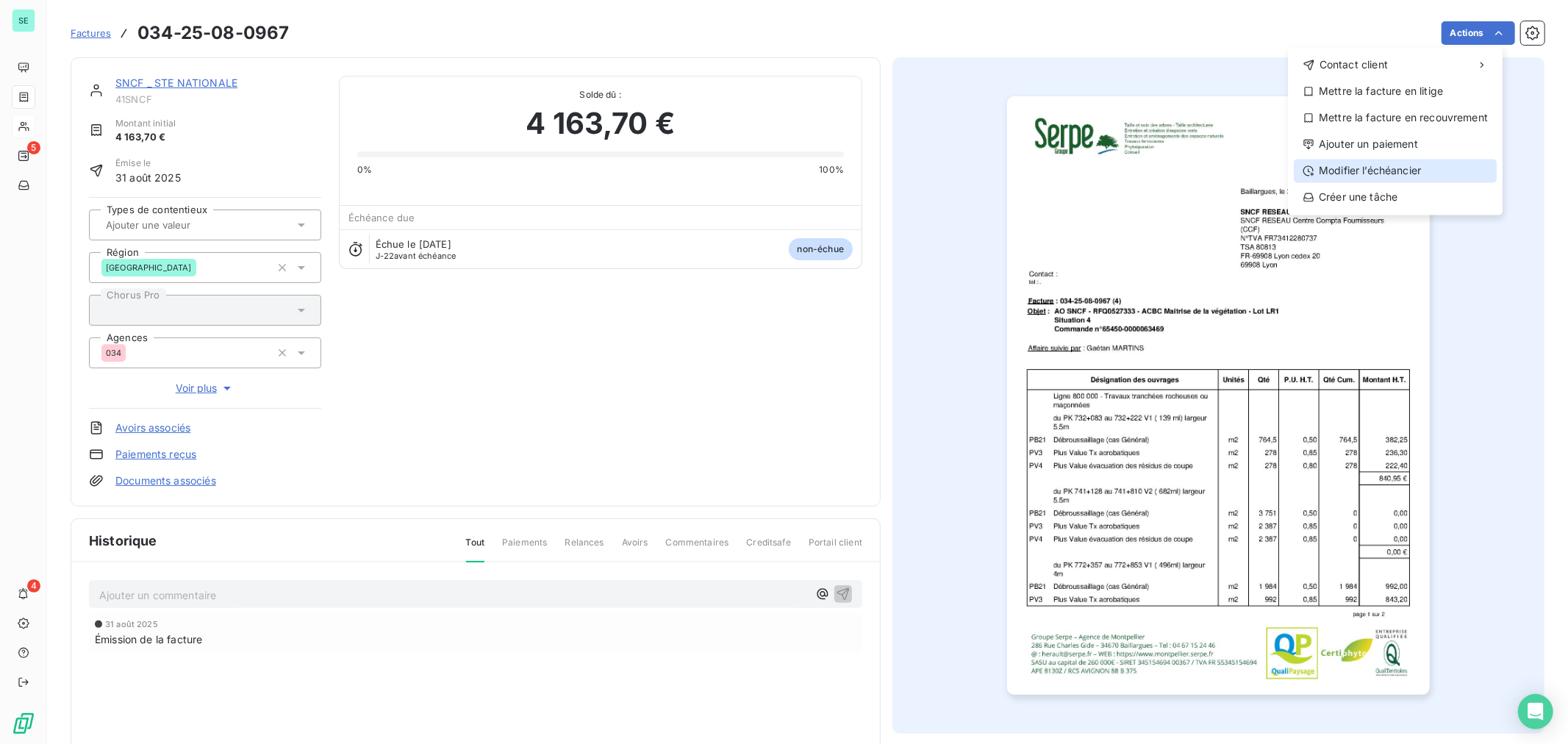
click at [1383, 164] on div "Modifier l’échéancier" at bounding box center [1395, 170] width 203 height 24
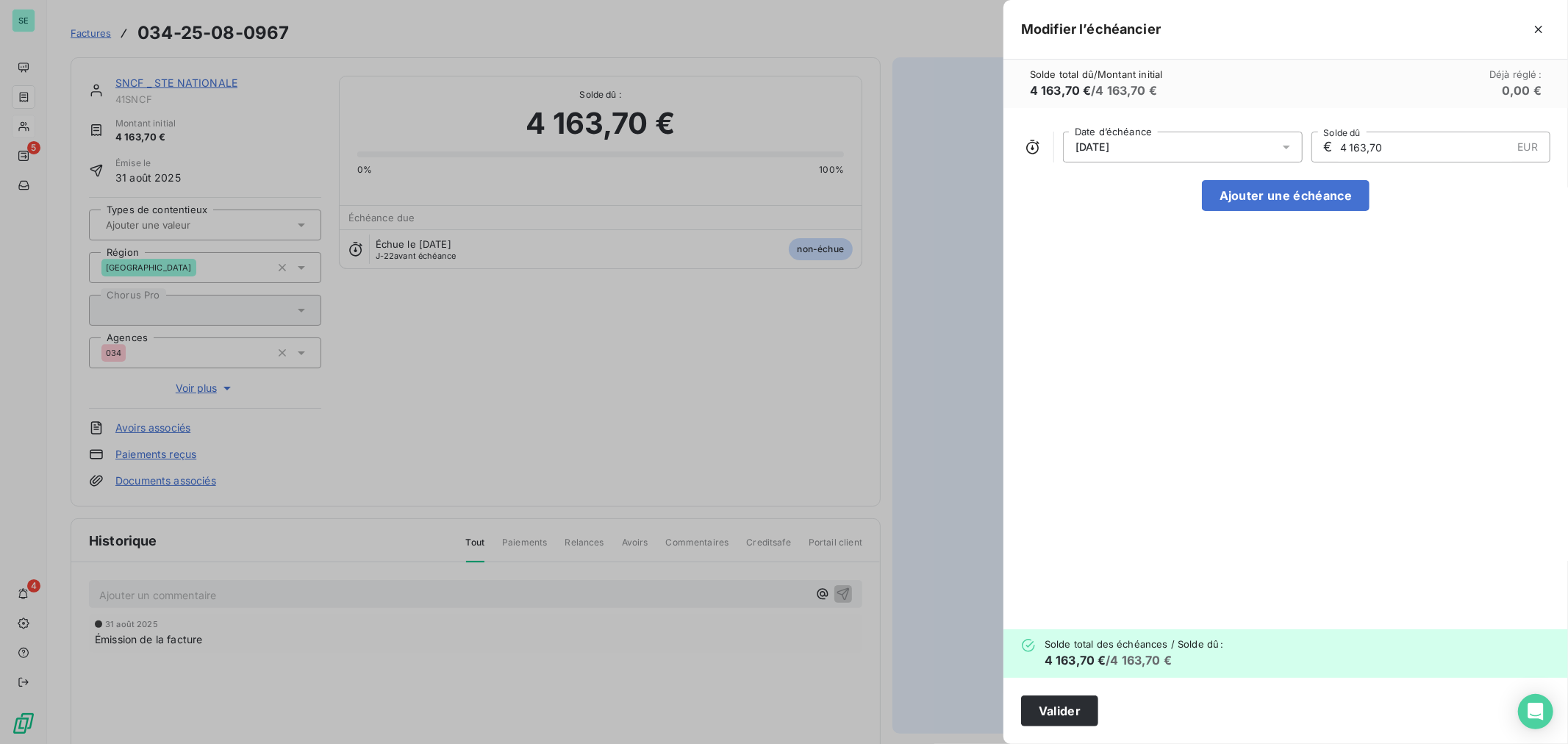
click at [1178, 142] on div "[DATE]" at bounding box center [1182, 148] width 239 height 31
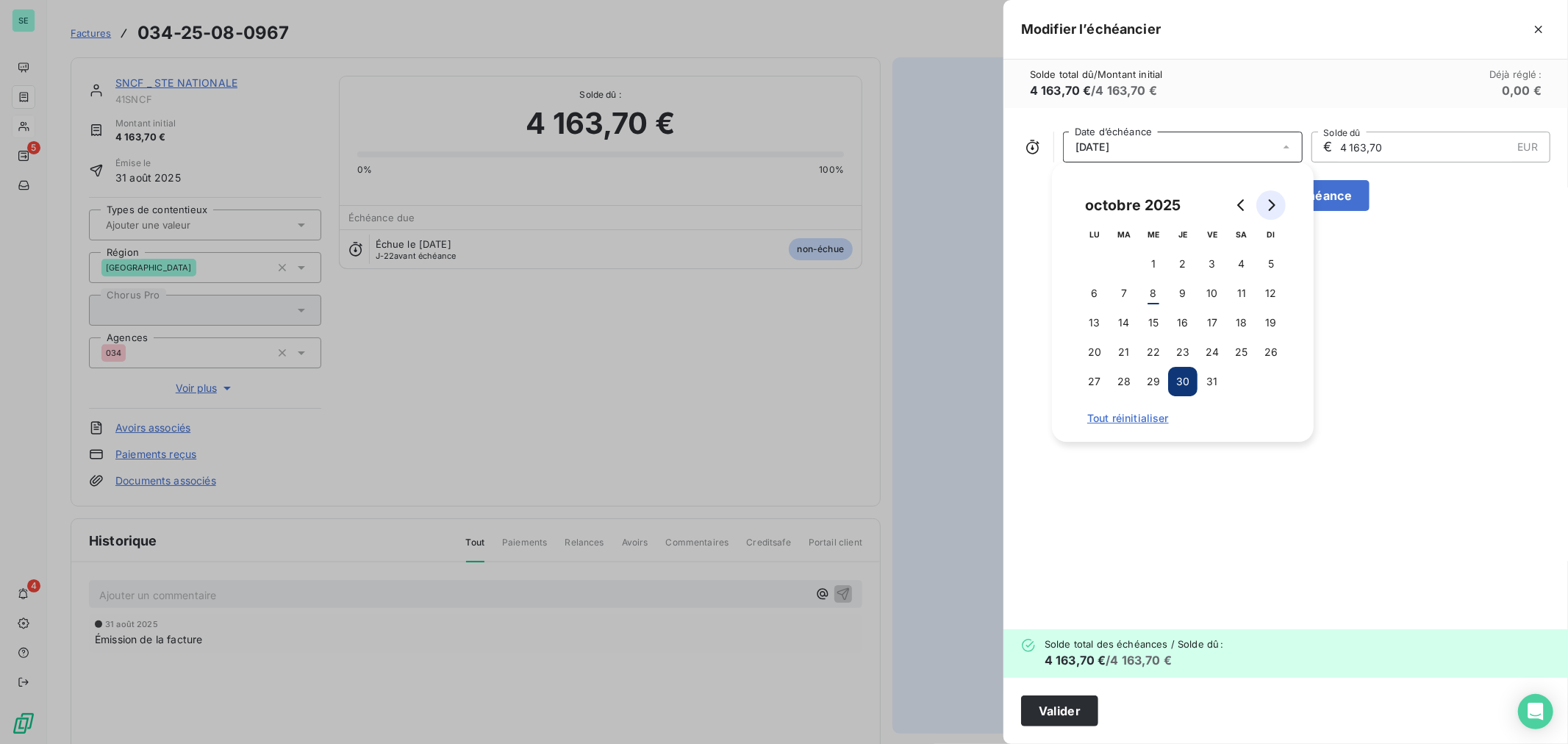
click at [1269, 210] on icon "Go to next month" at bounding box center [1272, 205] width 6 height 12
click at [1093, 295] on button "3" at bounding box center [1095, 293] width 29 height 29
click at [1063, 716] on button "Valider" at bounding box center [1059, 711] width 77 height 31
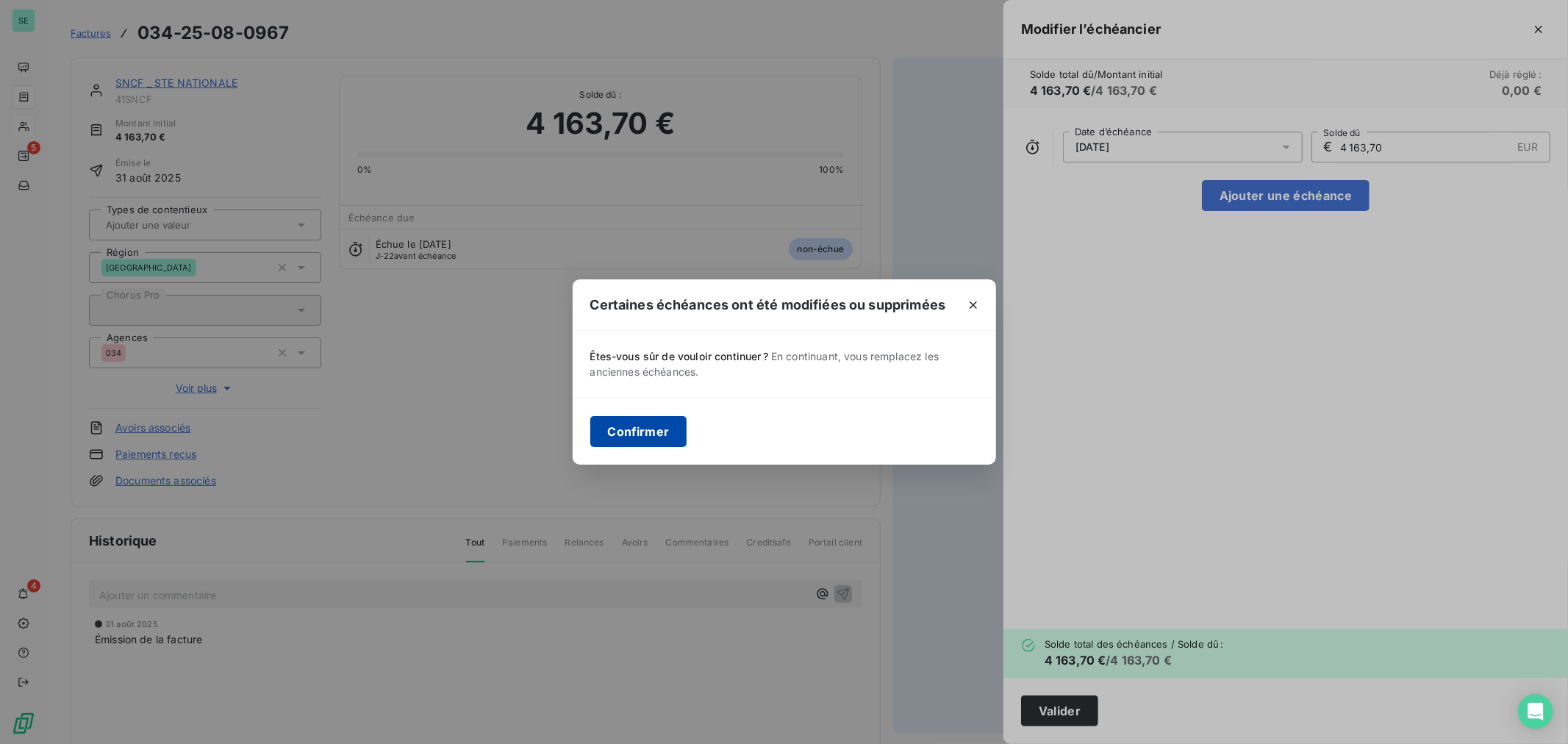
click at [653, 428] on button "Confirmer" at bounding box center [638, 432] width 97 height 31
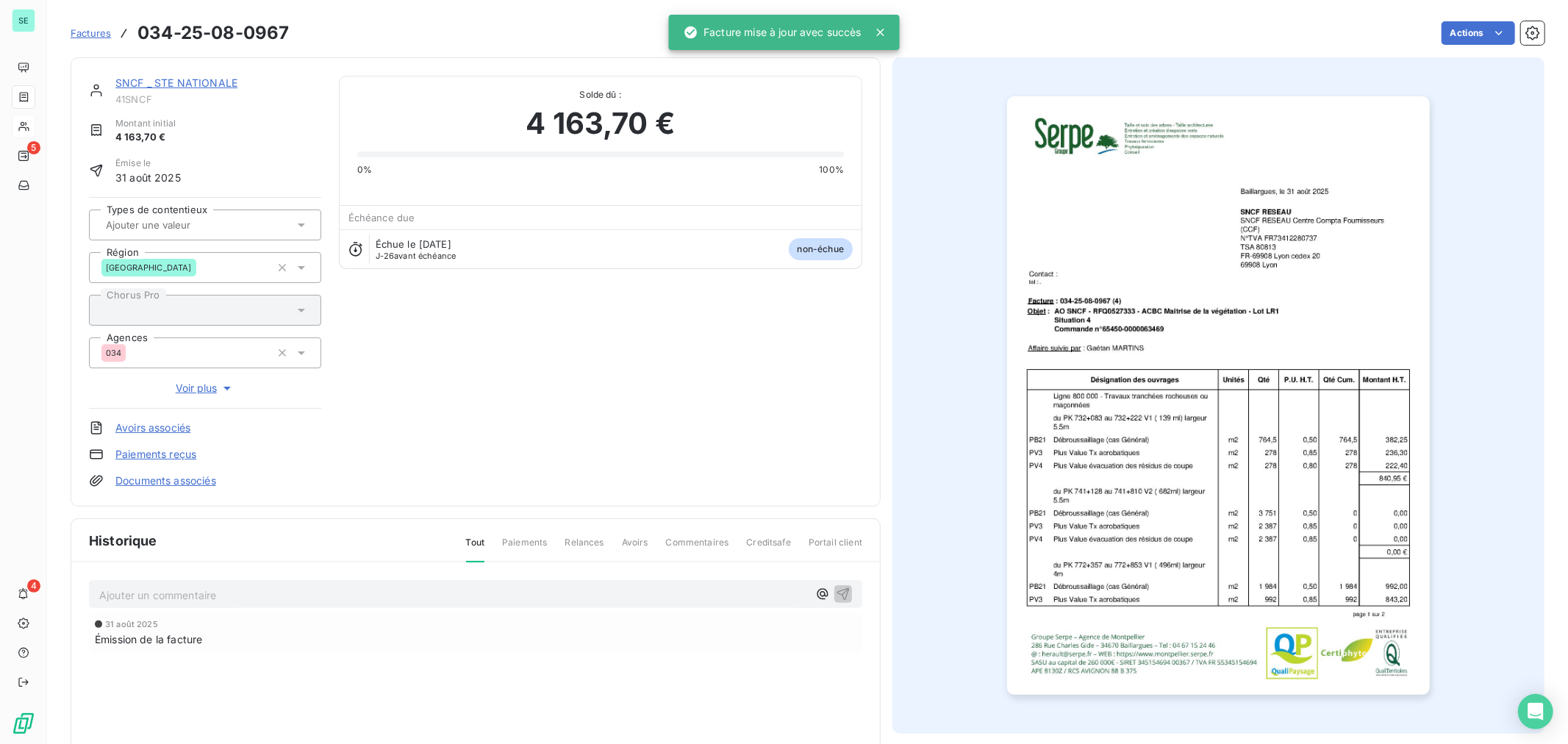
click at [99, 35] on span "Factures" at bounding box center [91, 33] width 40 height 12
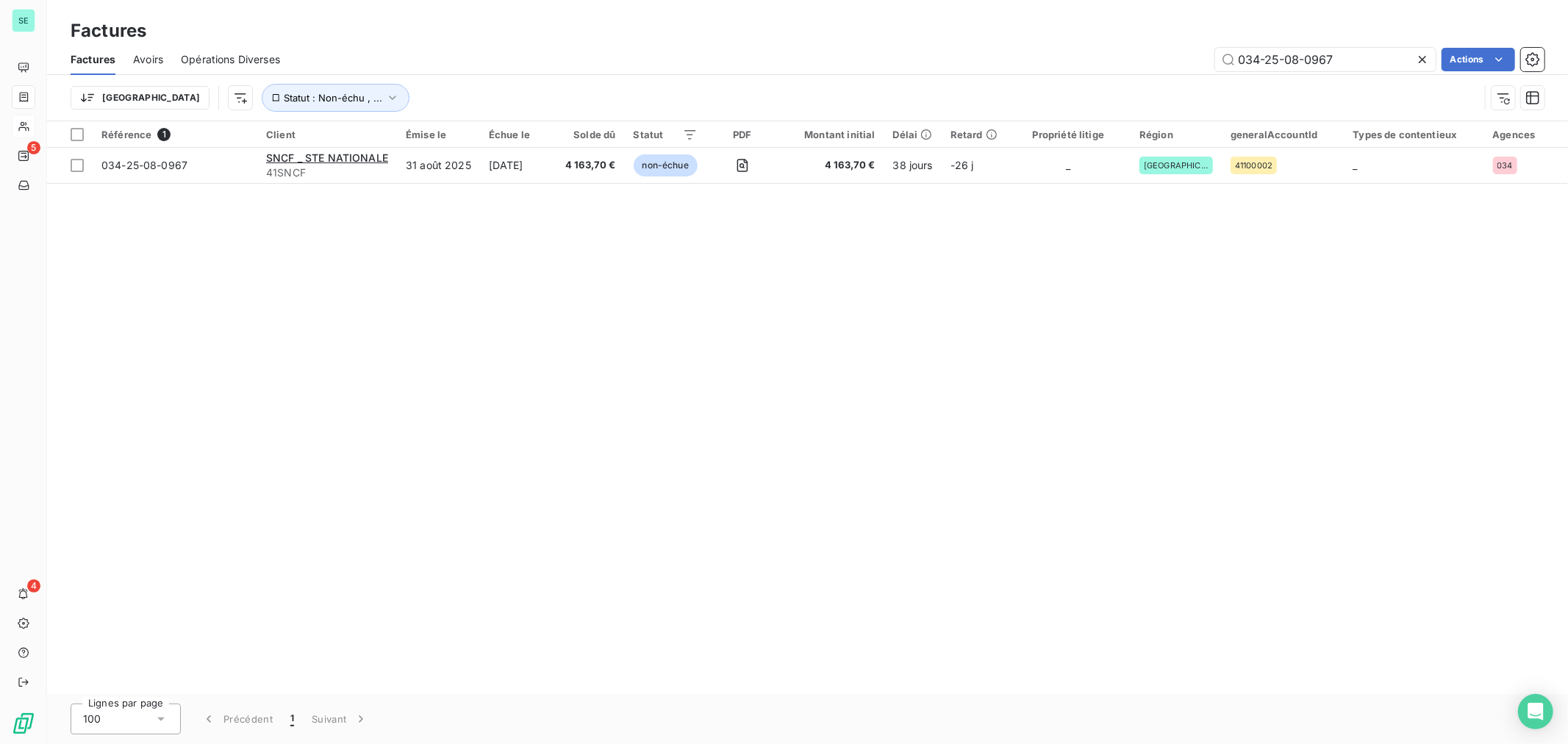
click at [1426, 60] on icon at bounding box center [1422, 59] width 15 height 15
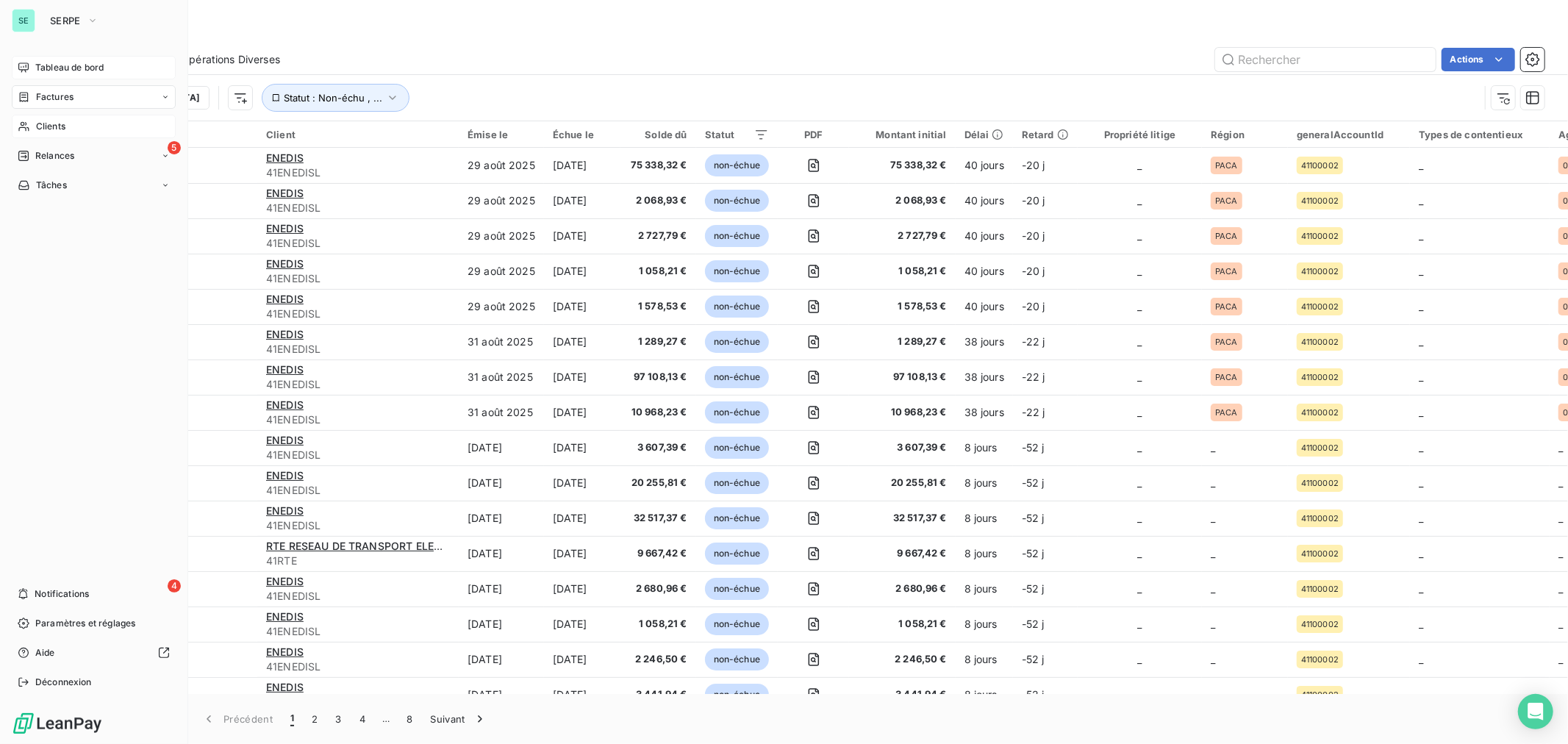
click at [77, 66] on span "Tableau de bord" at bounding box center [69, 67] width 68 height 14
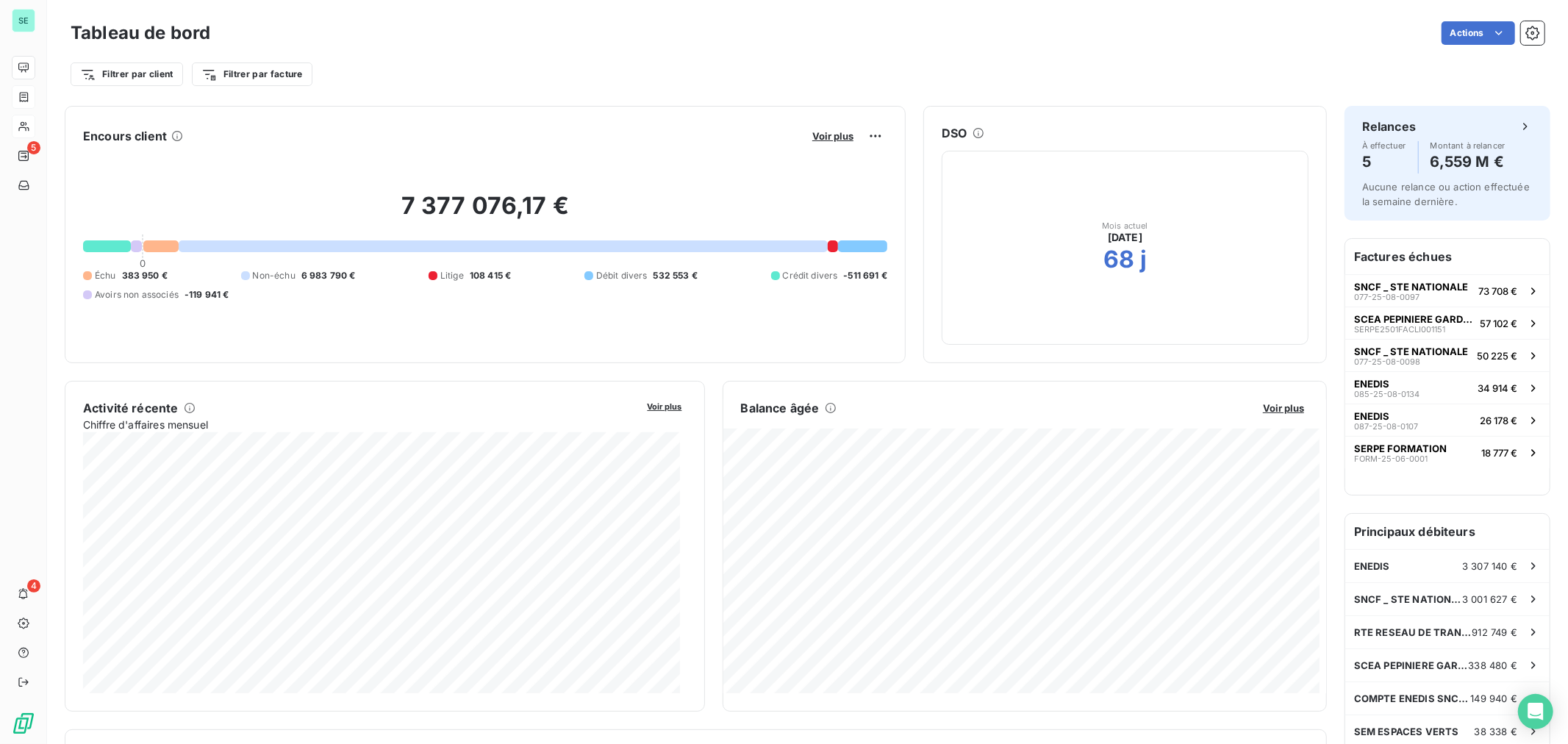
click at [844, 248] on div at bounding box center [862, 246] width 49 height 12
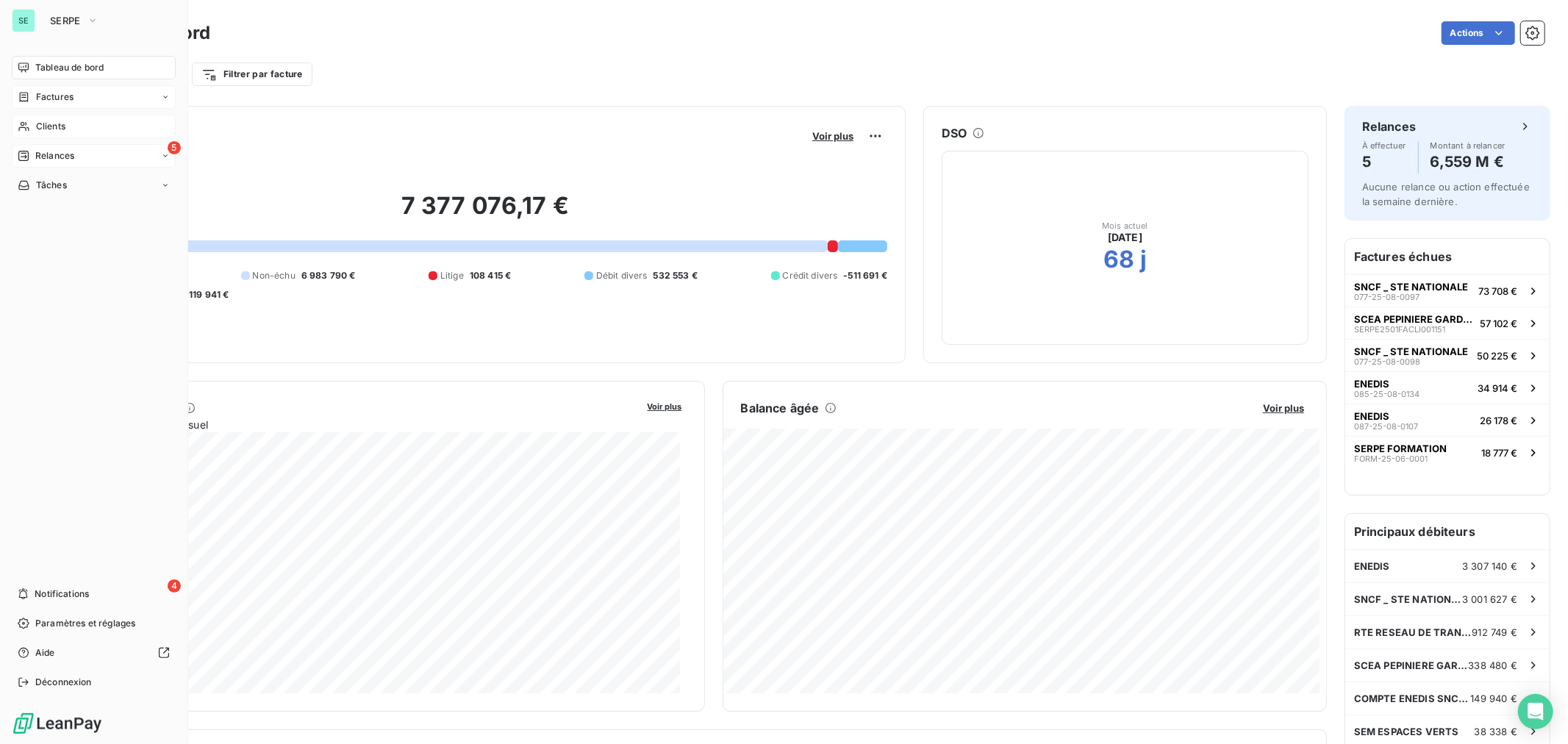
click at [70, 149] on span "Relances" at bounding box center [55, 156] width 39 height 14
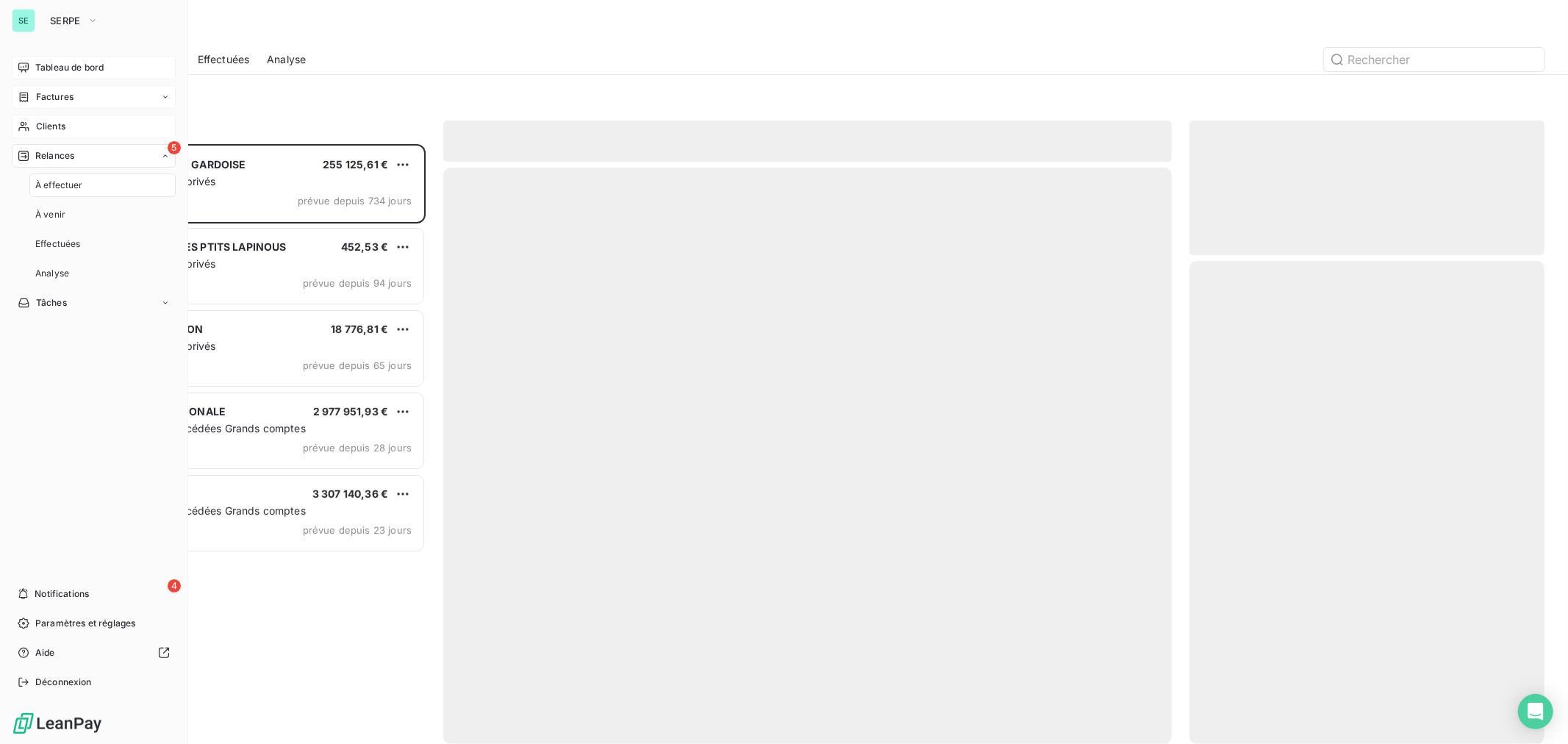
scroll to position [586, 342]
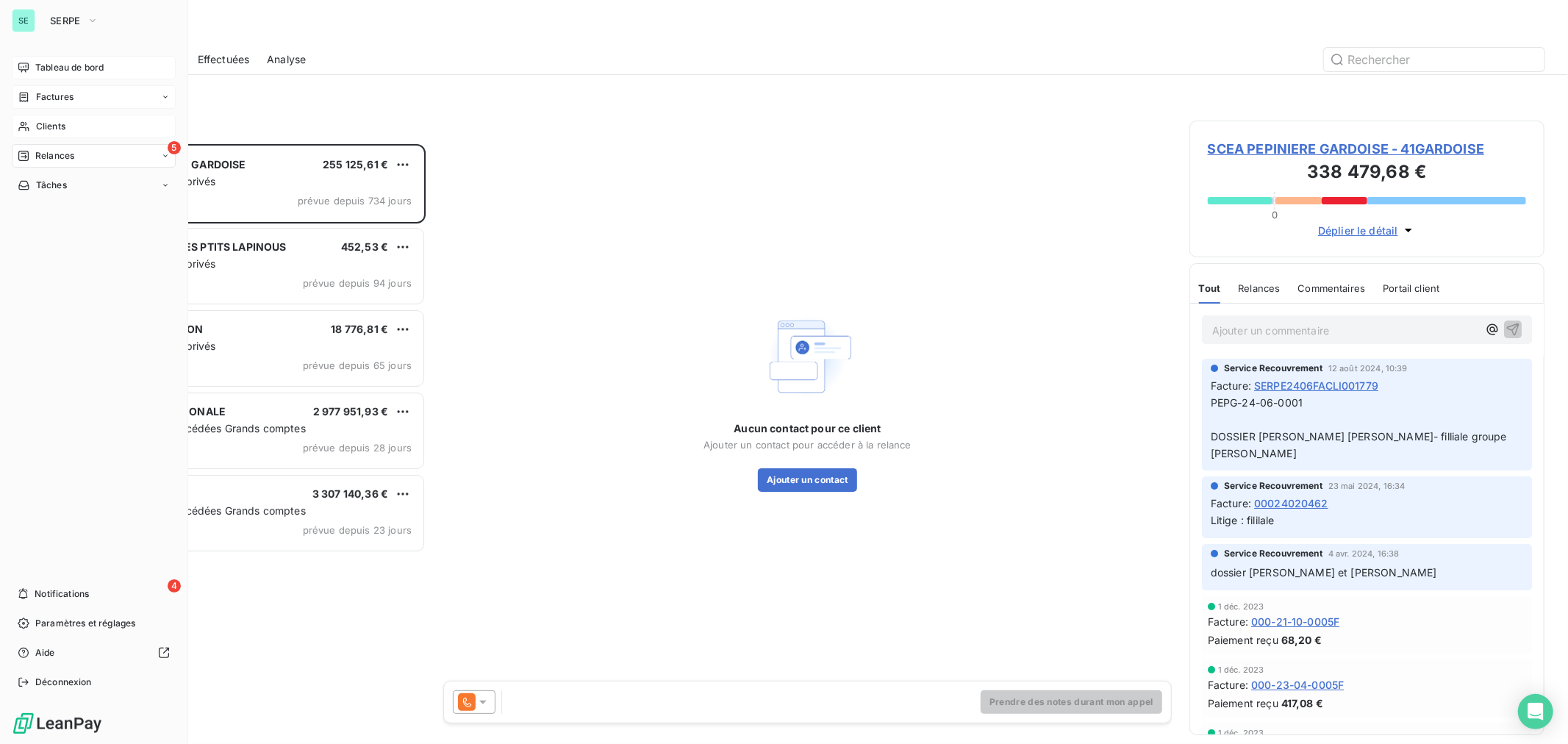
click at [55, 124] on span "Clients" at bounding box center [51, 127] width 29 height 14
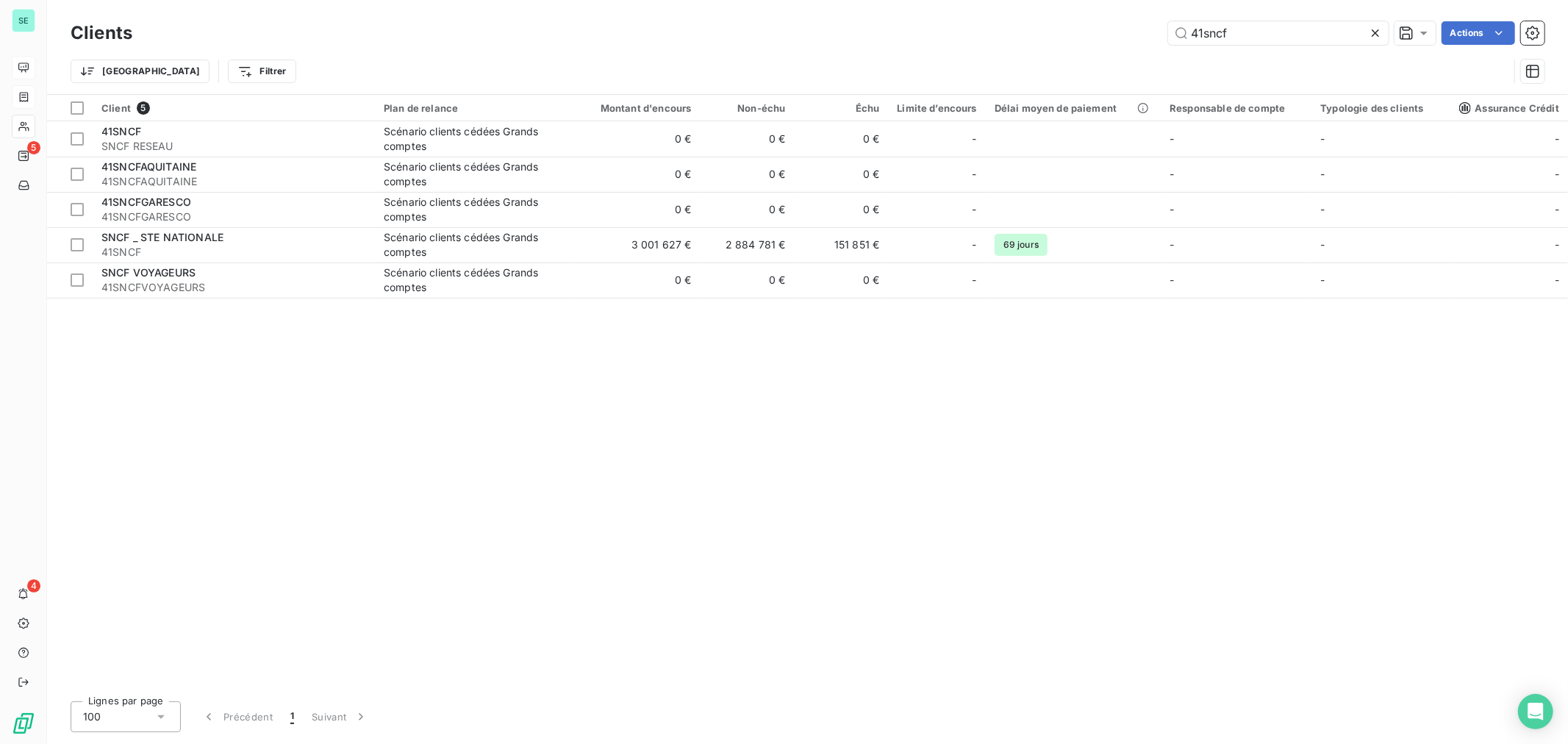
click at [1375, 34] on icon at bounding box center [1376, 33] width 15 height 15
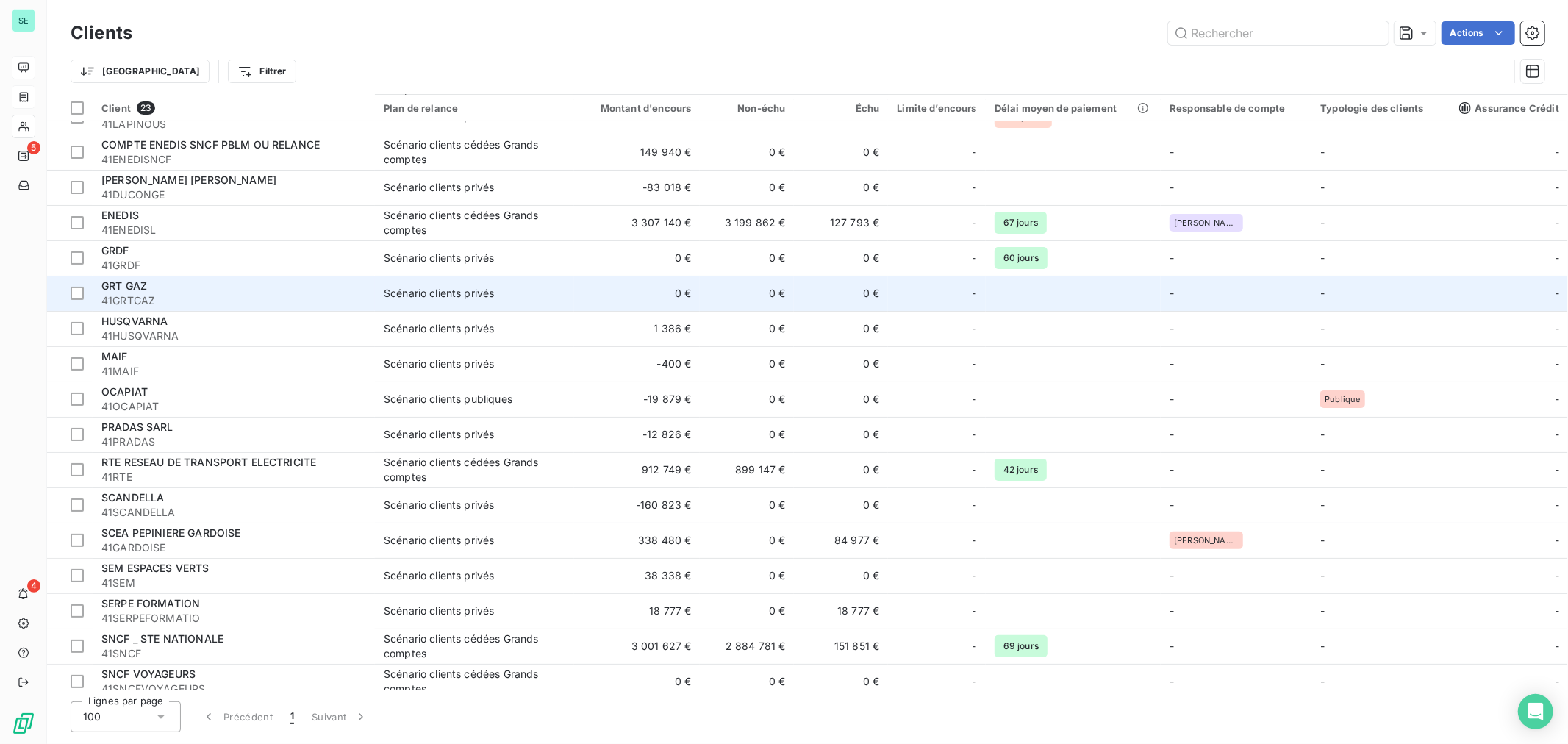
scroll to position [243, 0]
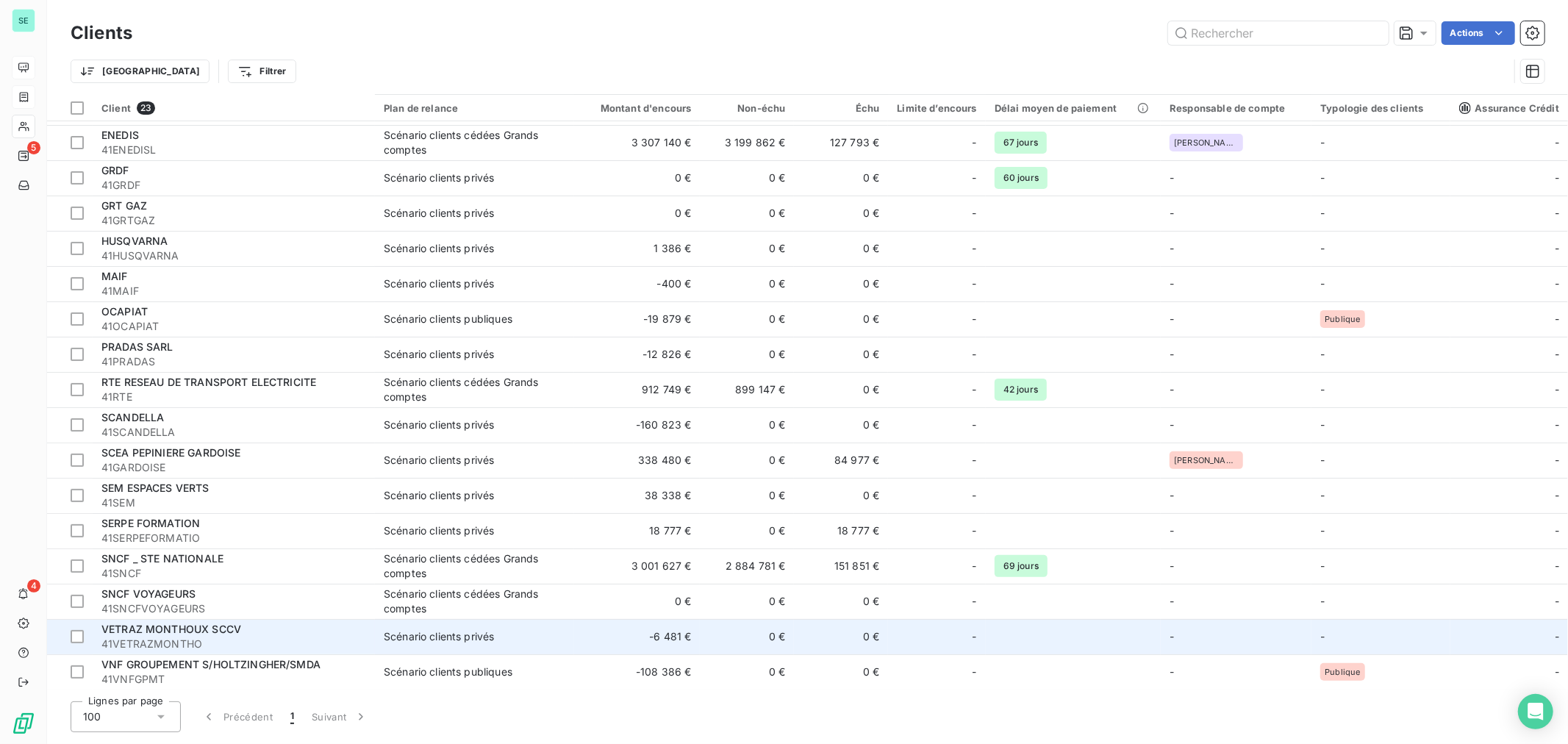
click at [251, 637] on span "41VETRAZMONTHO" at bounding box center [233, 644] width 265 height 15
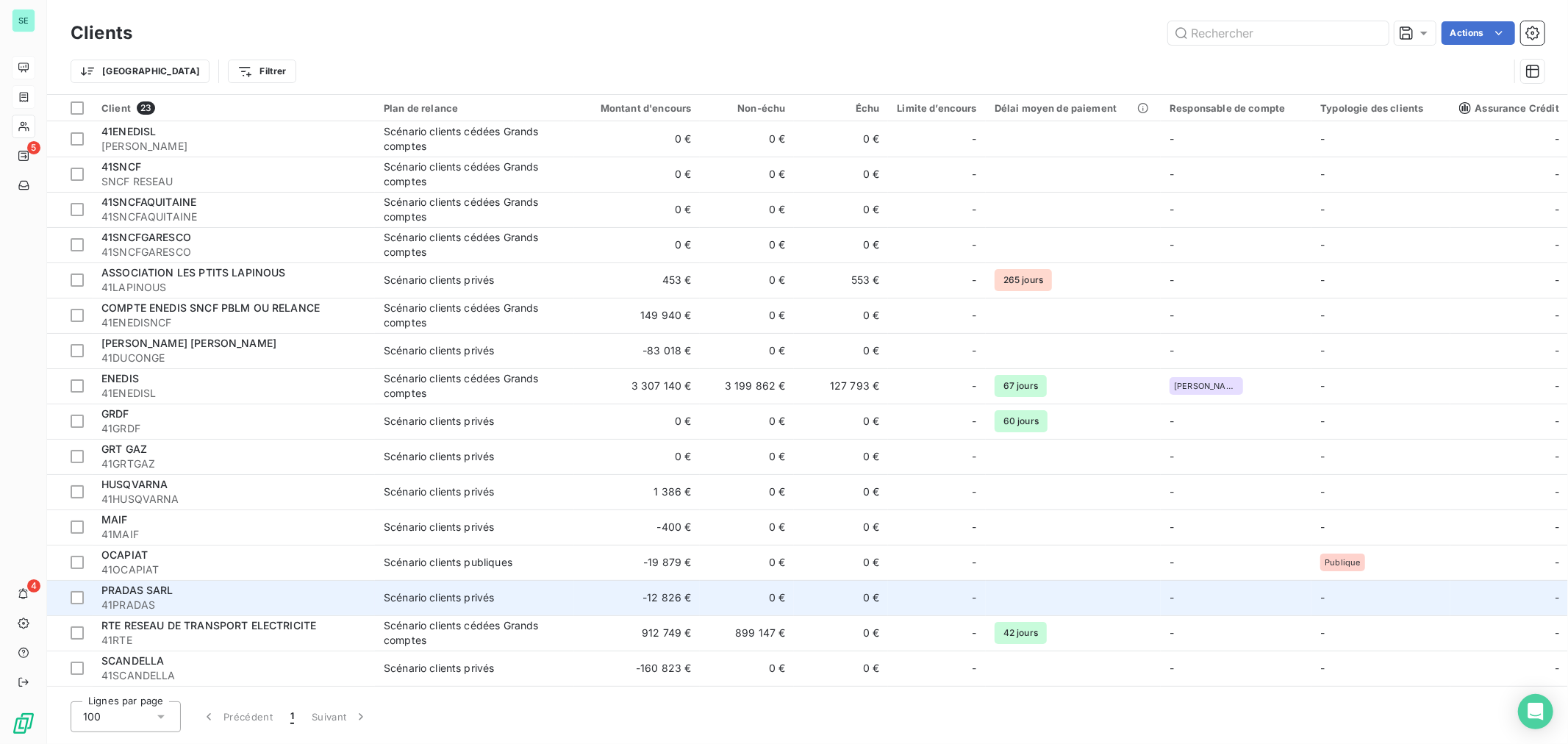
click at [155, 596] on span "PRADAS SARL" at bounding box center [137, 590] width 72 height 13
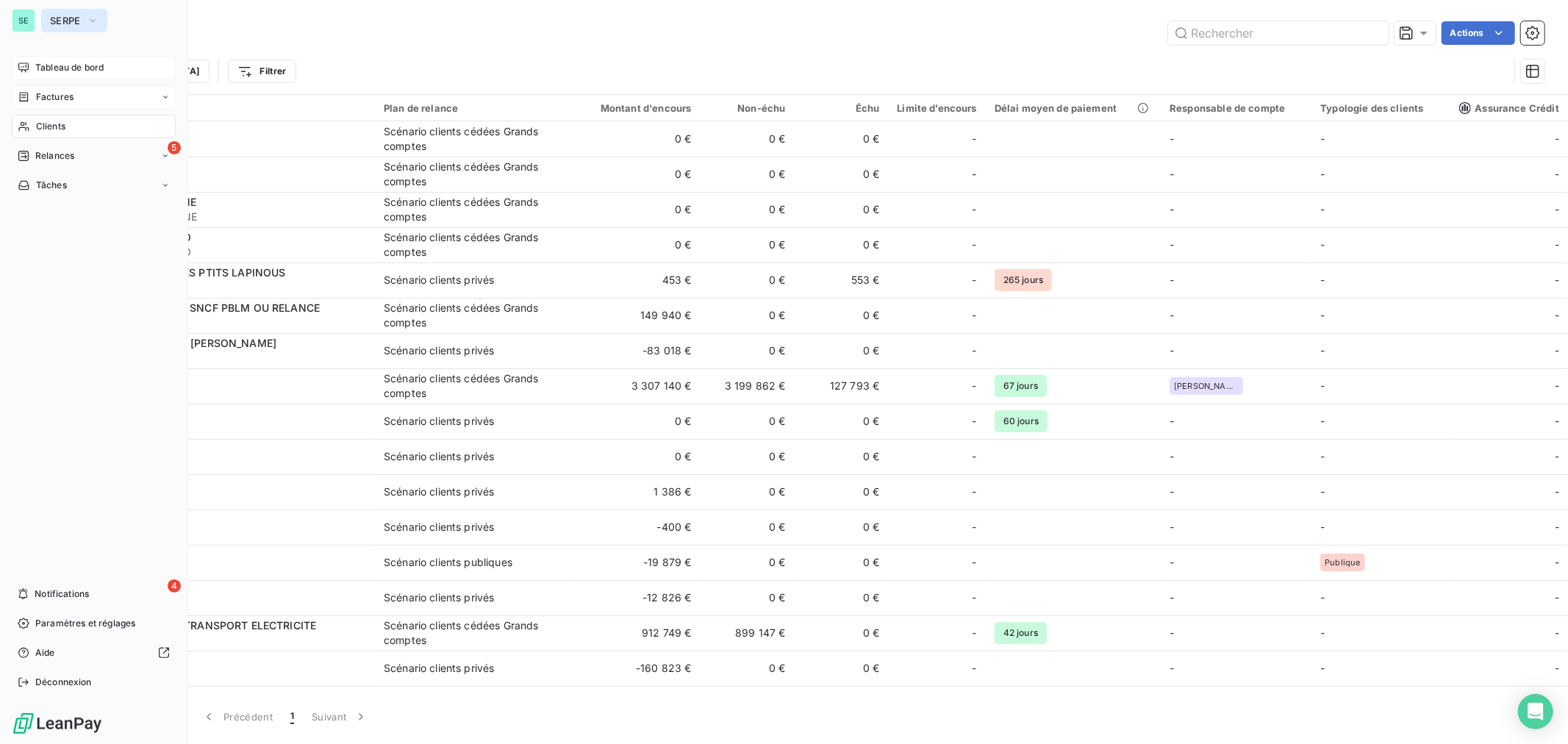
click at [97, 17] on icon "button" at bounding box center [92, 21] width 12 height 15
click at [91, 18] on icon "button" at bounding box center [92, 21] width 12 height 15
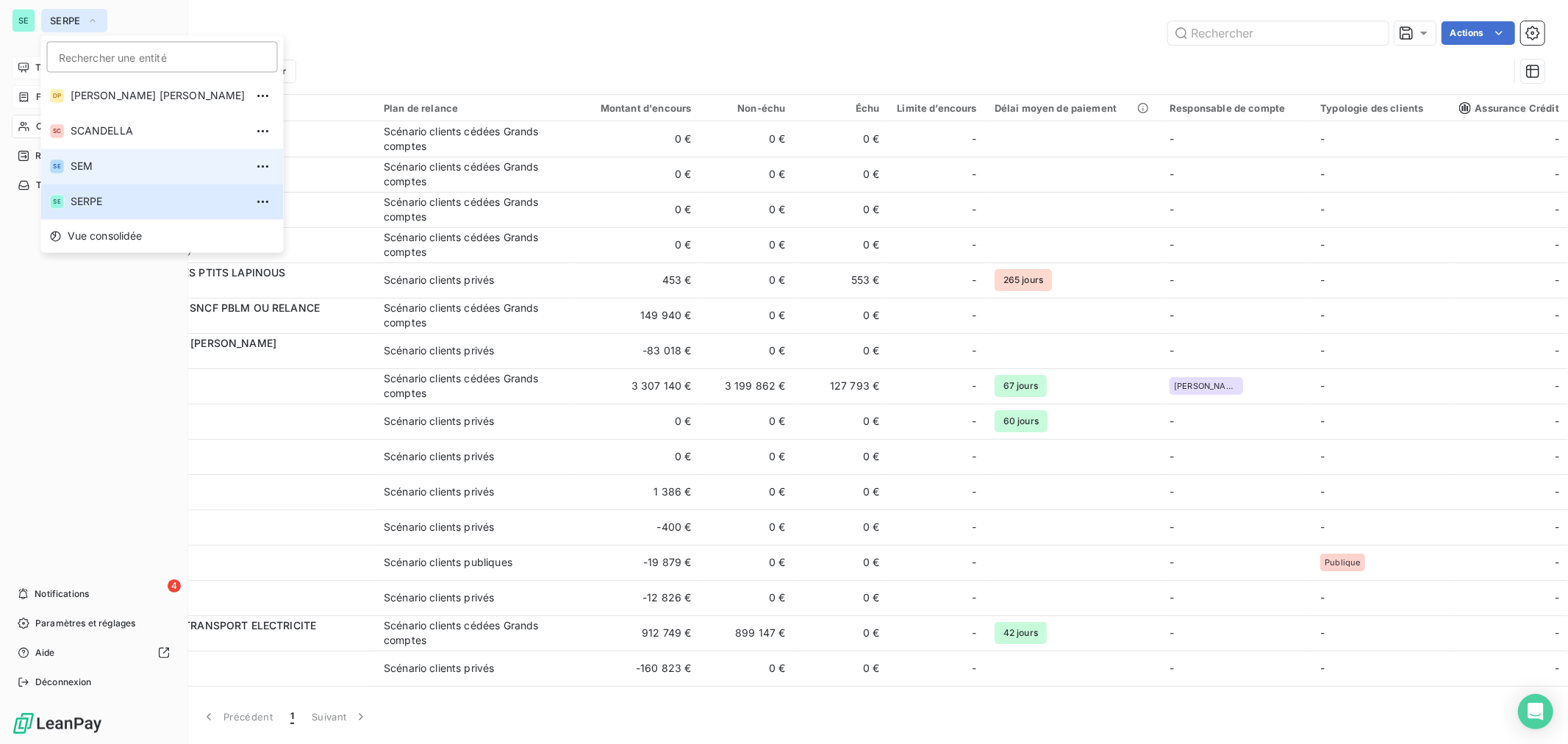
click at [105, 166] on span "SEM" at bounding box center [158, 166] width 175 height 15
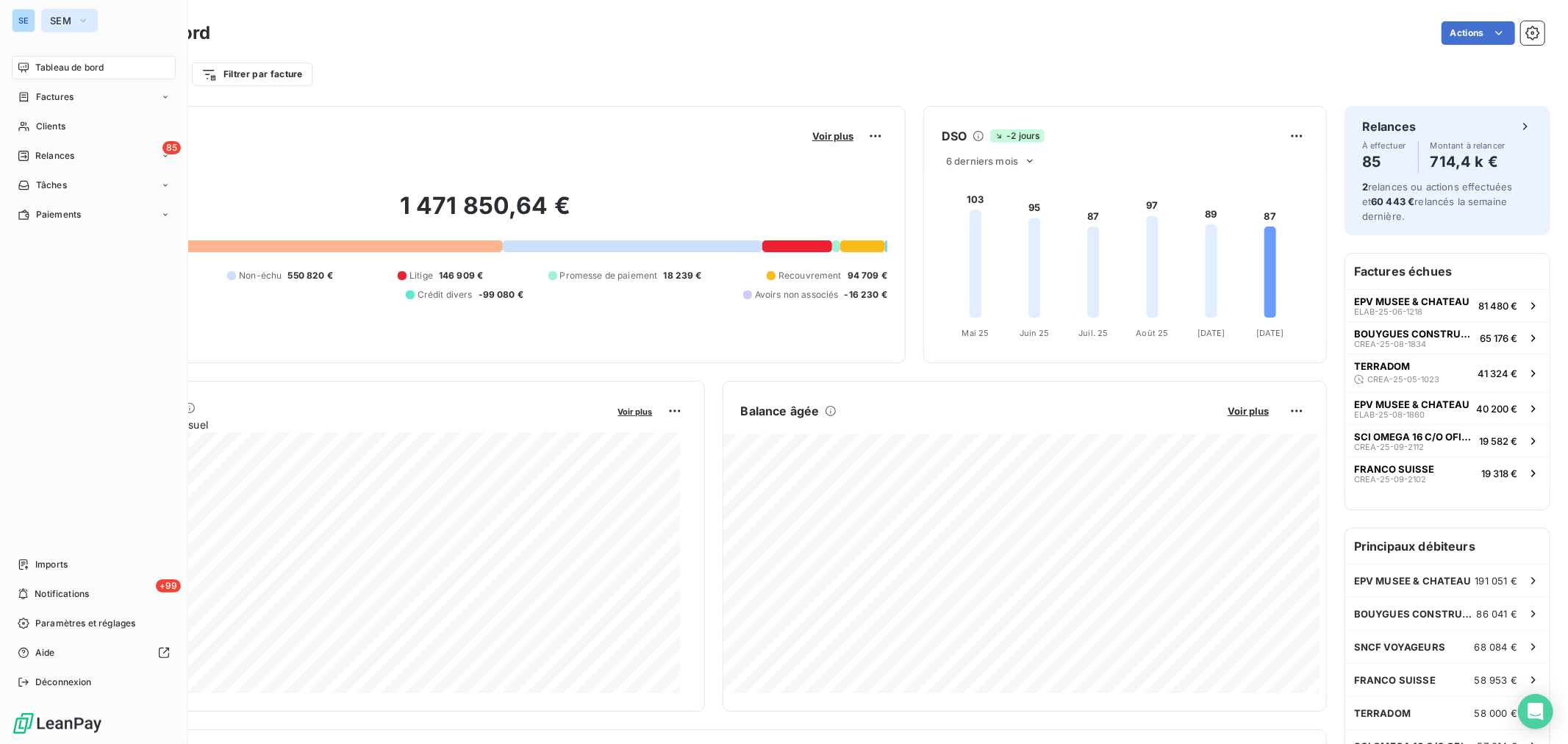
click at [83, 25] on icon "button" at bounding box center [83, 21] width 12 height 15
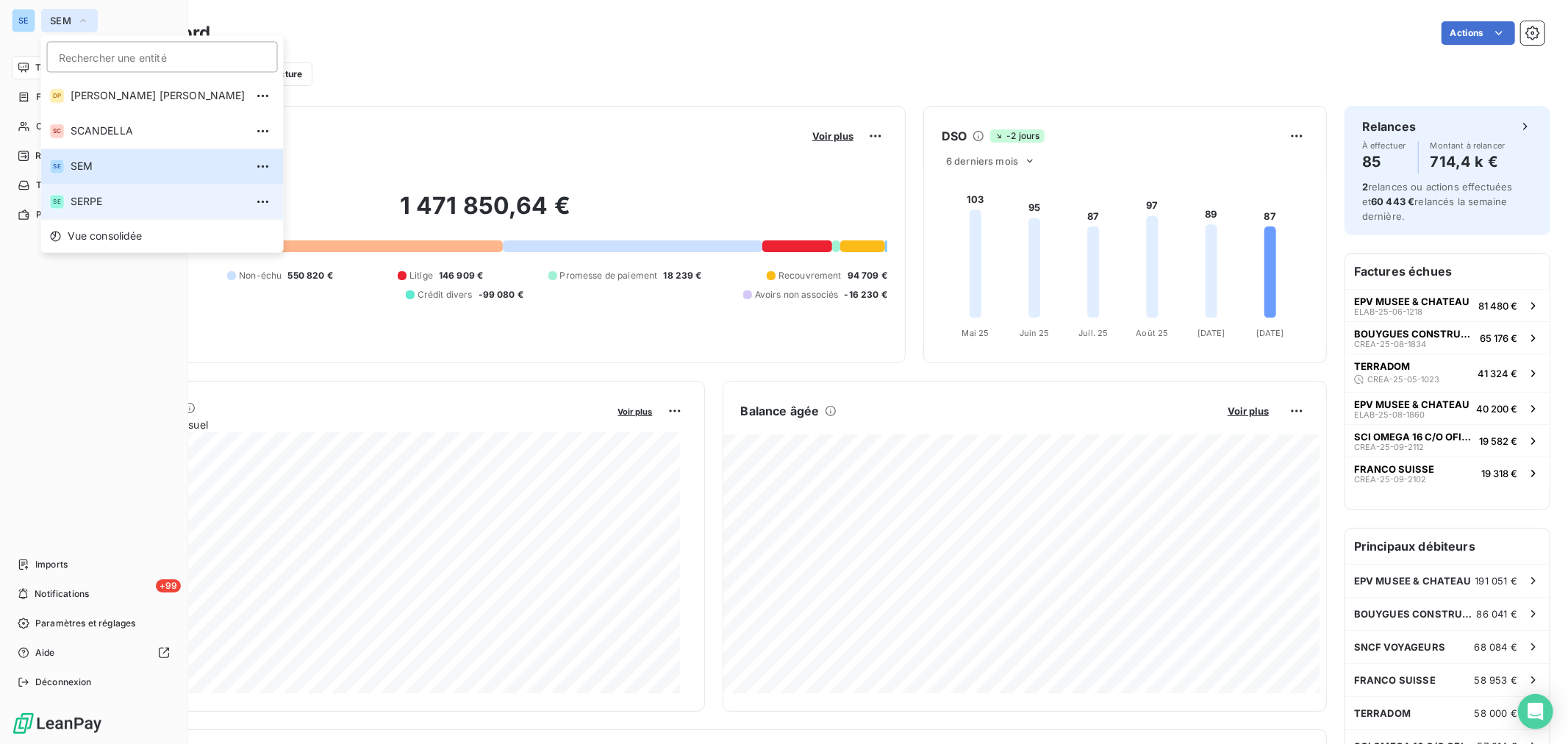
click at [104, 207] on span "SERPE" at bounding box center [158, 201] width 175 height 15
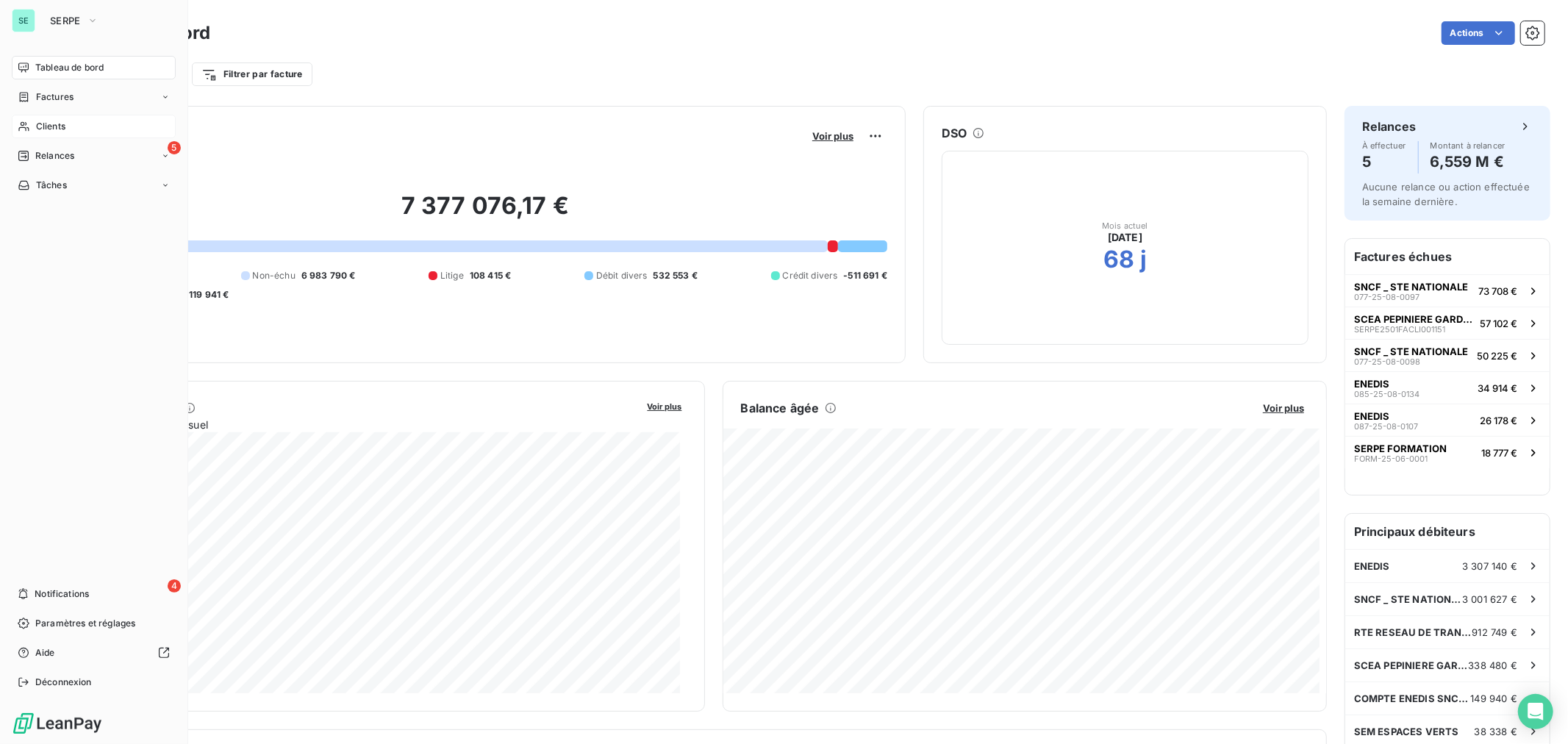
click at [64, 127] on span "Clients" at bounding box center [51, 127] width 29 height 14
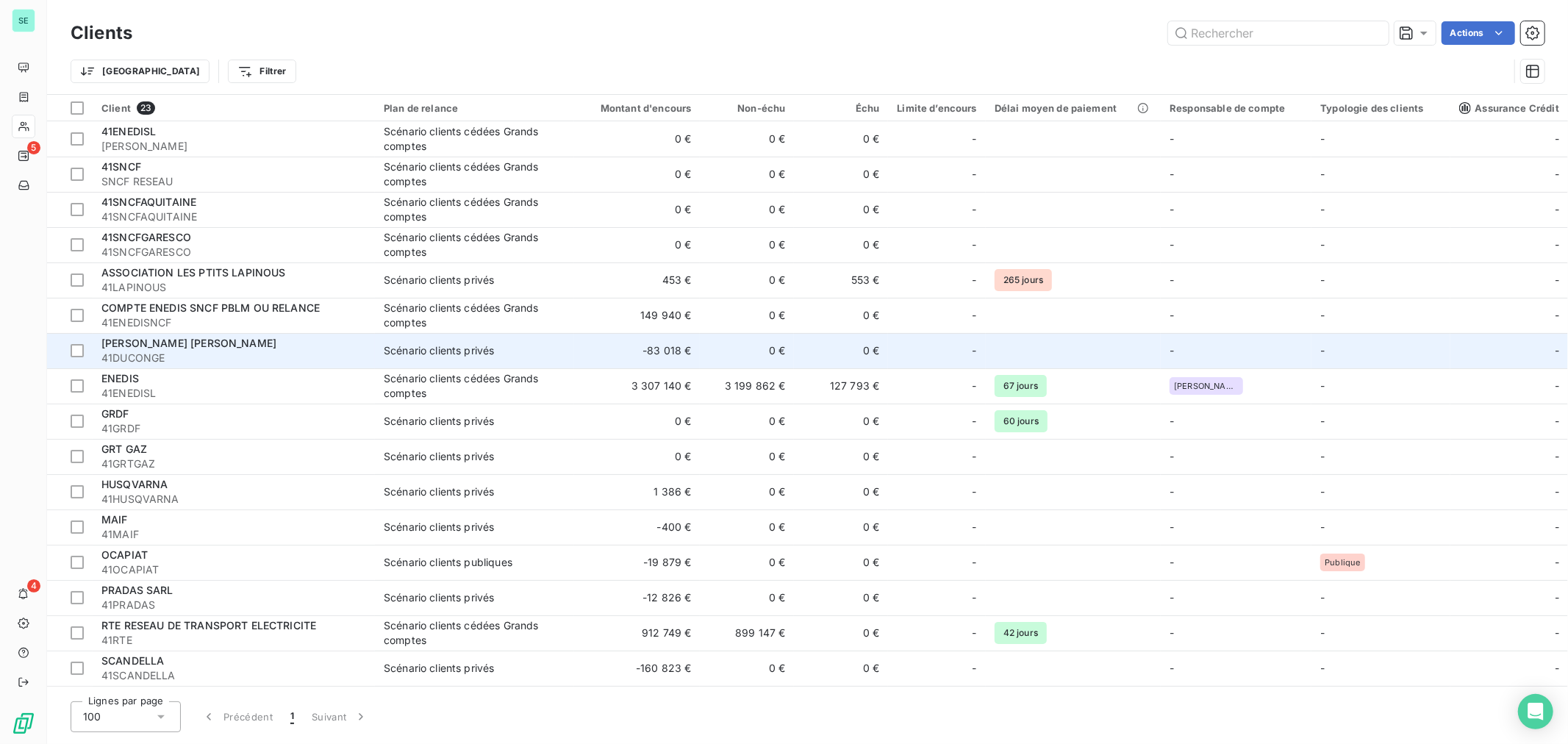
click at [216, 353] on span "41DUCONGE" at bounding box center [233, 358] width 265 height 15
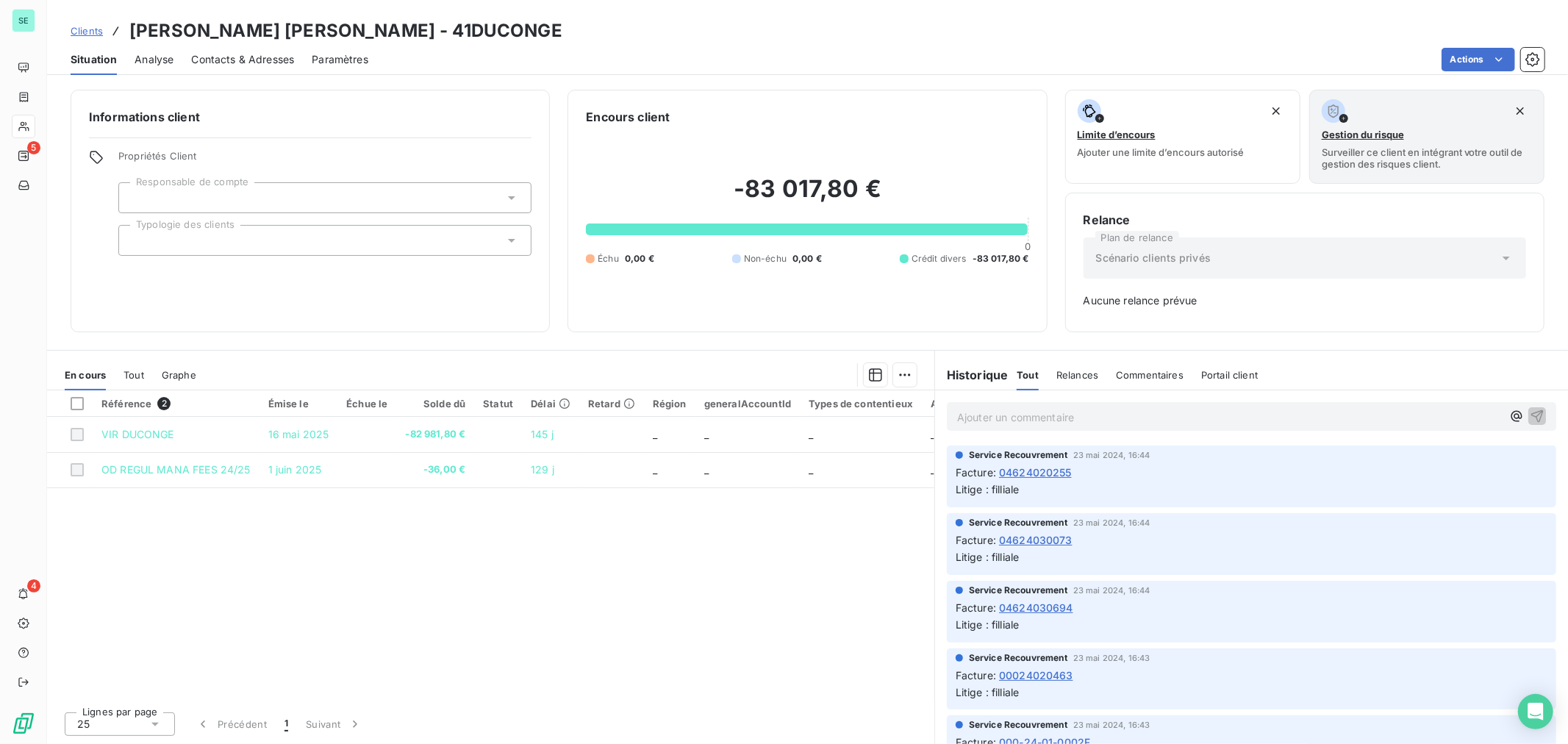
click at [153, 57] on span "Analyse" at bounding box center [154, 59] width 39 height 15
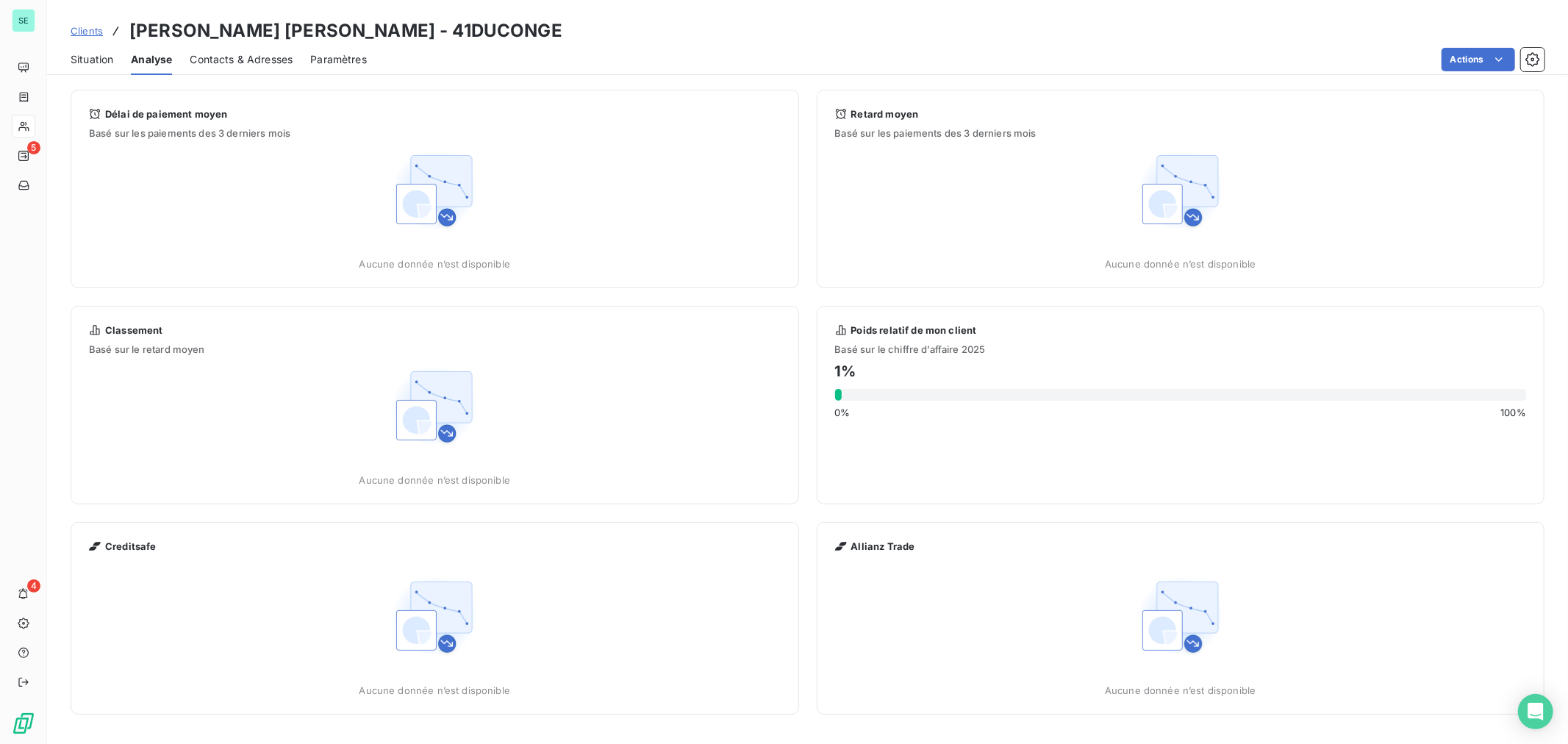
click at [218, 56] on span "Contacts & Adresses" at bounding box center [240, 59] width 103 height 15
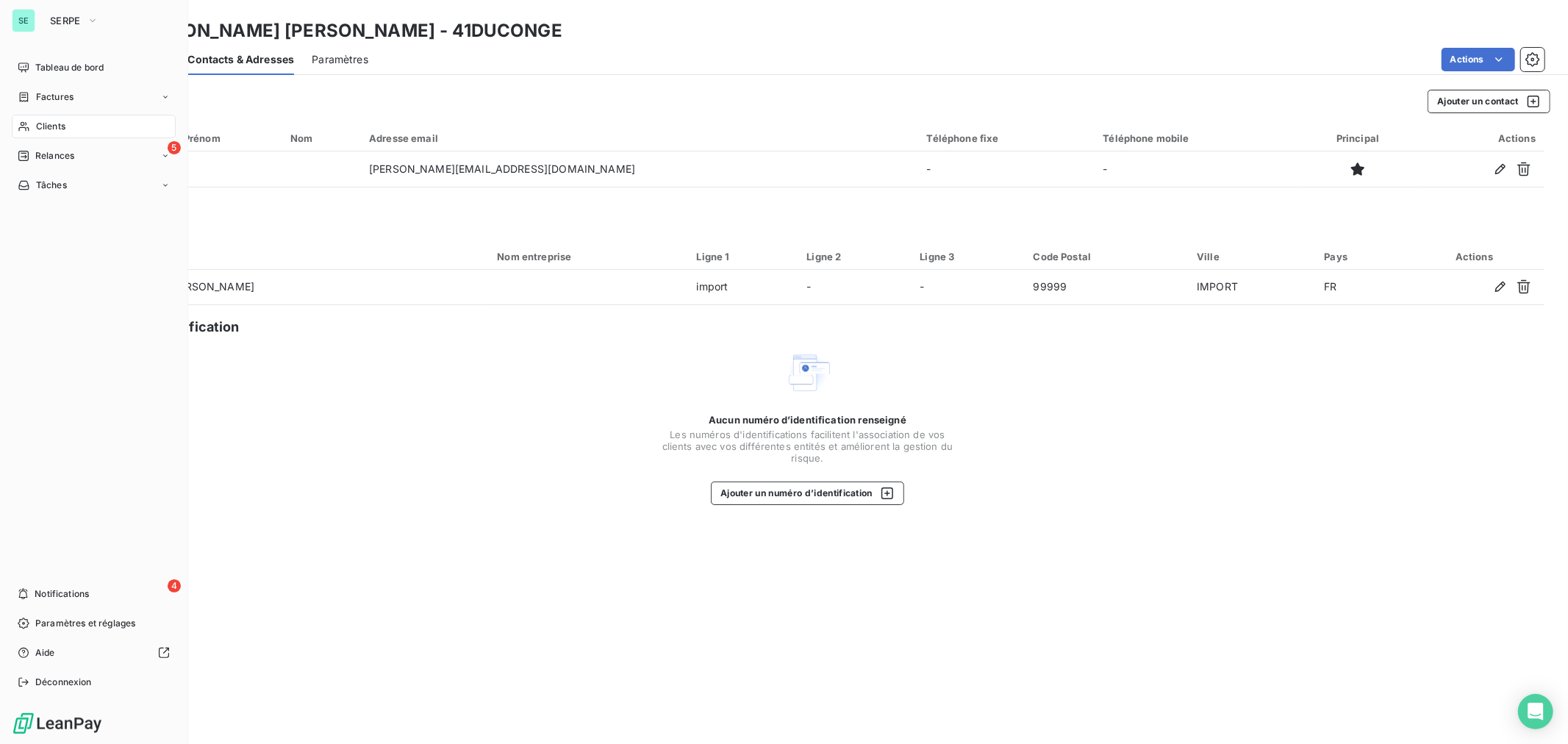
click at [53, 124] on span "Clients" at bounding box center [51, 127] width 29 height 14
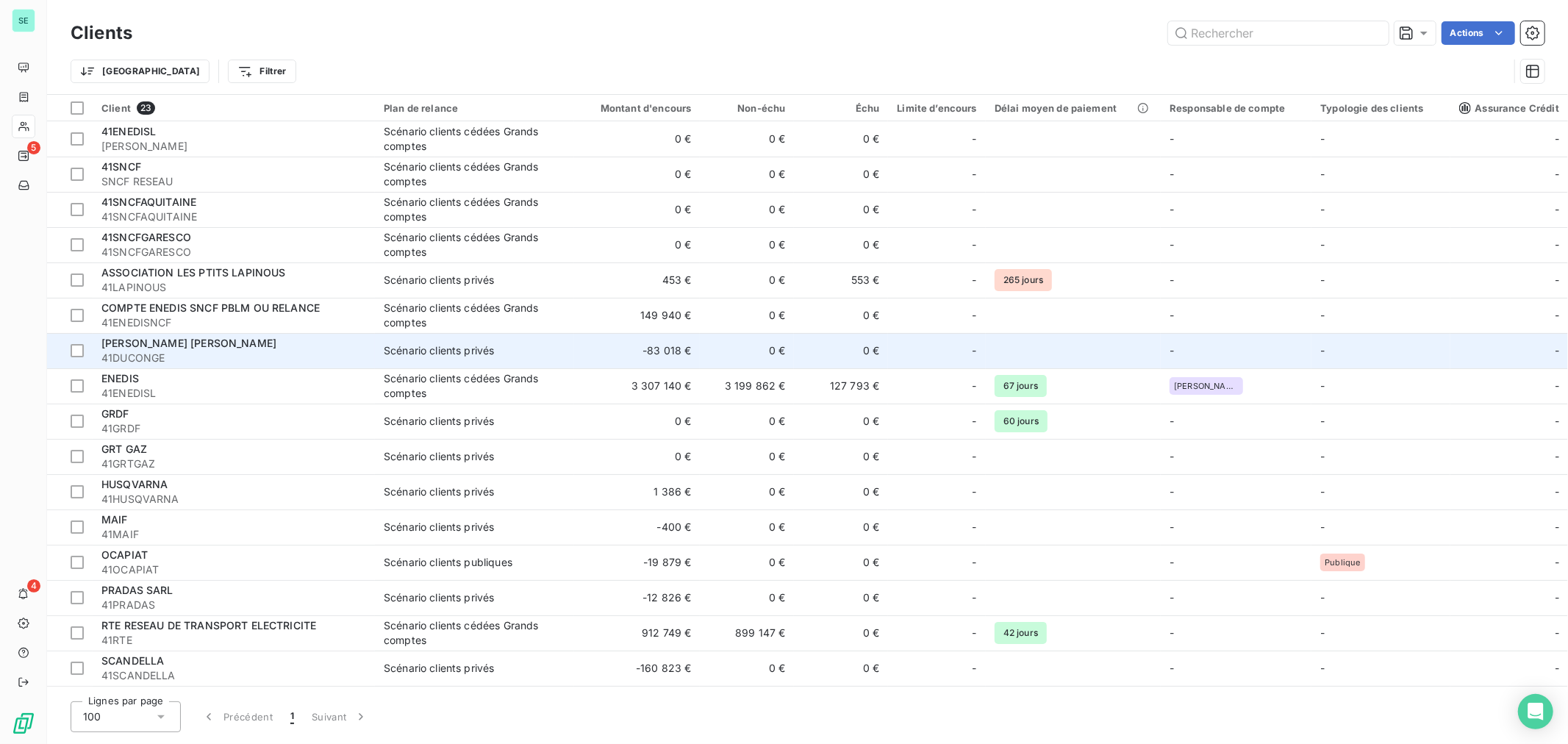
click at [133, 351] on span "41DUCONGE" at bounding box center [233, 358] width 265 height 15
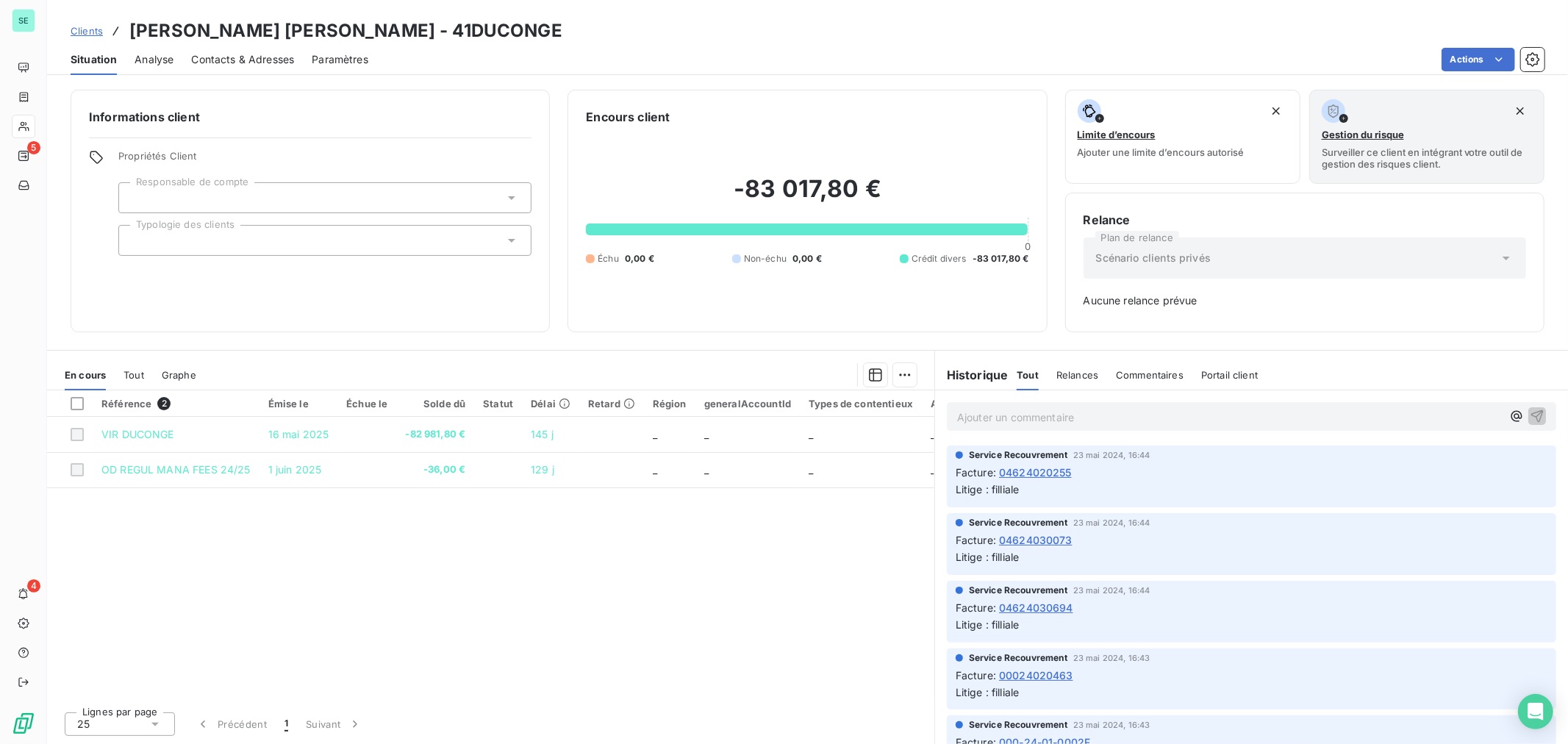
click at [209, 197] on div at bounding box center [325, 198] width 413 height 31
click at [240, 151] on span "Propriétés Client" at bounding box center [325, 160] width 413 height 21
click at [208, 241] on div at bounding box center [325, 240] width 413 height 31
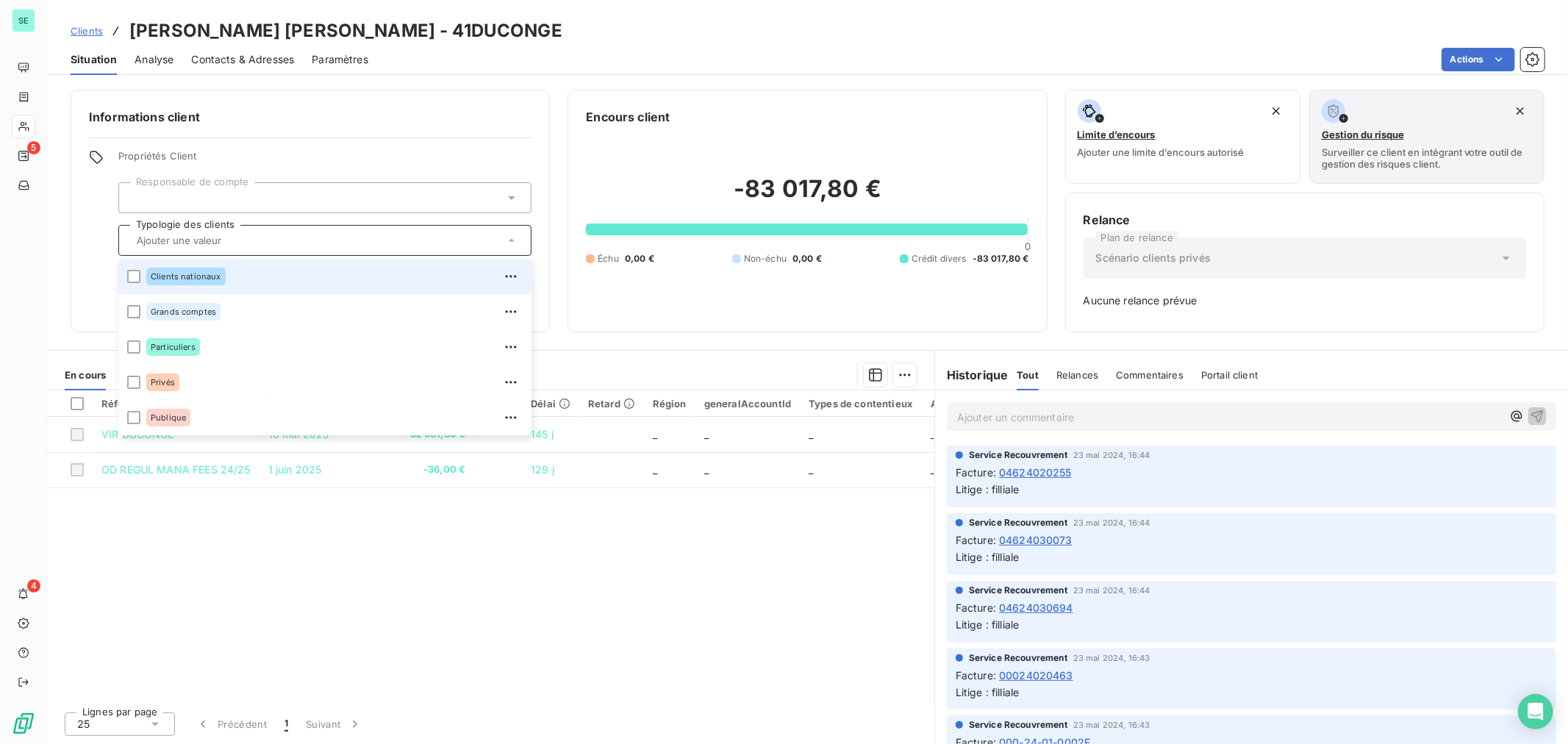
click at [258, 228] on div at bounding box center [325, 240] width 413 height 31
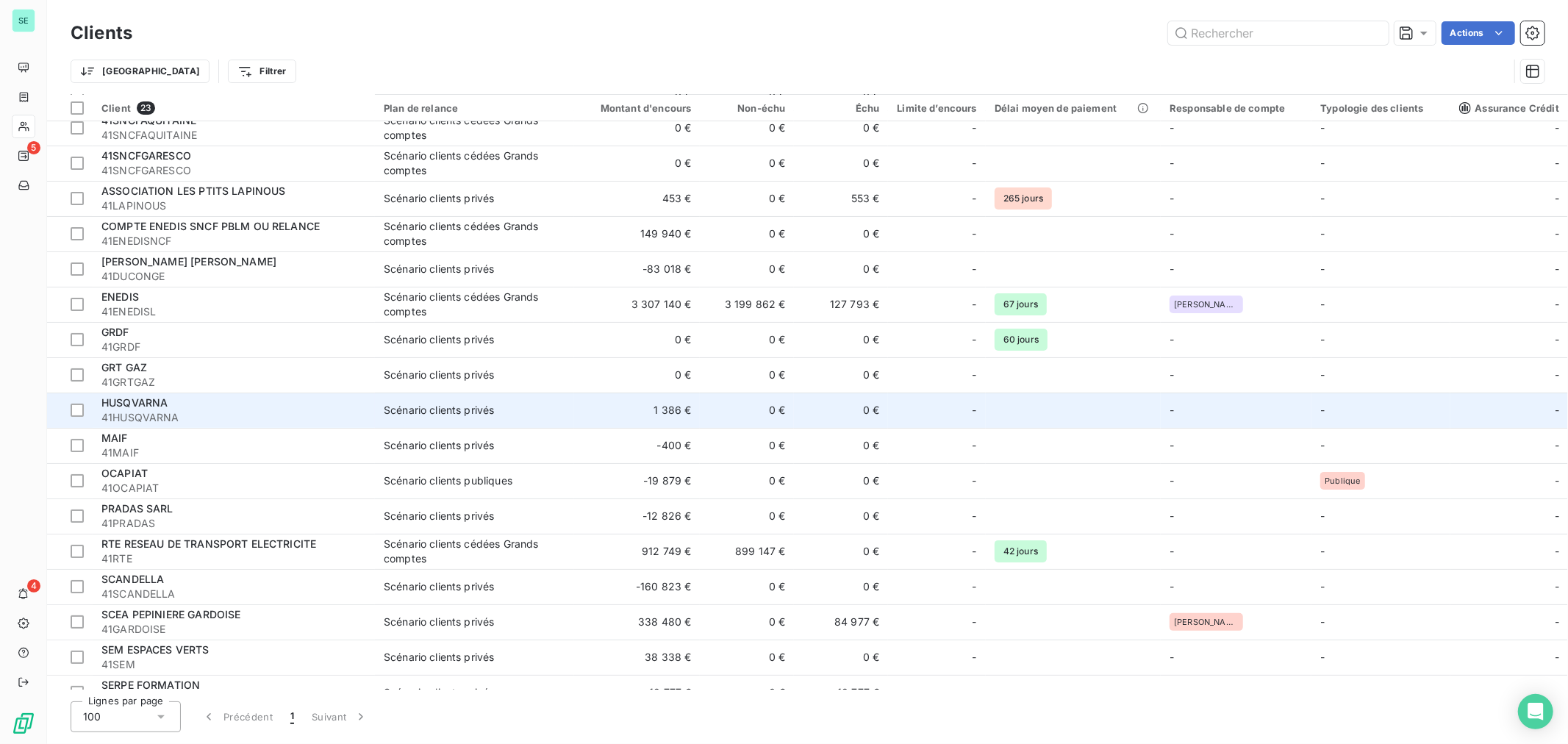
scroll to position [163, 0]
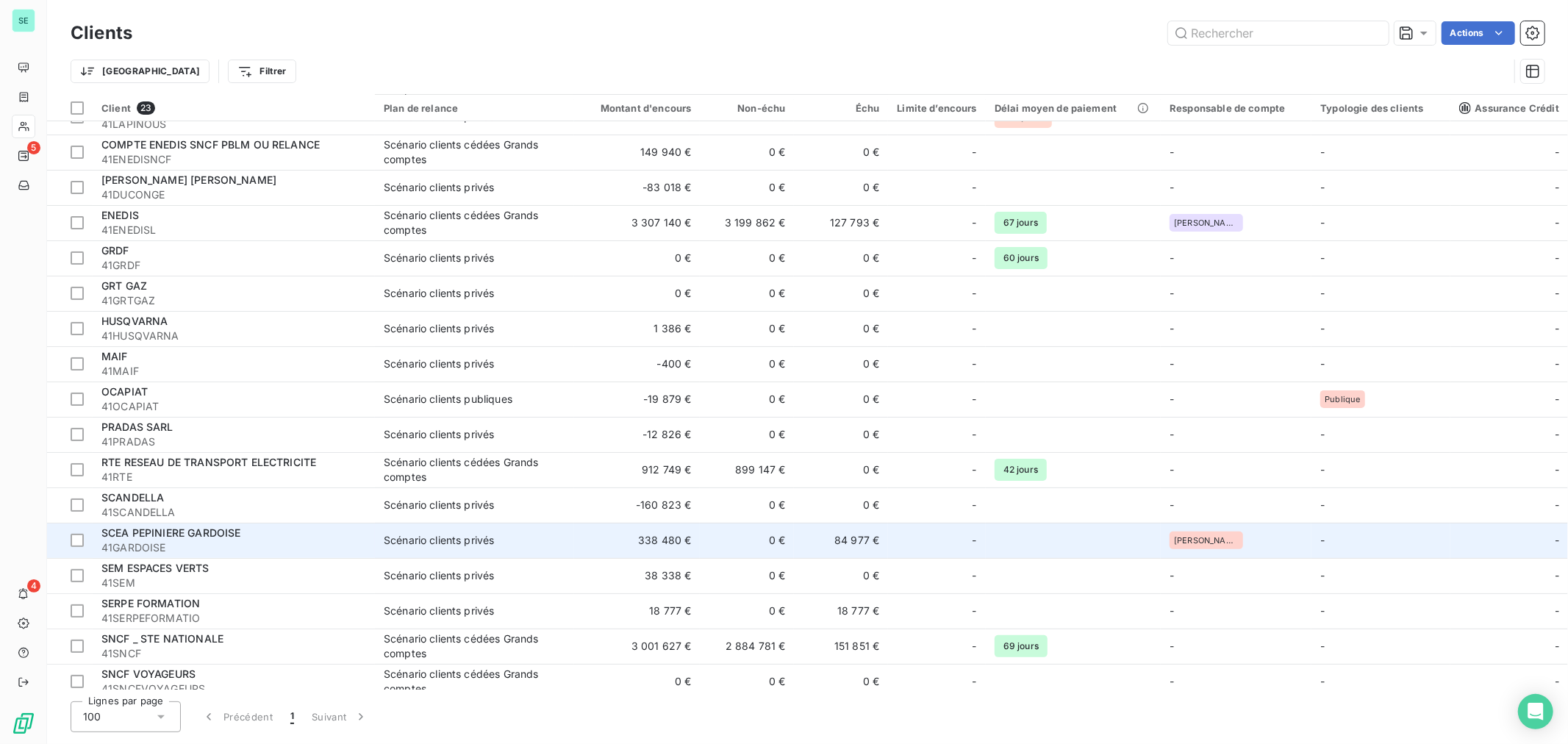
click at [231, 545] on span "41GARDOISE" at bounding box center [233, 547] width 265 height 15
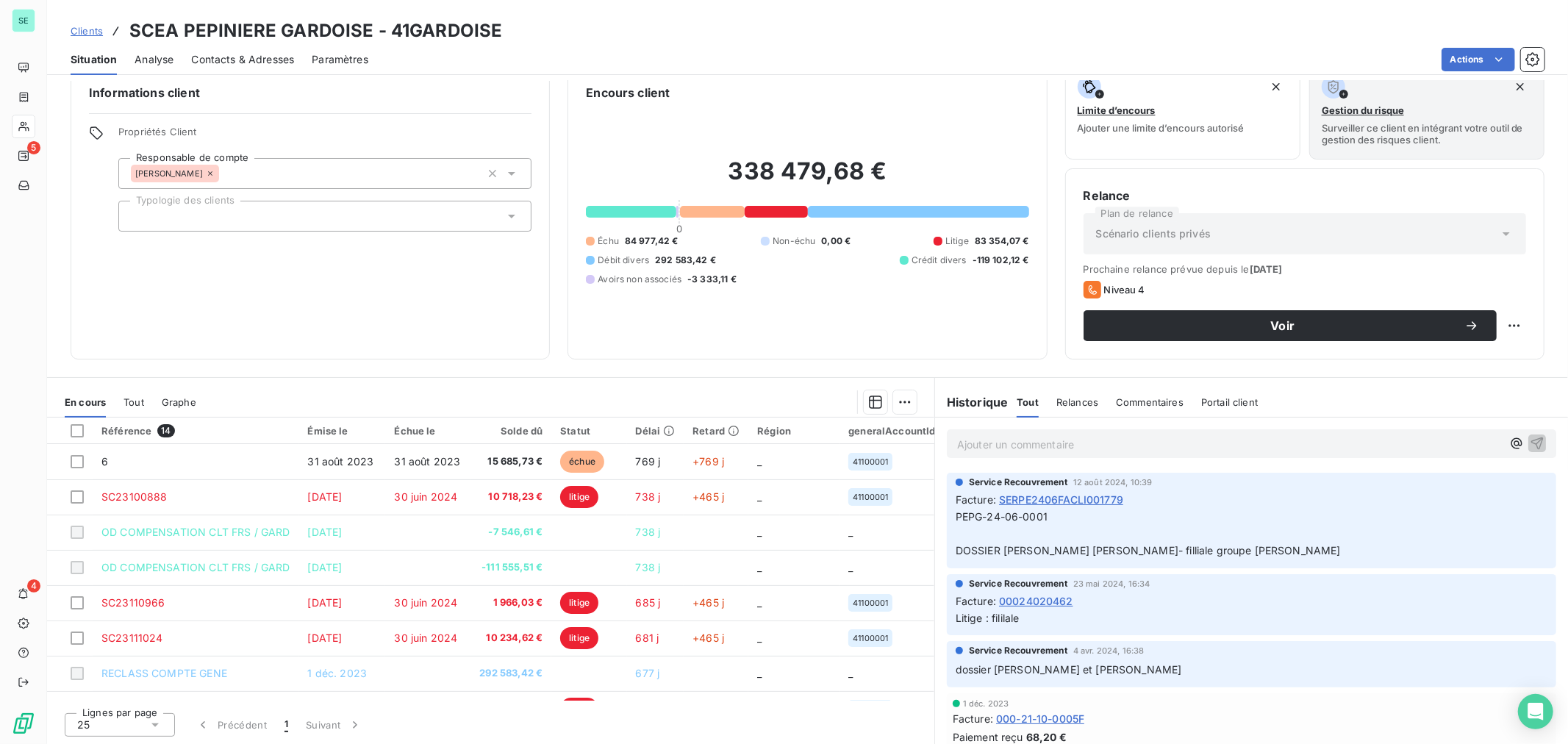
click at [155, 57] on span "Analyse" at bounding box center [154, 59] width 39 height 15
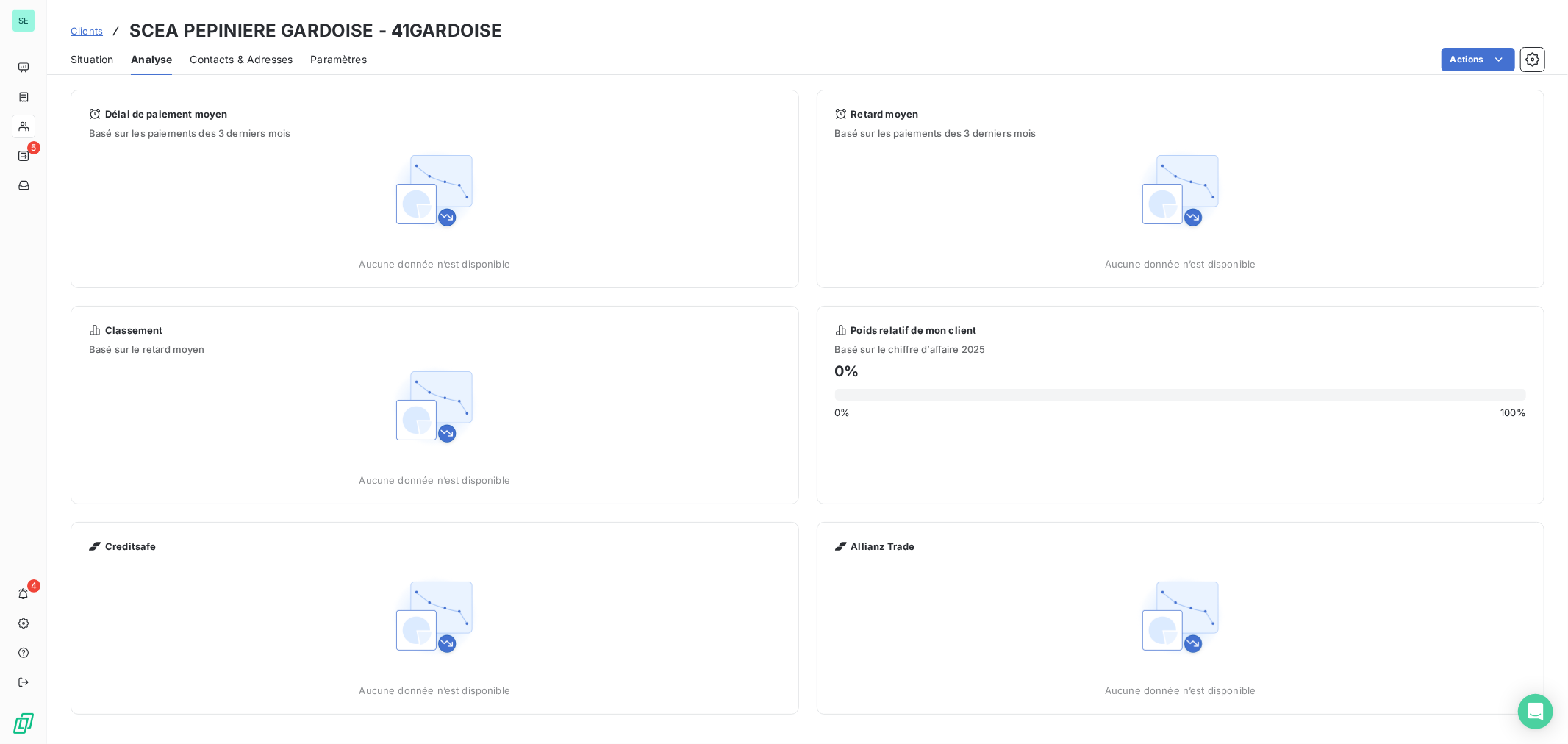
click at [253, 60] on span "Contacts & Adresses" at bounding box center [240, 59] width 103 height 15
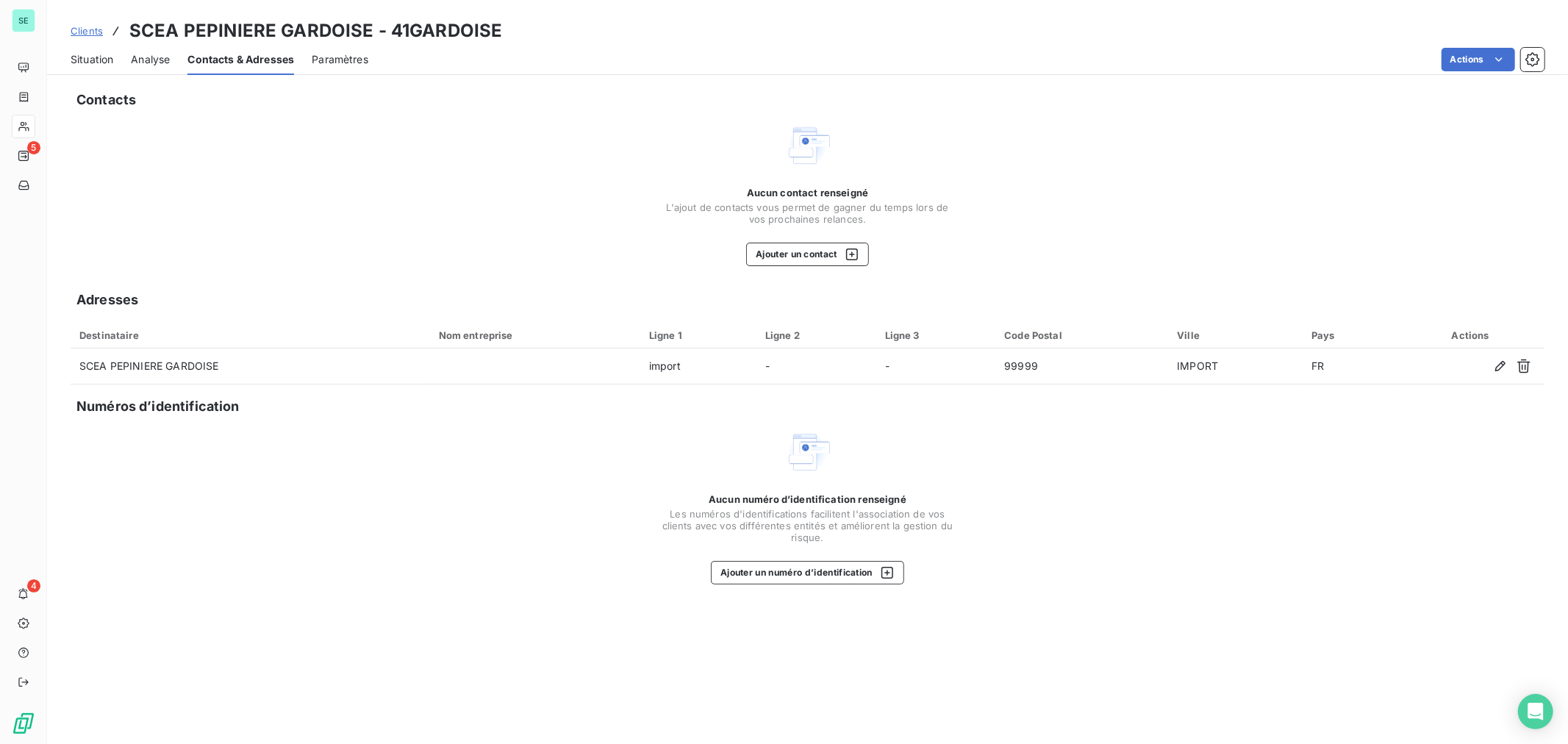
click at [338, 66] on div "Paramètres" at bounding box center [340, 59] width 56 height 31
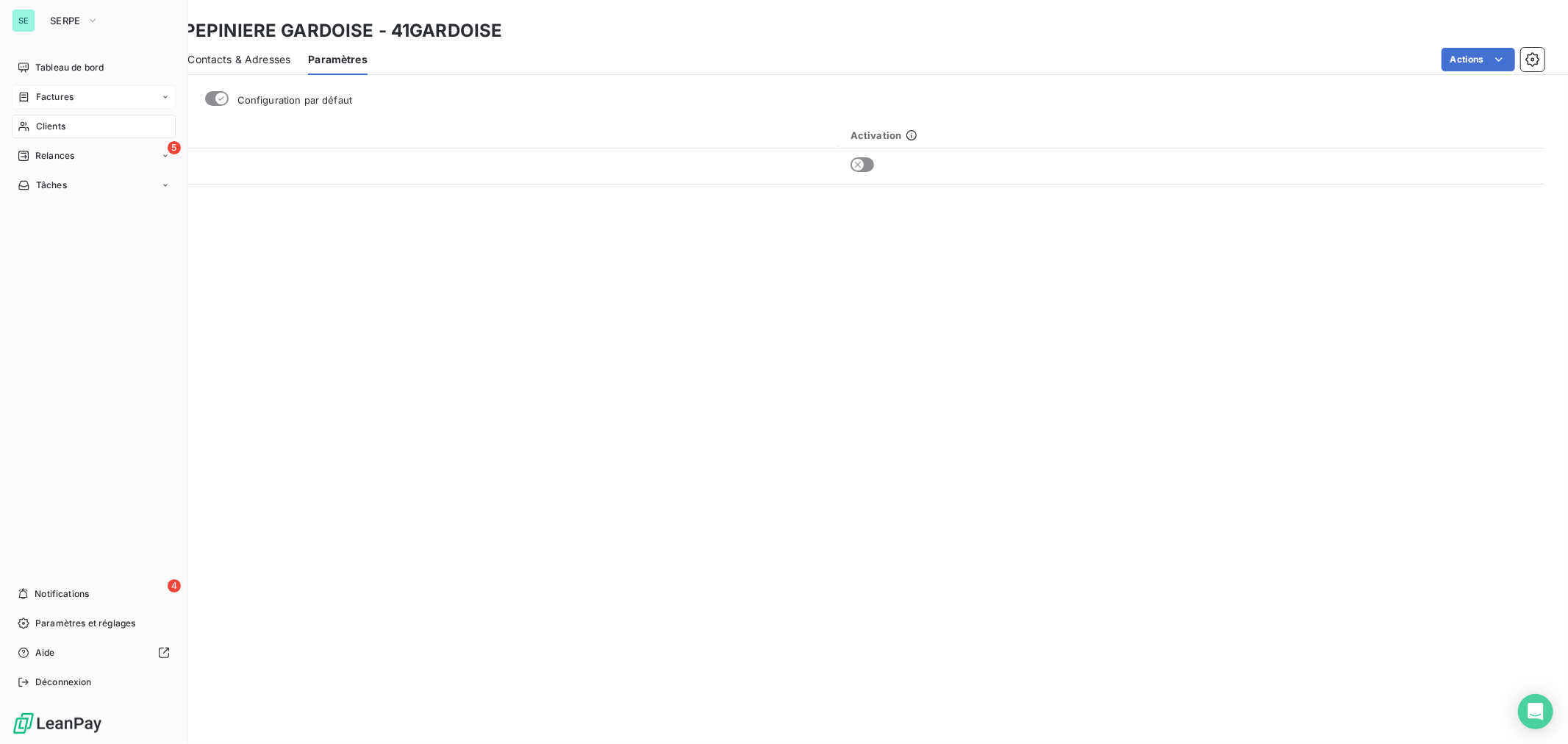
click at [63, 94] on span "Factures" at bounding box center [55, 97] width 37 height 14
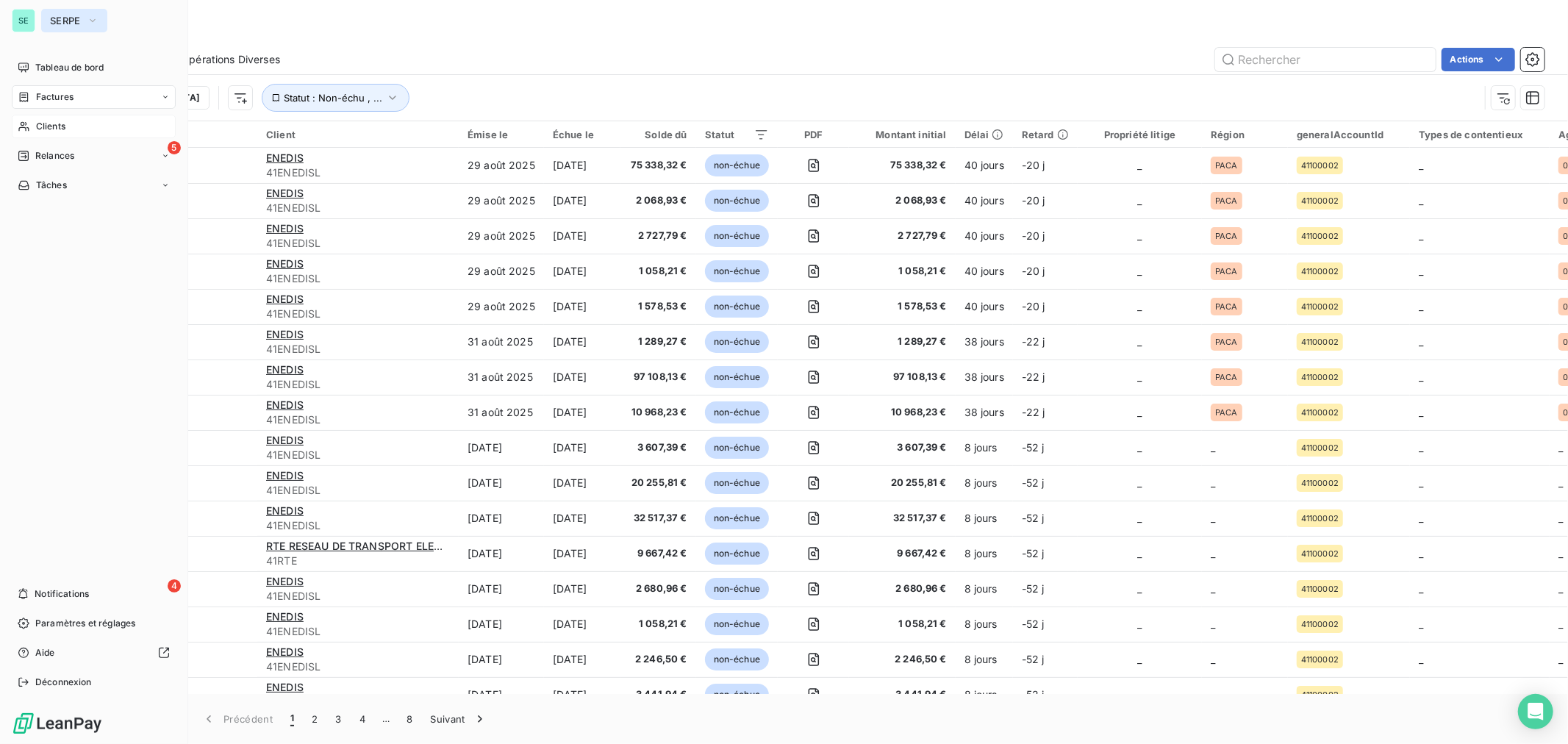
click at [66, 16] on span "SERPE" at bounding box center [66, 20] width 31 height 12
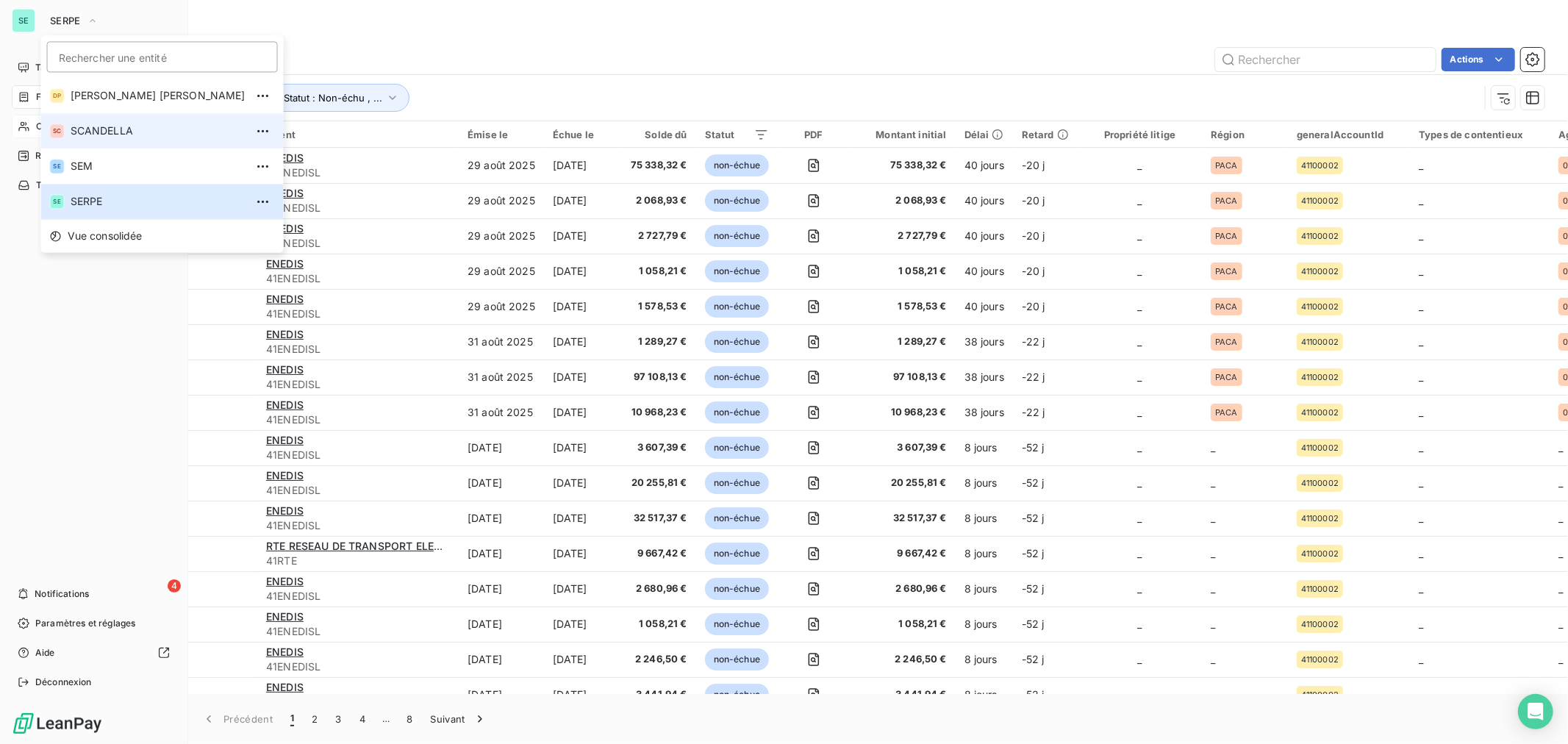
click at [113, 136] on span "SCANDELLA" at bounding box center [158, 131] width 175 height 15
